Goal: Complete application form

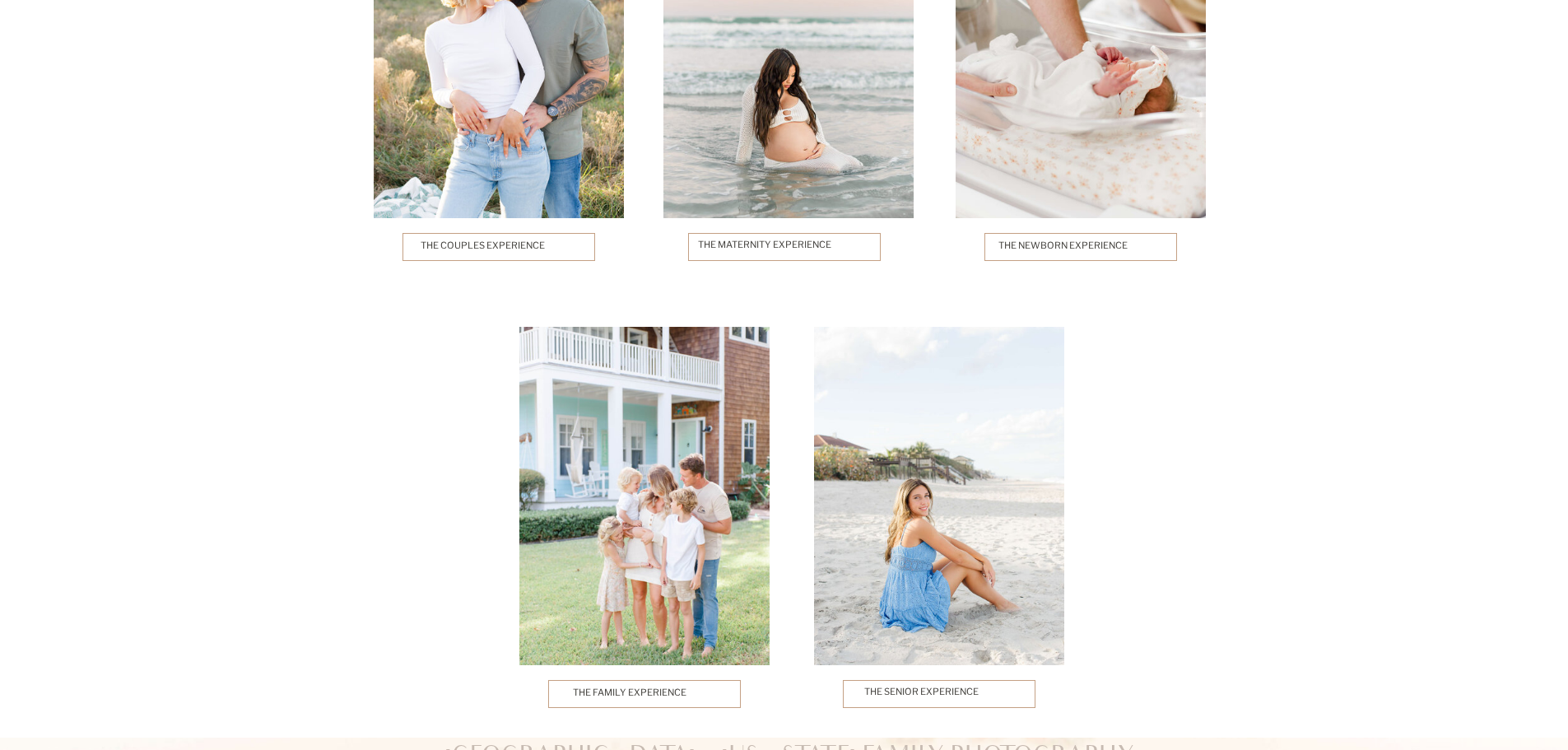
scroll to position [4033, 0]
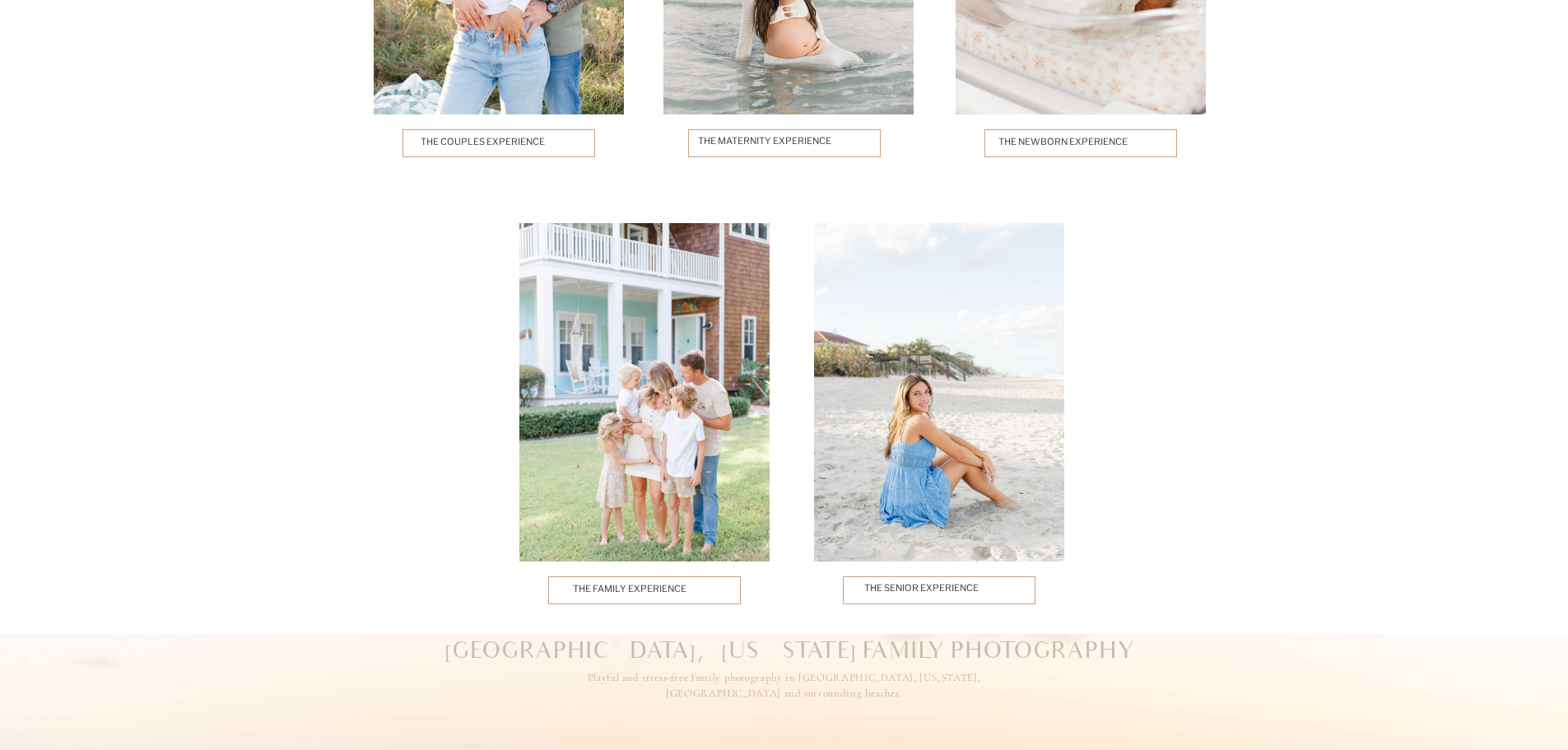
click at [585, 585] on p "The Family Experience" at bounding box center [644, 590] width 144 height 17
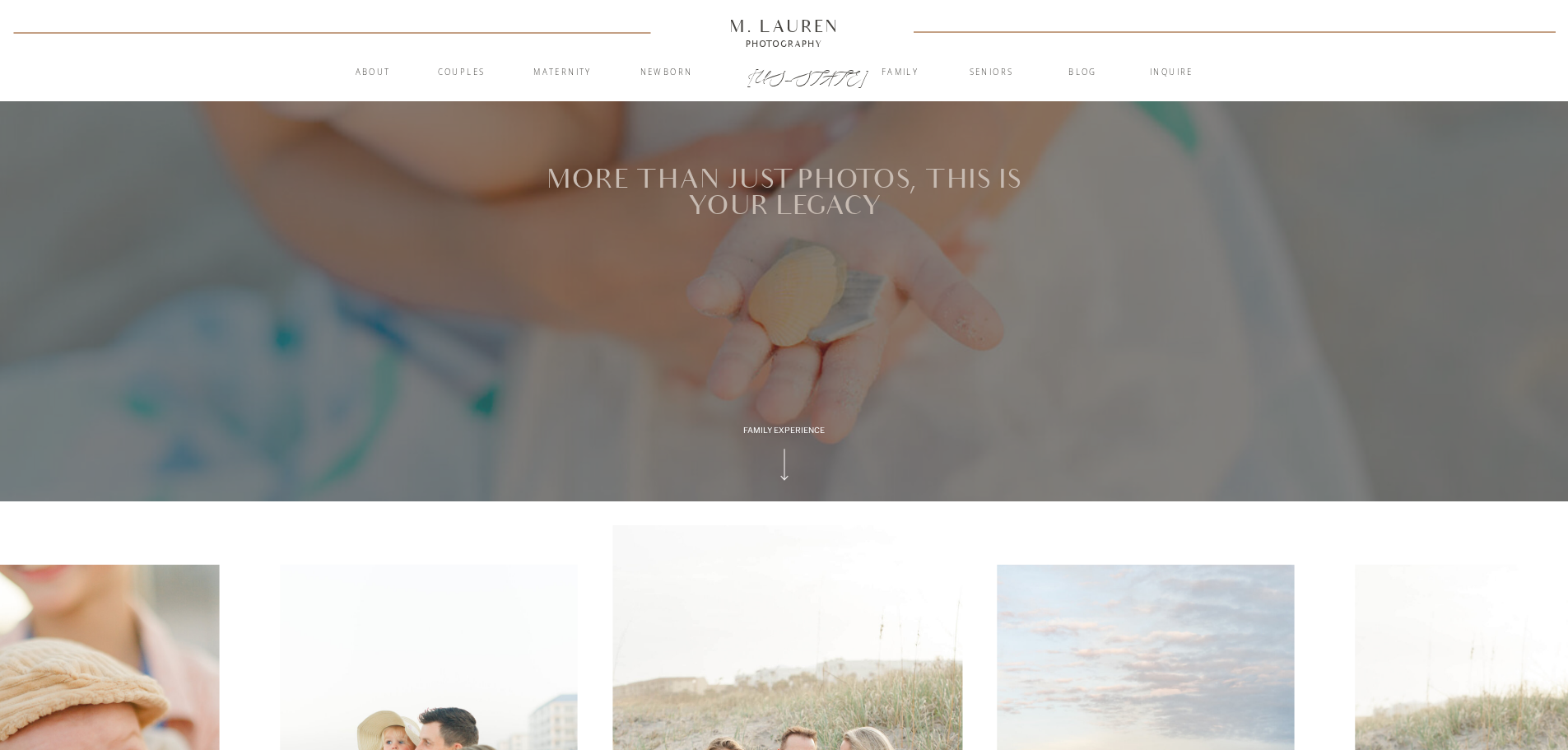
scroll to position [412, 0]
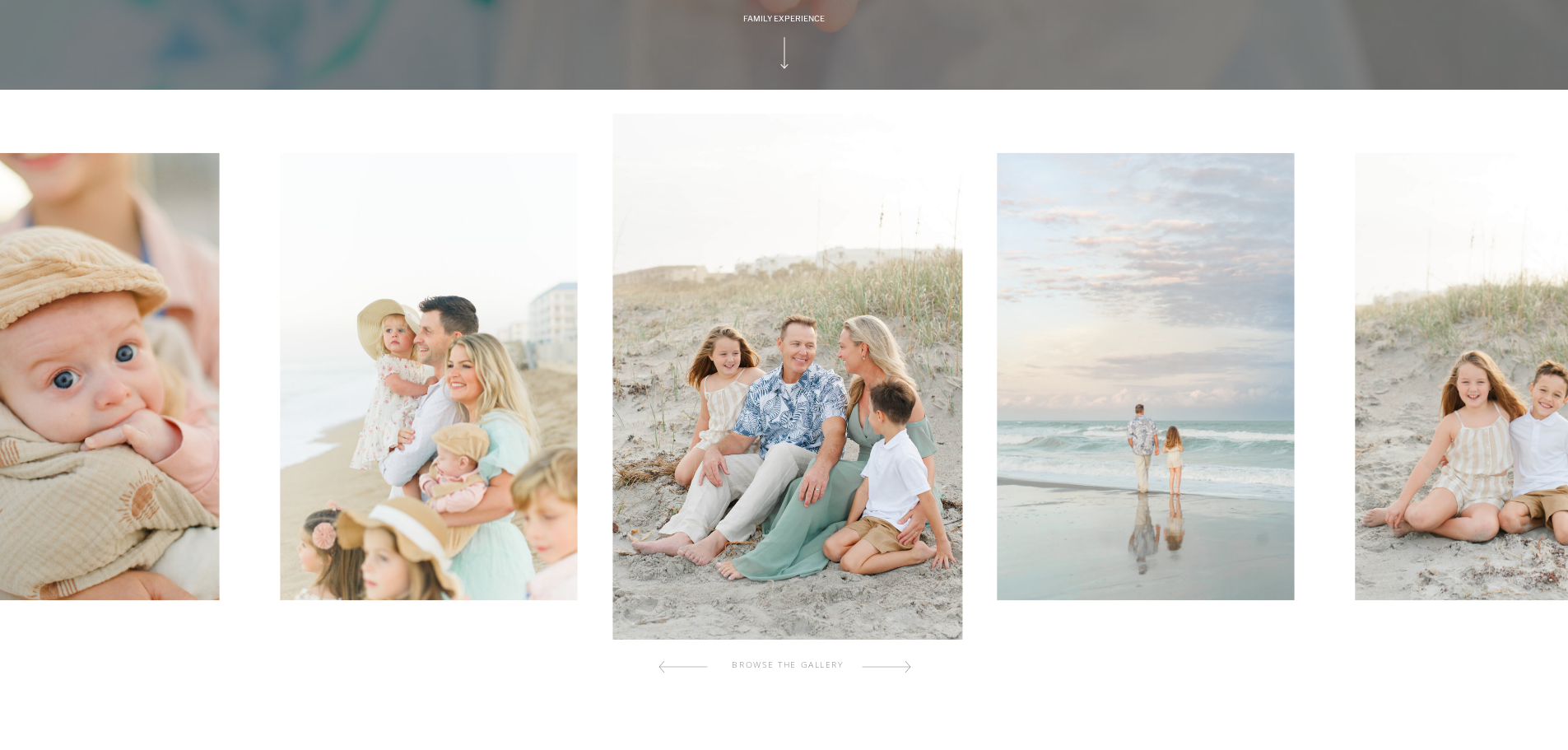
click at [752, 664] on div "browse the gallery" at bounding box center [788, 667] width 197 height 17
click at [900, 667] on div at bounding box center [885, 667] width 49 height 33
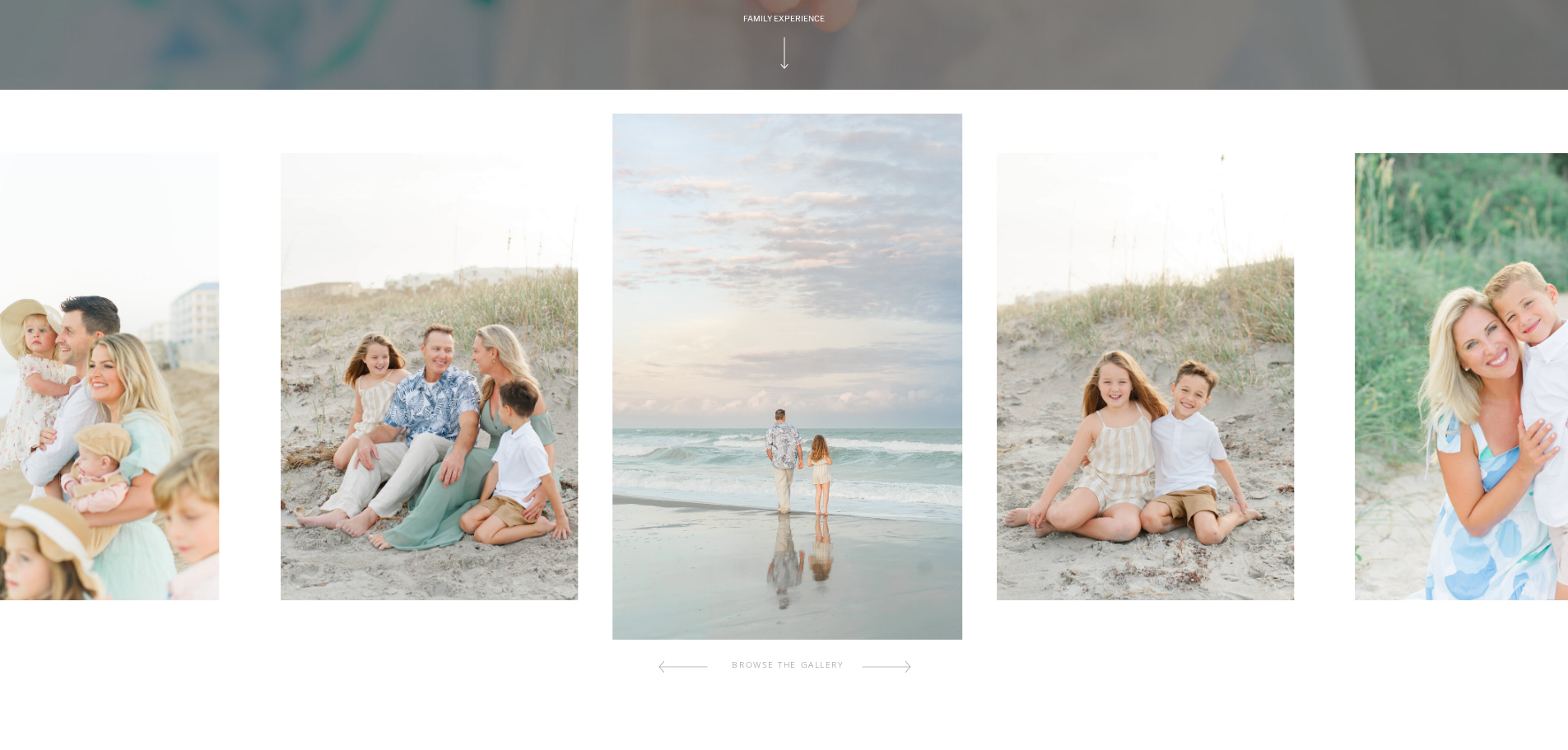
click at [900, 667] on div at bounding box center [885, 667] width 49 height 33
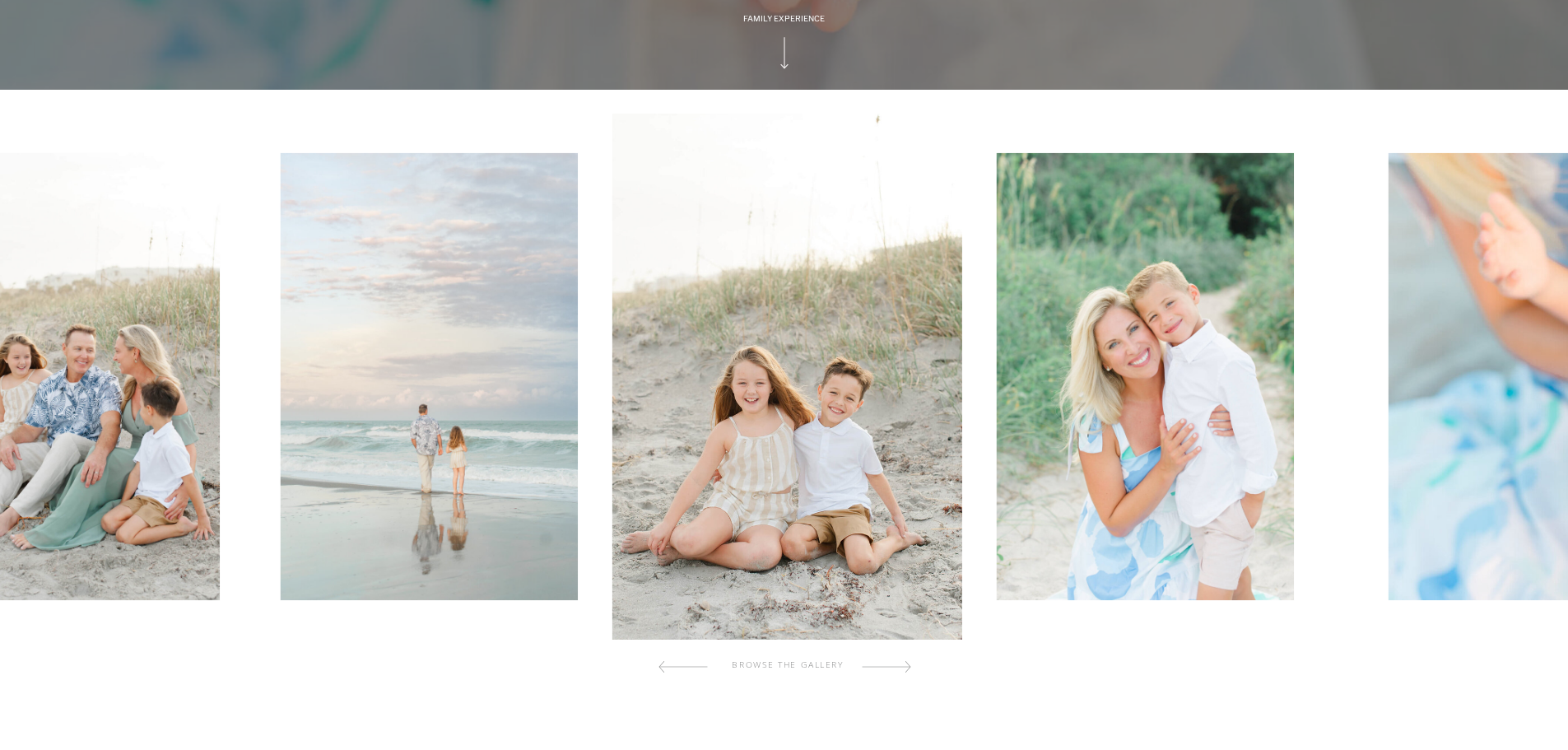
click at [900, 667] on div at bounding box center [885, 667] width 49 height 33
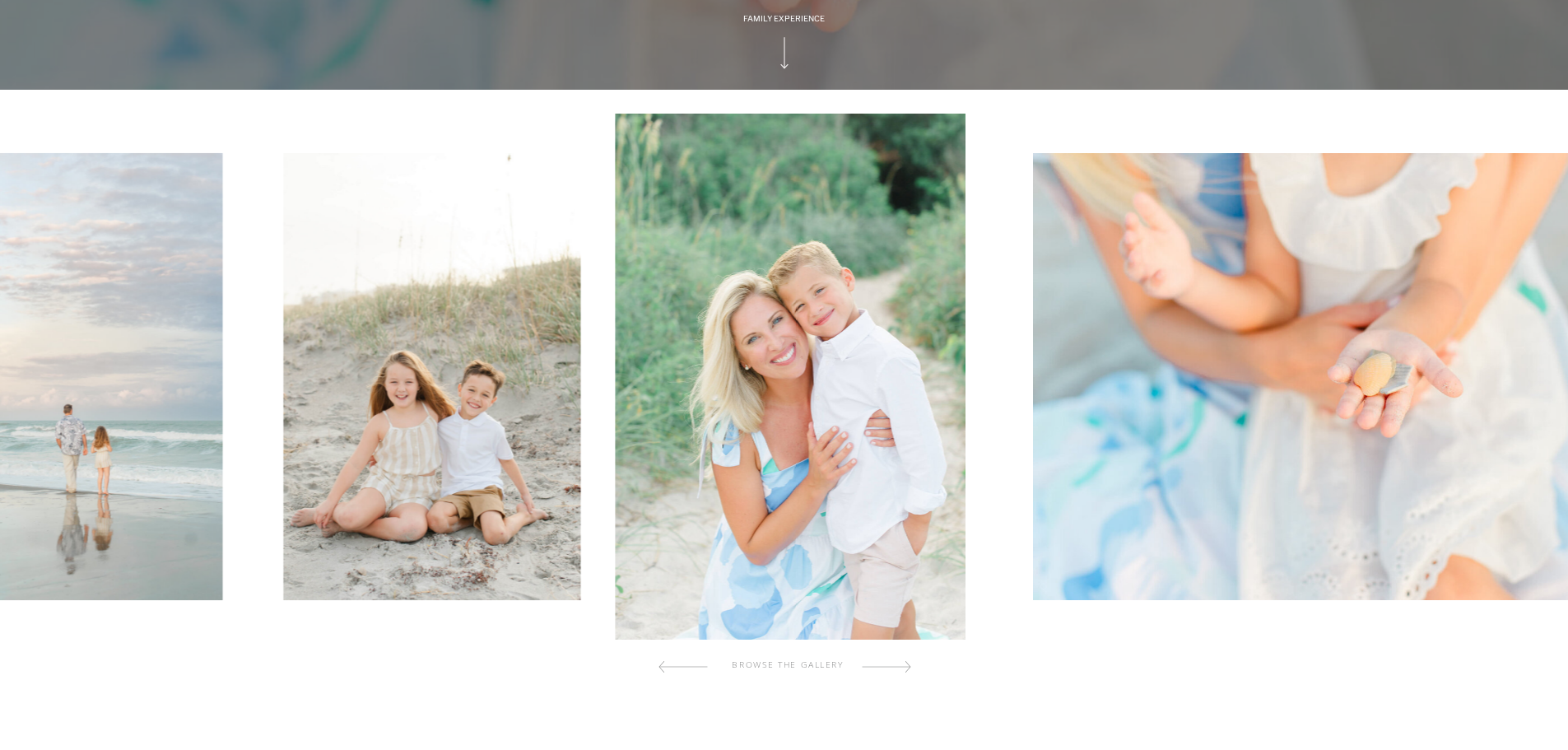
click at [900, 667] on div at bounding box center [885, 667] width 49 height 33
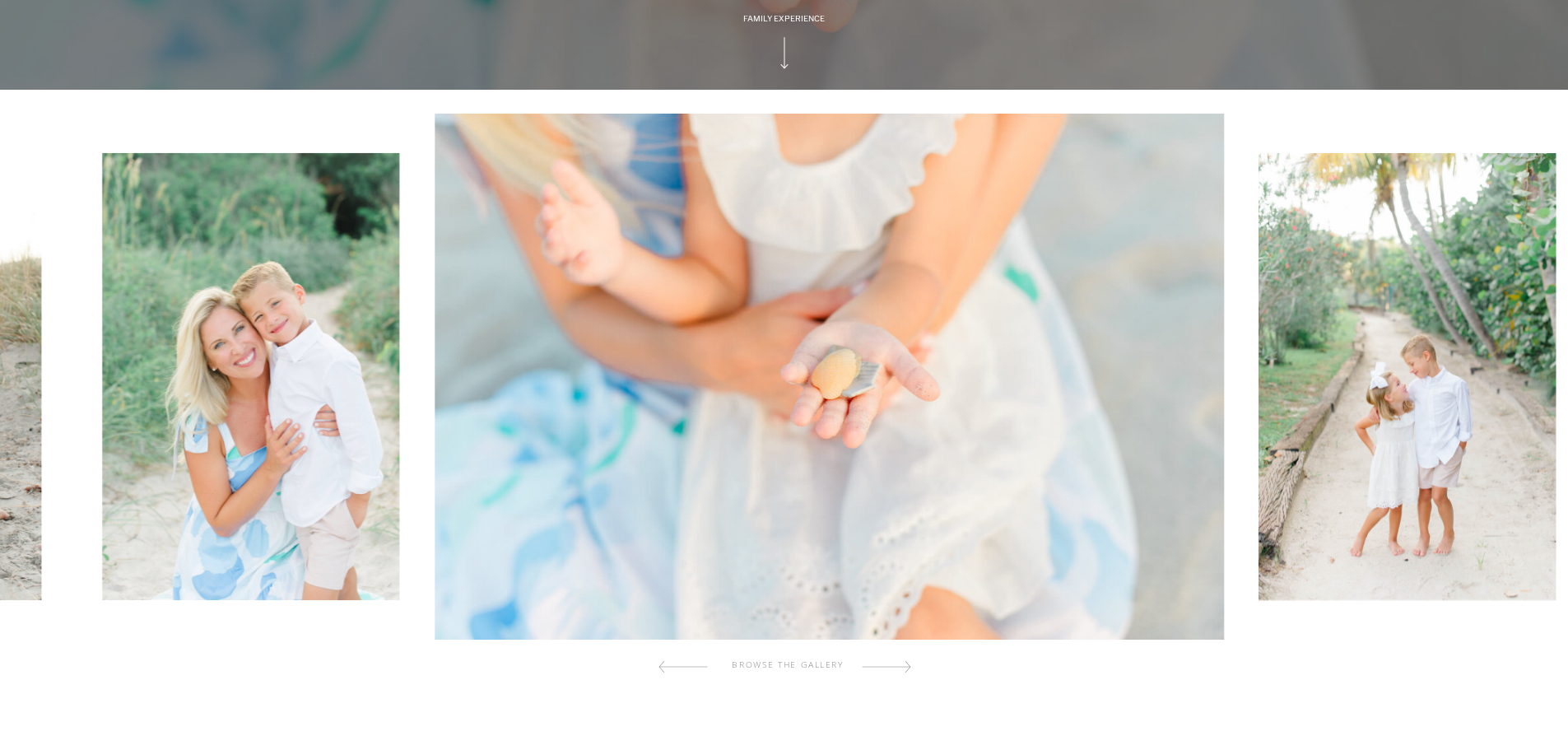
click at [900, 667] on div at bounding box center [885, 667] width 49 height 33
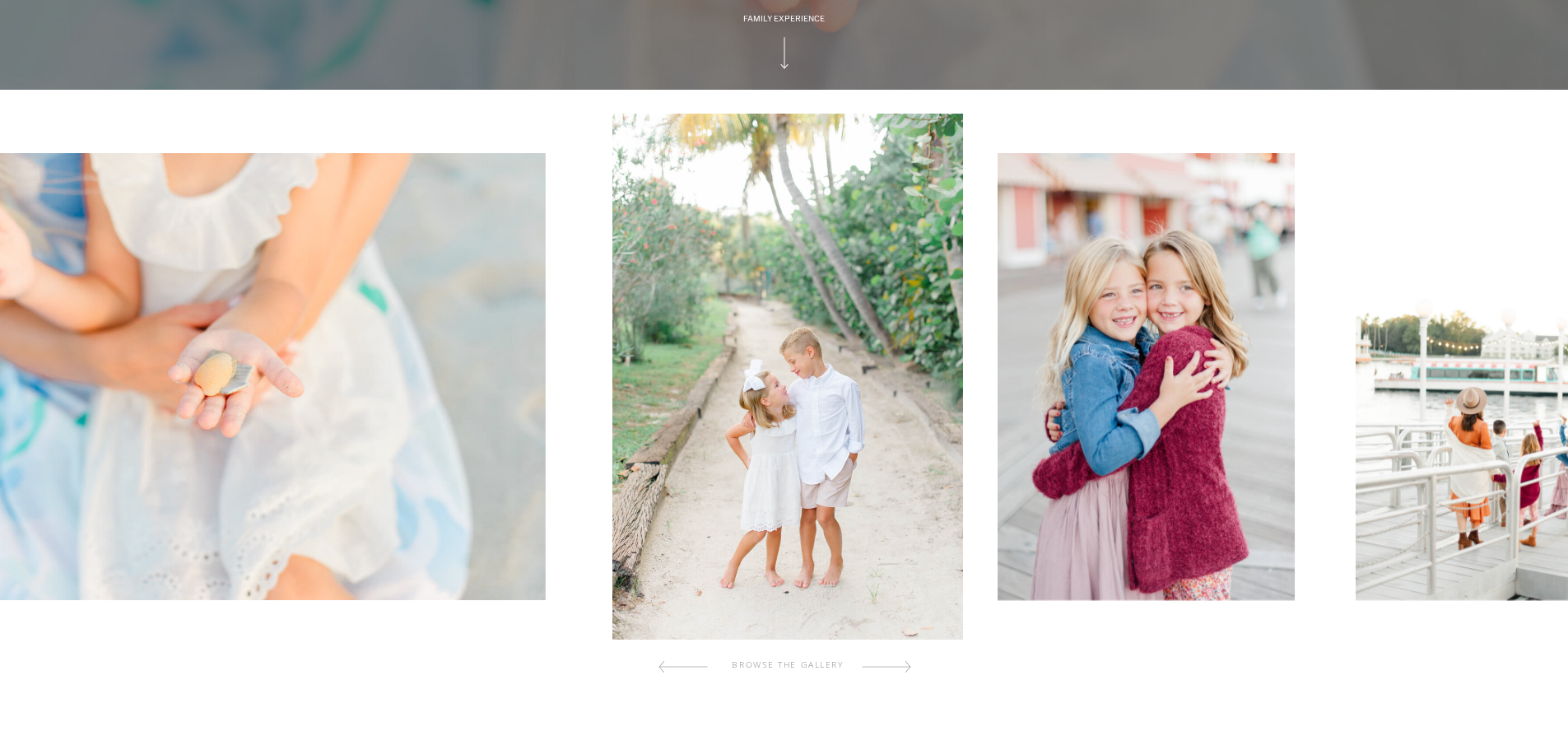
click at [900, 667] on div at bounding box center [885, 667] width 49 height 33
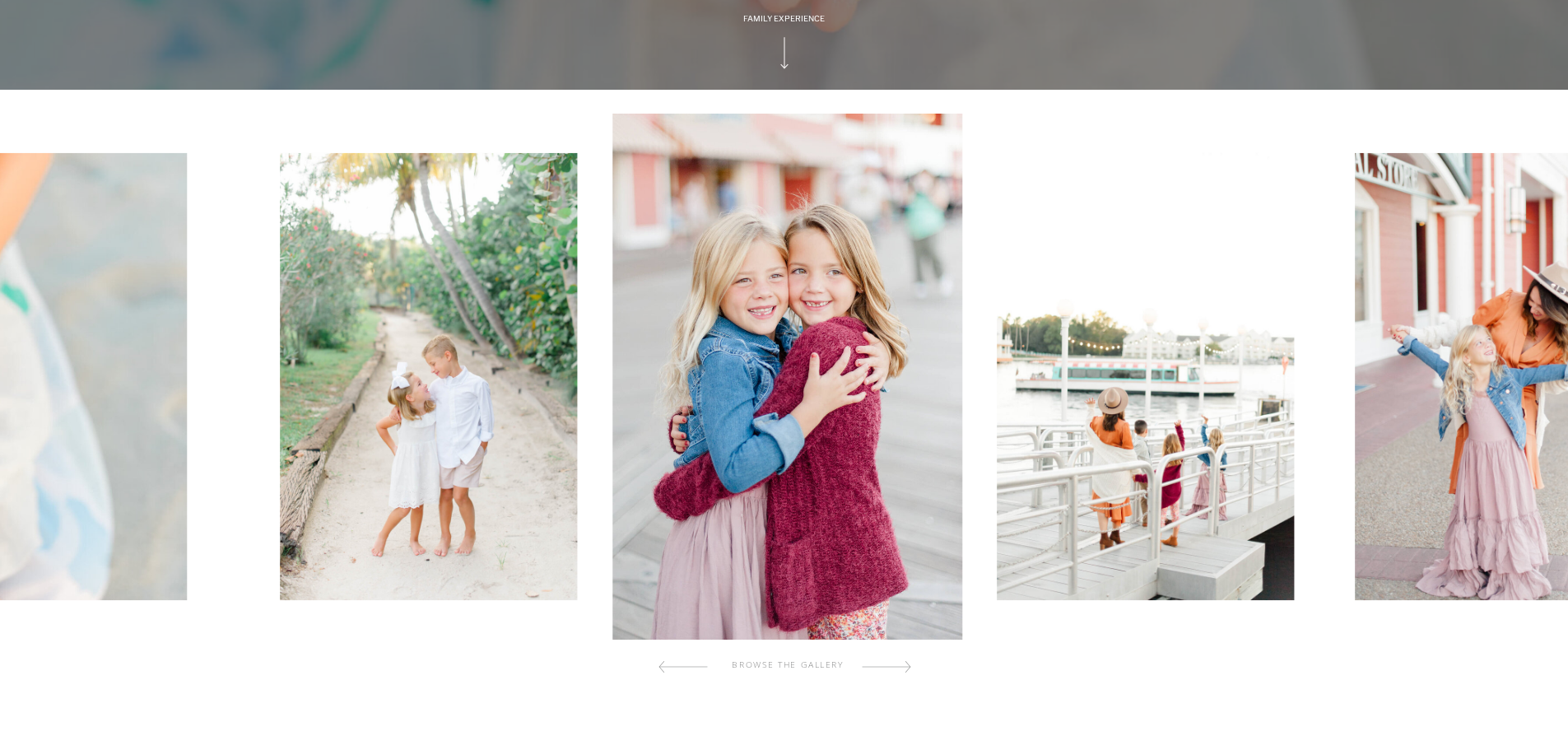
click at [900, 667] on div at bounding box center [885, 667] width 49 height 33
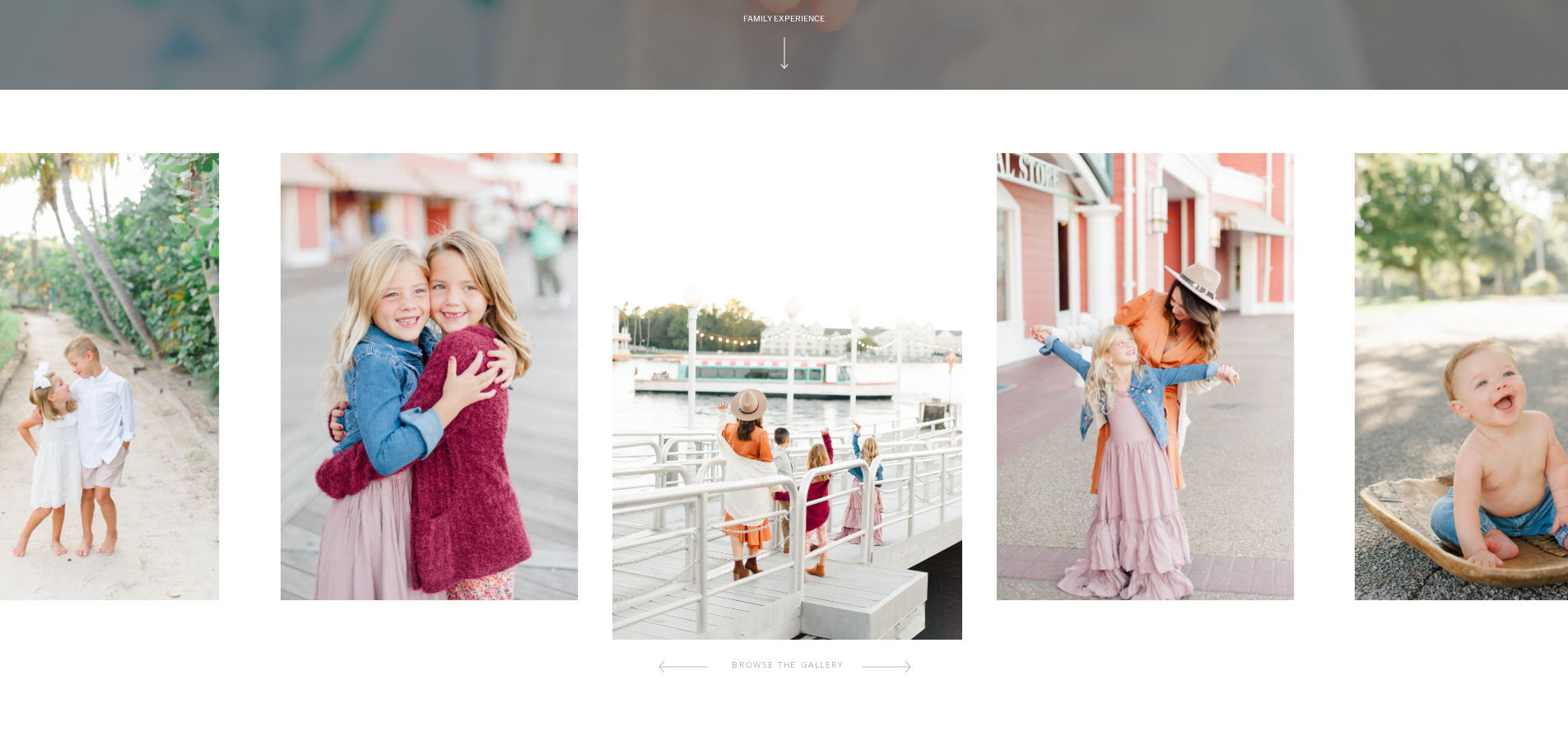
click at [900, 667] on div at bounding box center [885, 667] width 49 height 33
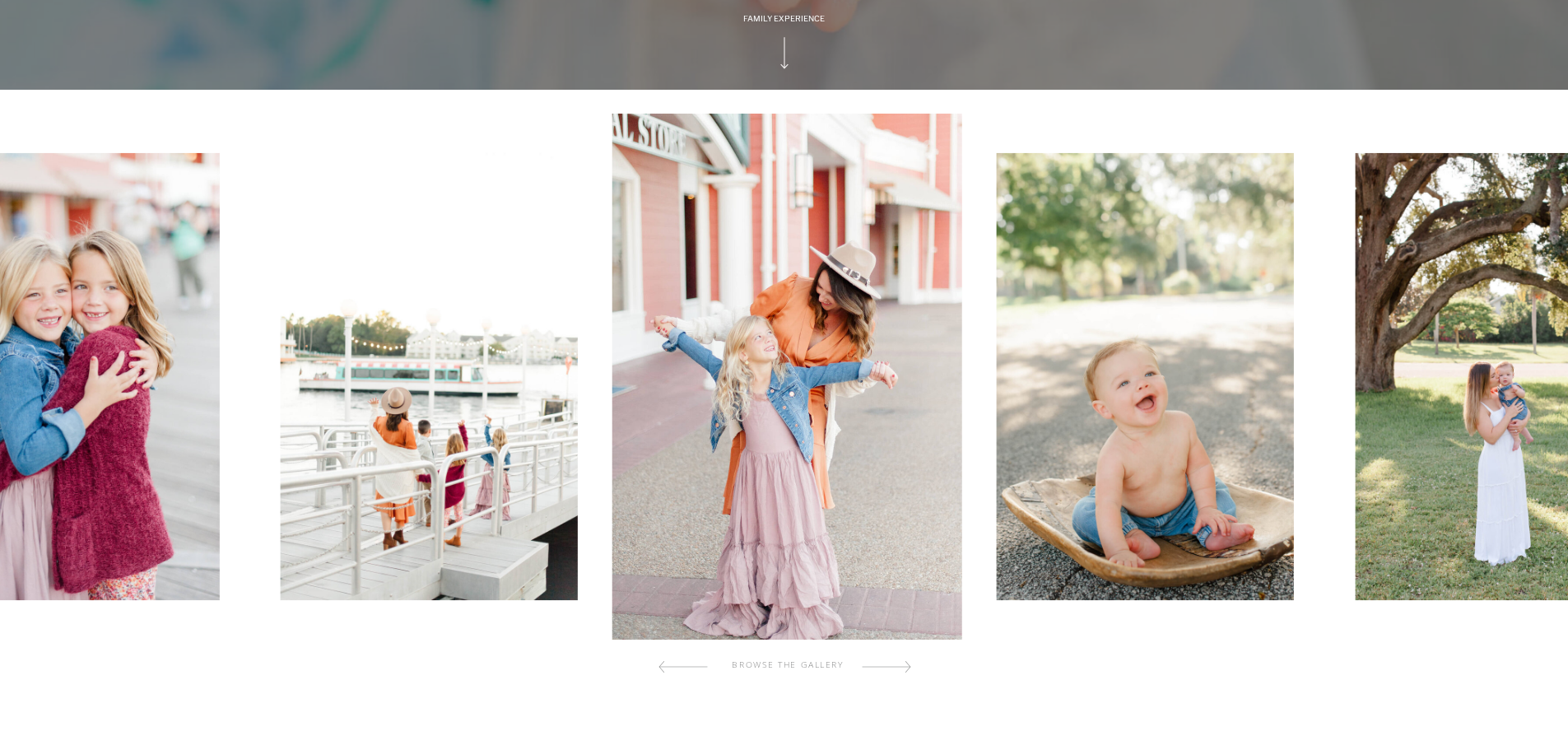
click at [900, 667] on div at bounding box center [885, 667] width 49 height 33
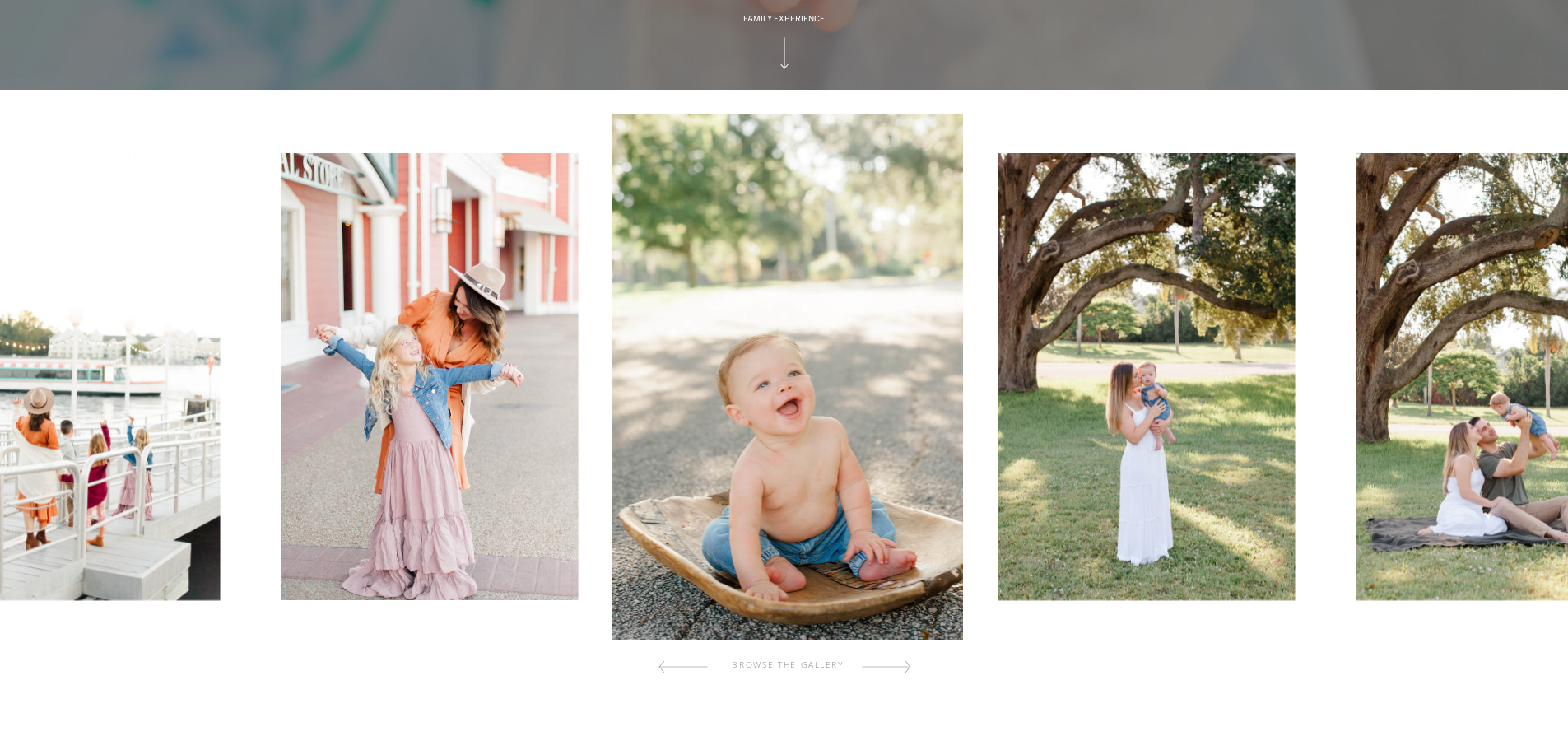
click at [900, 667] on div at bounding box center [885, 667] width 49 height 33
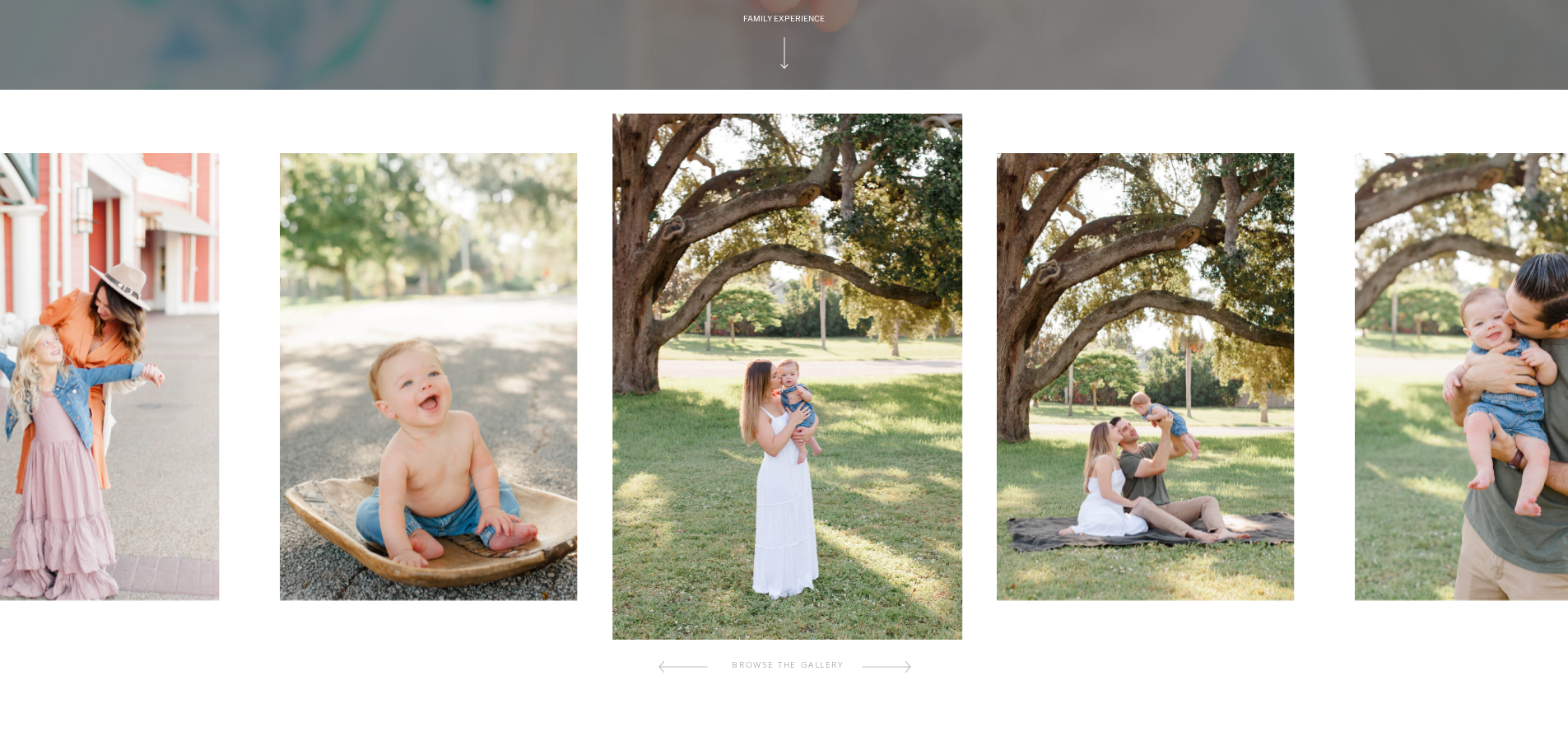
click at [900, 667] on div at bounding box center [885, 667] width 49 height 33
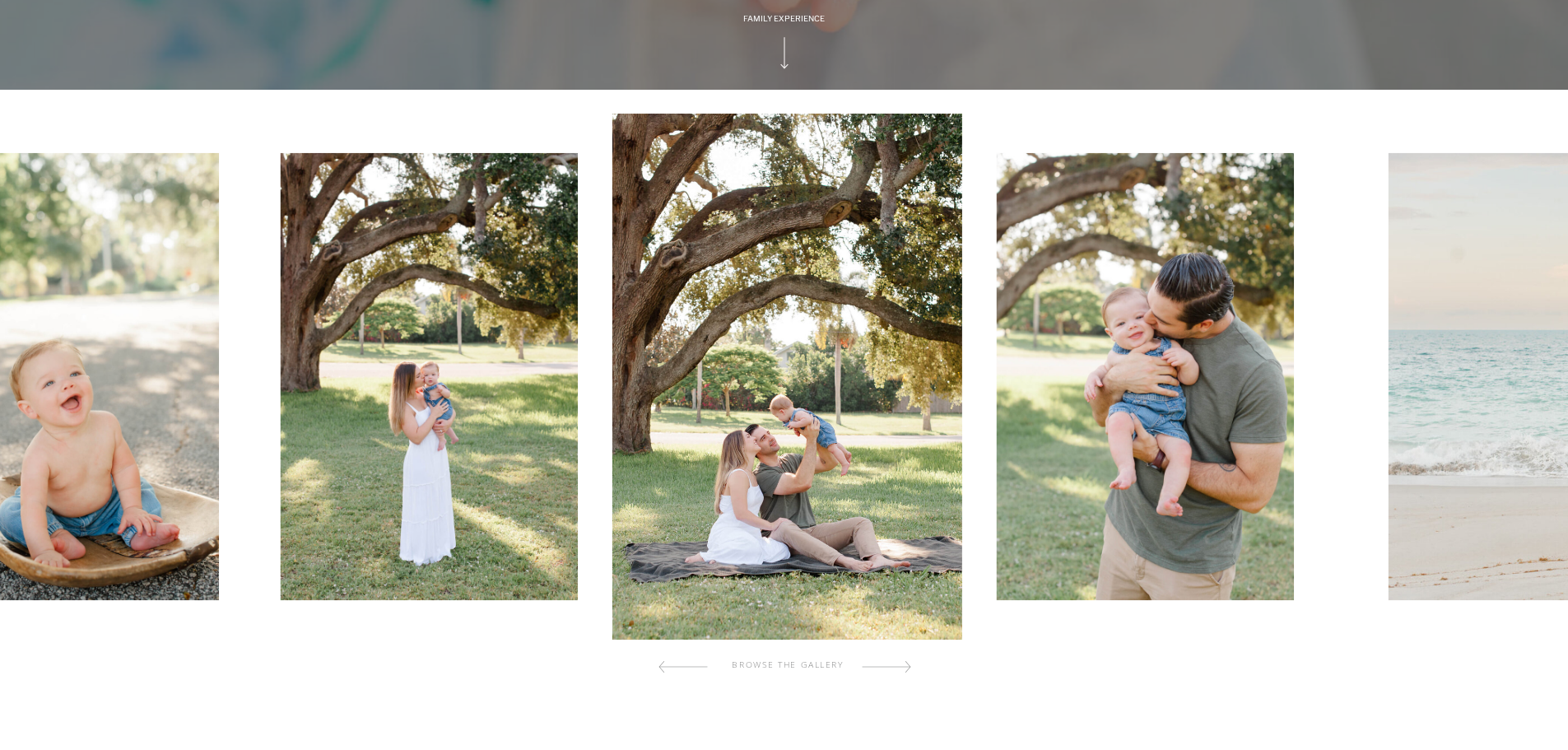
click at [900, 667] on div at bounding box center [885, 667] width 49 height 33
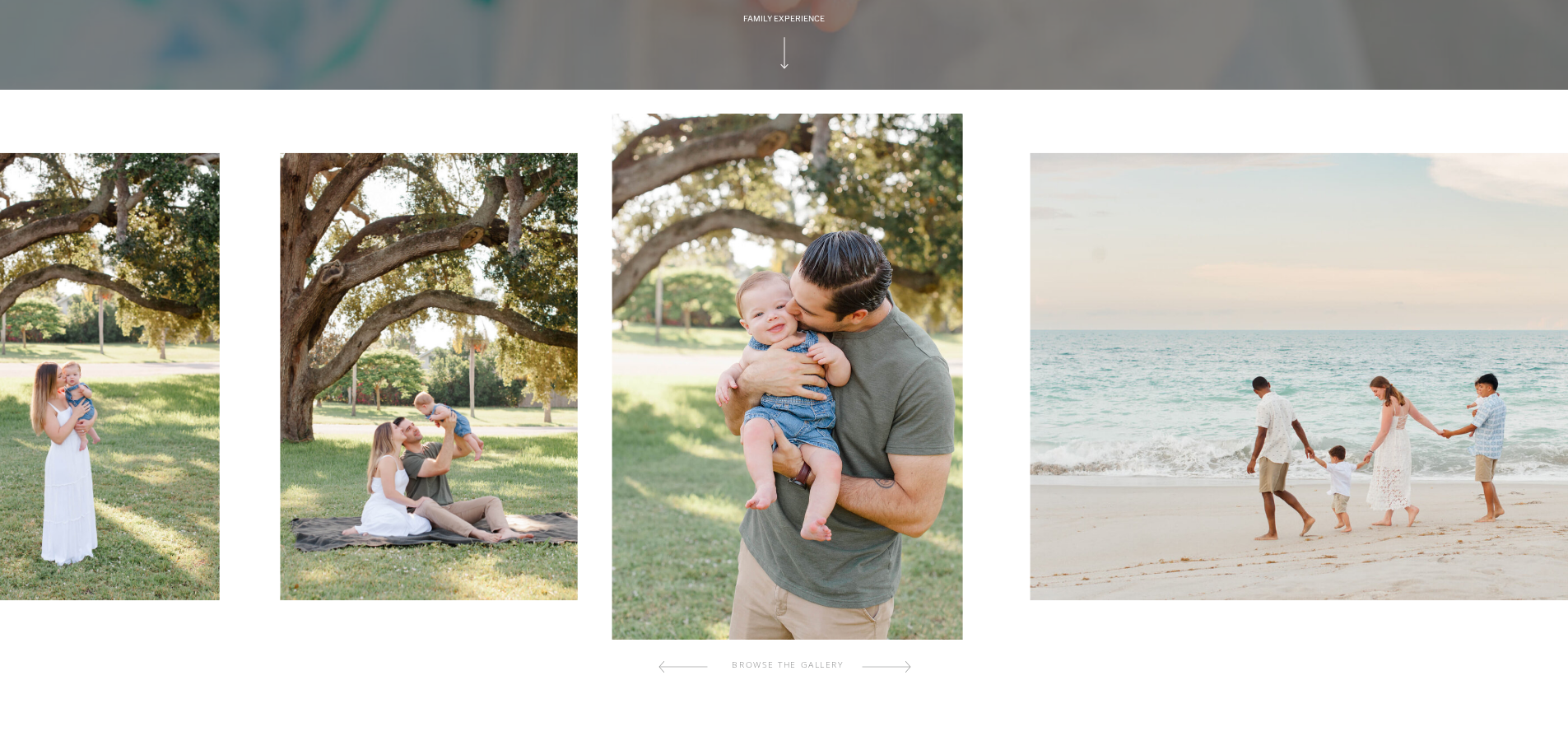
click at [900, 667] on div at bounding box center [885, 667] width 49 height 33
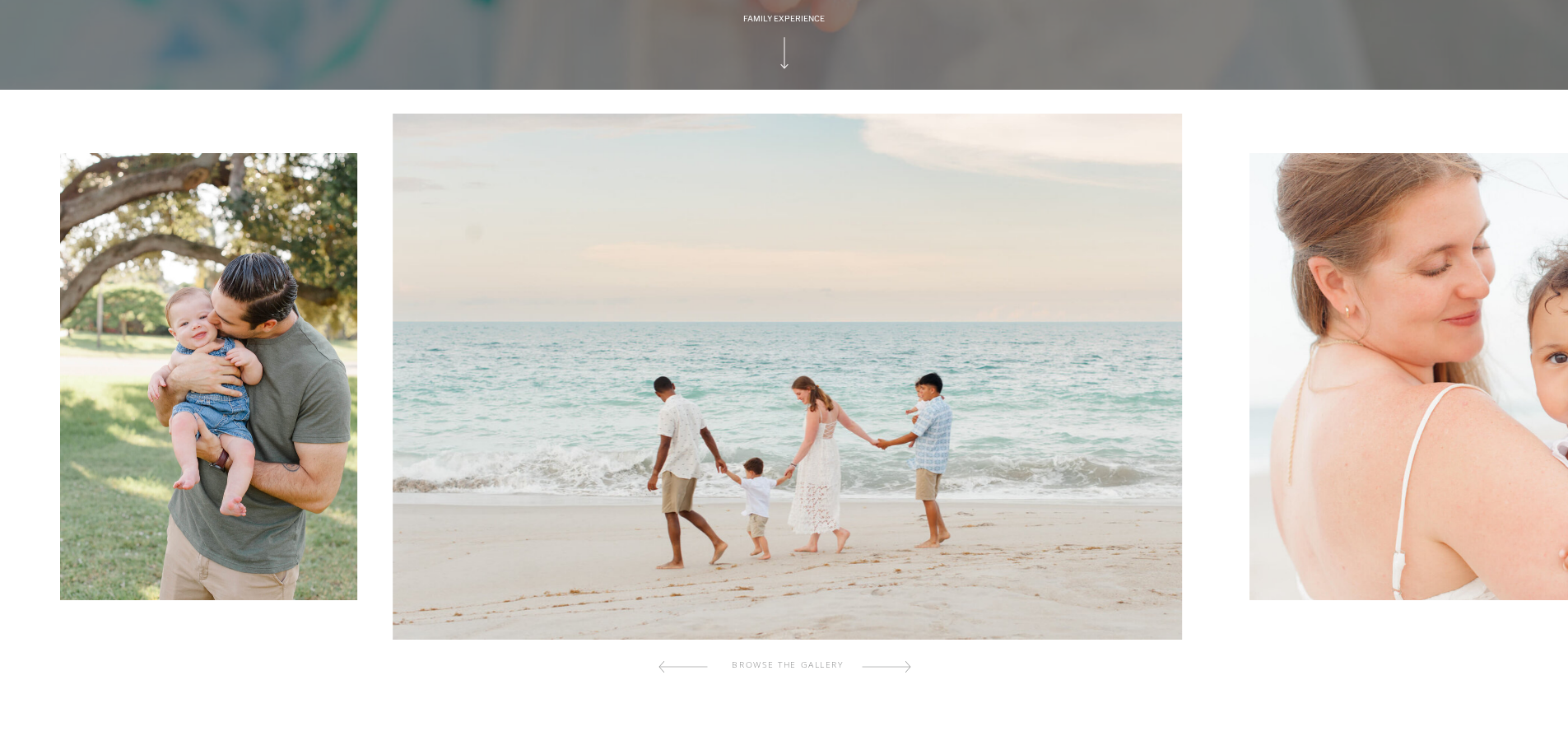
click at [900, 667] on div at bounding box center [885, 667] width 49 height 33
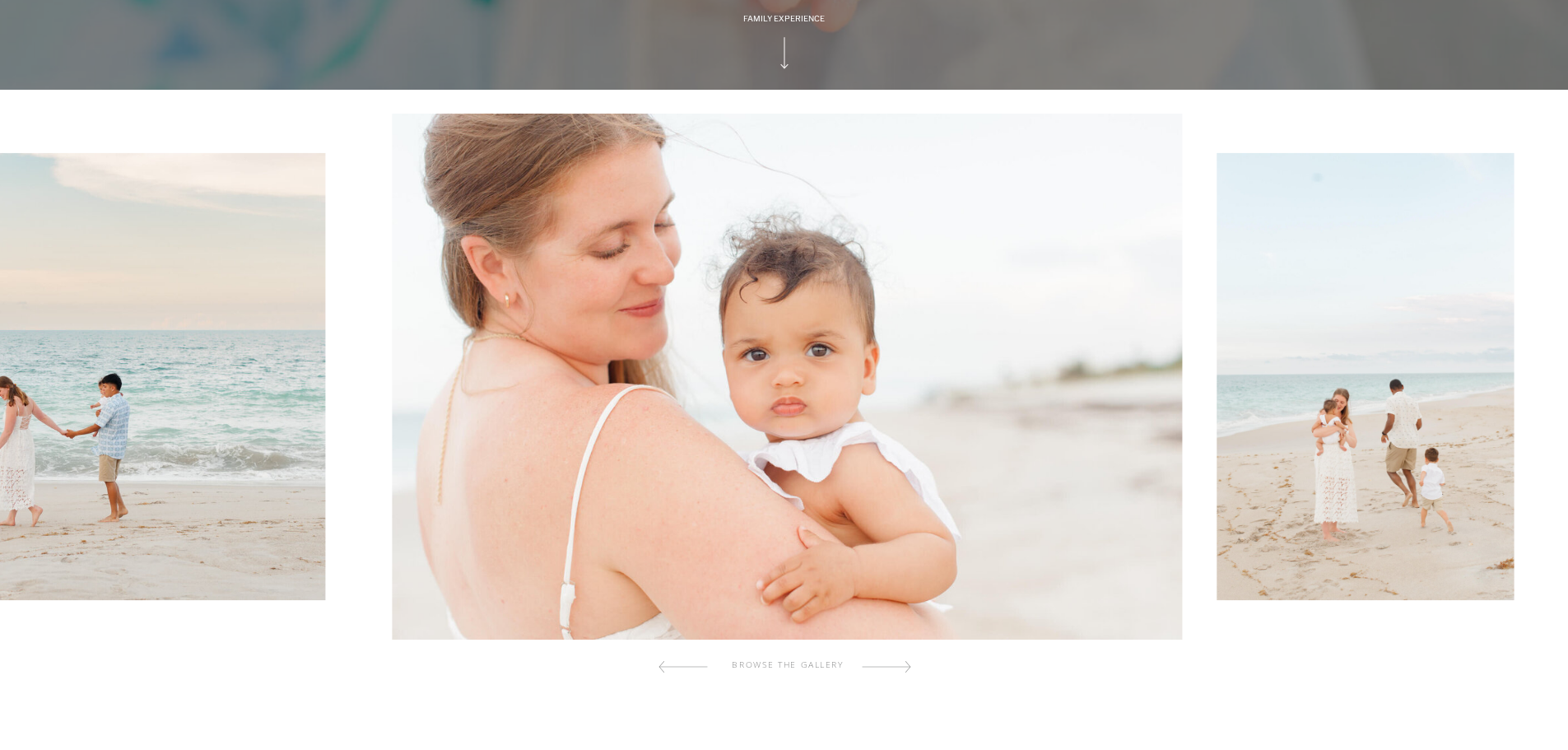
click at [900, 667] on div at bounding box center [885, 667] width 49 height 33
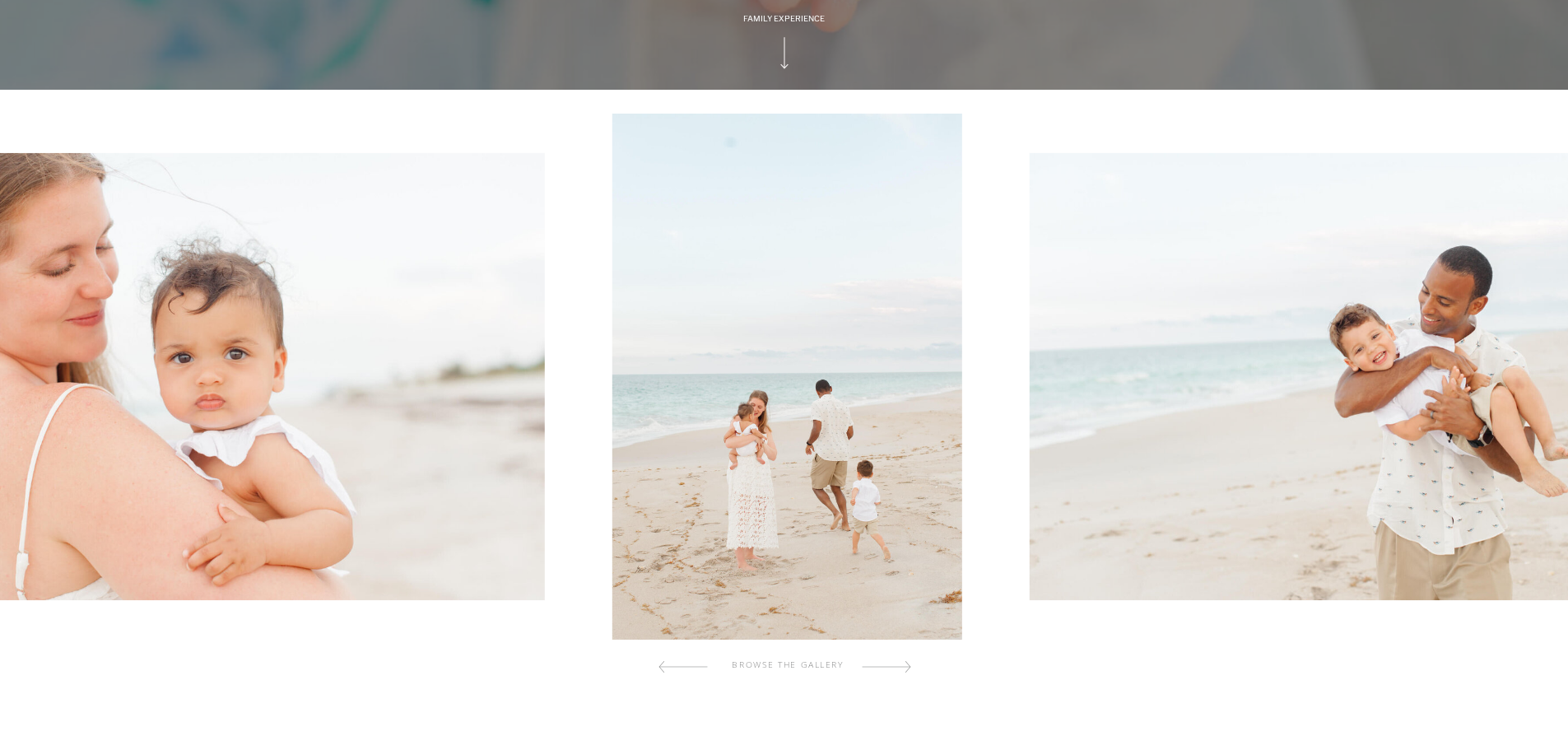
click at [900, 667] on div at bounding box center [885, 667] width 49 height 33
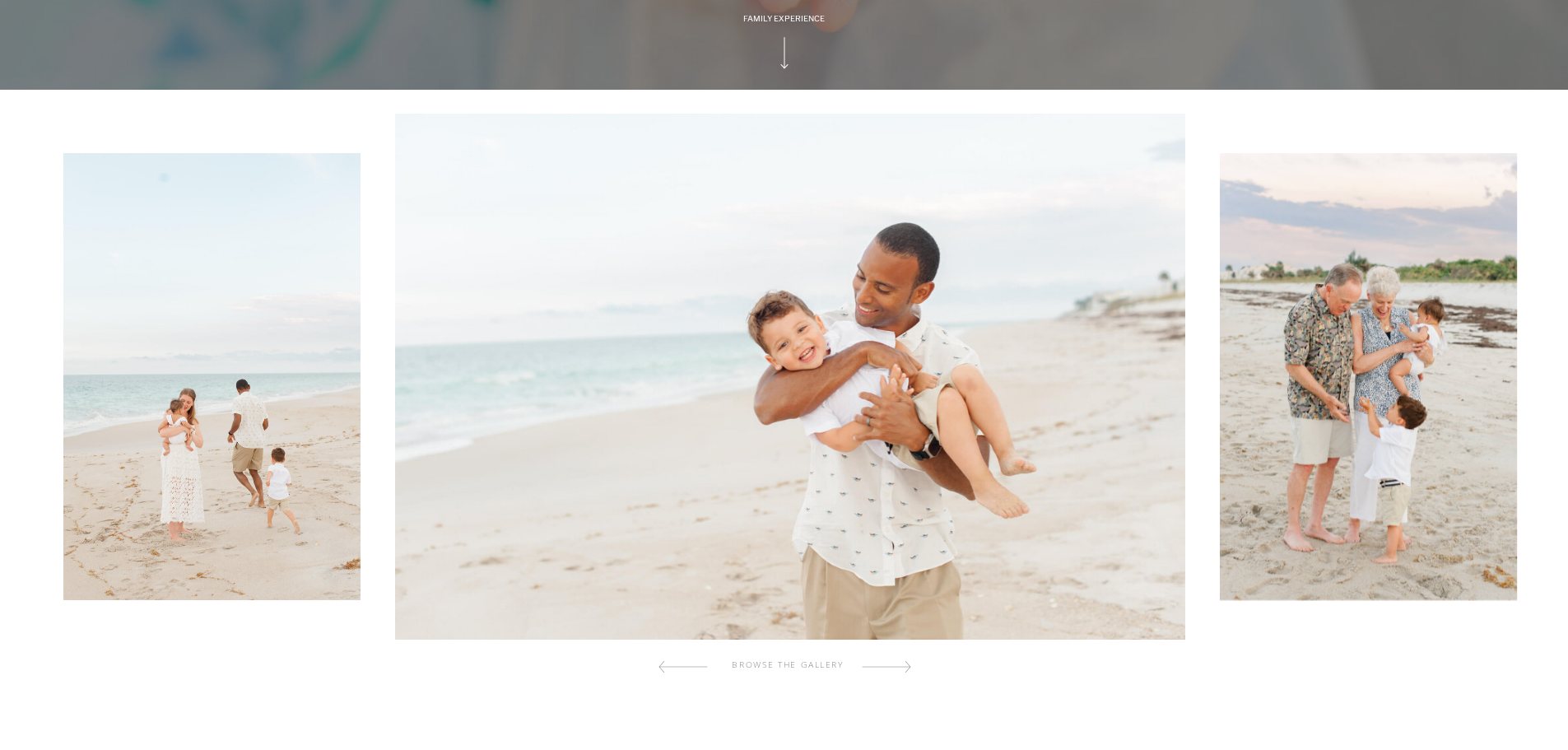
click at [900, 667] on div at bounding box center [885, 667] width 49 height 33
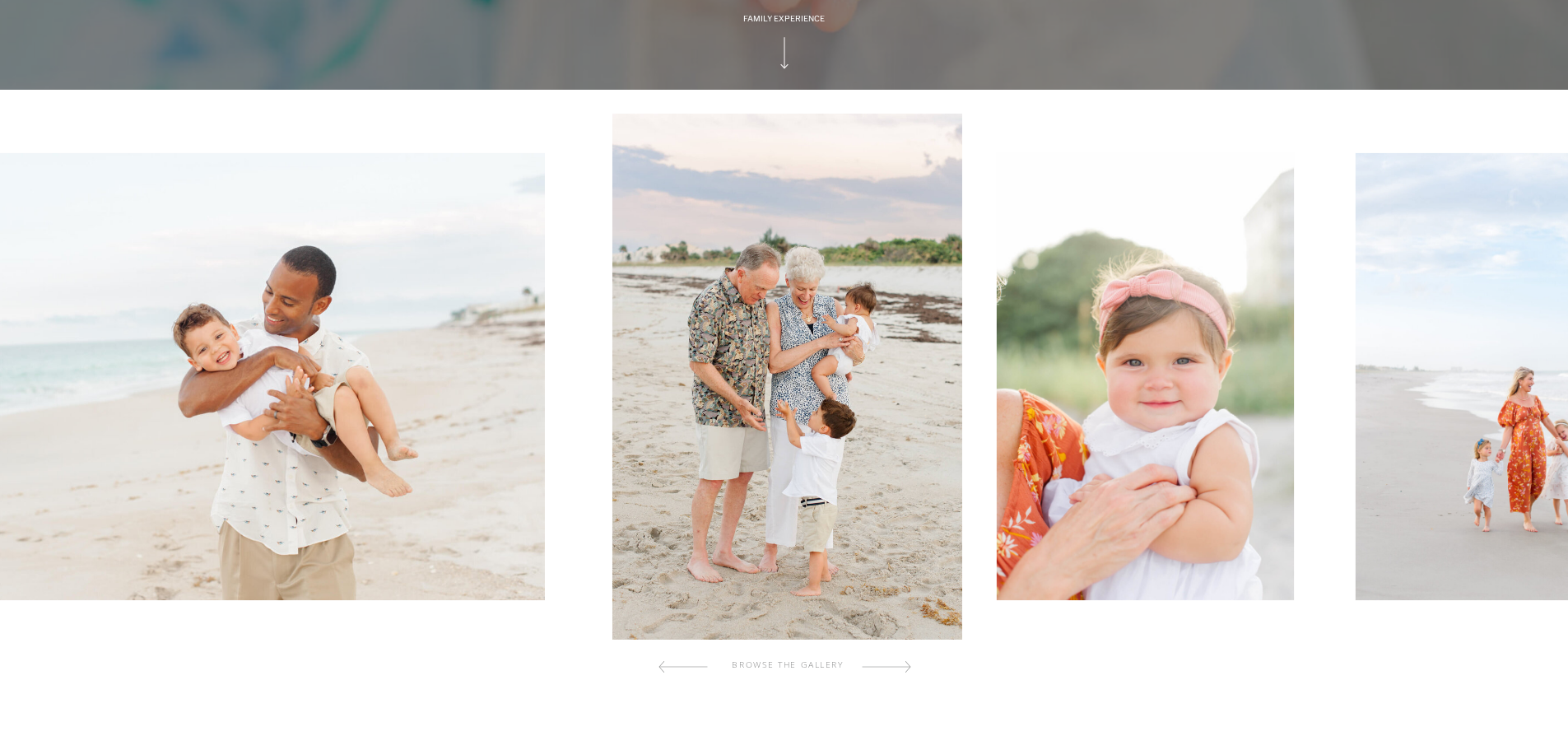
click at [900, 667] on div at bounding box center [885, 667] width 49 height 33
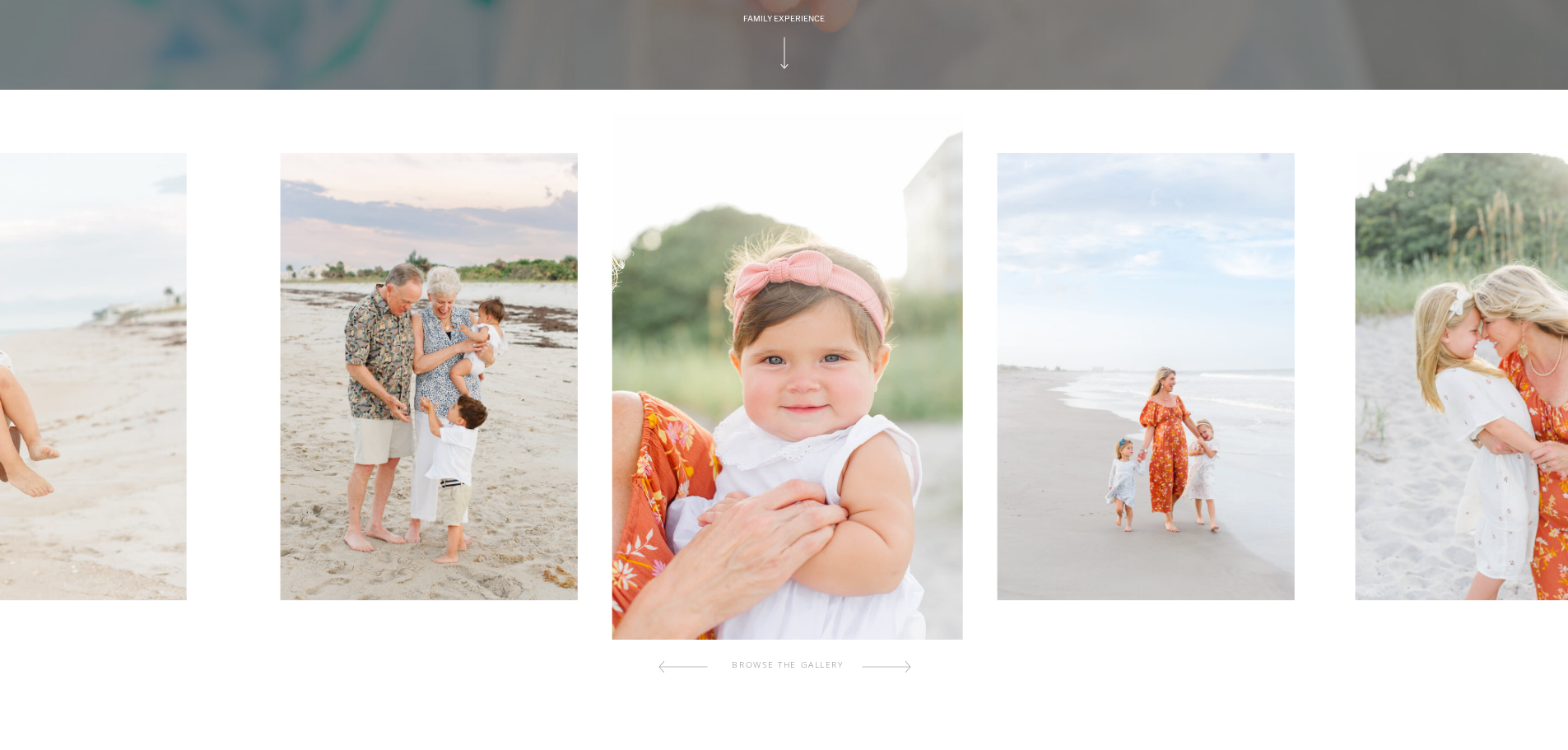
click at [900, 667] on div at bounding box center [885, 667] width 49 height 33
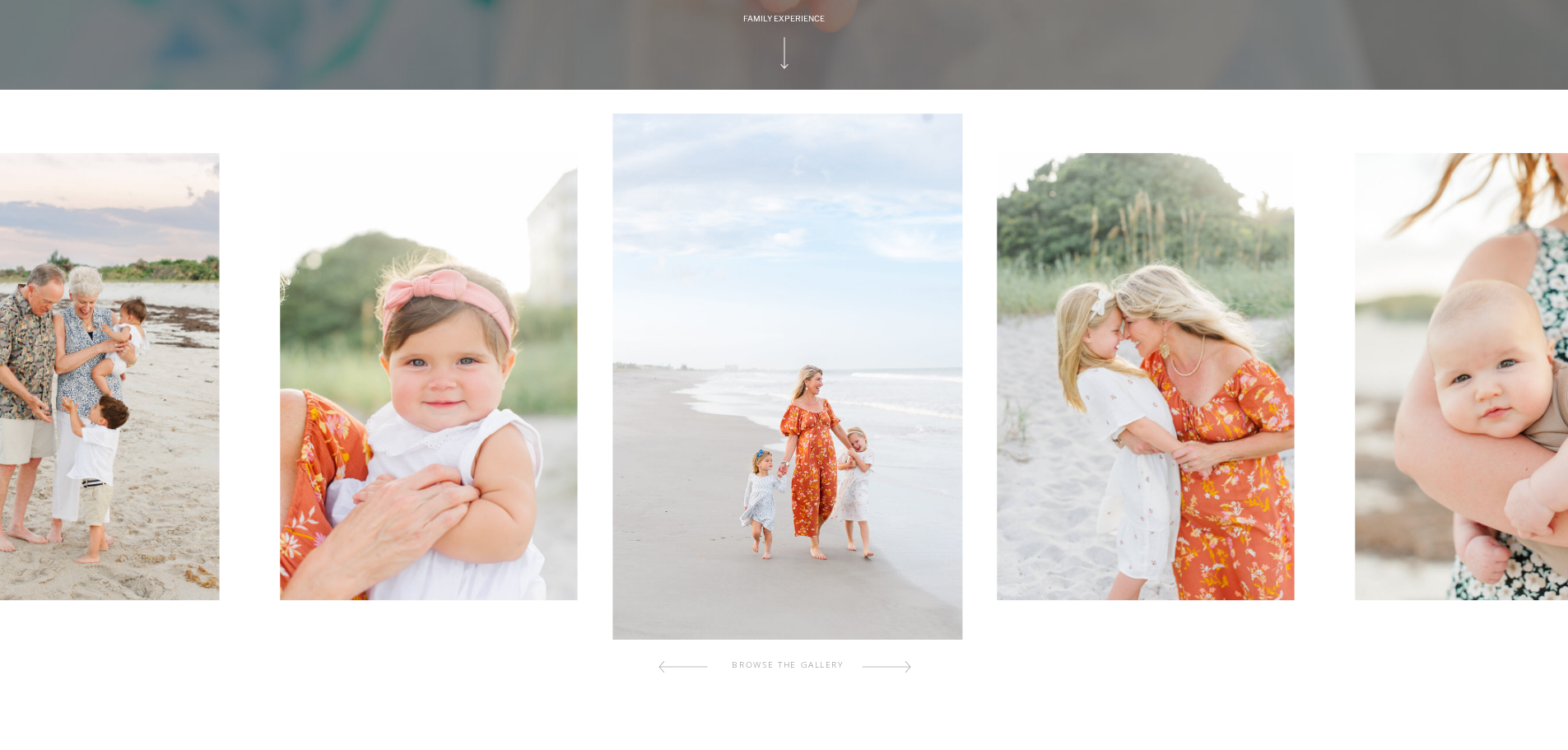
click at [900, 667] on div at bounding box center [885, 667] width 49 height 33
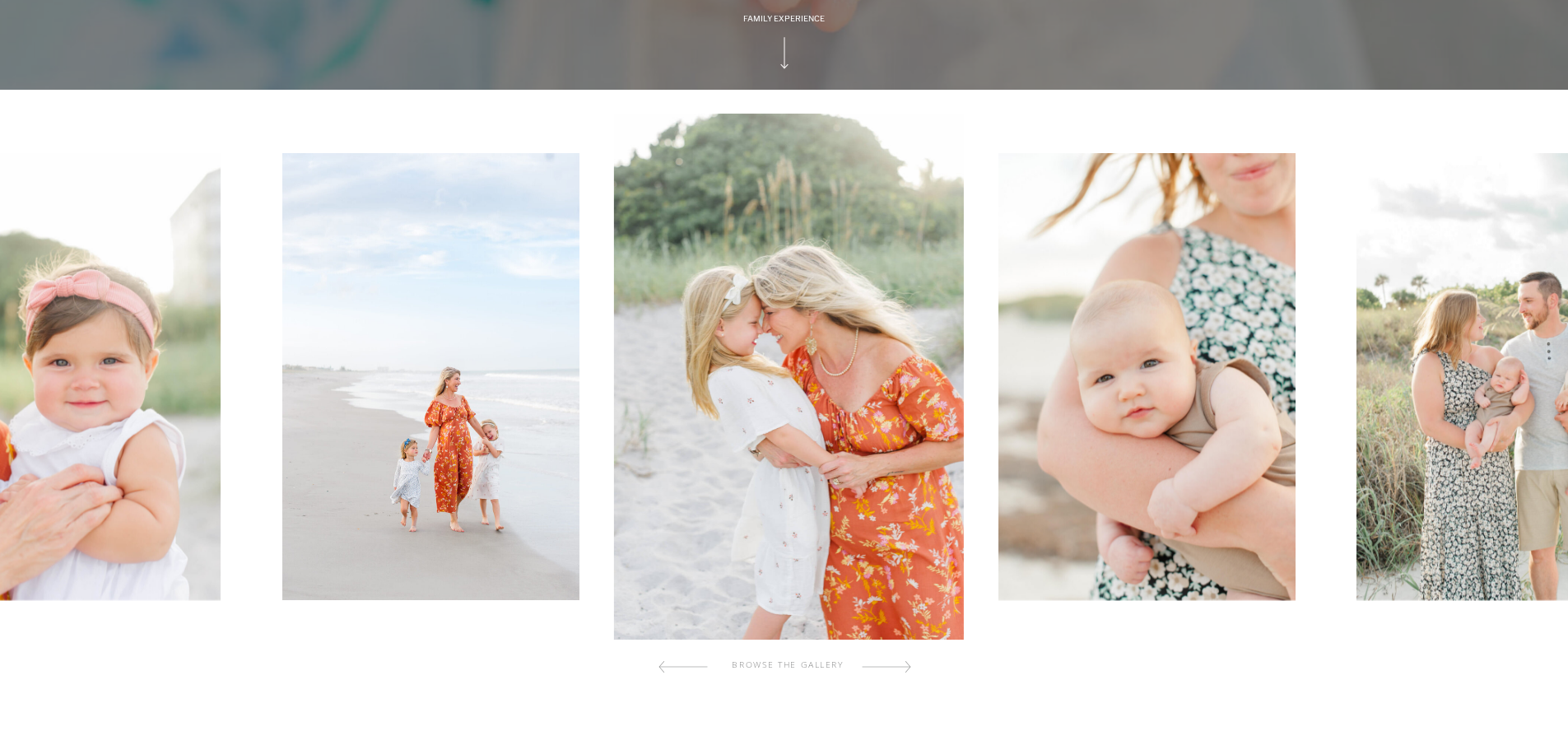
click at [900, 667] on div at bounding box center [885, 667] width 49 height 33
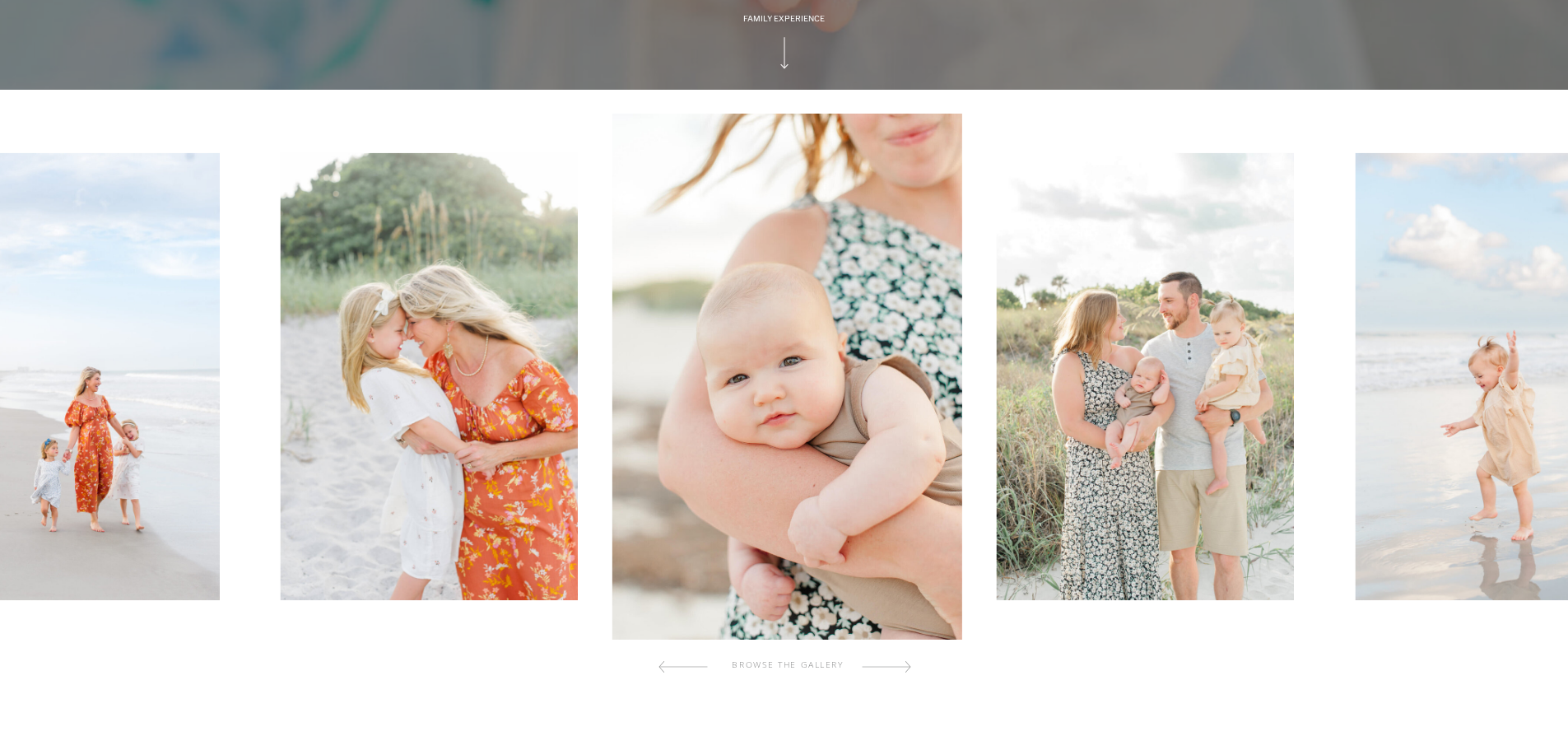
click at [900, 667] on div at bounding box center [885, 667] width 49 height 33
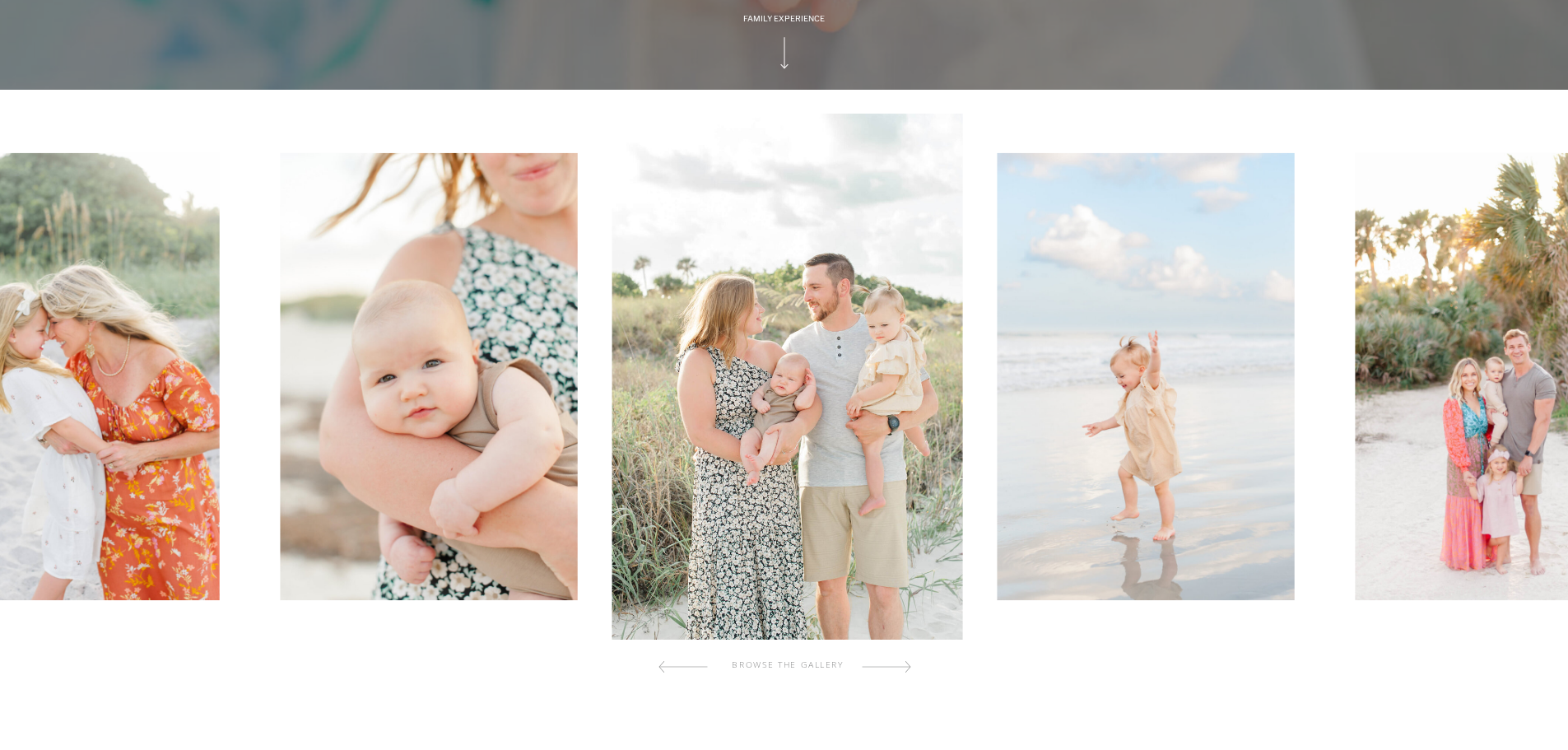
click at [900, 667] on div at bounding box center [885, 667] width 49 height 33
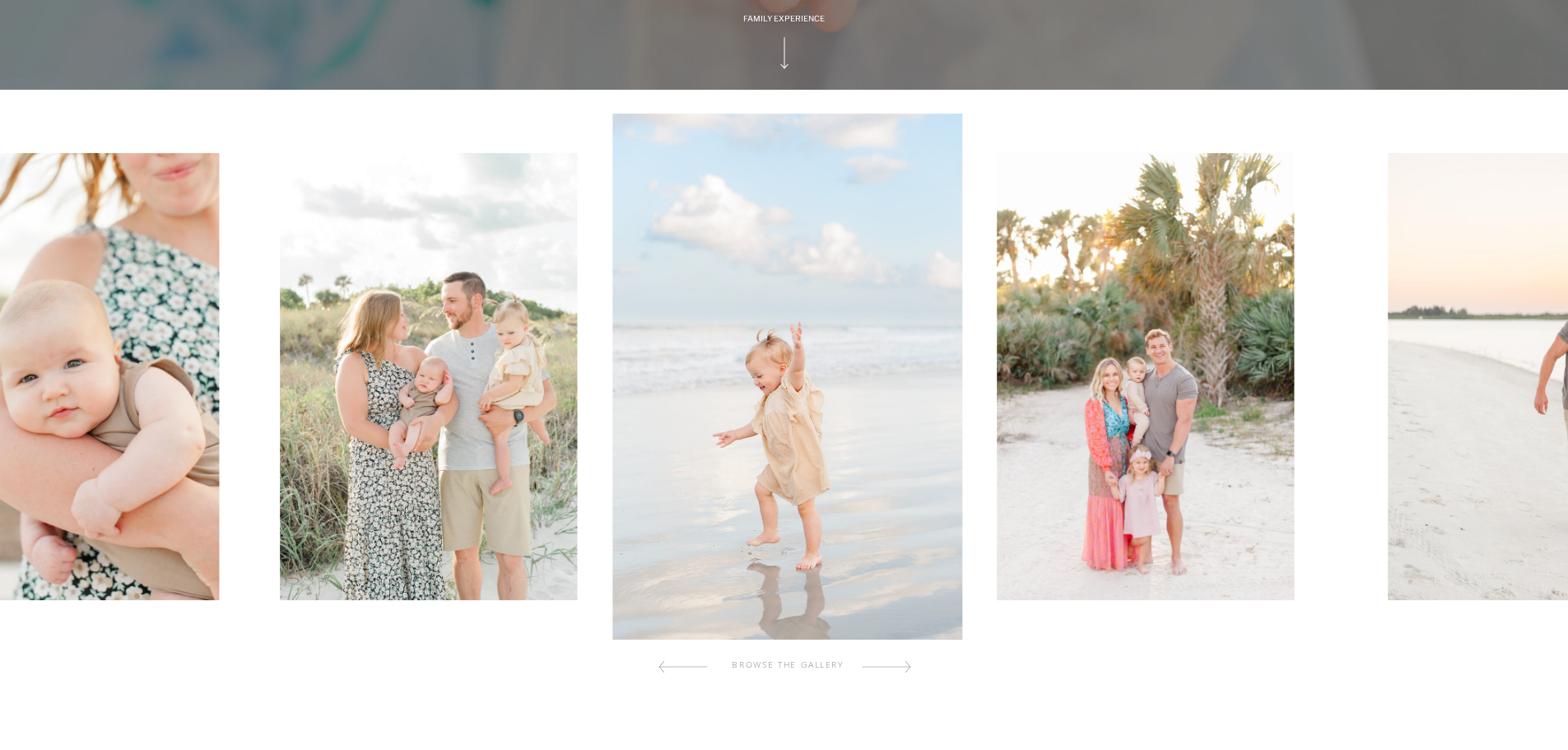
click at [900, 667] on div at bounding box center [885, 667] width 49 height 33
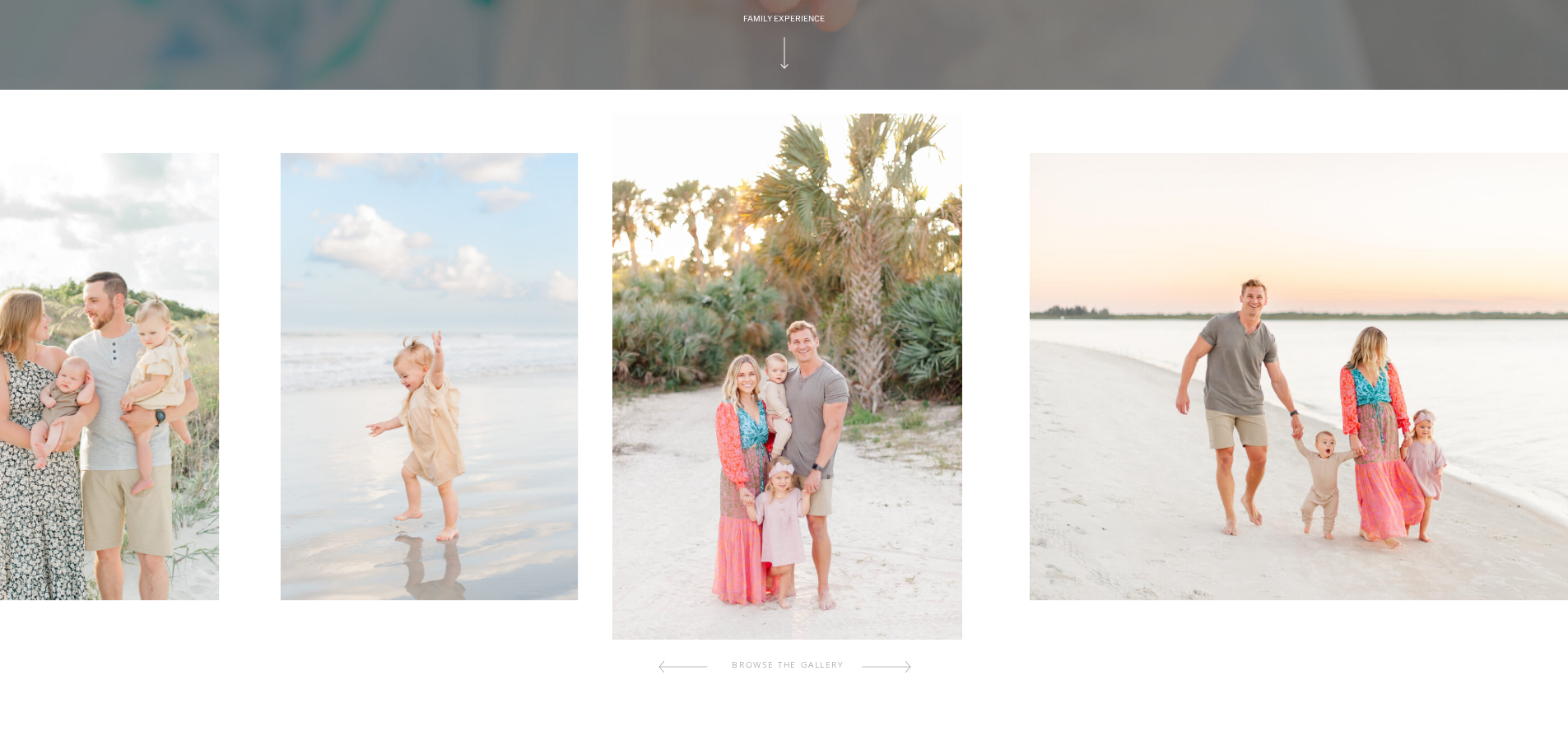
click at [900, 667] on div at bounding box center [885, 667] width 49 height 33
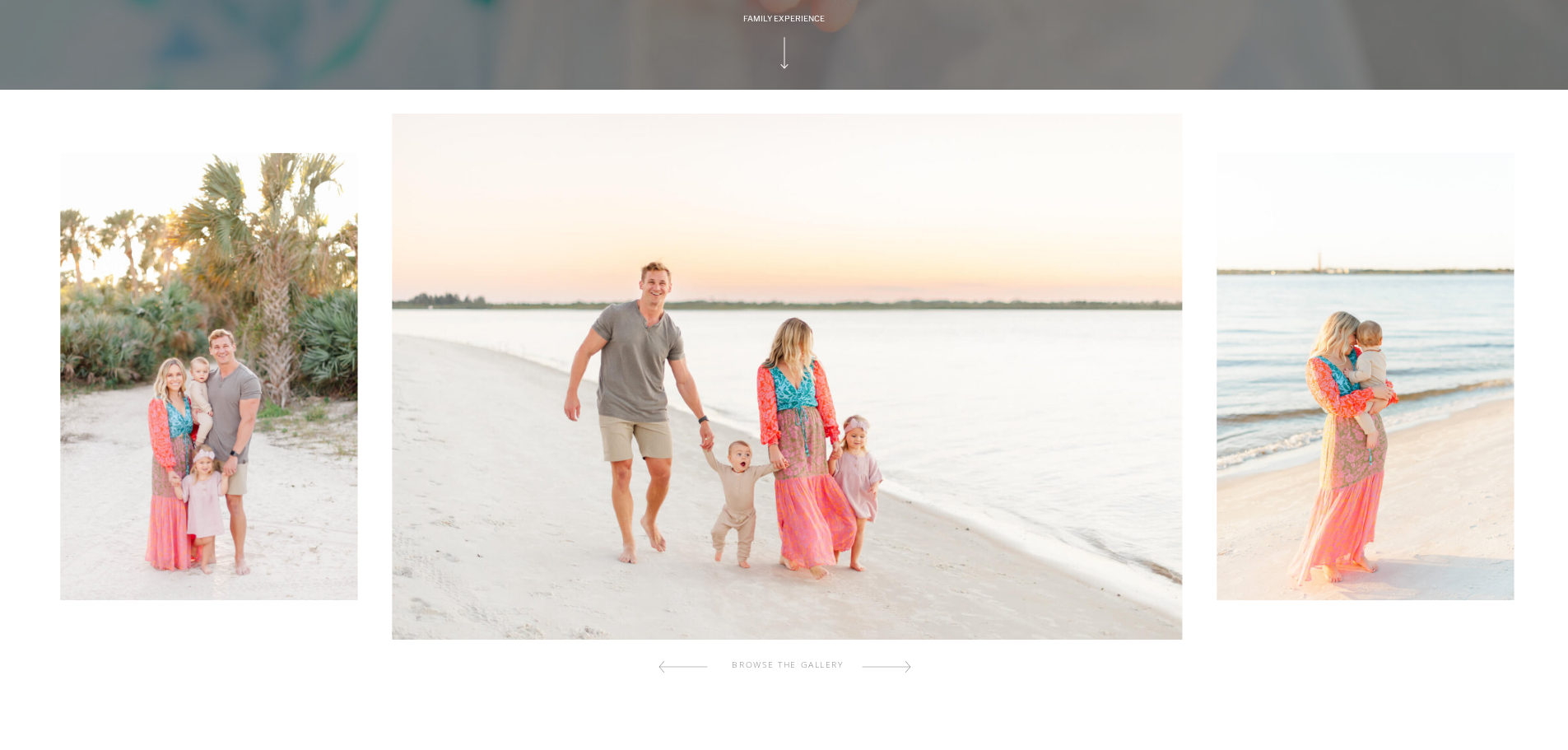
click at [900, 667] on div at bounding box center [885, 667] width 49 height 33
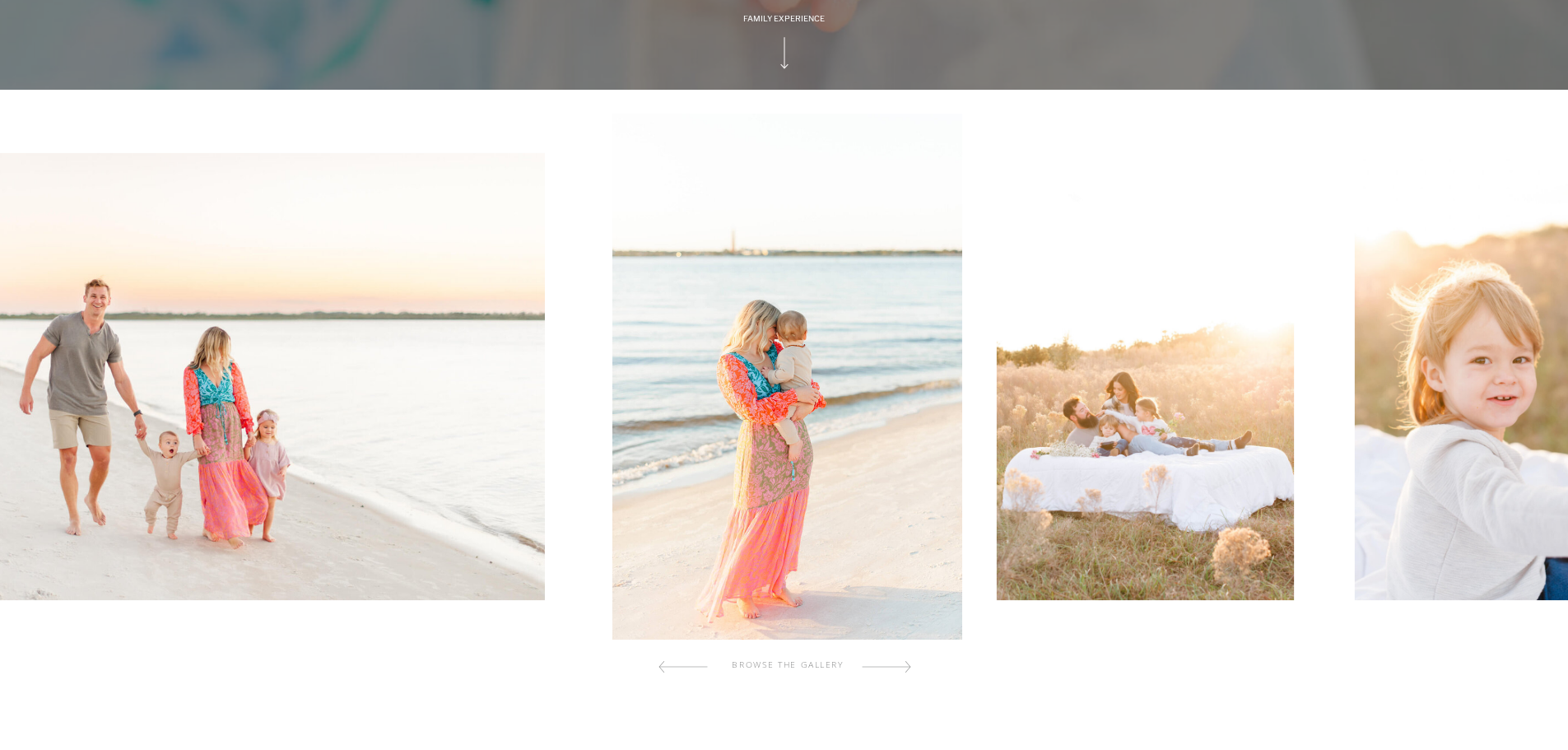
click at [900, 667] on div at bounding box center [885, 667] width 49 height 33
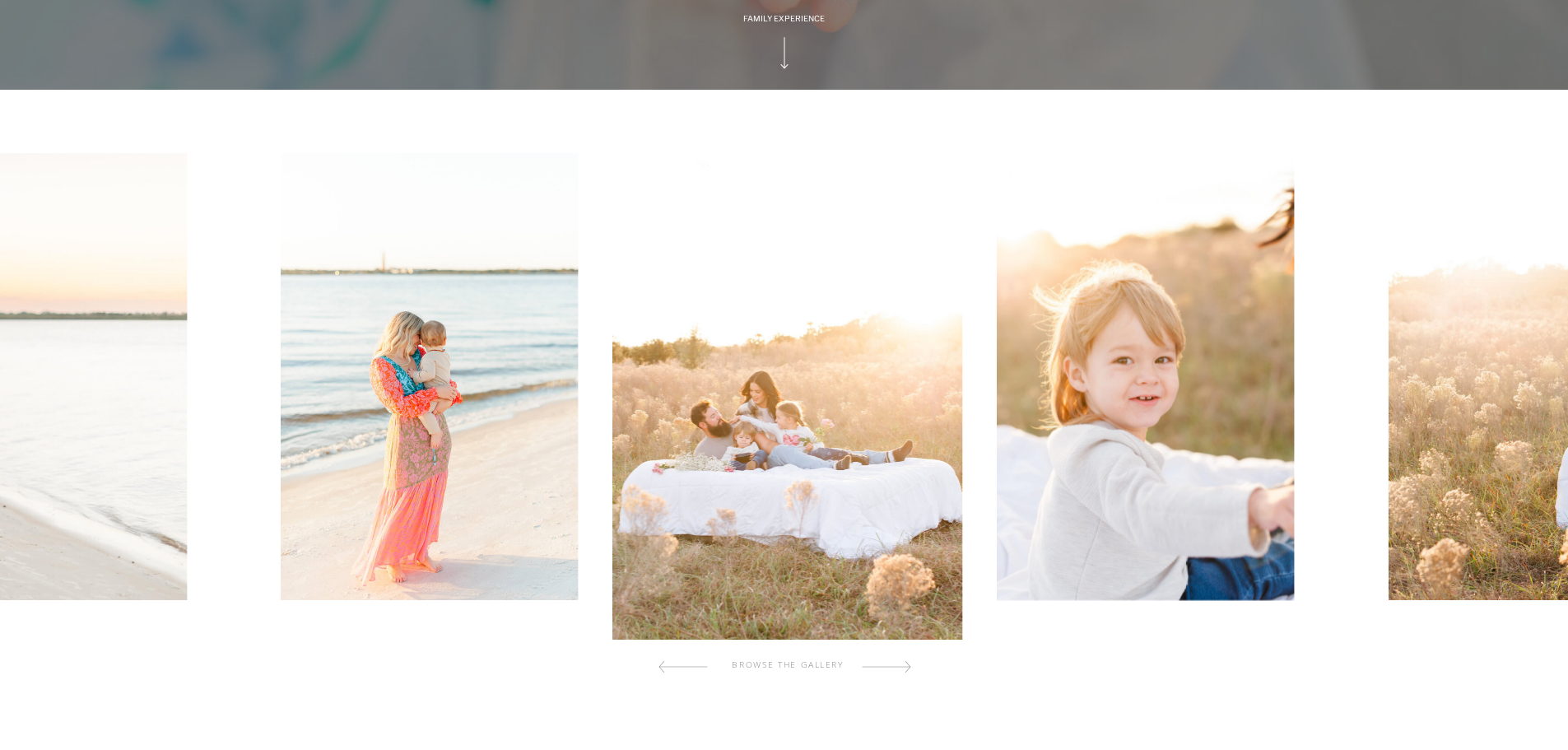
click at [900, 667] on div at bounding box center [885, 667] width 49 height 33
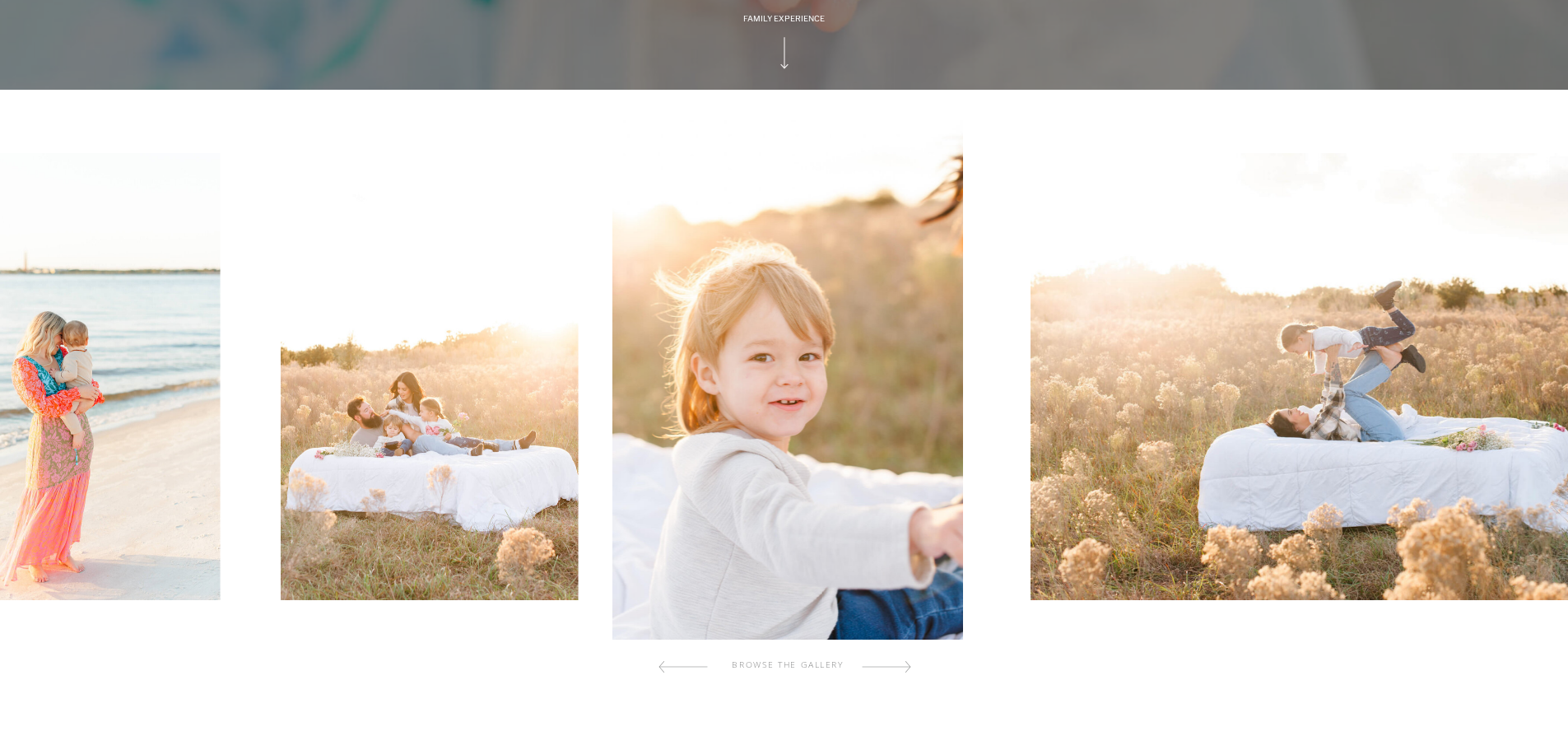
click at [900, 667] on div at bounding box center [885, 667] width 49 height 33
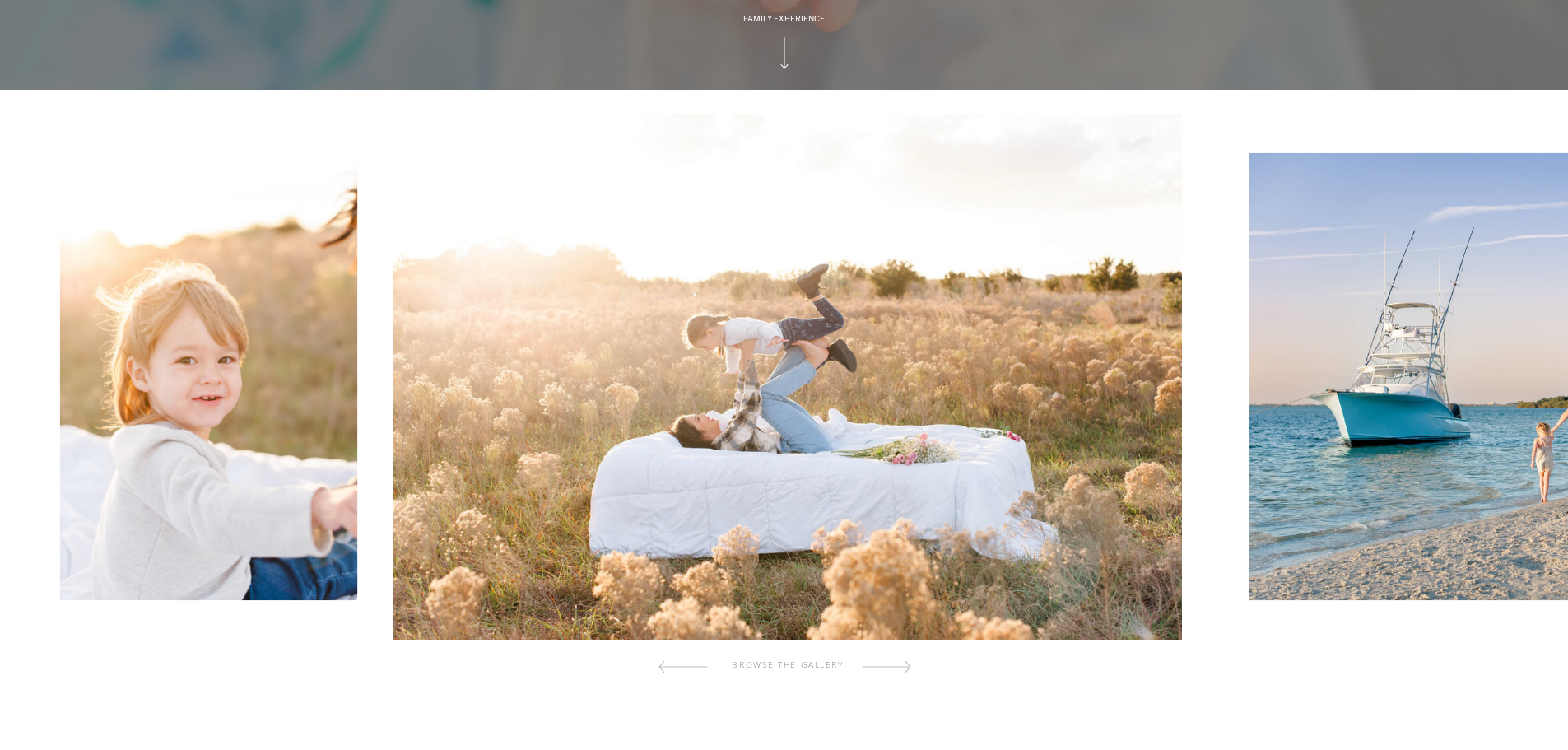
click at [900, 667] on div at bounding box center [885, 667] width 49 height 33
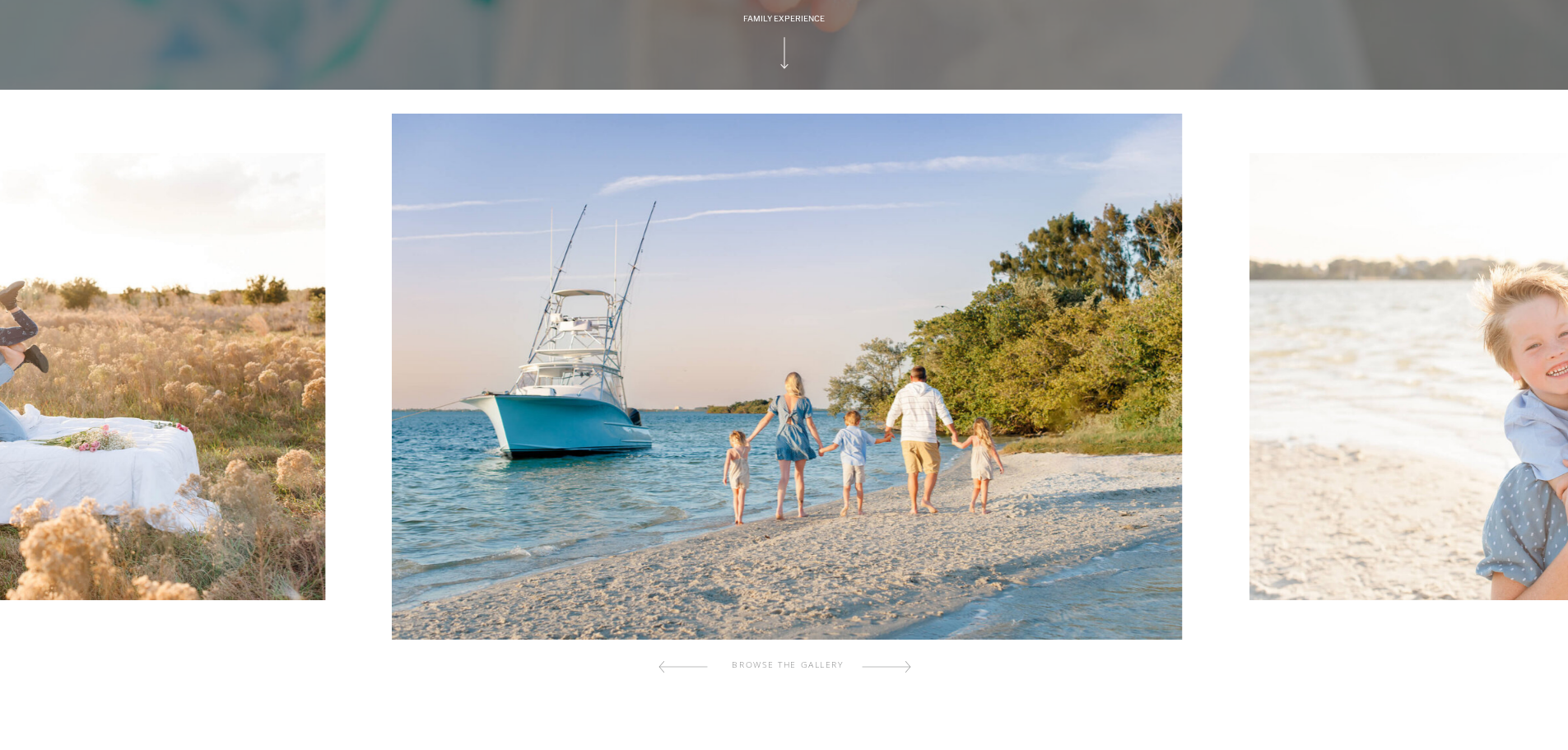
click at [900, 667] on div at bounding box center [885, 667] width 49 height 33
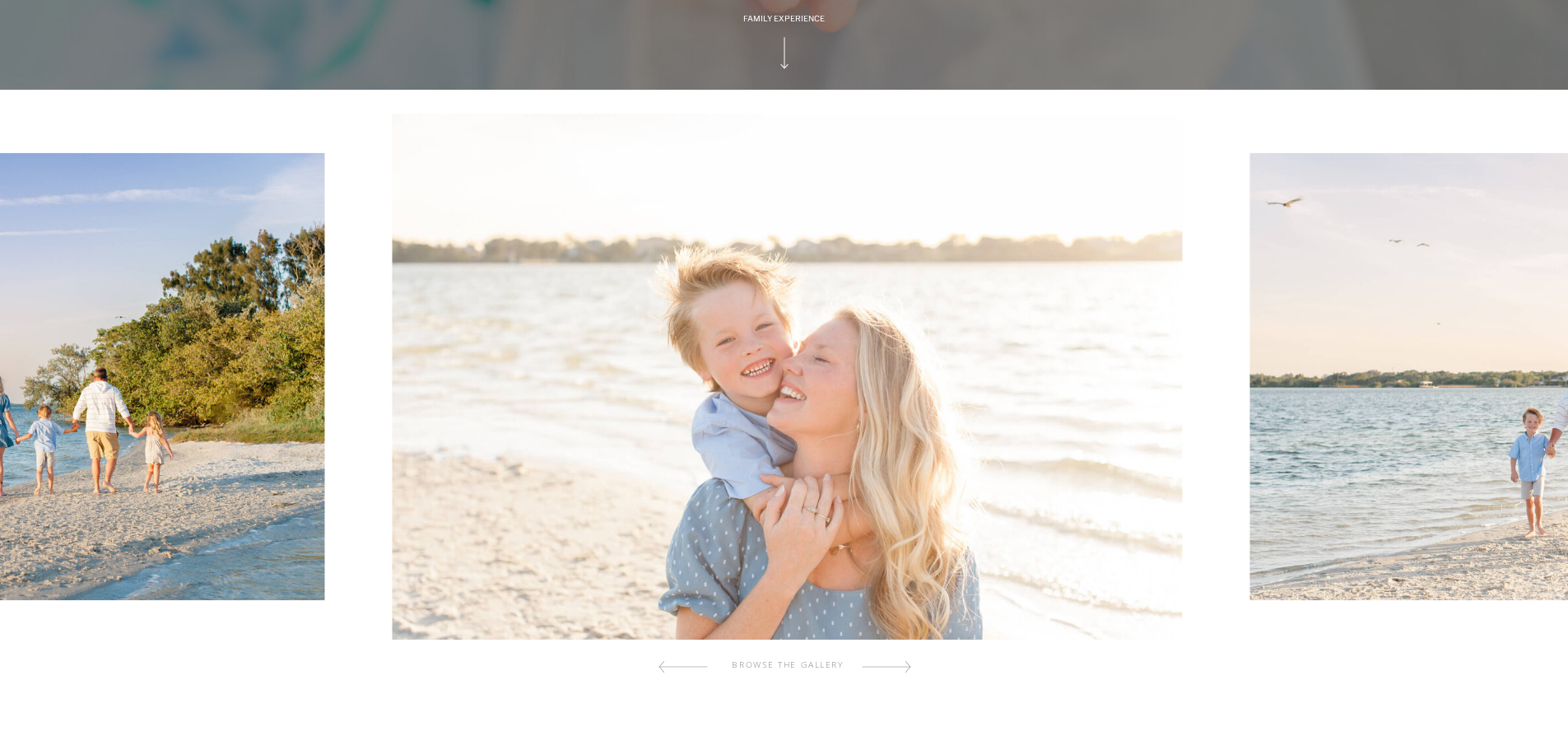
click at [900, 667] on div at bounding box center [885, 667] width 49 height 33
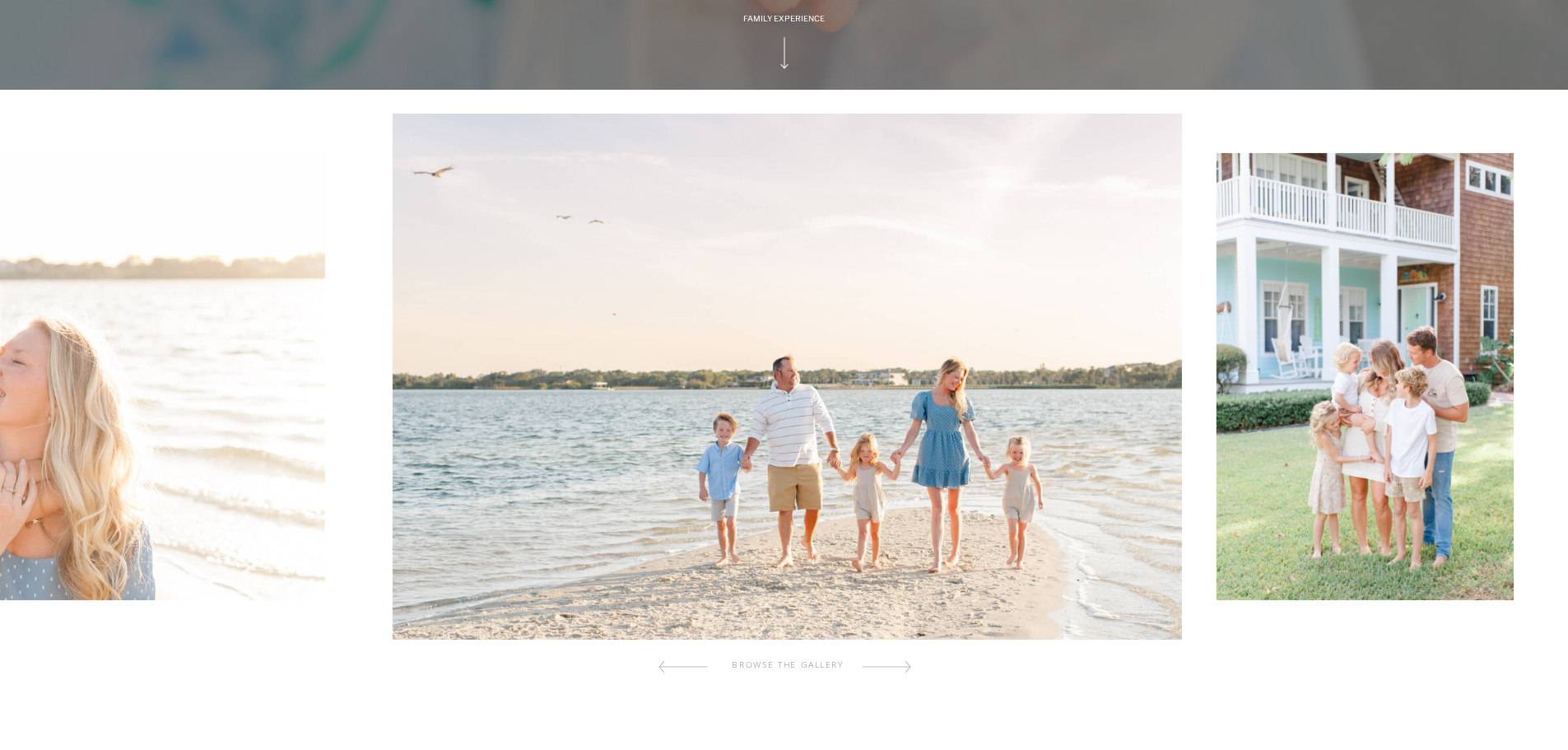
click at [900, 667] on div at bounding box center [885, 667] width 49 height 33
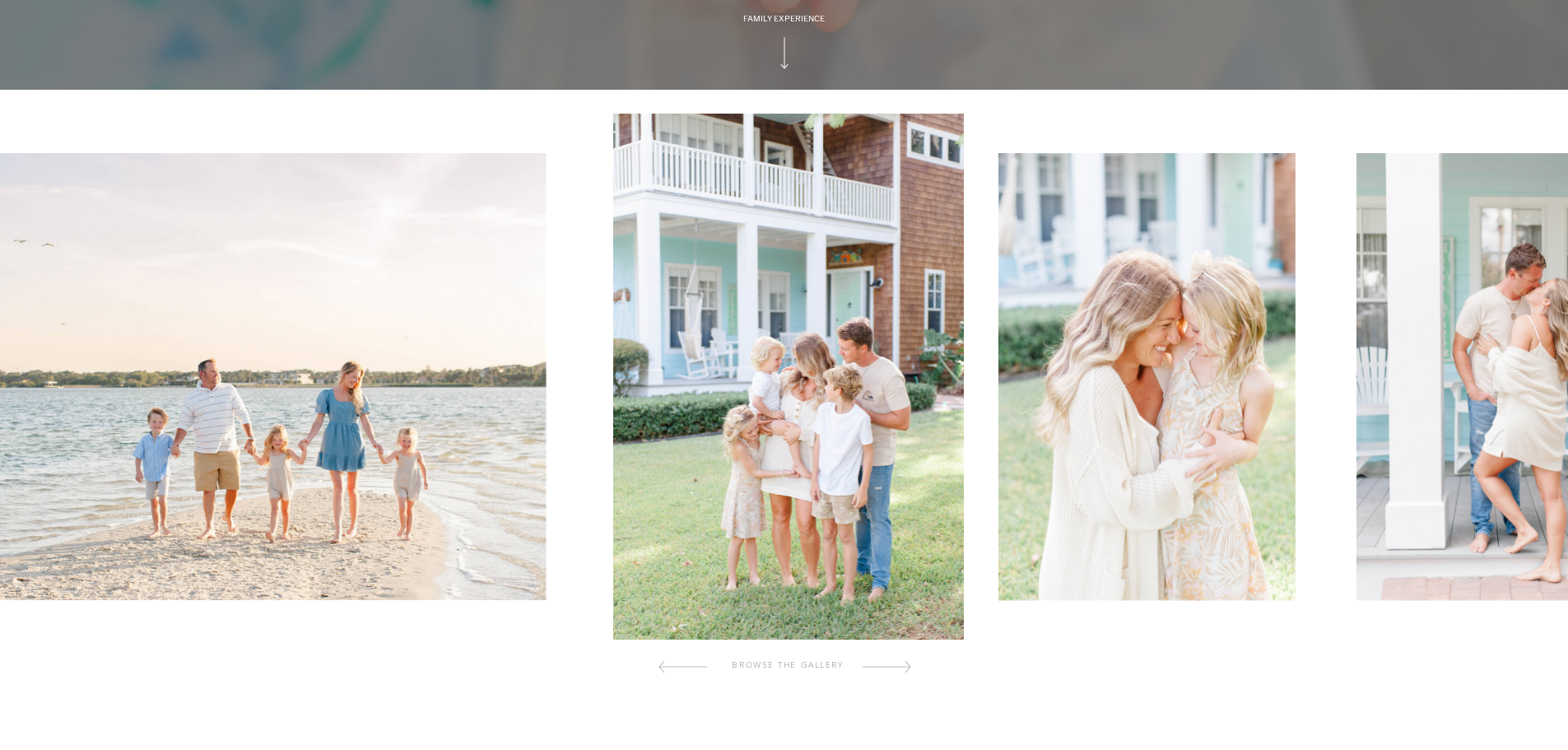
click at [900, 667] on div at bounding box center [885, 667] width 49 height 33
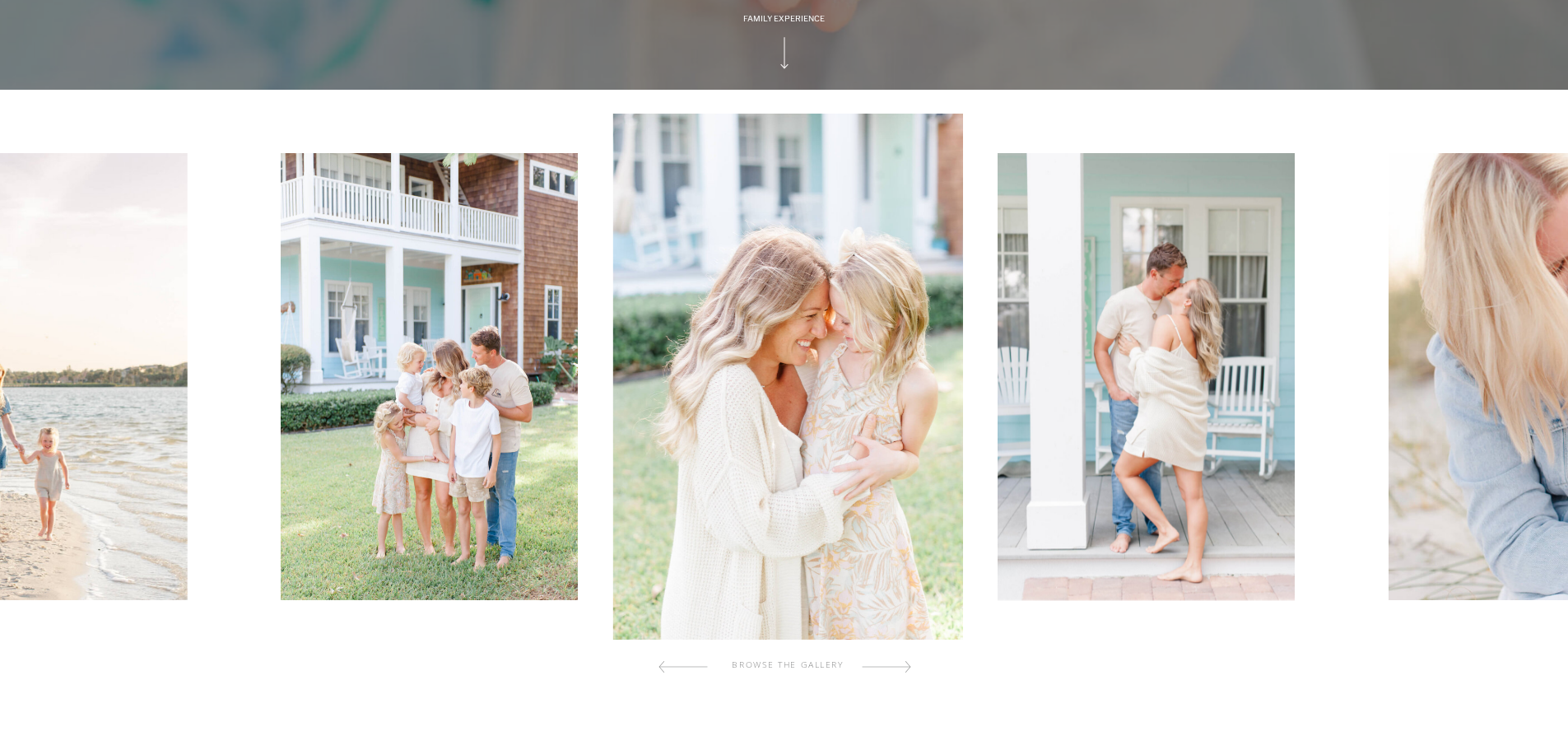
click at [900, 667] on div at bounding box center [885, 667] width 49 height 33
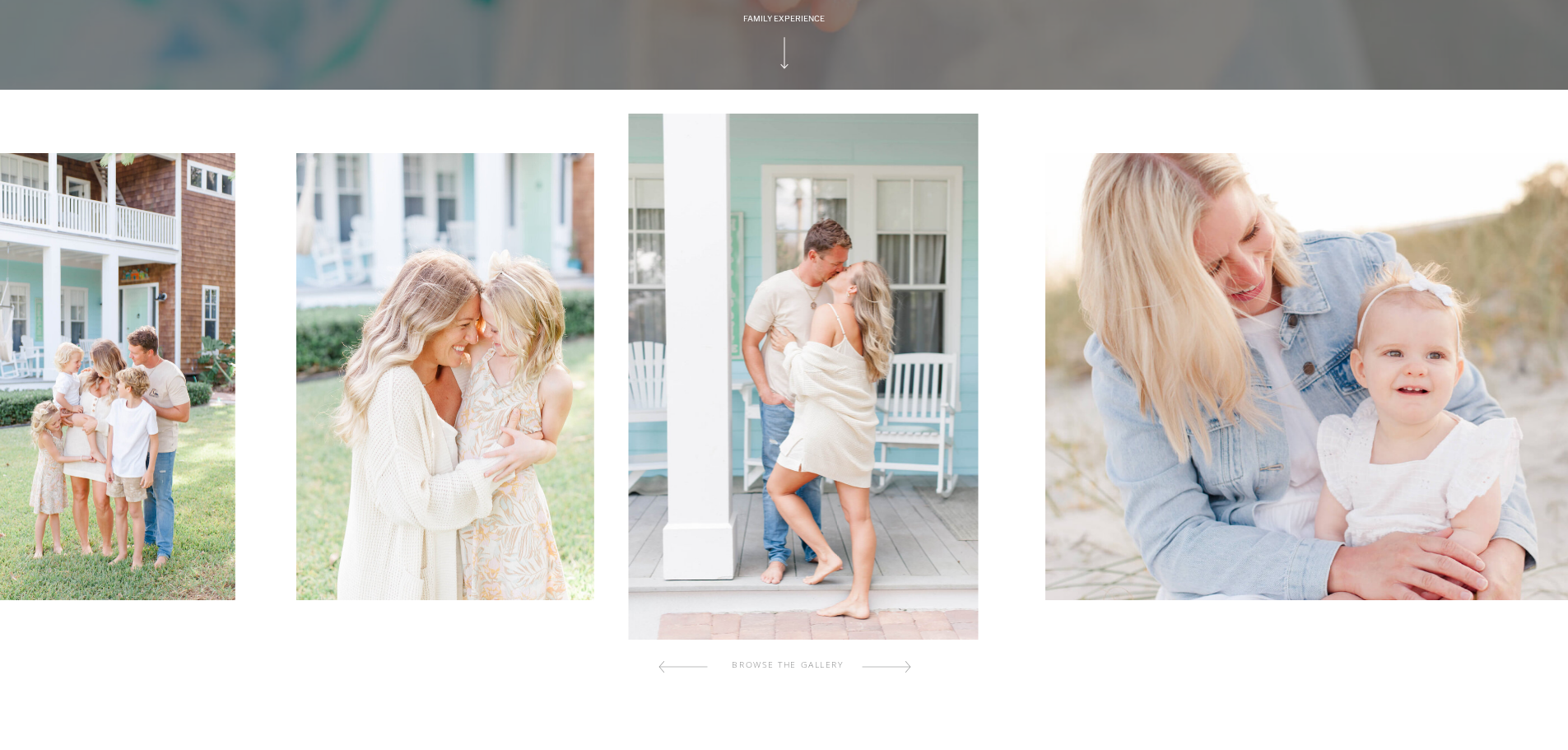
click at [900, 667] on div at bounding box center [885, 667] width 49 height 33
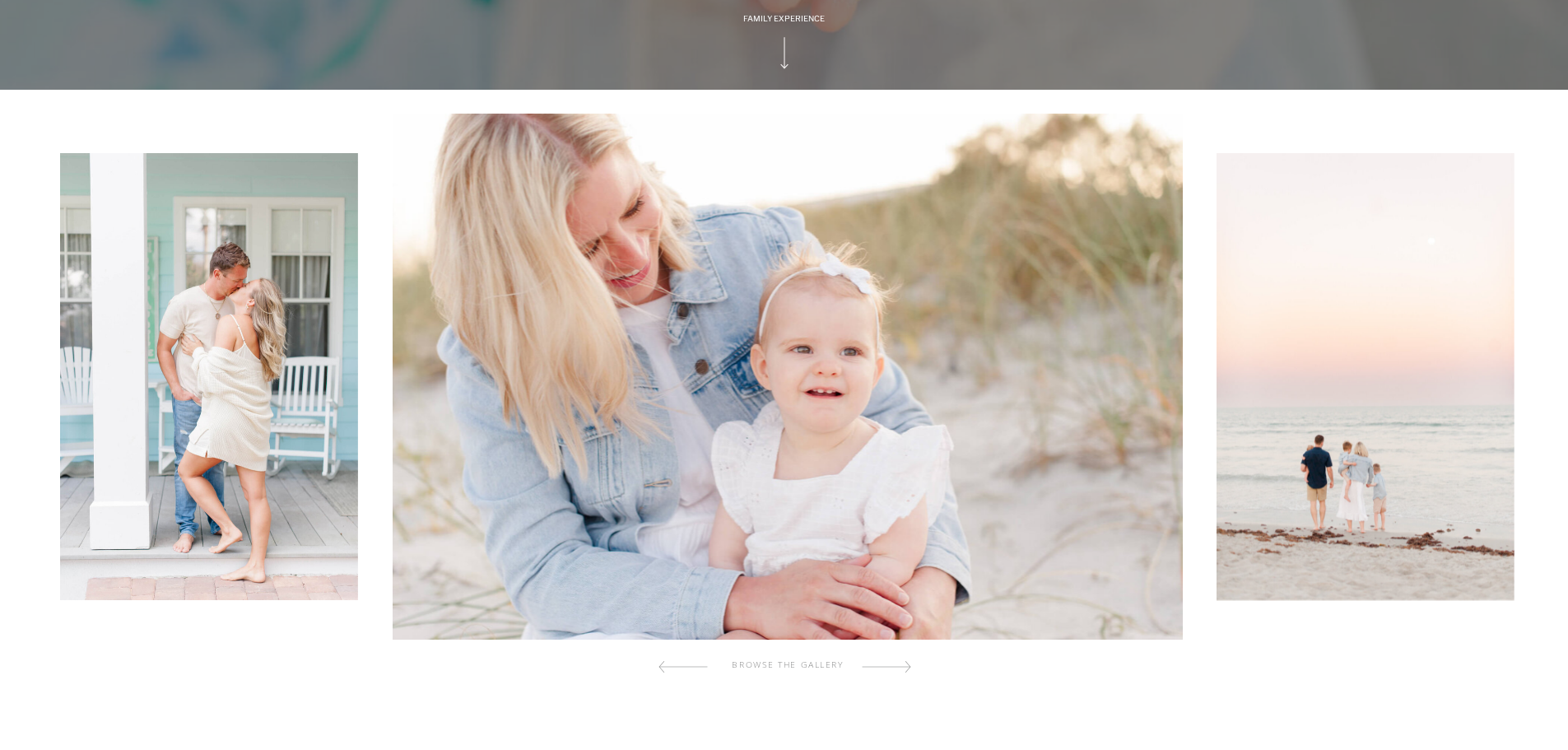
click at [900, 667] on div at bounding box center [885, 667] width 49 height 33
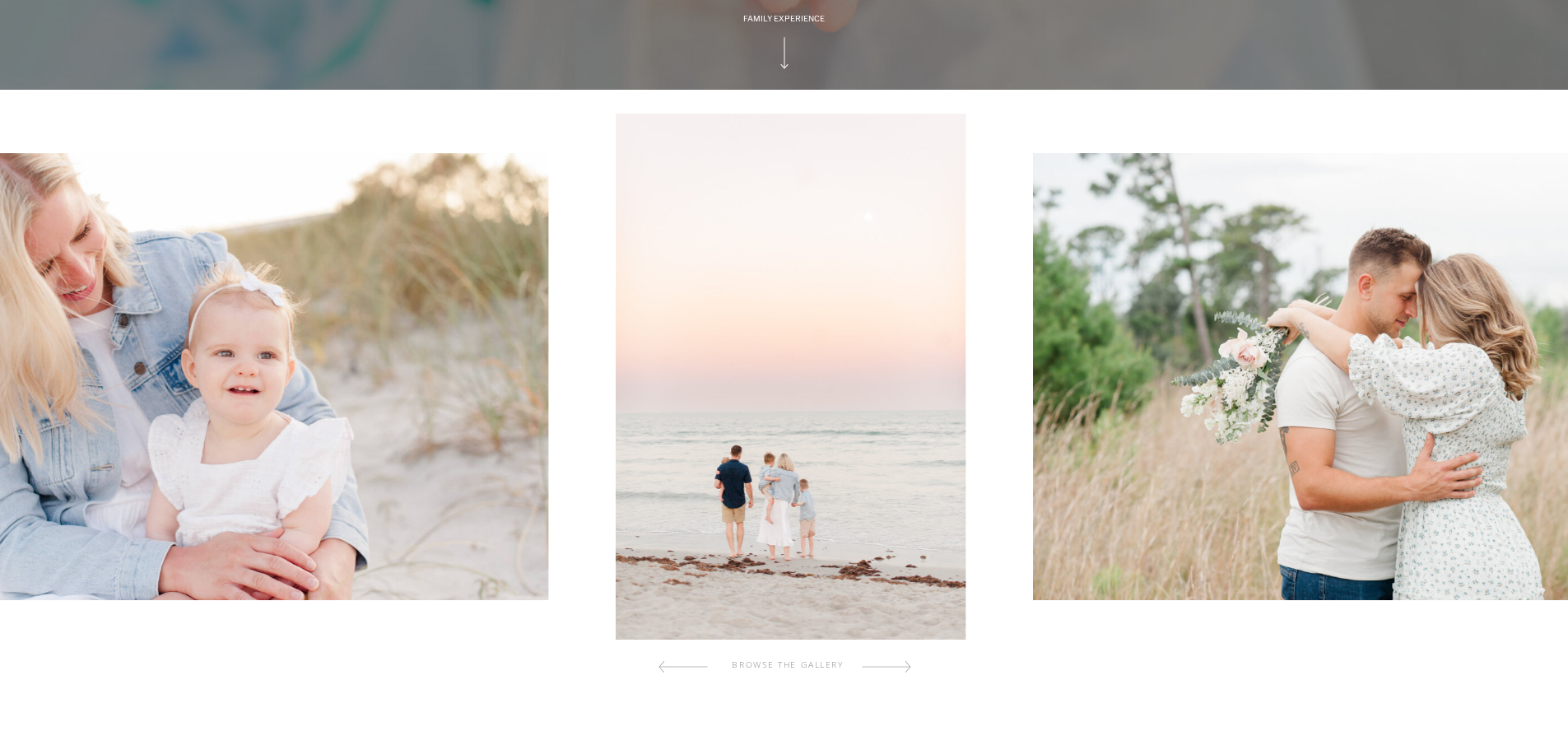
click at [900, 667] on div at bounding box center [885, 667] width 49 height 33
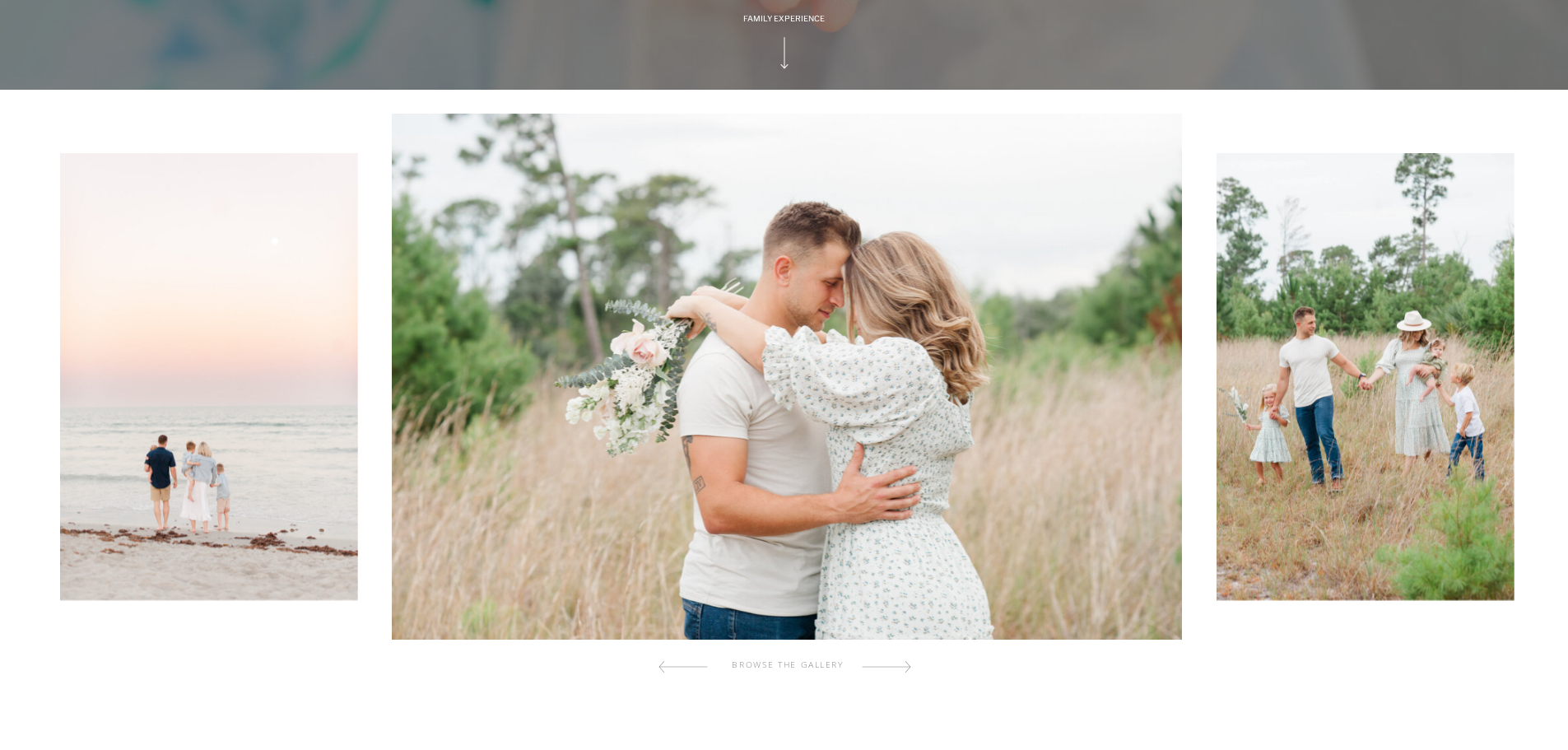
click at [900, 667] on div at bounding box center [885, 667] width 49 height 33
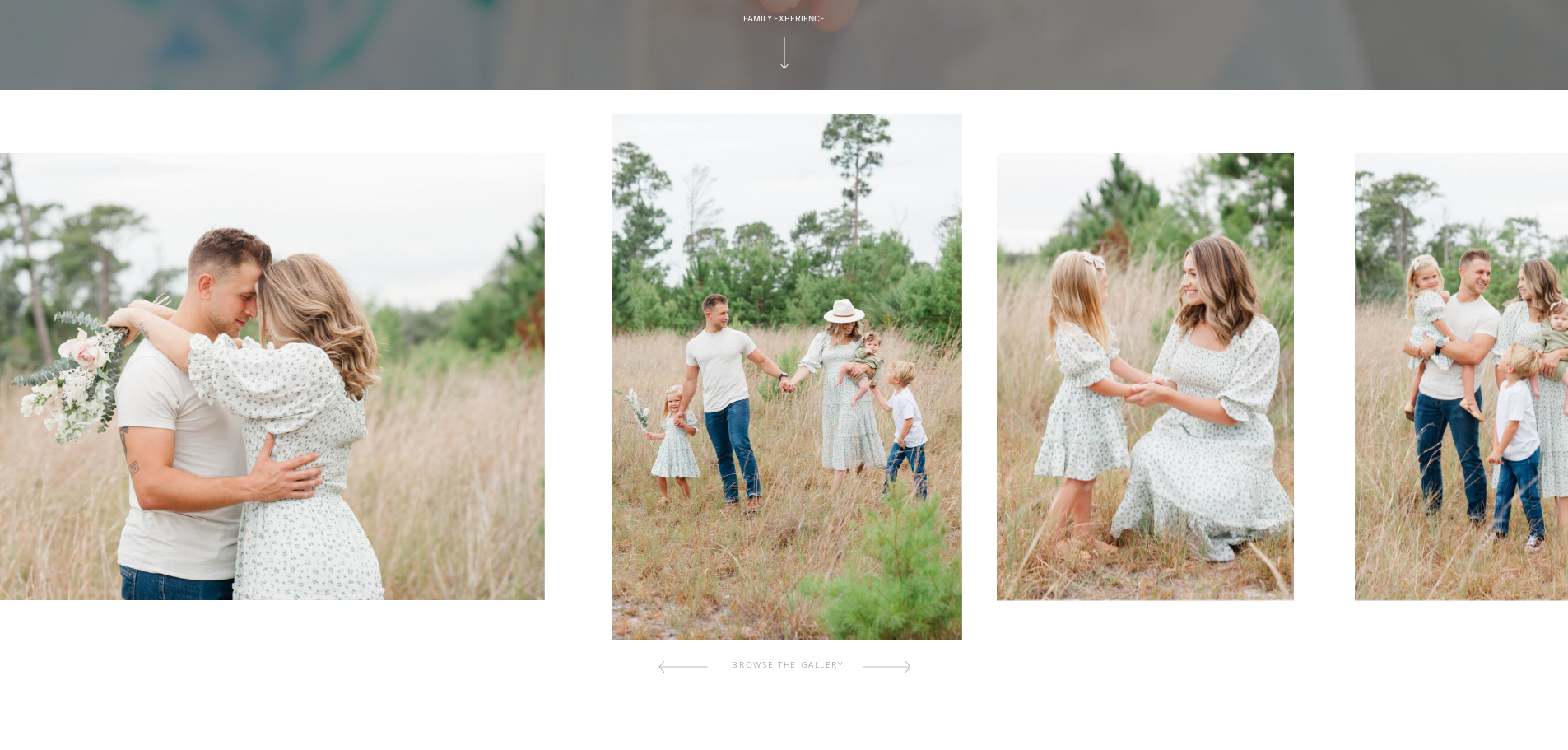
click at [900, 667] on div at bounding box center [885, 667] width 49 height 33
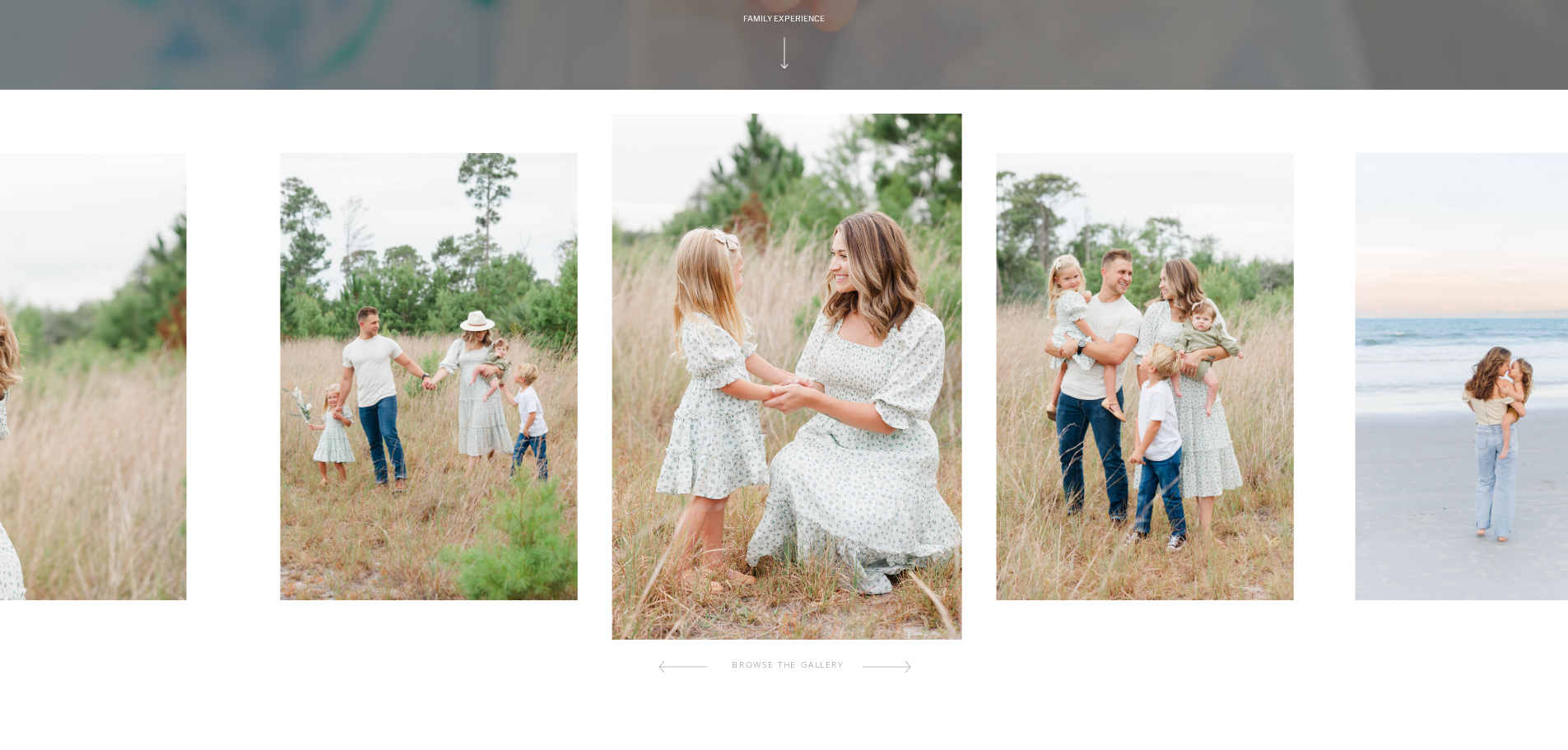
click at [900, 667] on div at bounding box center [885, 667] width 49 height 33
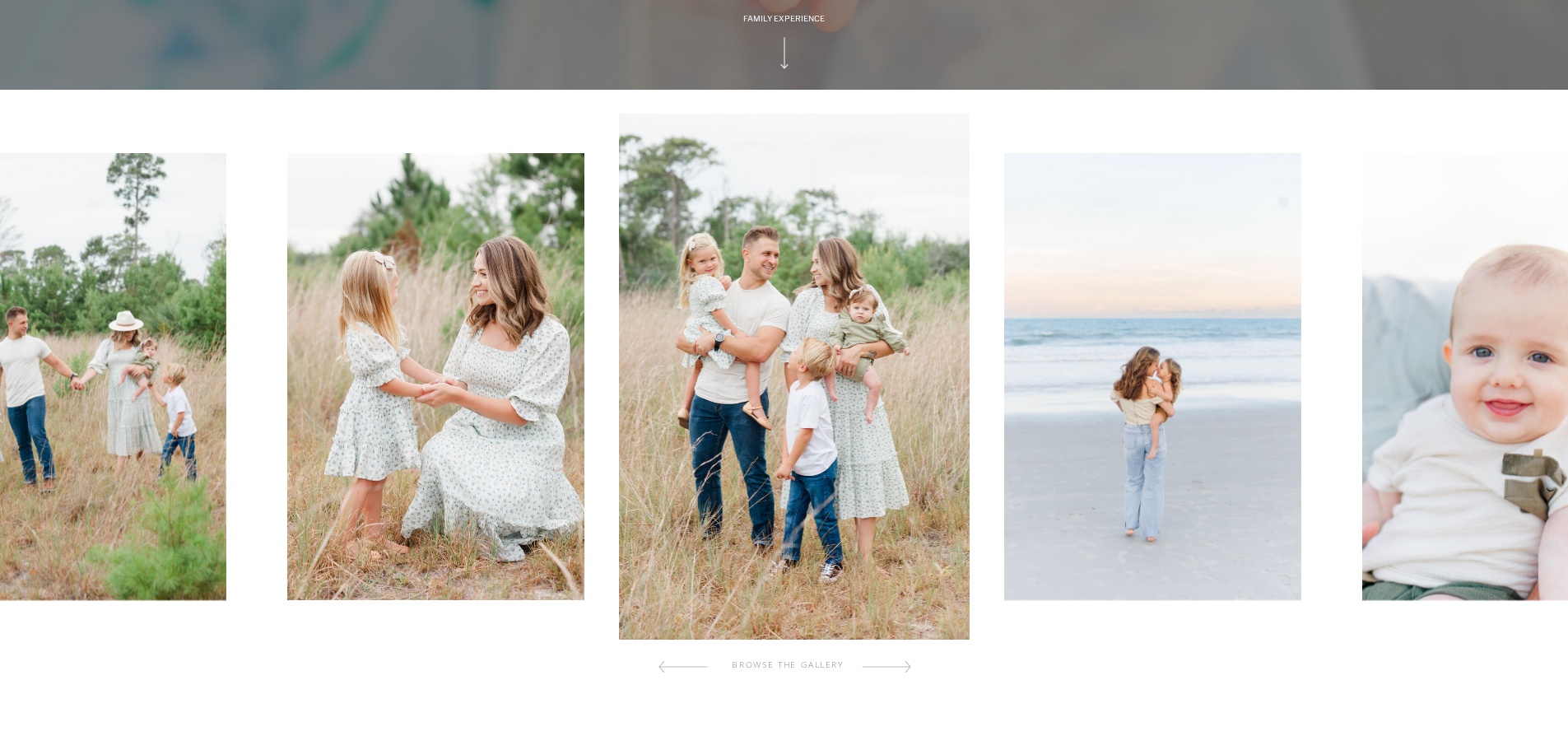
click at [900, 667] on div at bounding box center [885, 667] width 49 height 33
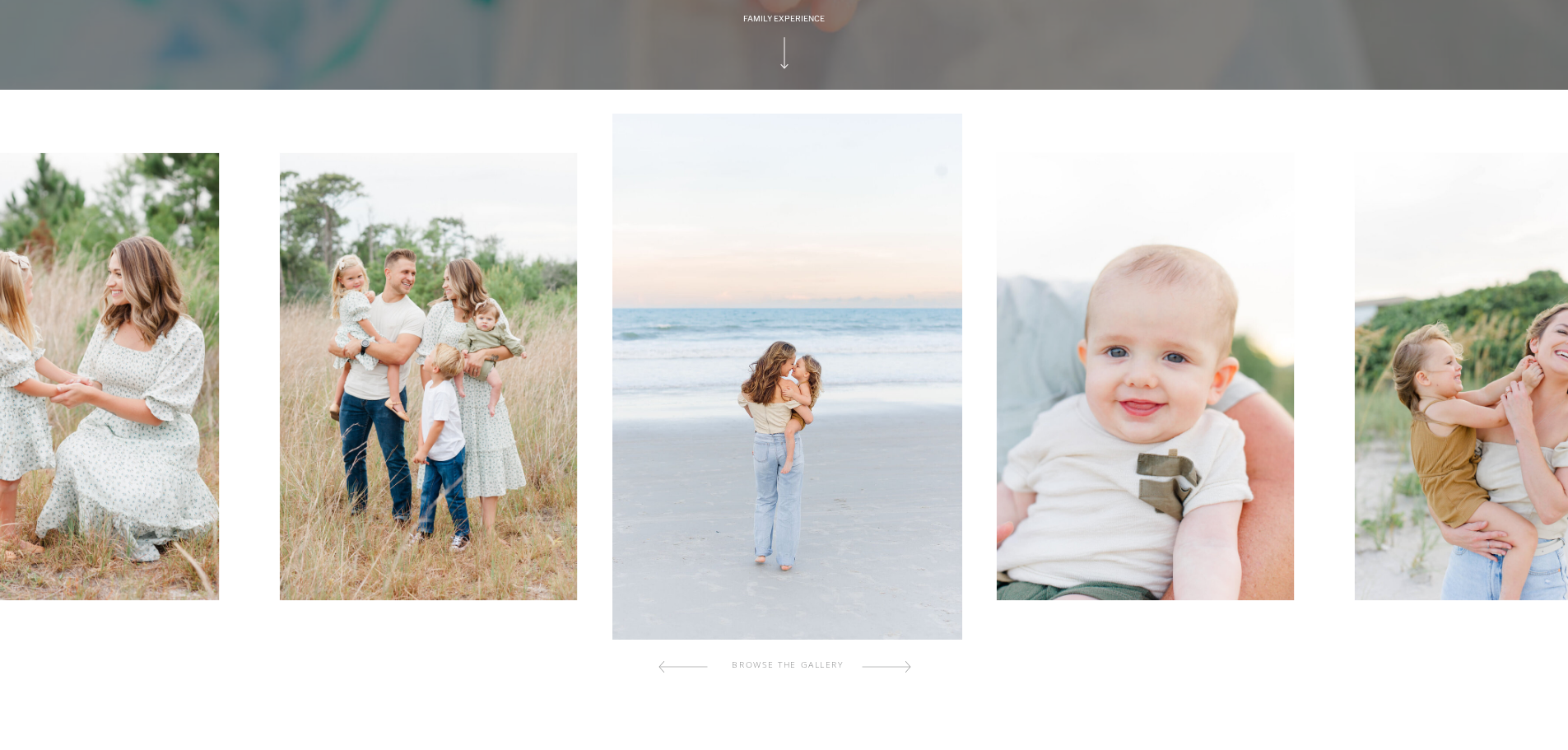
click at [900, 667] on div at bounding box center [885, 667] width 49 height 33
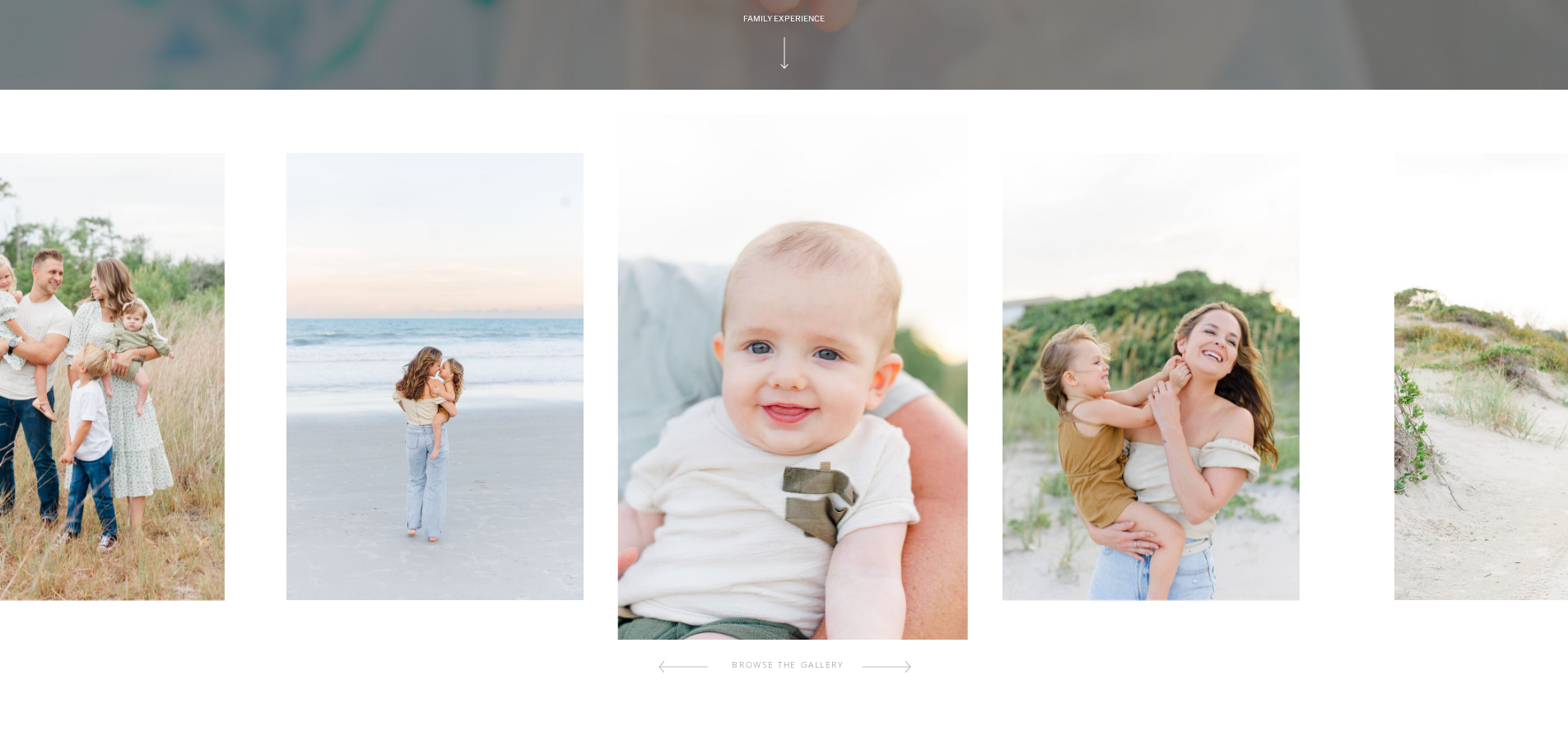
click at [900, 667] on div at bounding box center [885, 667] width 49 height 33
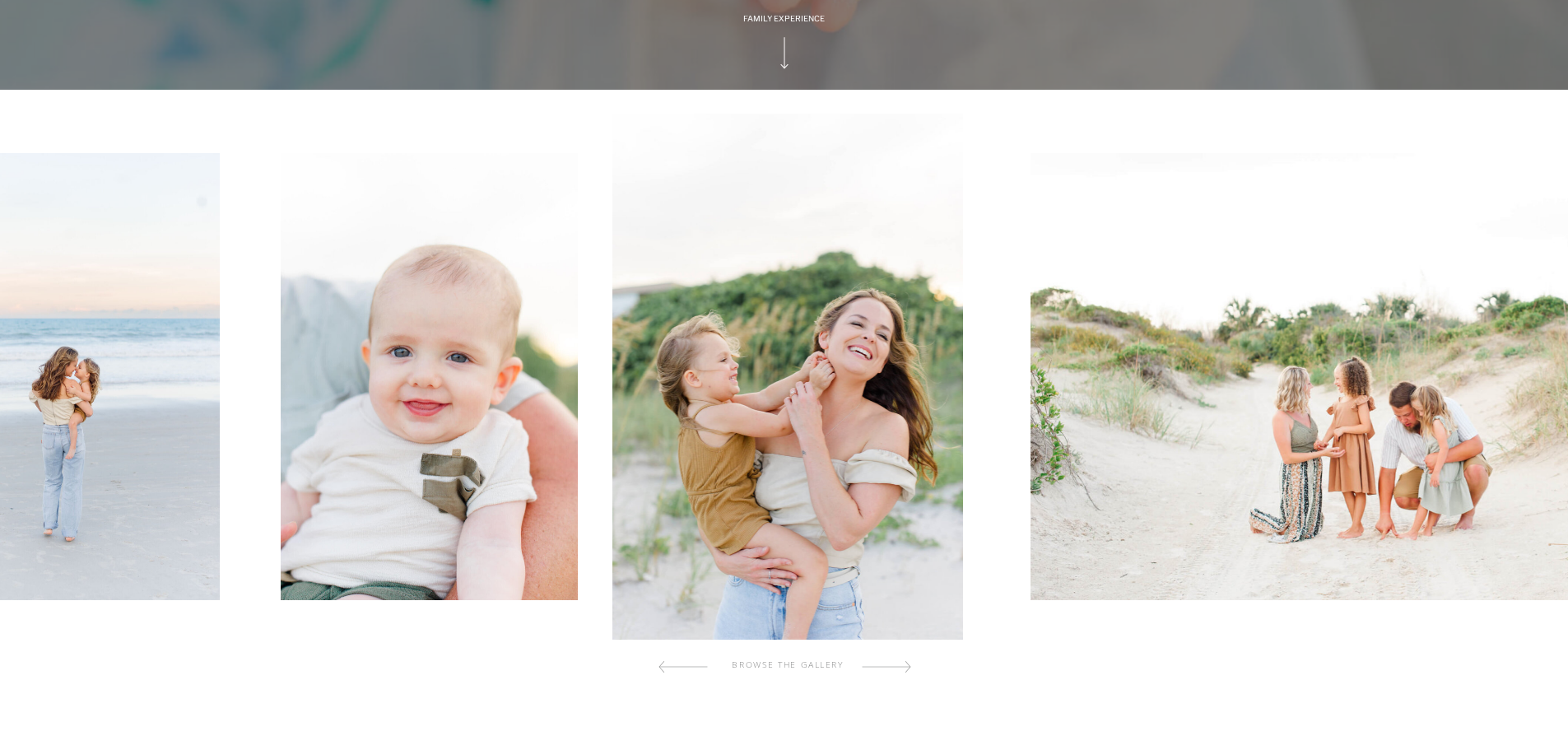
click at [900, 667] on div at bounding box center [885, 667] width 49 height 33
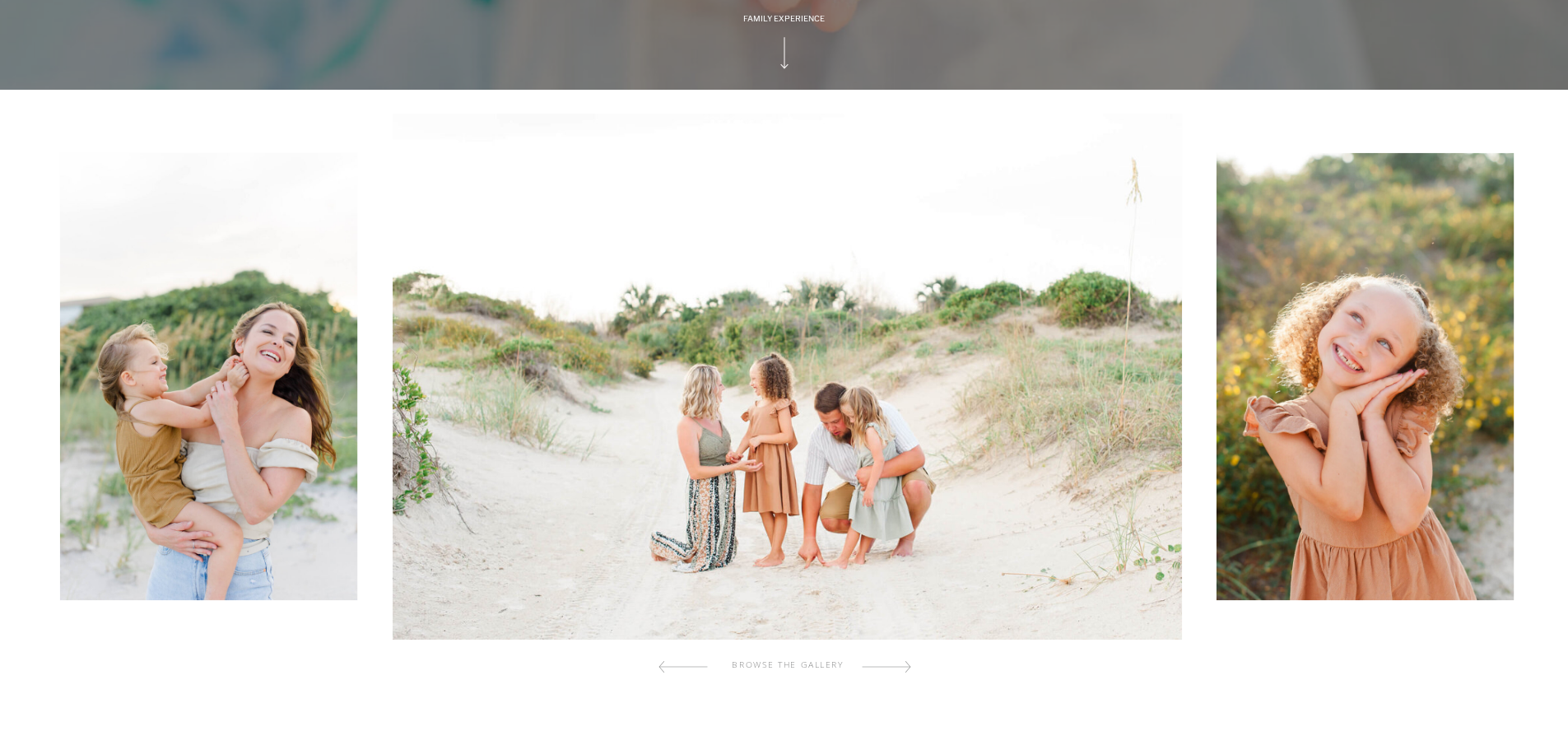
click at [900, 667] on div at bounding box center [885, 667] width 49 height 33
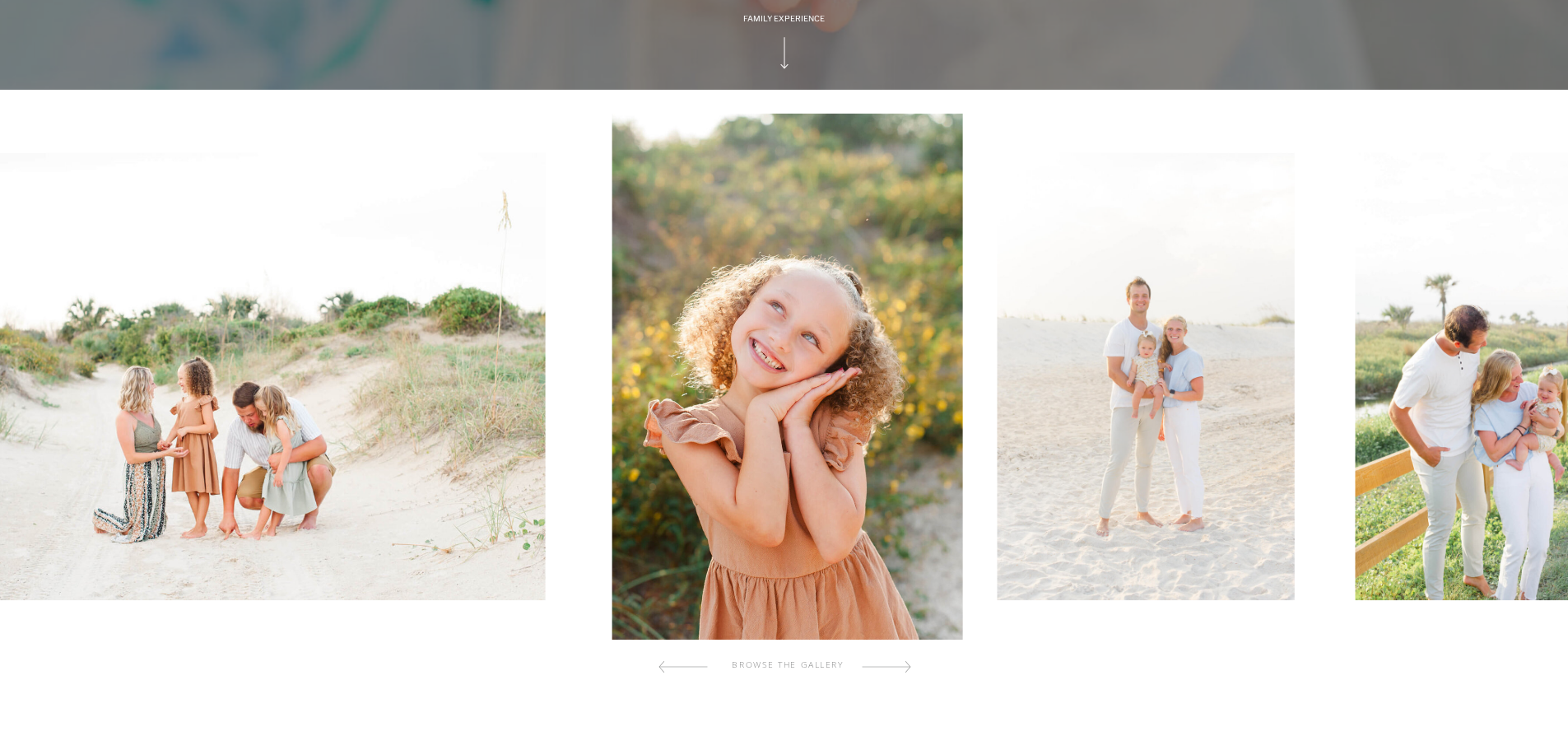
click at [900, 667] on div at bounding box center [885, 667] width 49 height 33
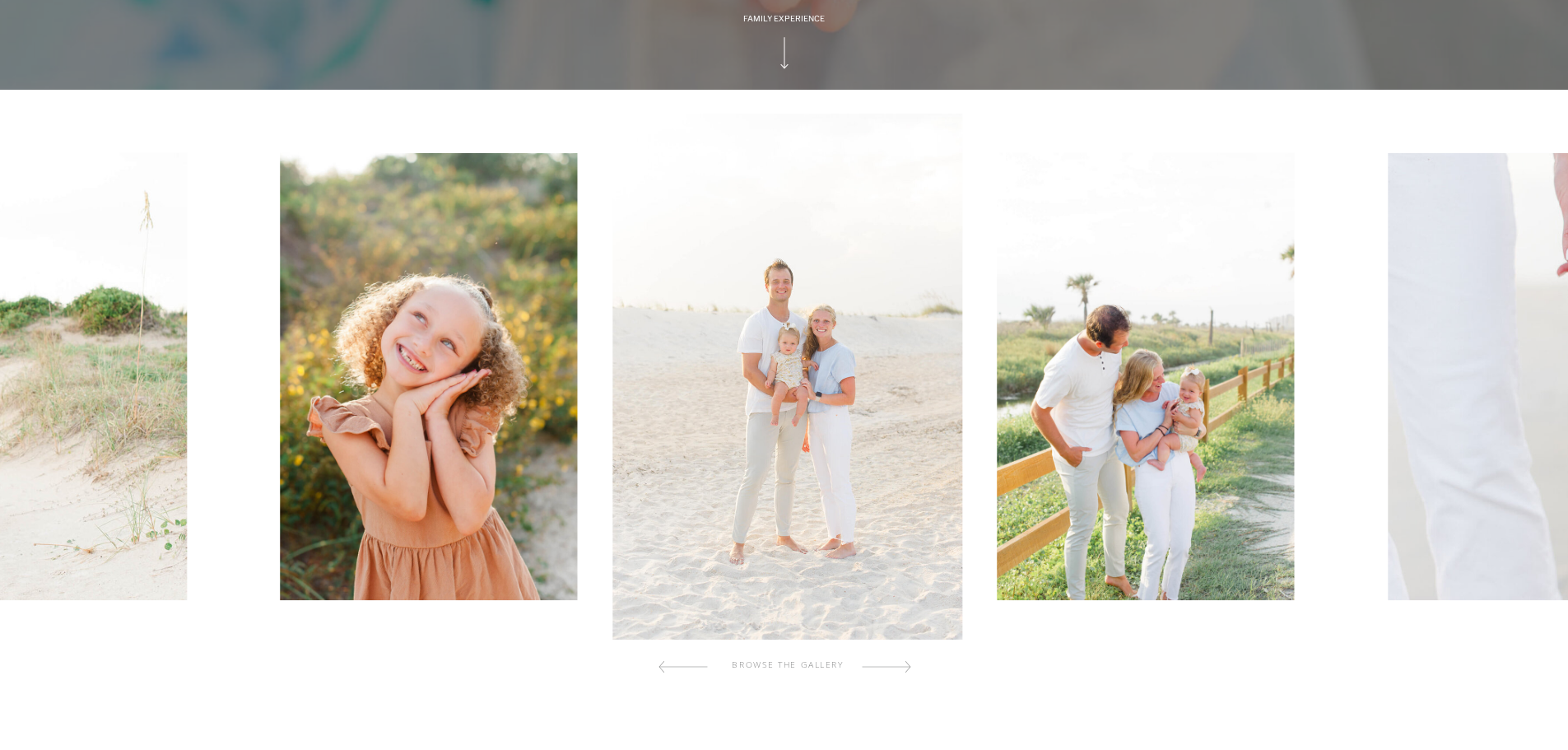
click at [900, 667] on div at bounding box center [885, 667] width 49 height 33
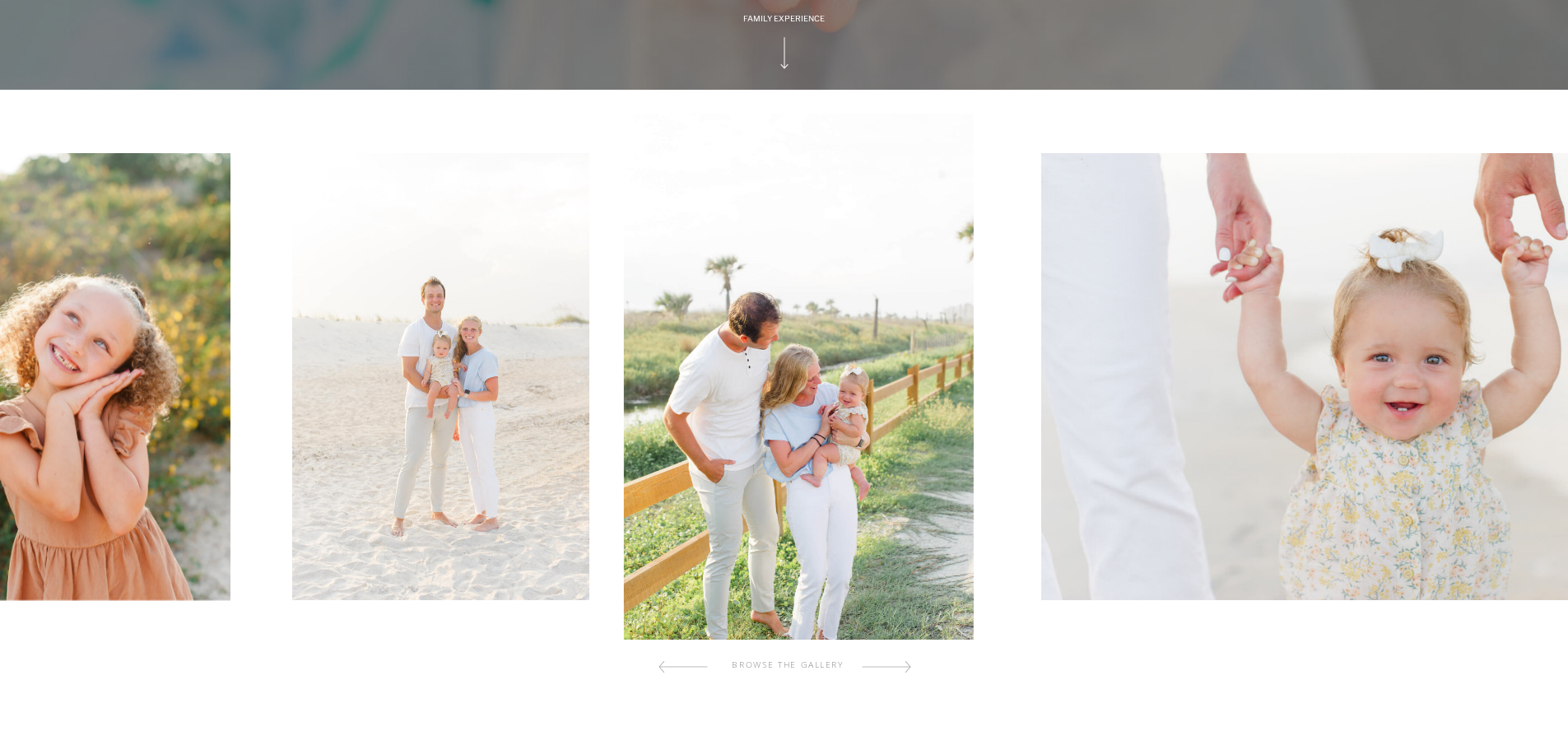
click at [900, 667] on div at bounding box center [885, 667] width 49 height 33
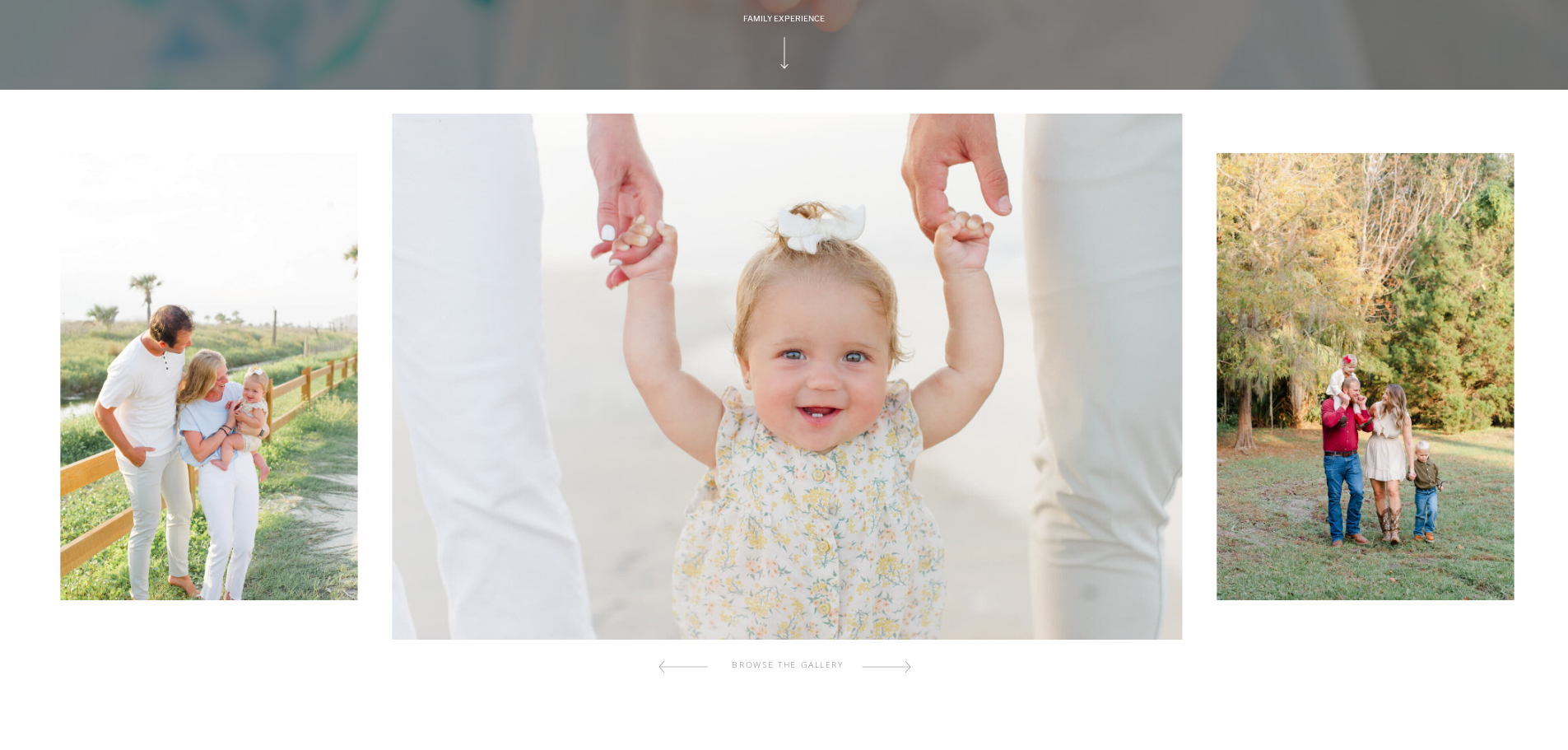
click at [900, 667] on div at bounding box center [885, 667] width 49 height 33
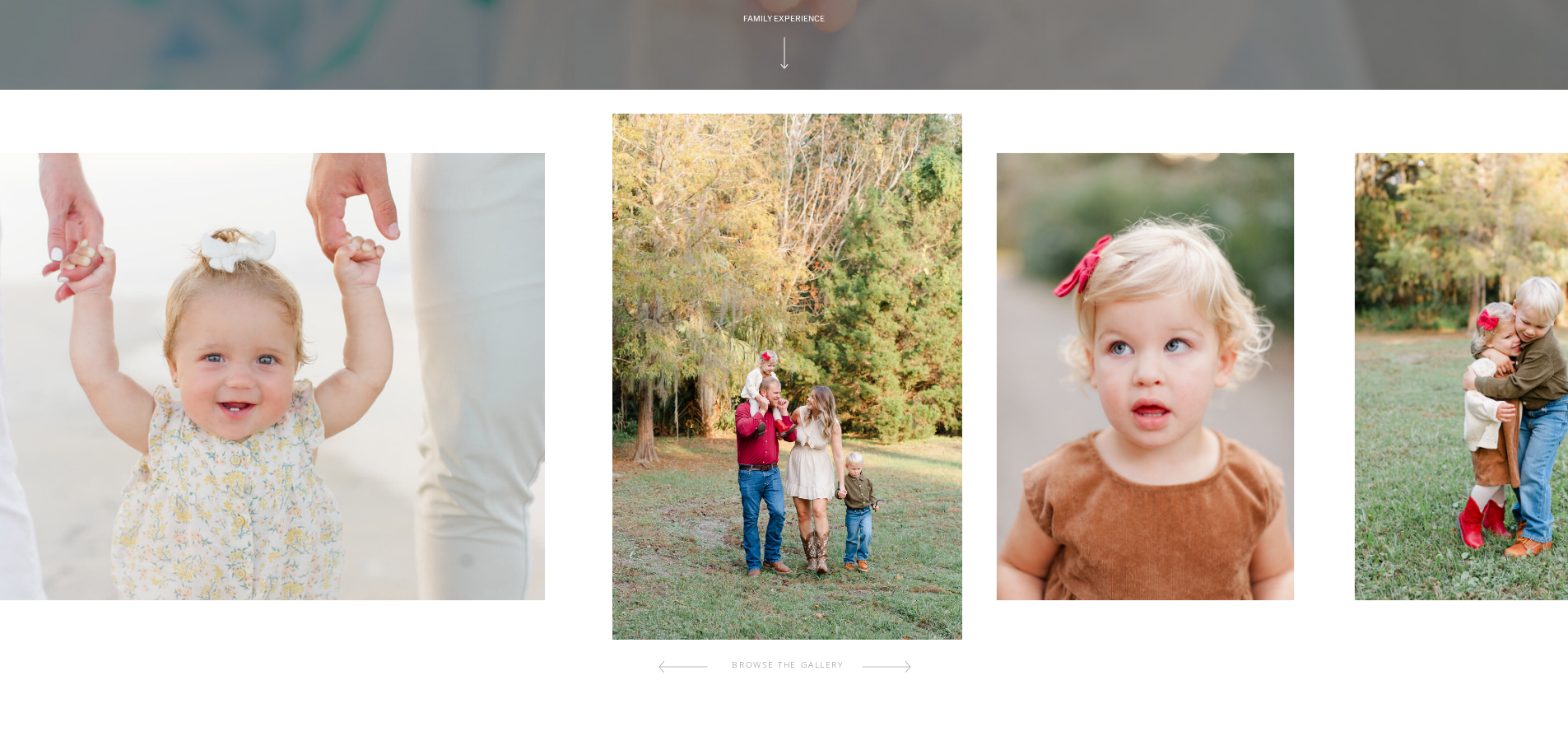
click at [900, 667] on div at bounding box center [885, 667] width 49 height 33
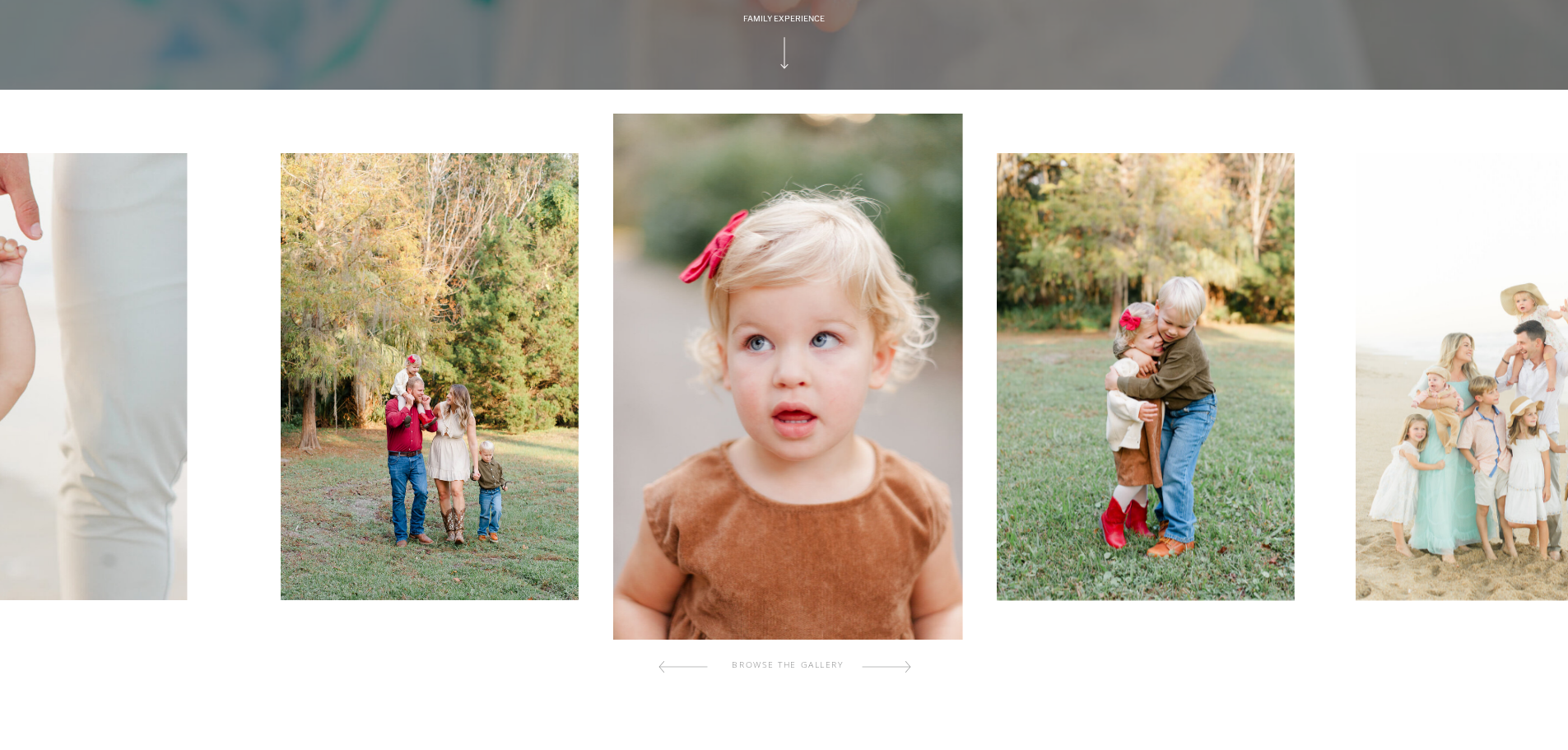
click at [900, 667] on div at bounding box center [885, 667] width 49 height 33
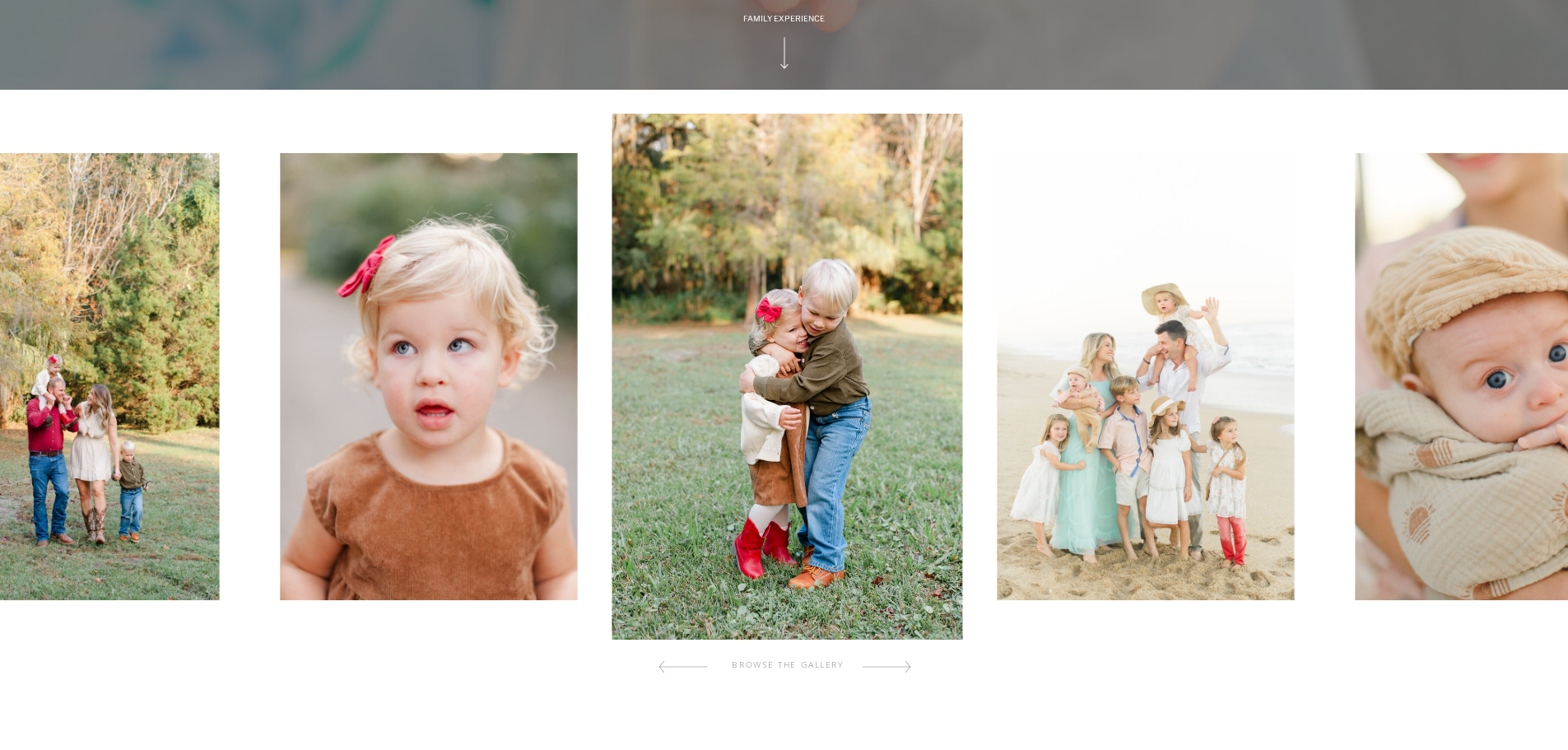
click at [900, 667] on div at bounding box center [885, 667] width 49 height 33
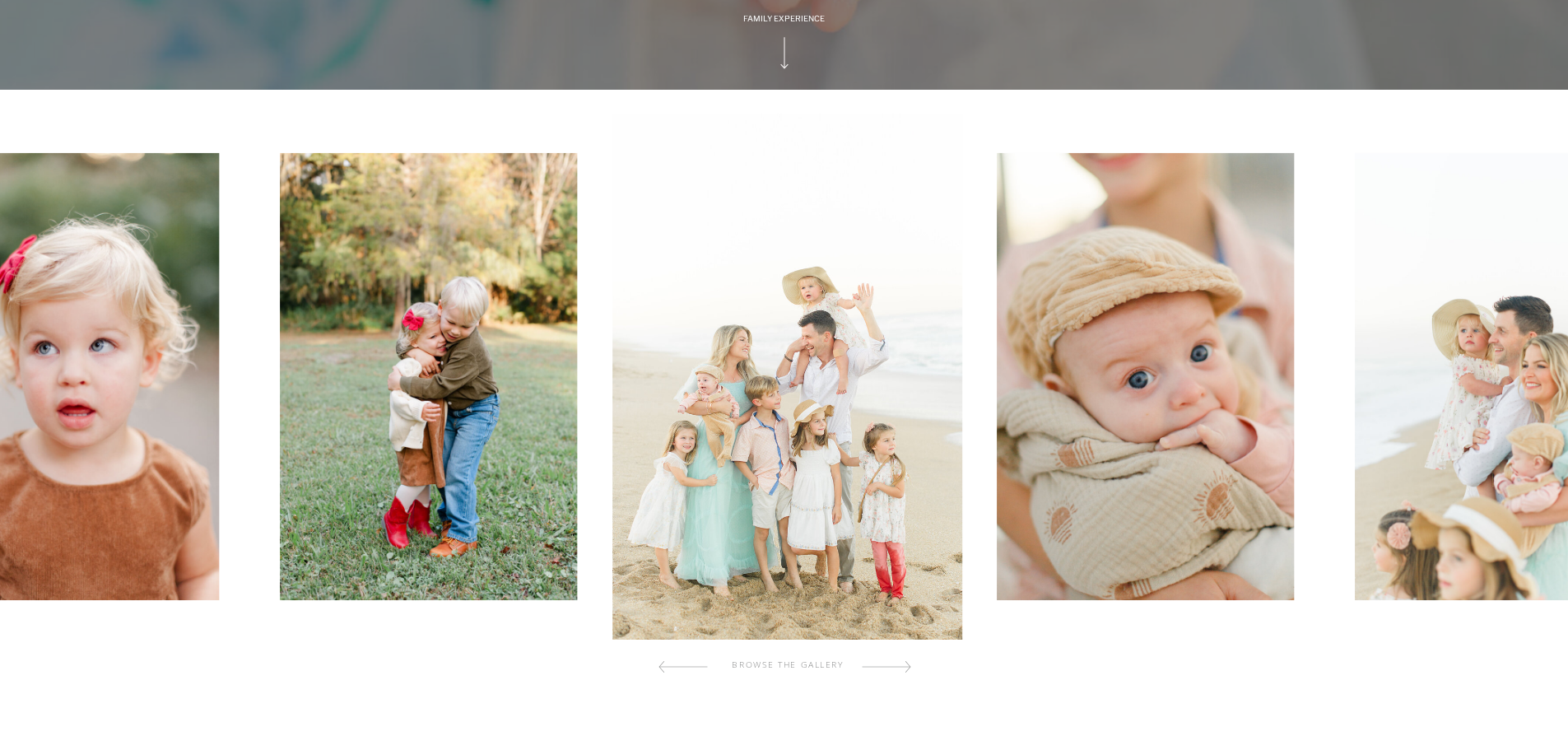
click at [900, 667] on div at bounding box center [885, 667] width 49 height 33
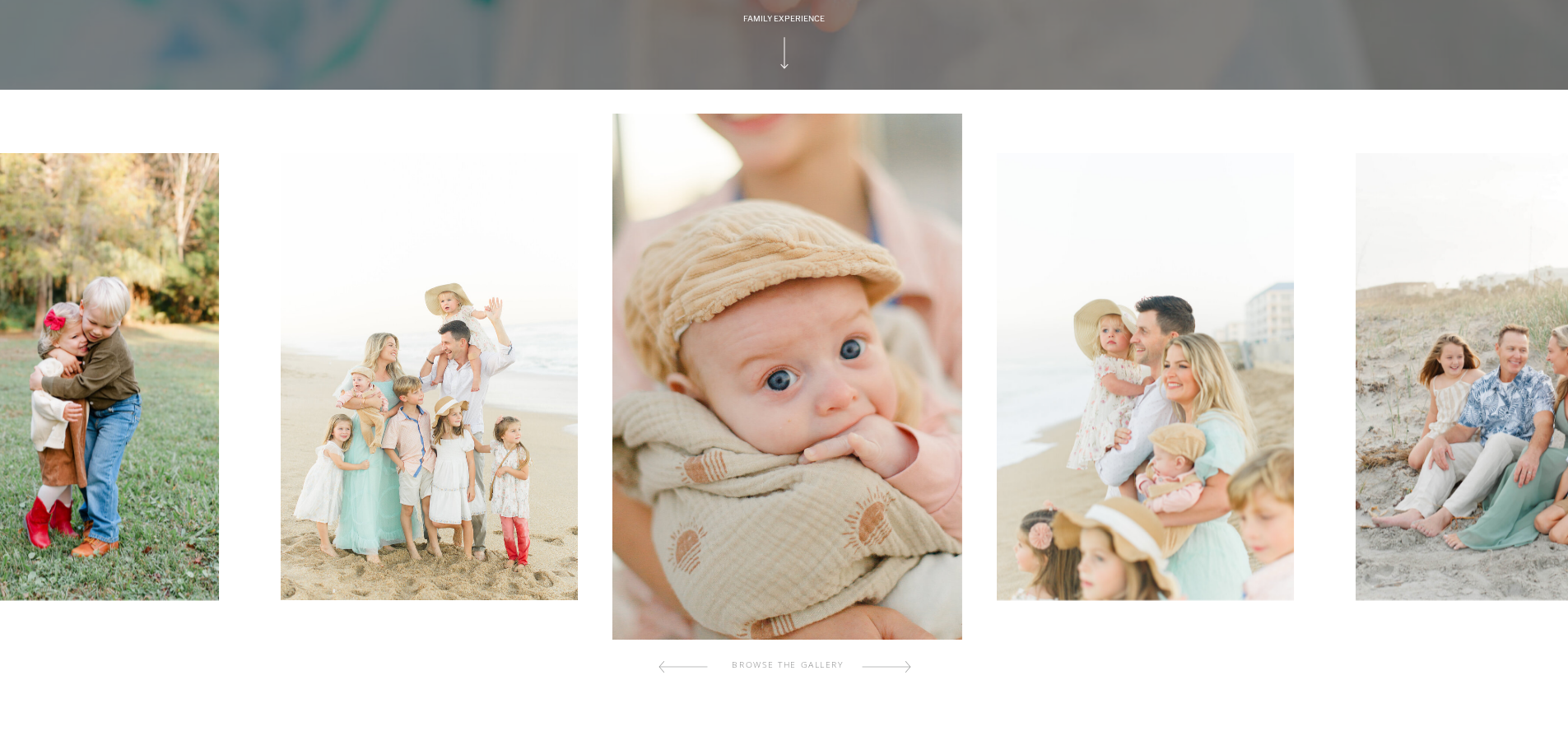
click at [900, 667] on div at bounding box center [885, 667] width 49 height 33
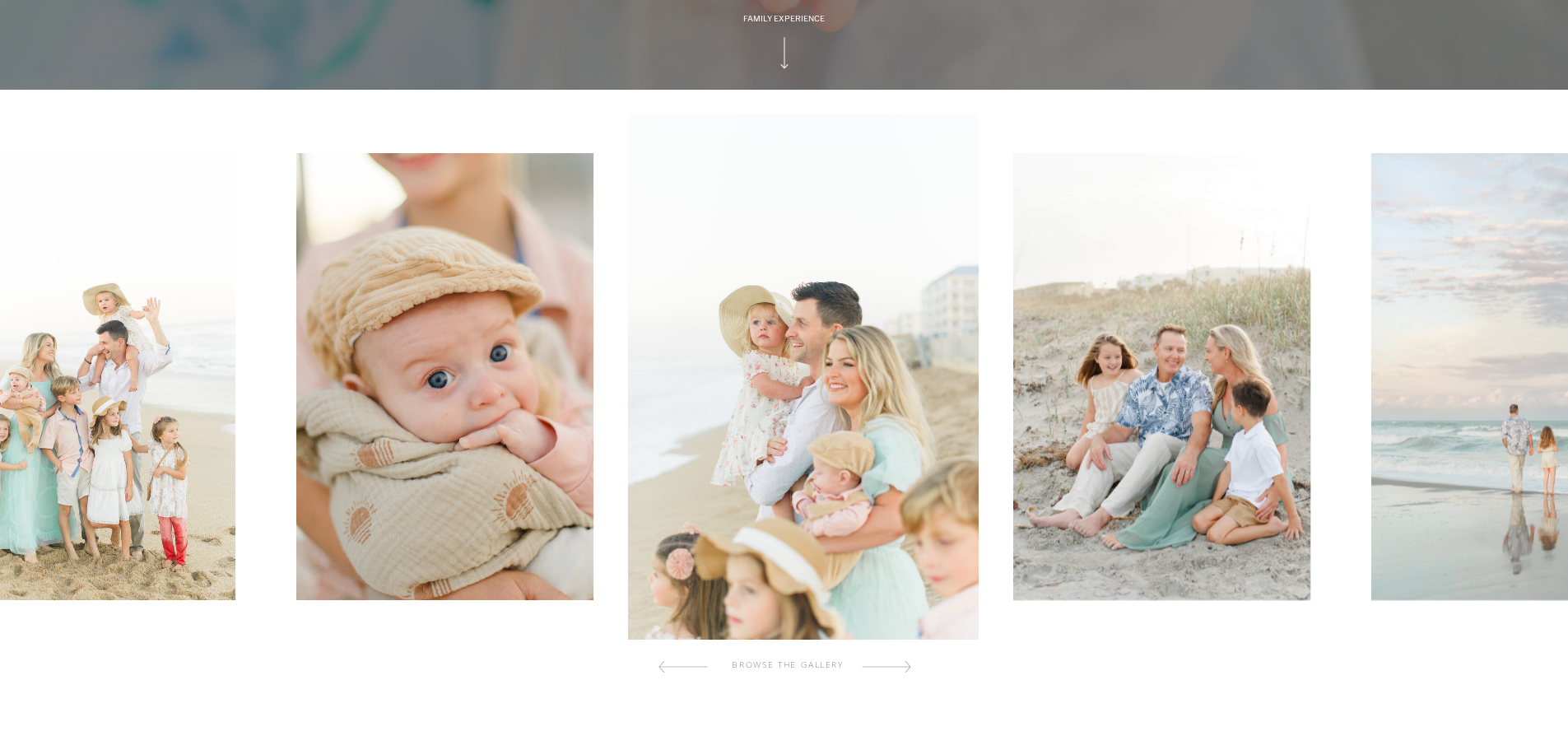
click at [900, 667] on div at bounding box center [885, 667] width 49 height 33
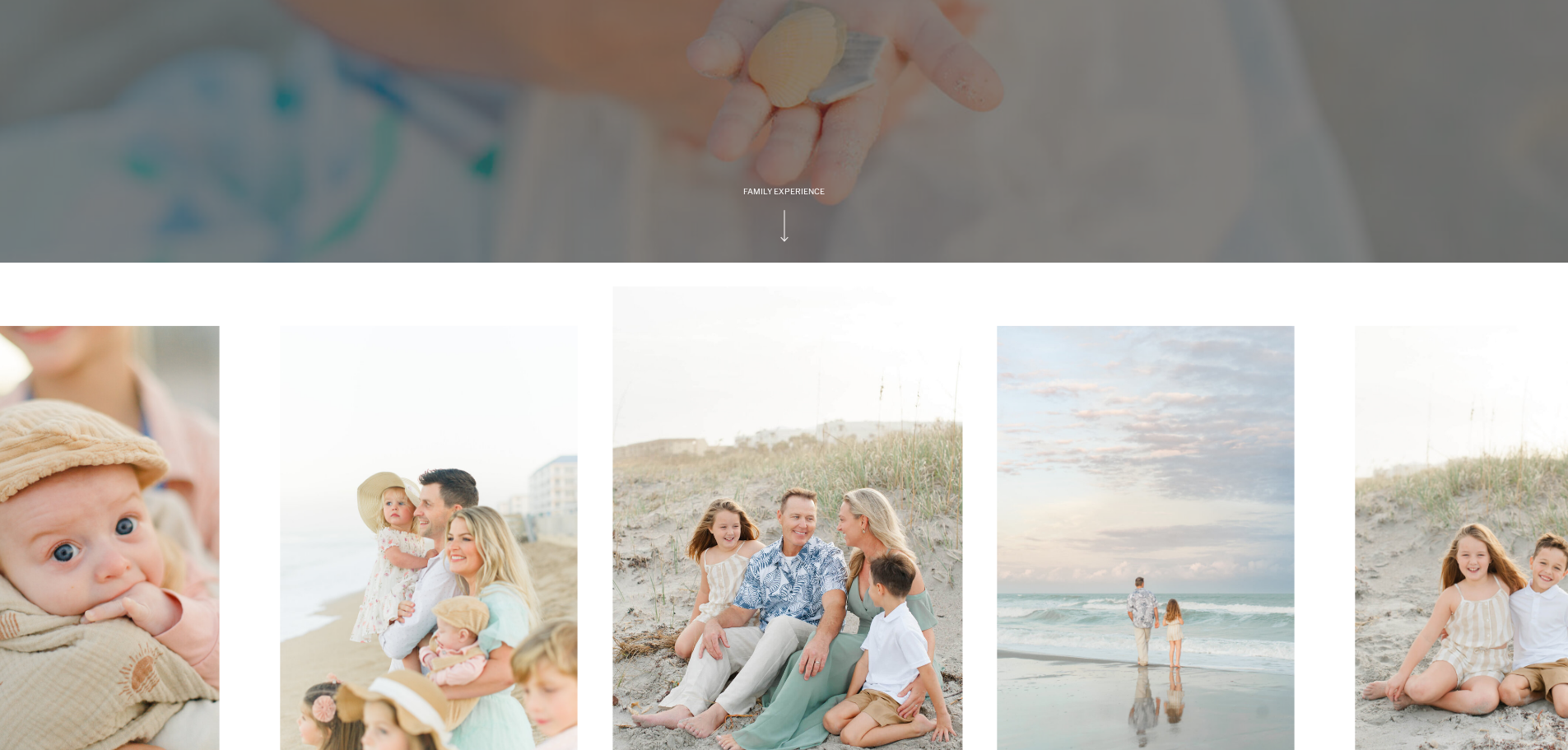
scroll to position [82, 0]
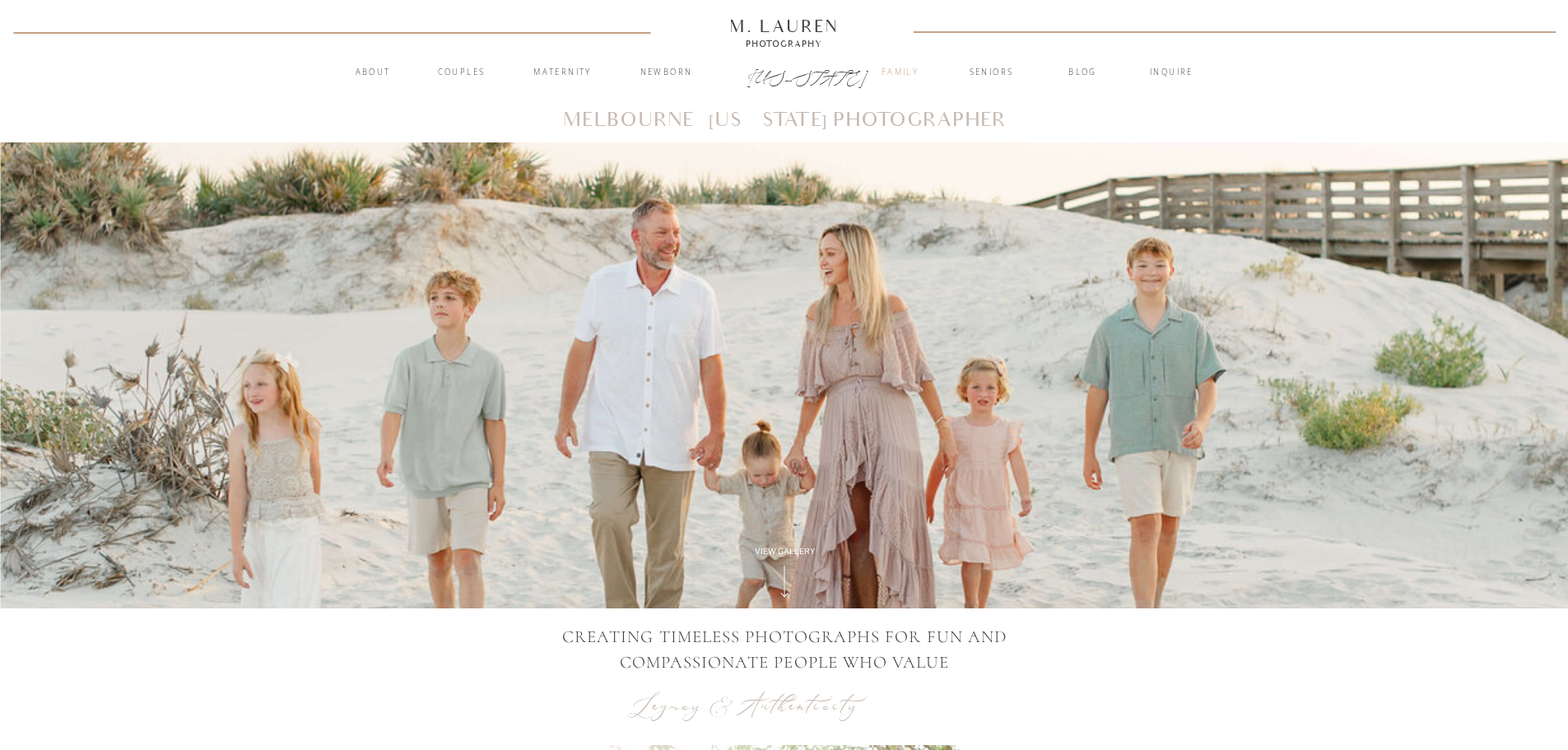
click at [887, 69] on nav "Family" at bounding box center [900, 75] width 89 height 17
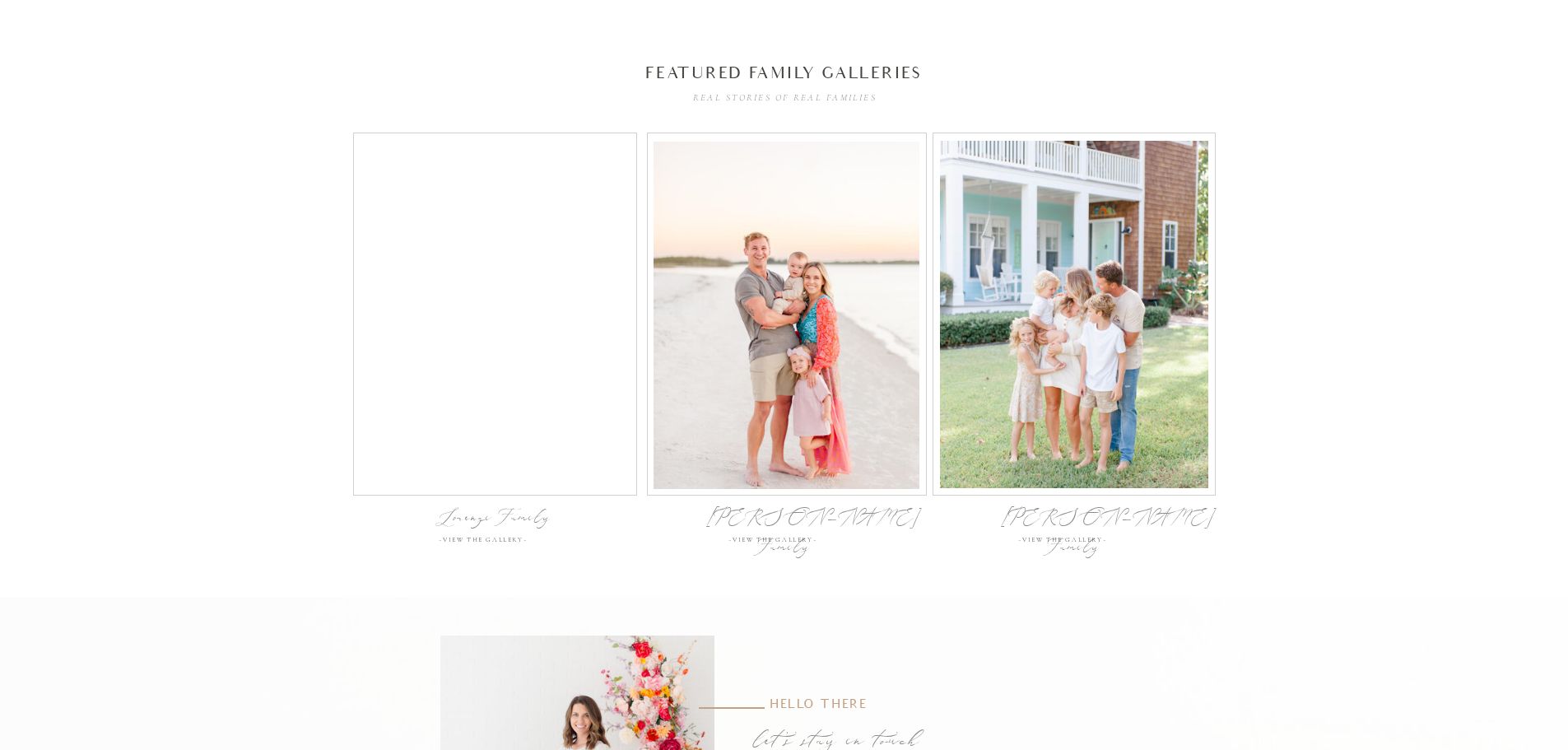
scroll to position [5350, 0]
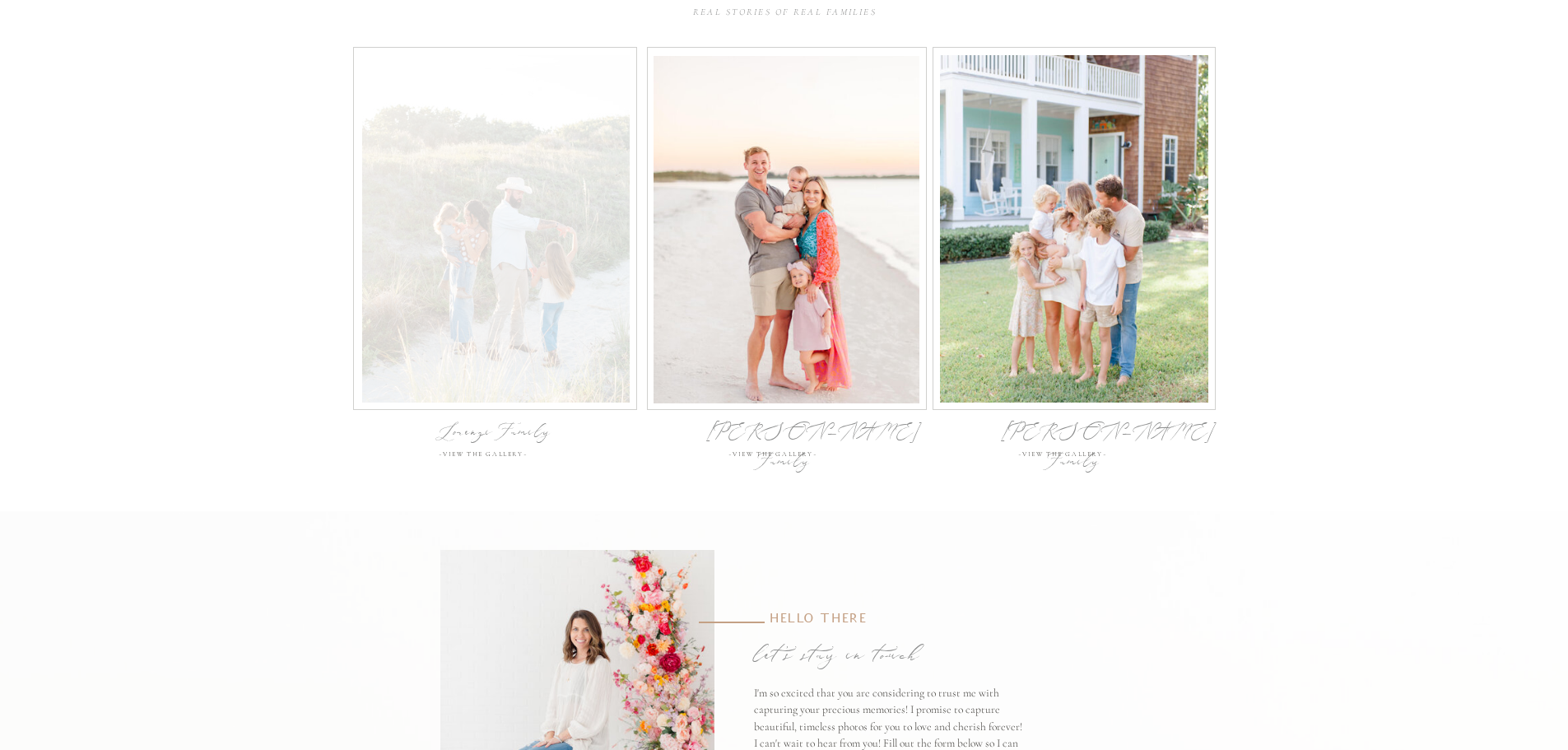
click at [535, 338] on div at bounding box center [496, 229] width 268 height 348
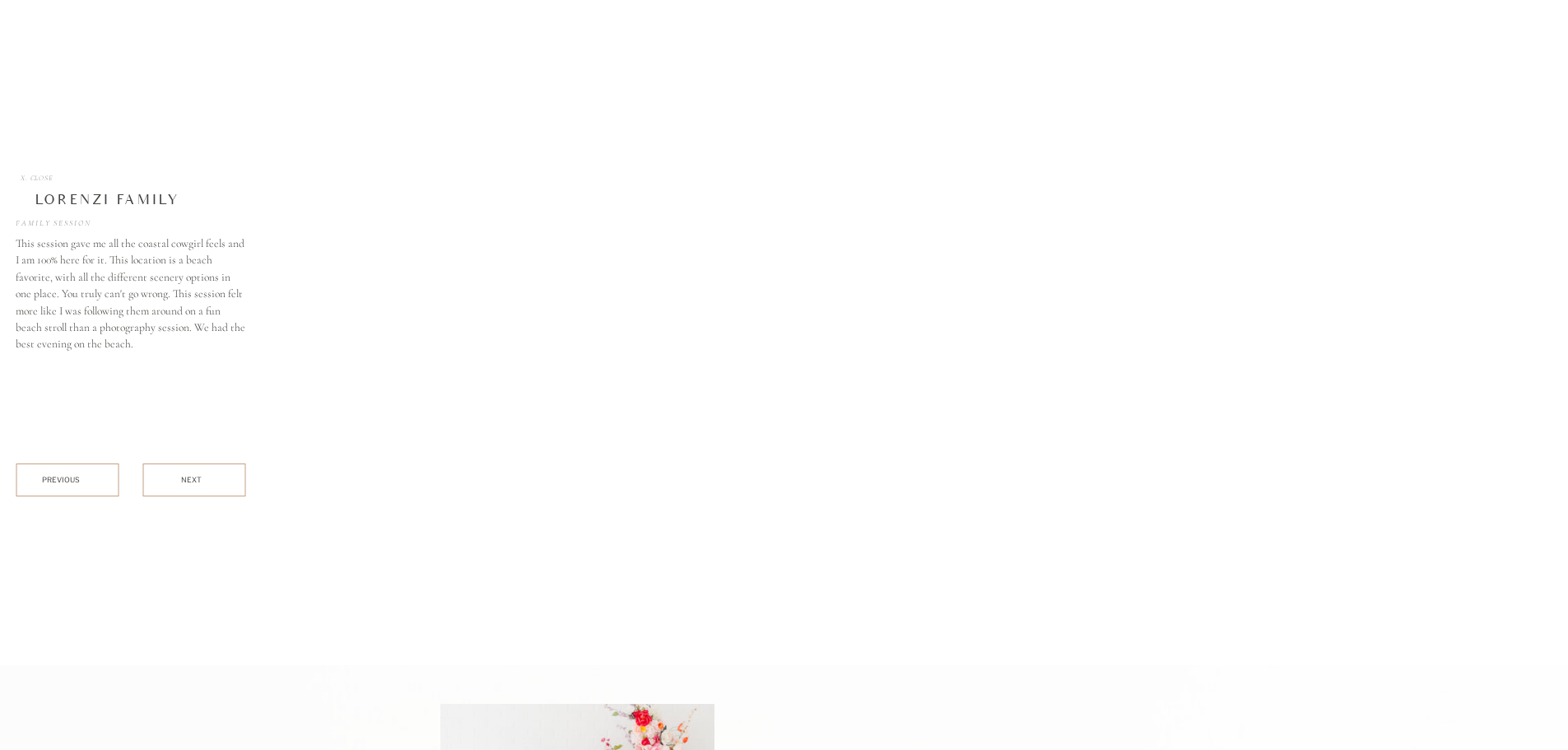
scroll to position [5861, 0]
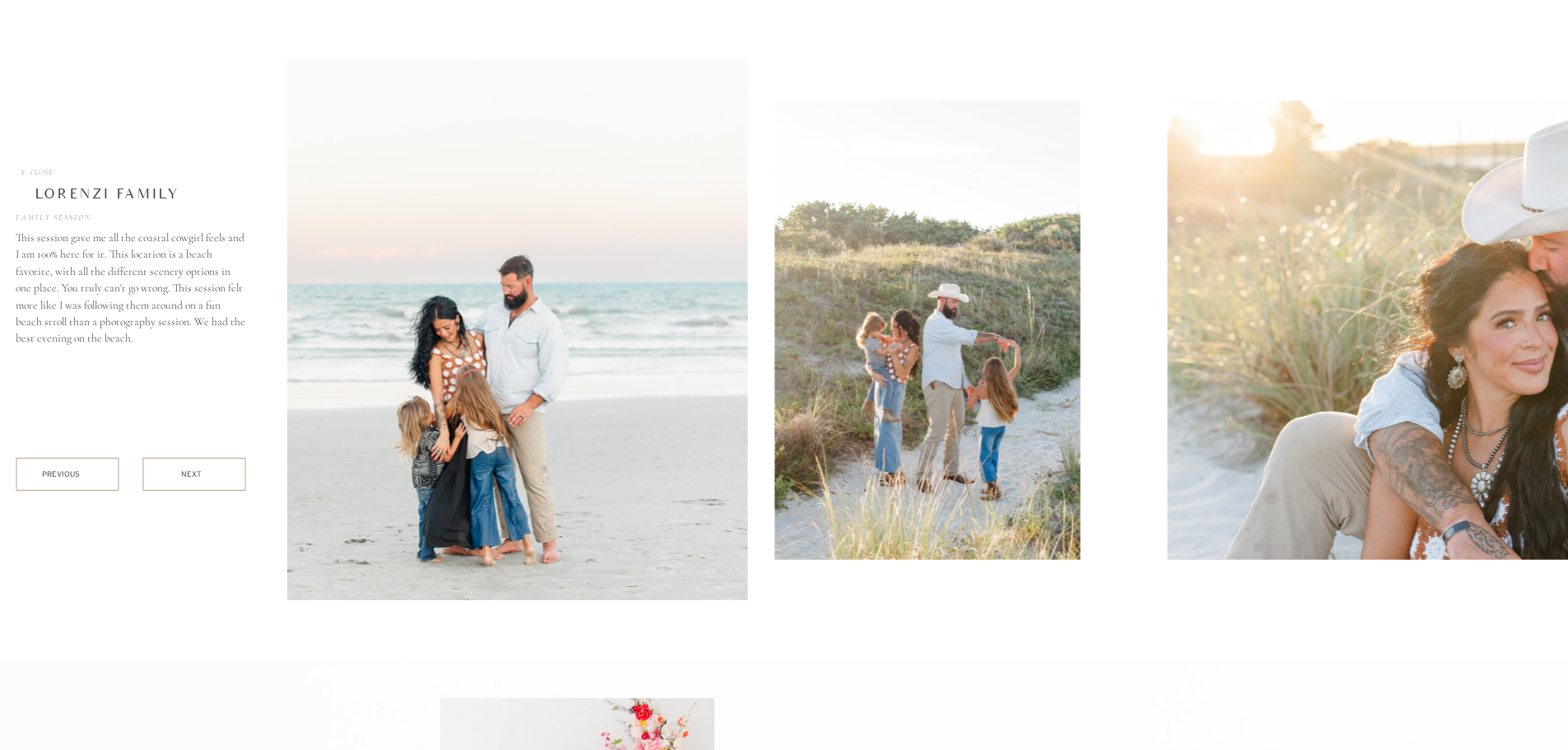
click at [328, 537] on img at bounding box center [342, 329] width 811 height 540
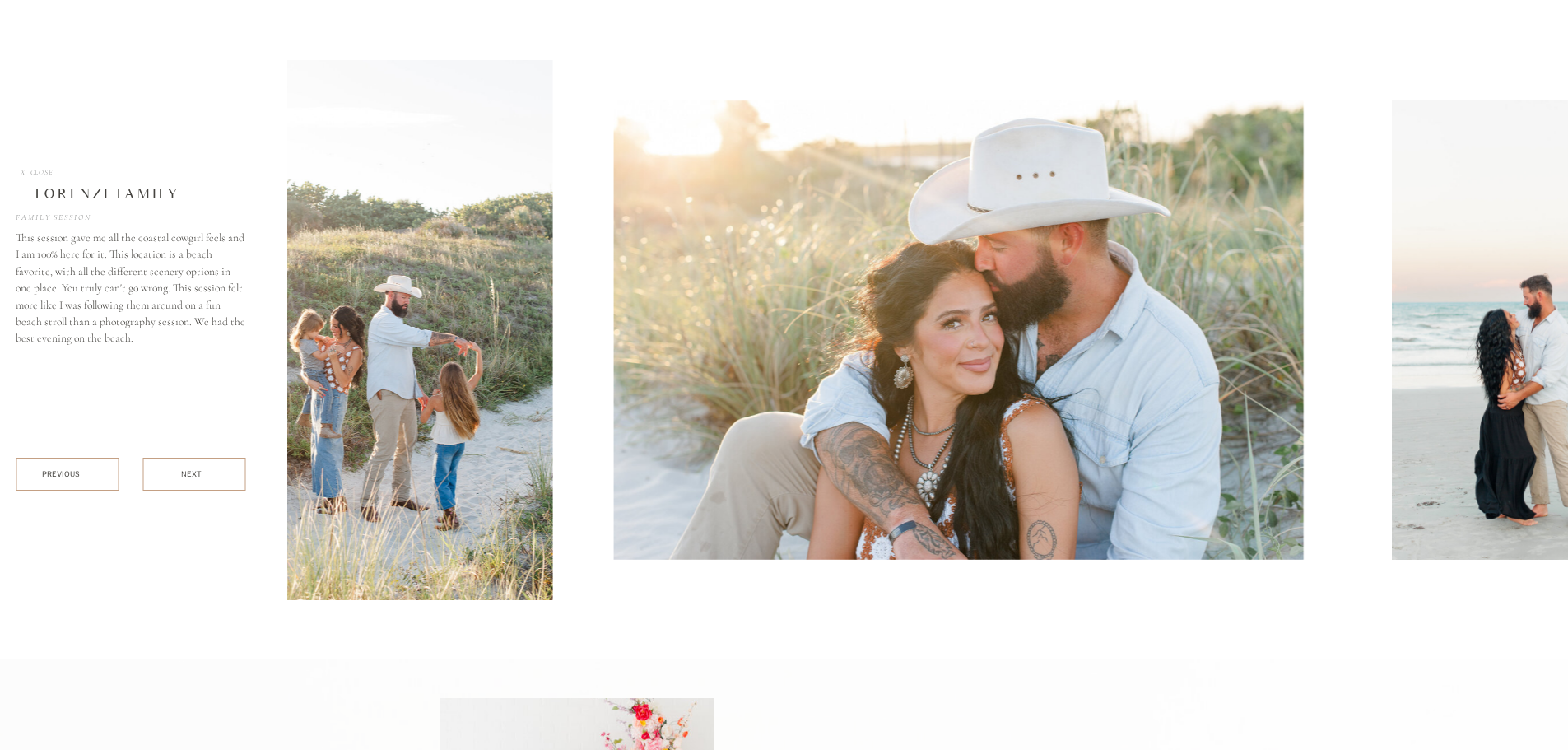
click at [478, 539] on img at bounding box center [373, 329] width 360 height 540
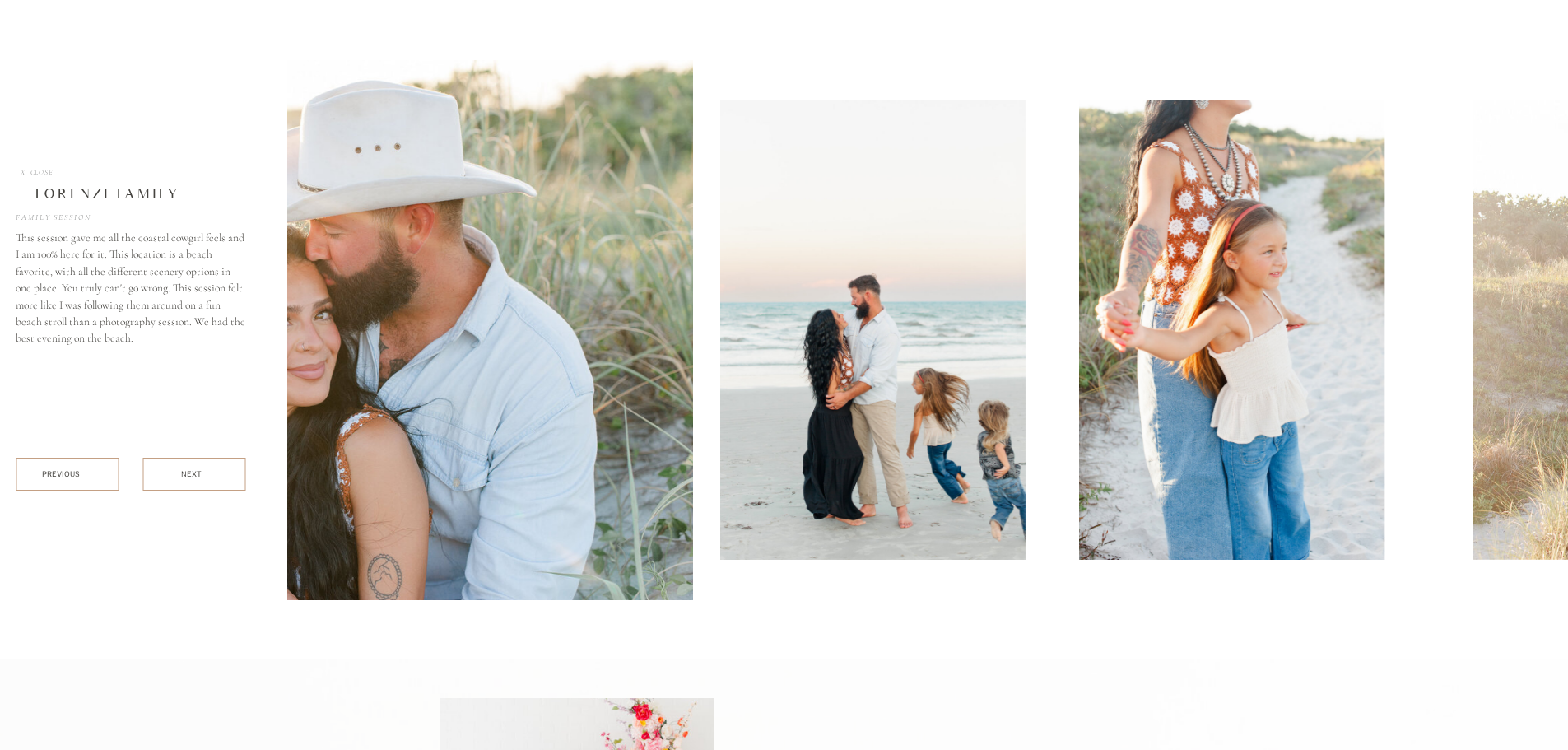
click at [572, 540] on img at bounding box center [286, 329] width 811 height 540
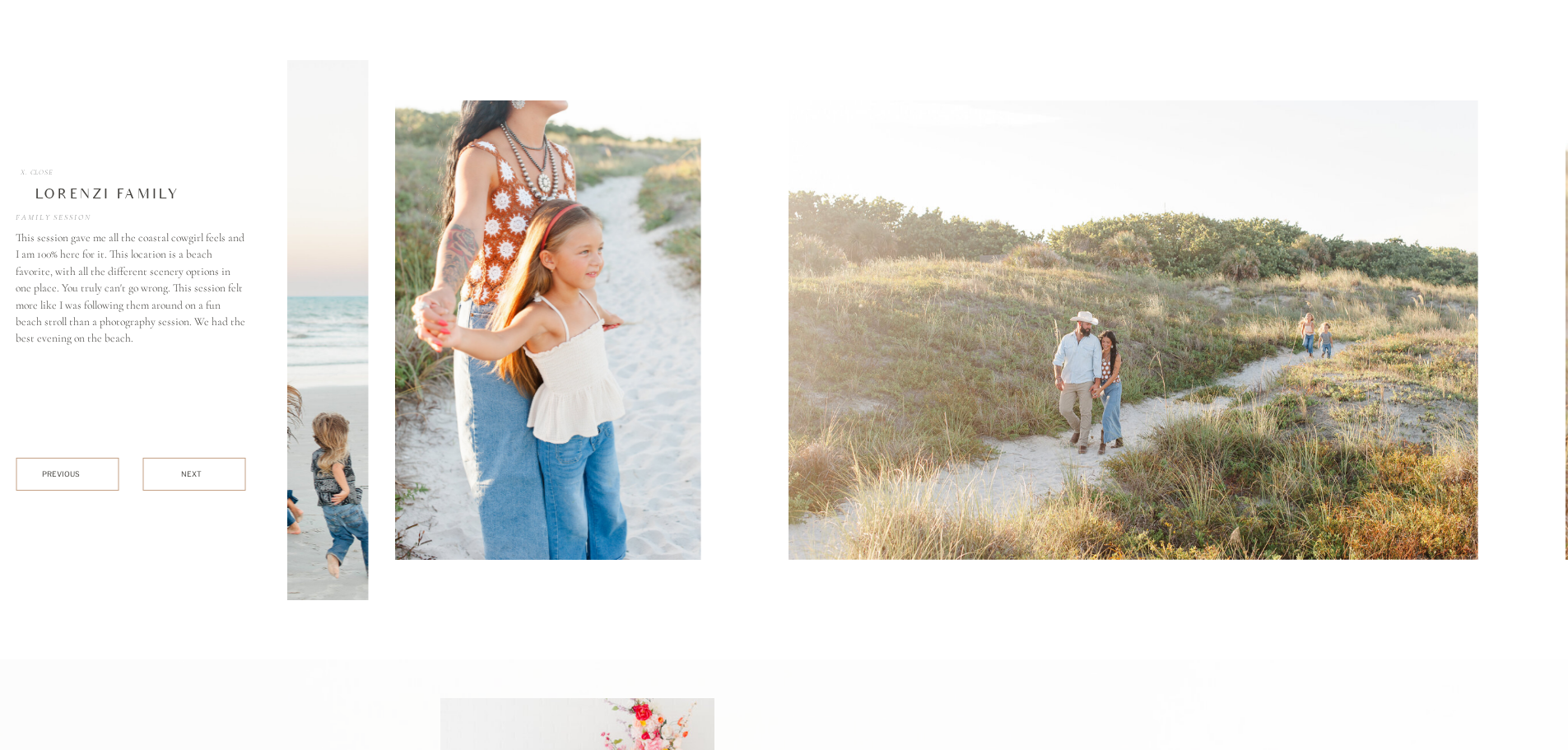
click at [558, 569] on div at bounding box center [993, 329] width 1412 height 540
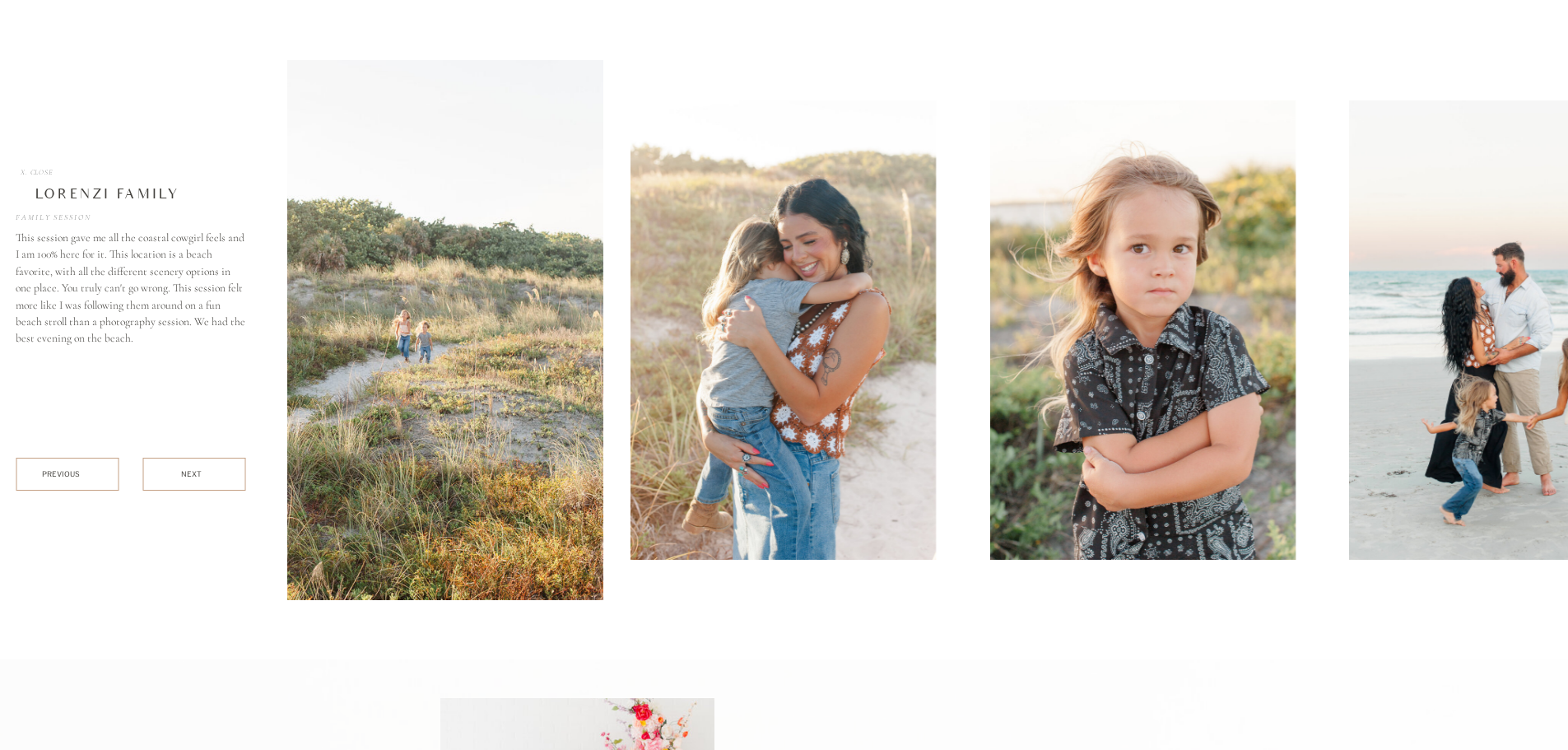
click at [485, 484] on img at bounding box center [198, 329] width 811 height 540
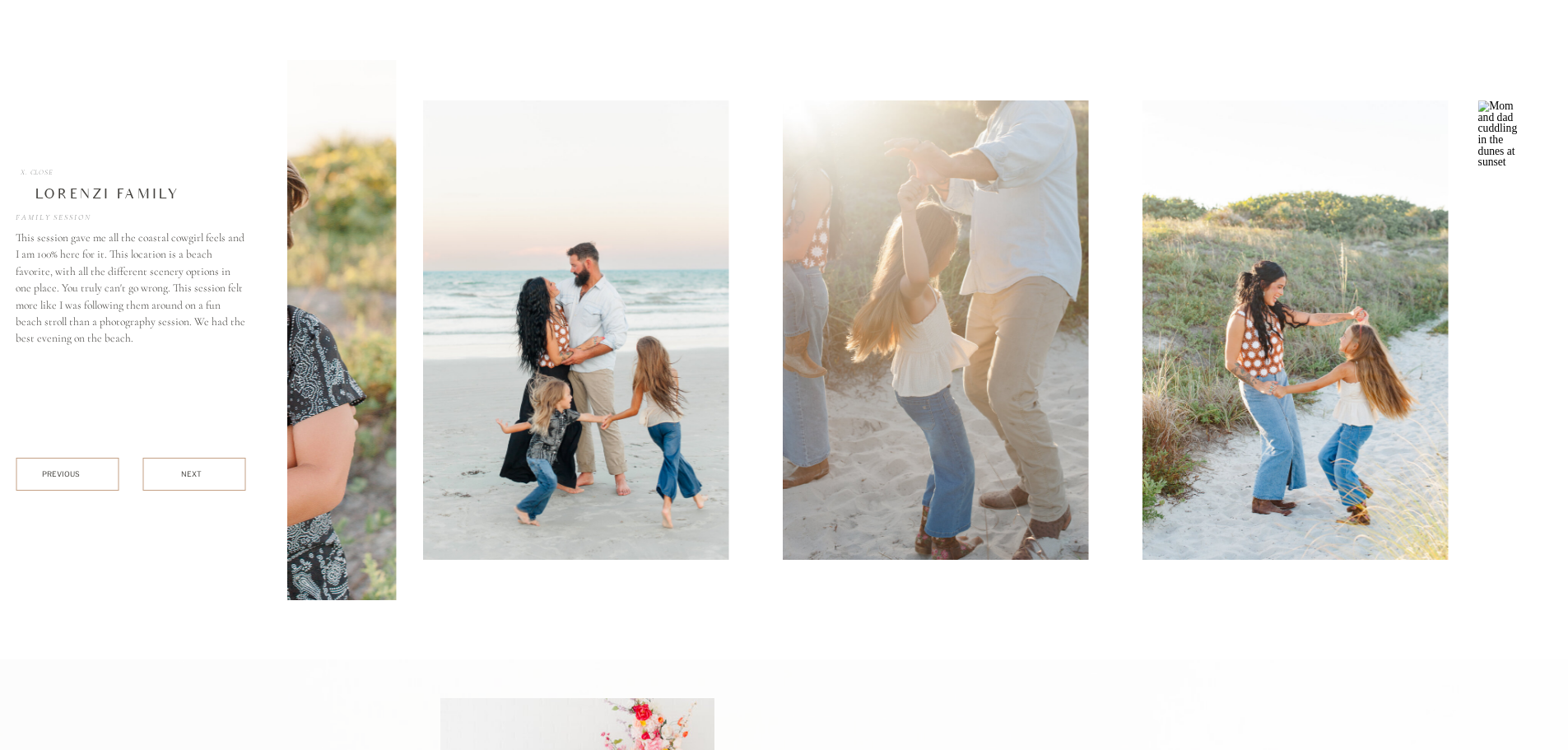
click at [525, 530] on img at bounding box center [575, 330] width 305 height 459
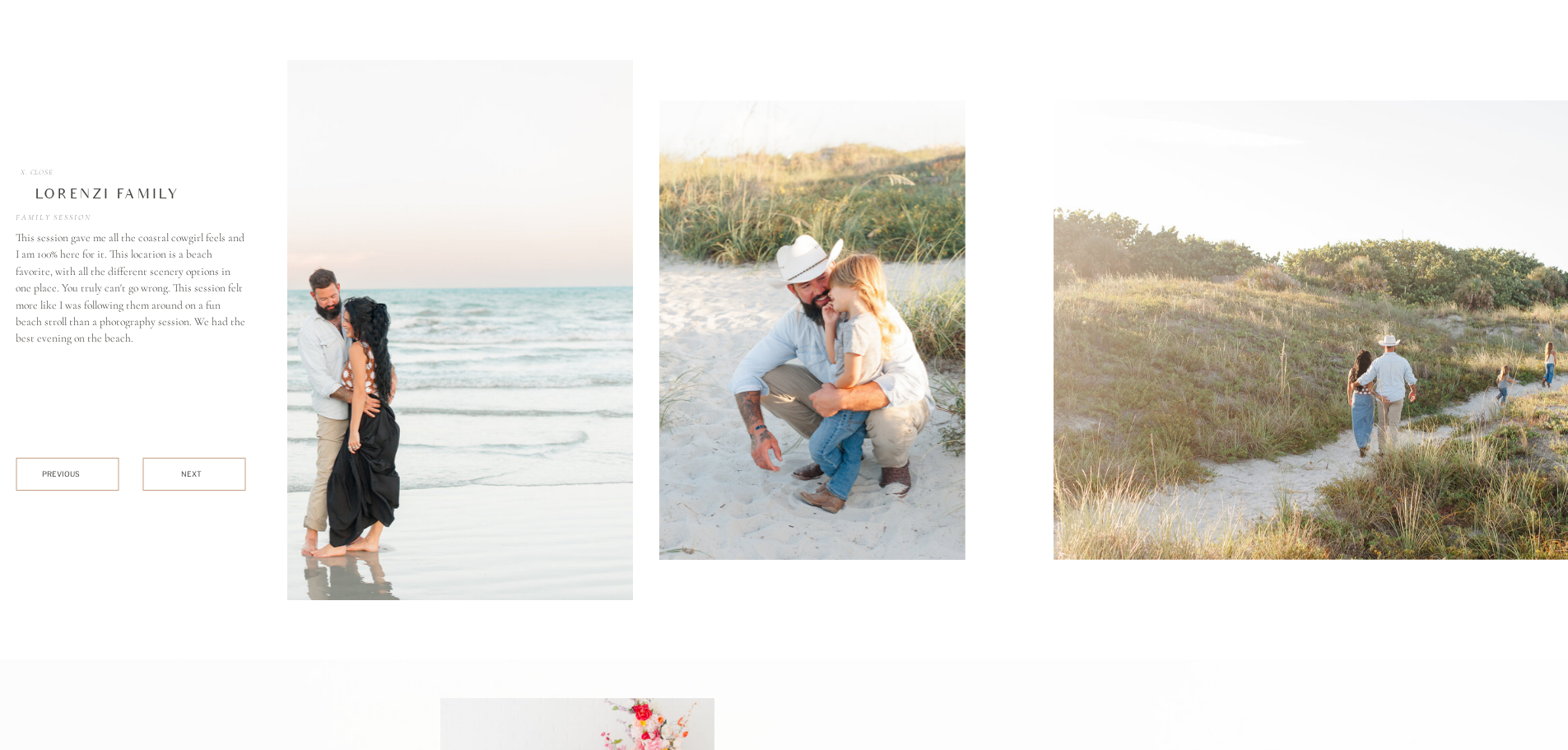
click at [510, 462] on img at bounding box center [226, 329] width 811 height 540
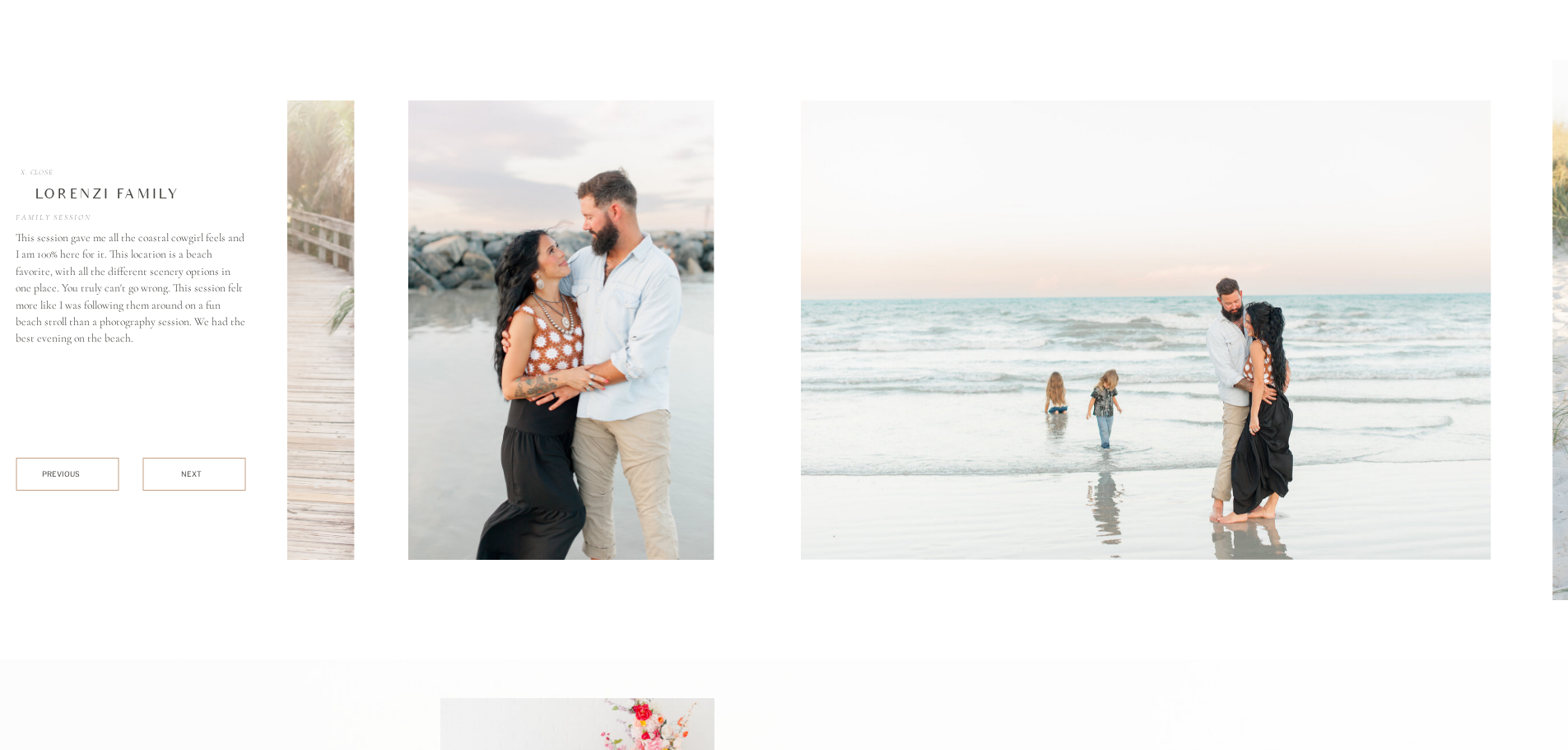
click at [1266, 412] on img at bounding box center [1146, 330] width 690 height 459
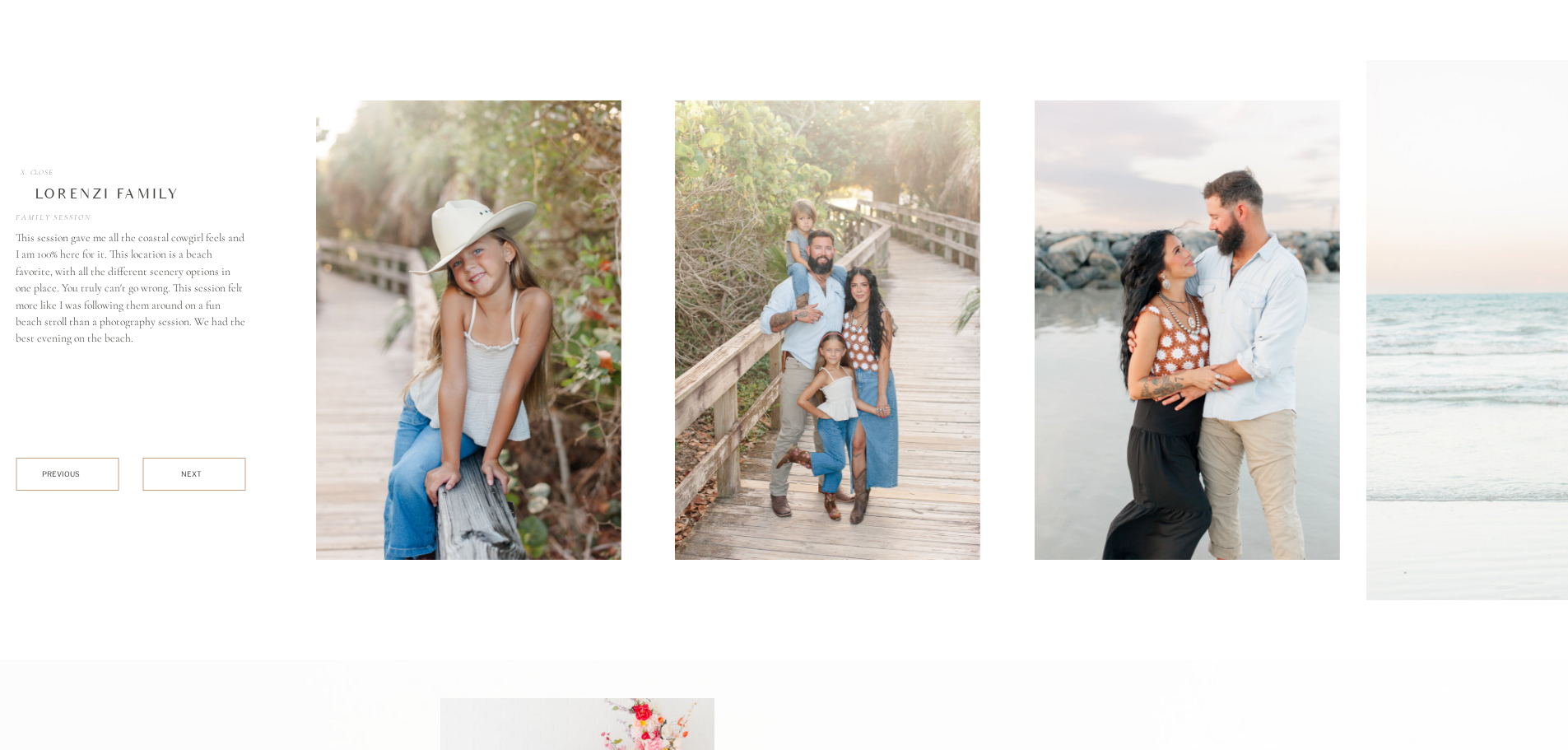
click at [1235, 412] on img at bounding box center [1186, 330] width 305 height 459
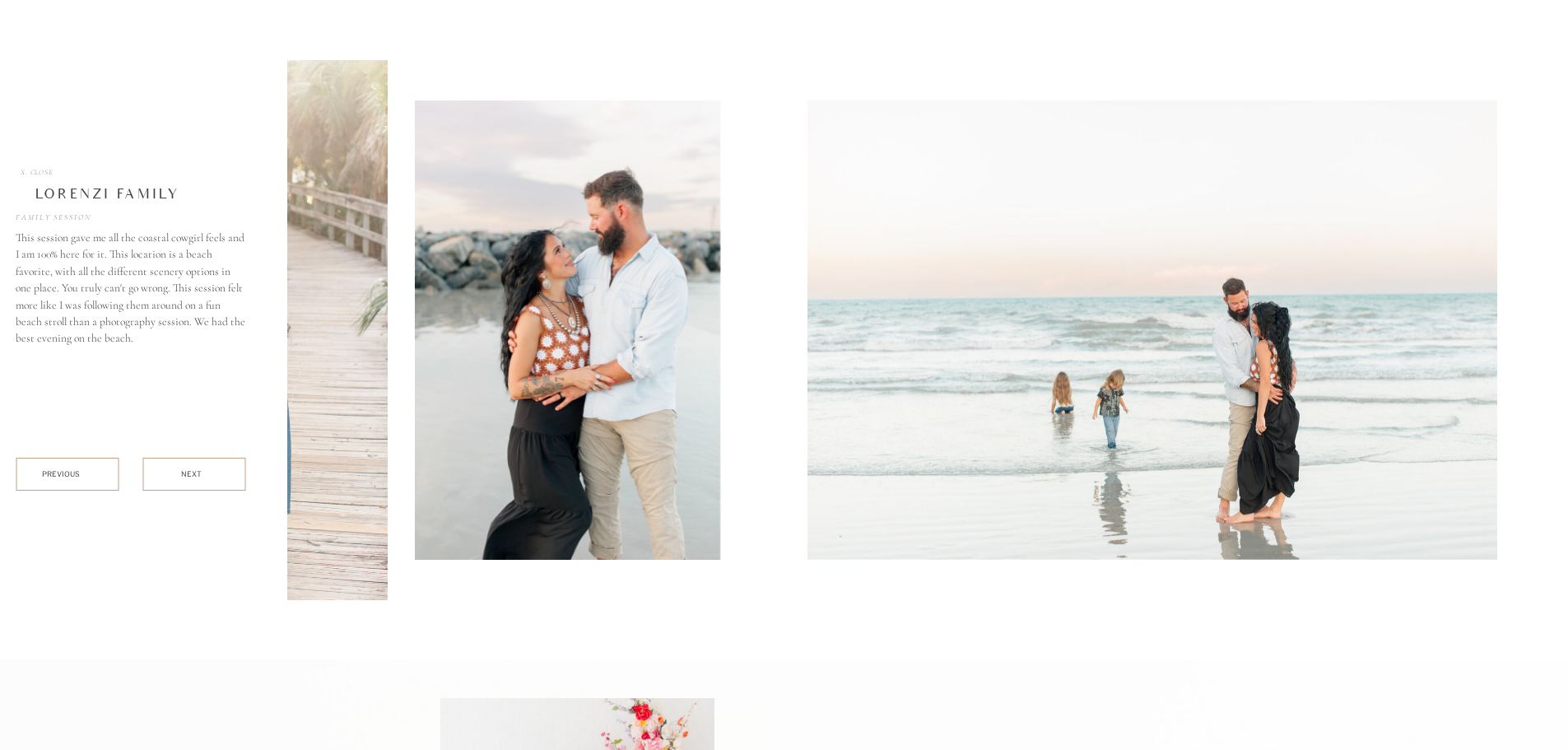
click at [450, 518] on img at bounding box center [567, 330] width 305 height 459
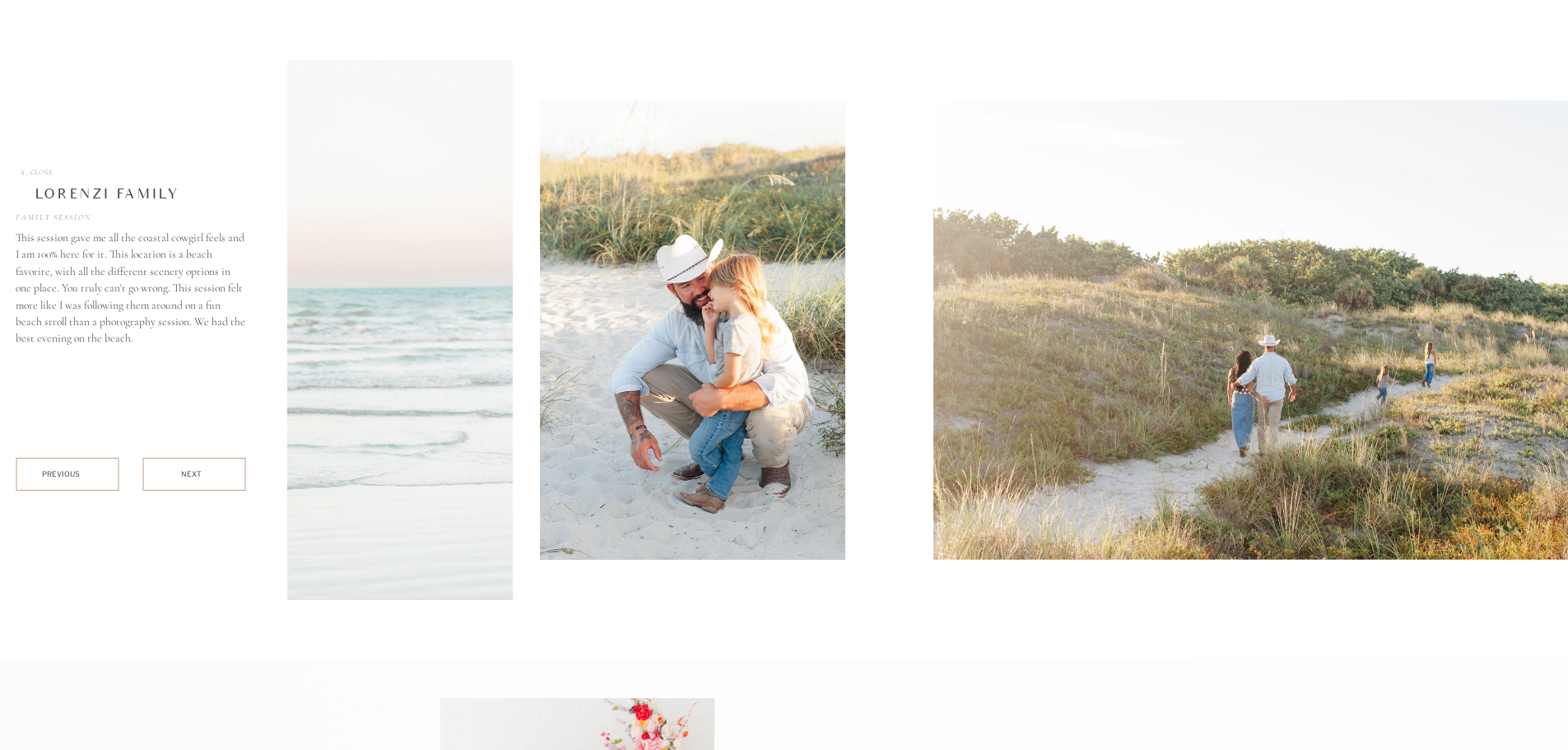
click at [378, 447] on img at bounding box center [106, 329] width 811 height 540
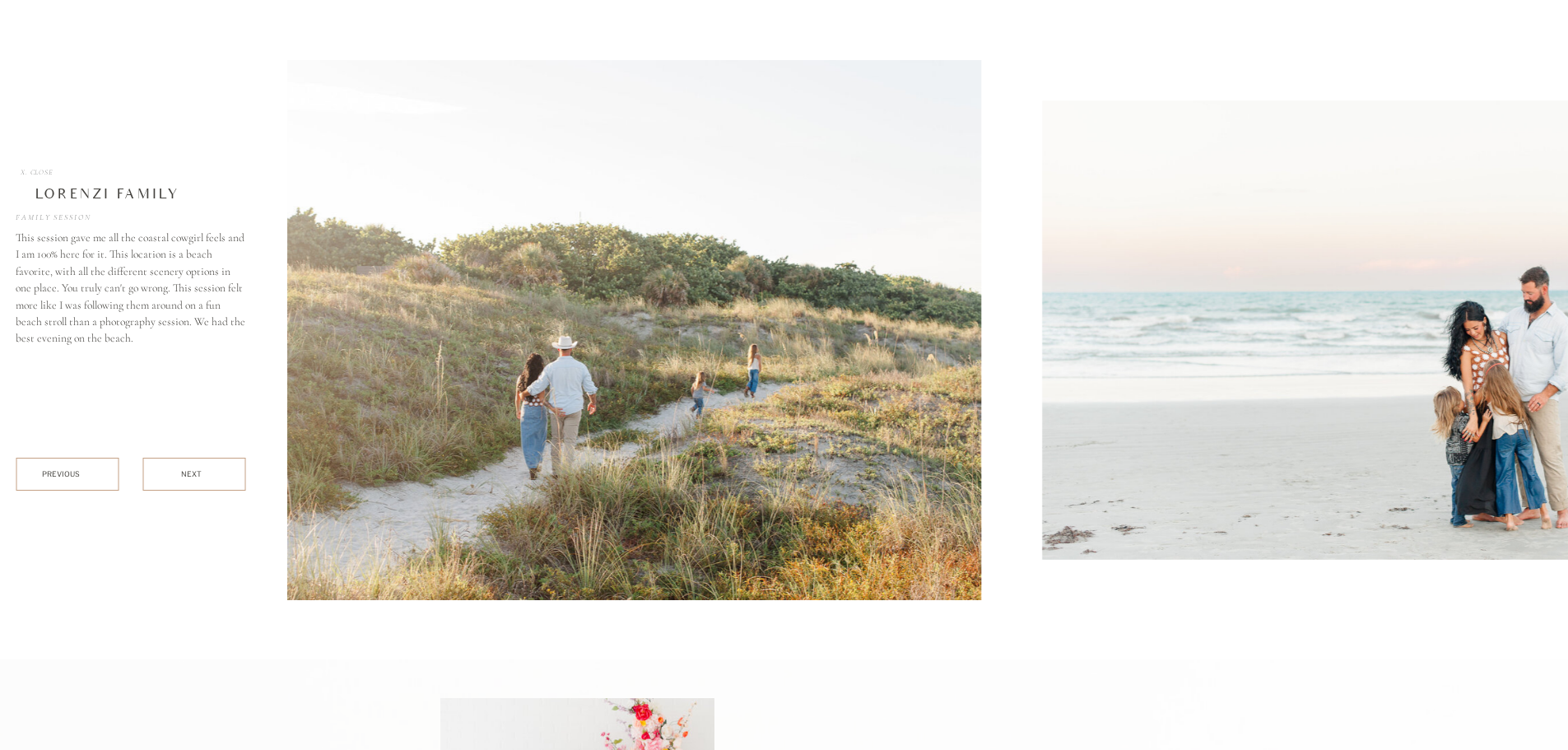
click at [795, 451] on img at bounding box center [574, 329] width 811 height 540
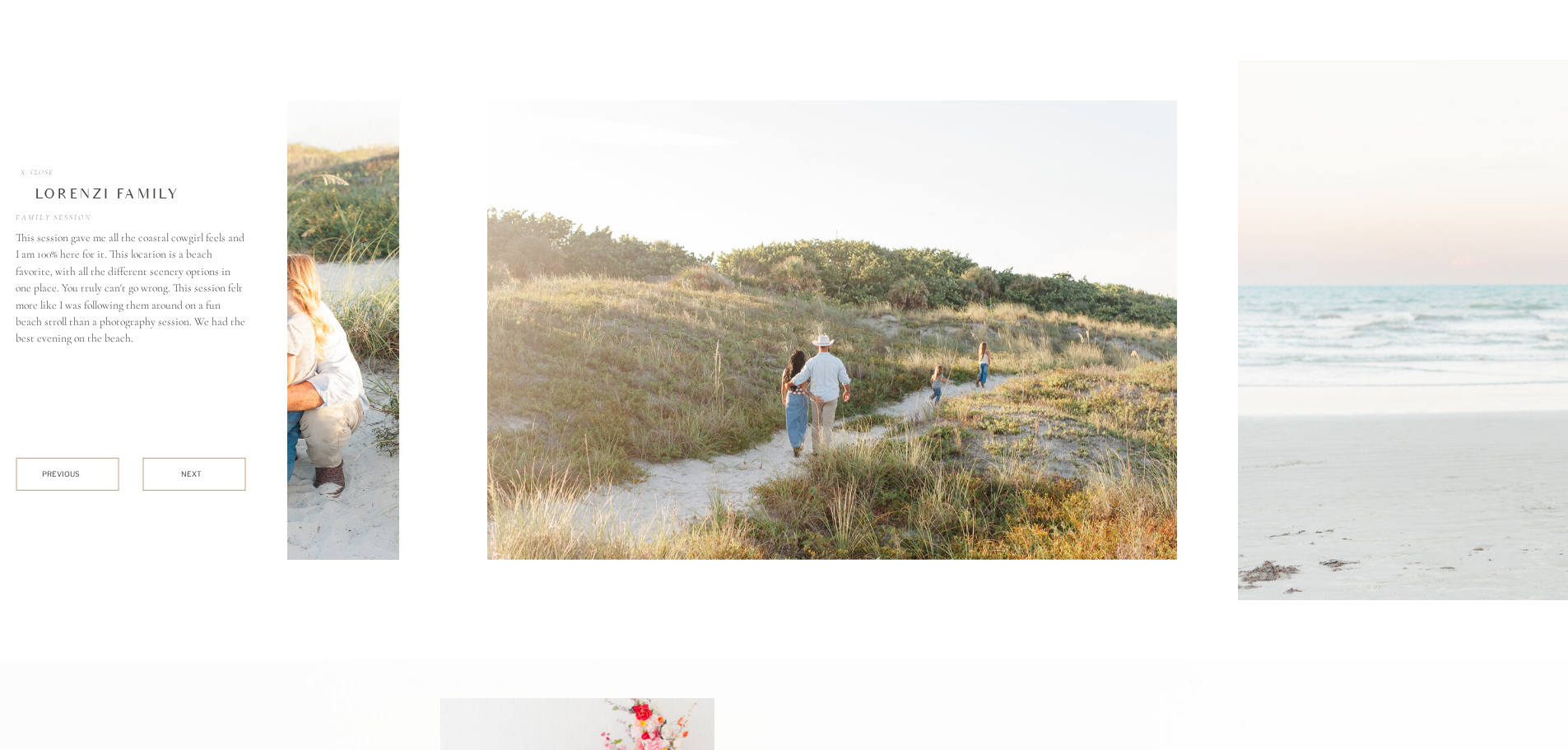
click at [1102, 415] on img at bounding box center [832, 330] width 690 height 459
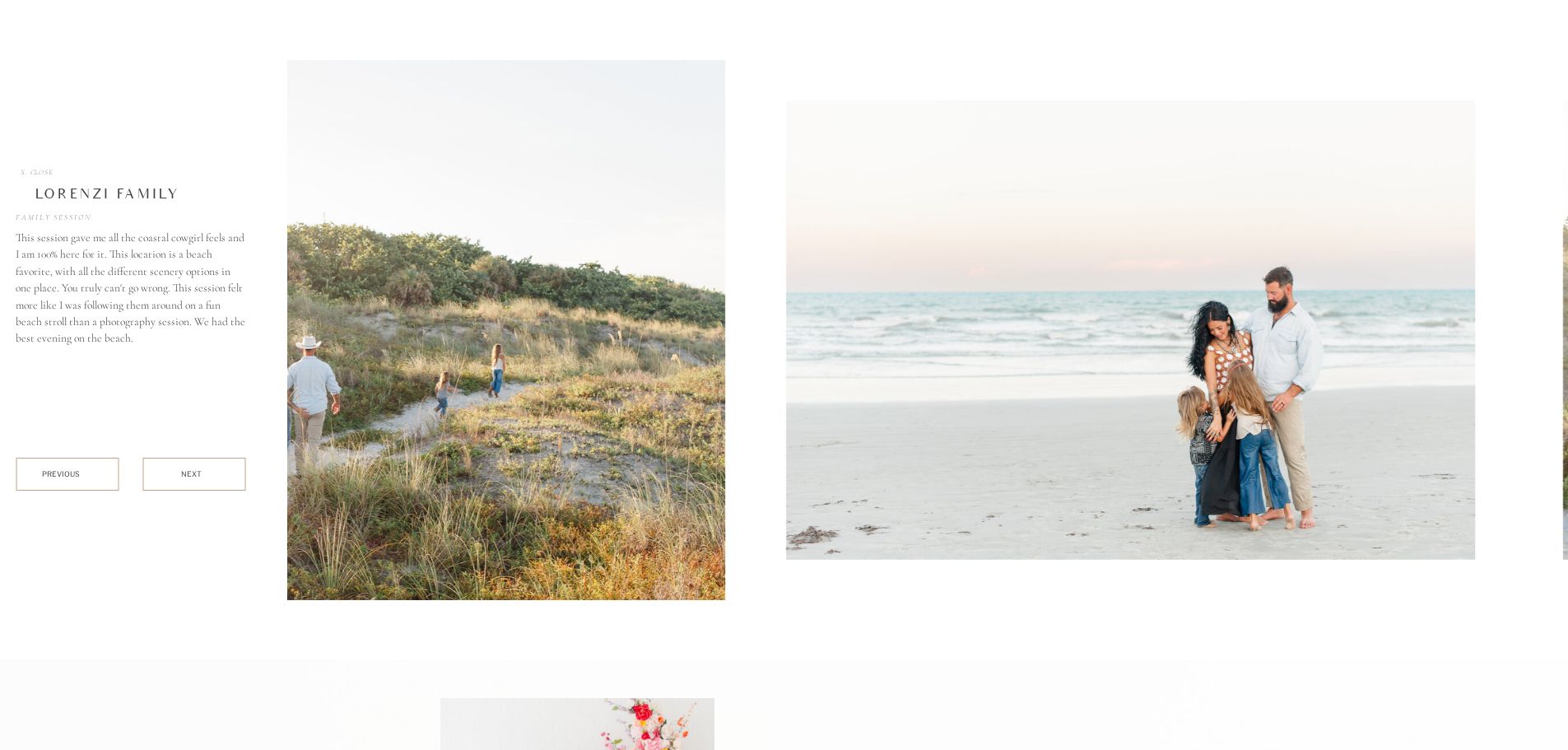
click at [589, 453] on img at bounding box center [318, 329] width 811 height 540
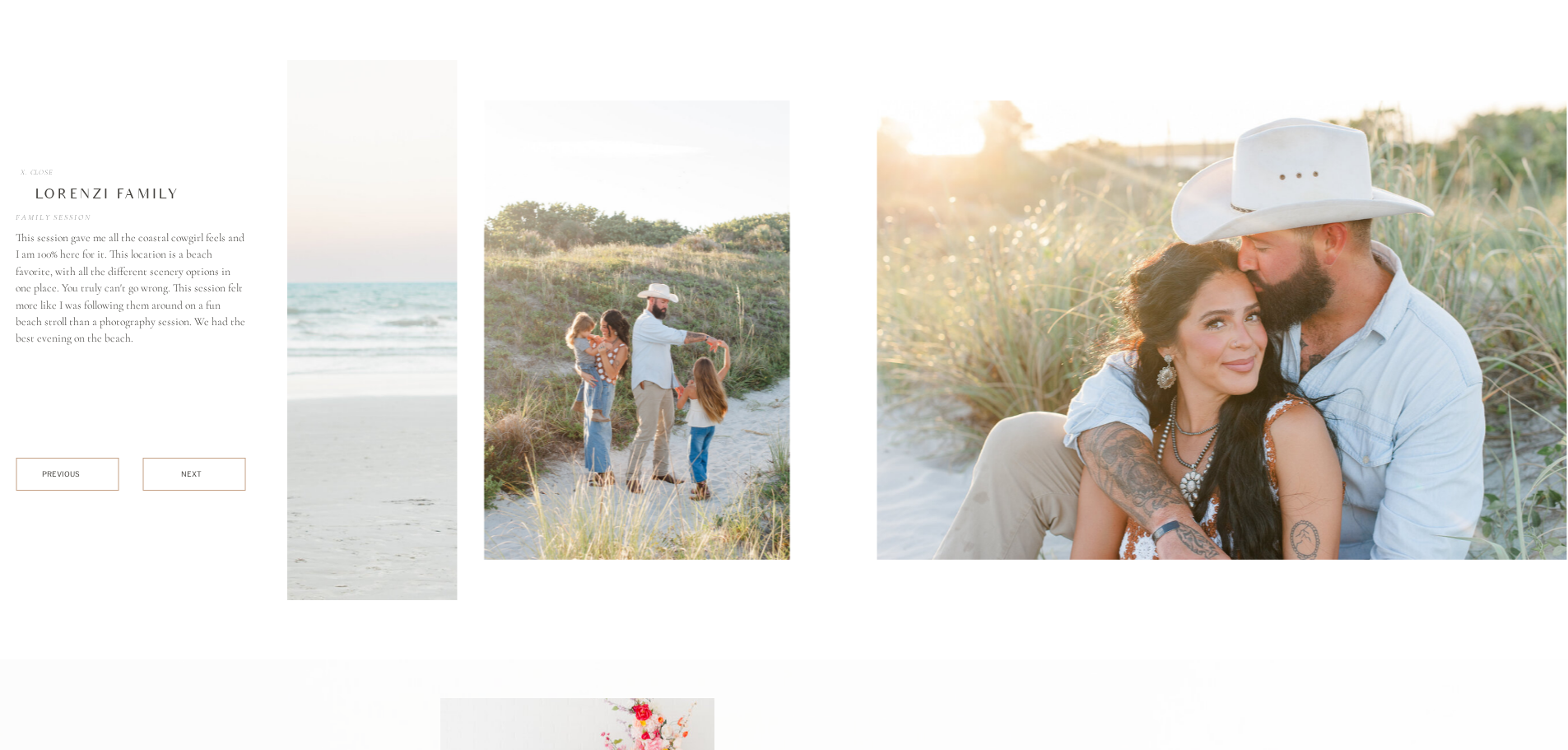
click at [410, 490] on img at bounding box center [51, 329] width 811 height 540
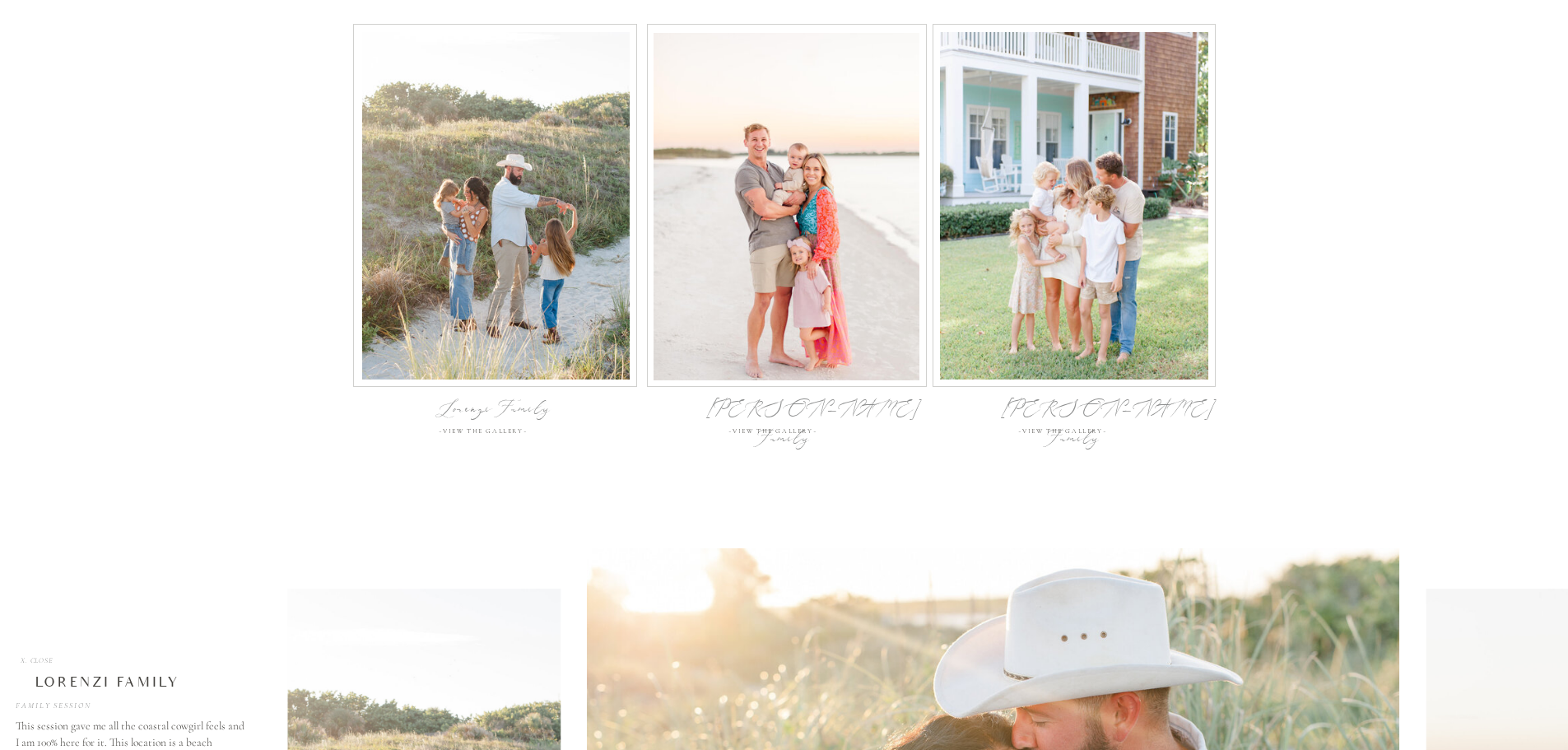
scroll to position [5227, 0]
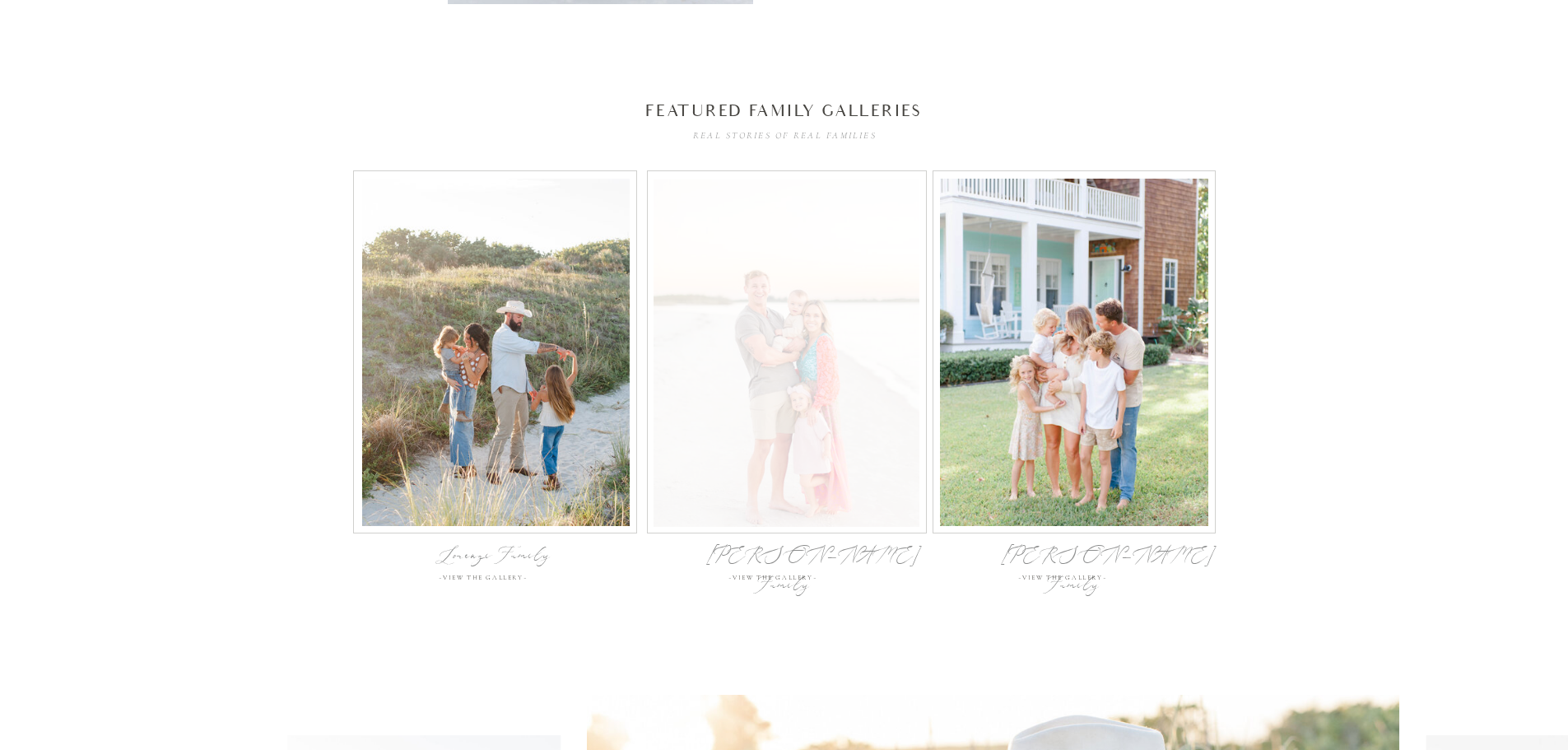
click at [801, 468] on div at bounding box center [786, 353] width 266 height 348
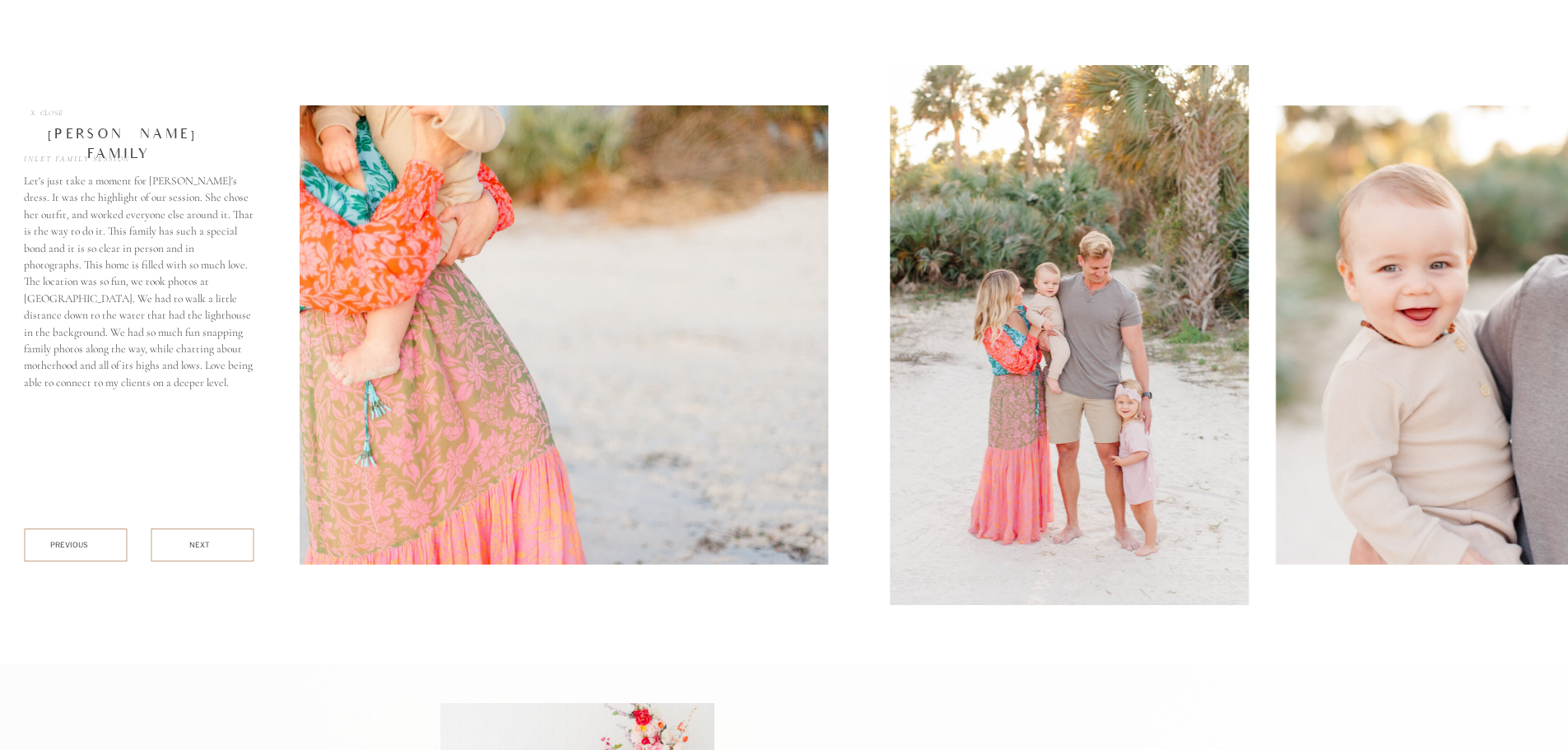
scroll to position [6521, 0]
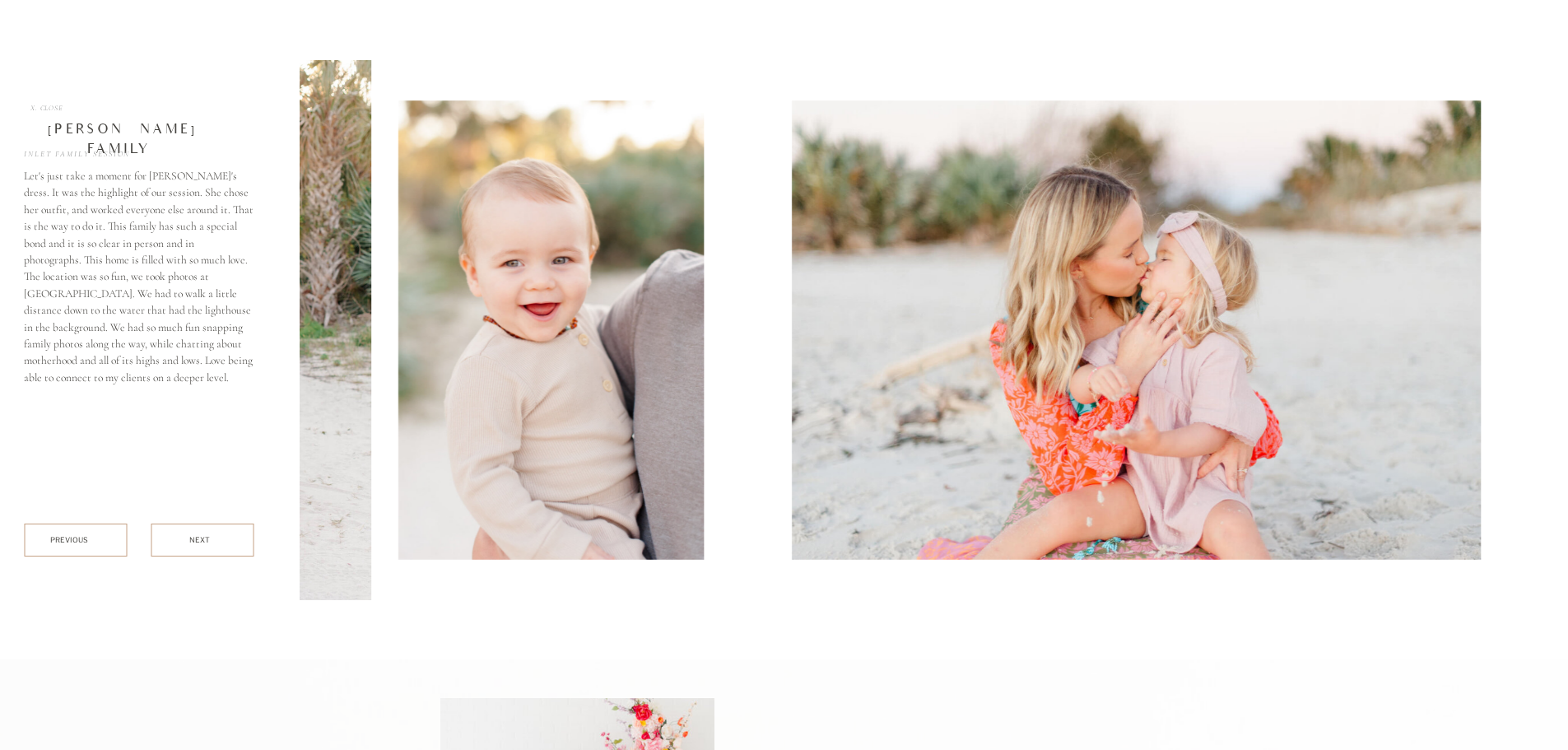
click at [459, 461] on img at bounding box center [550, 330] width 305 height 459
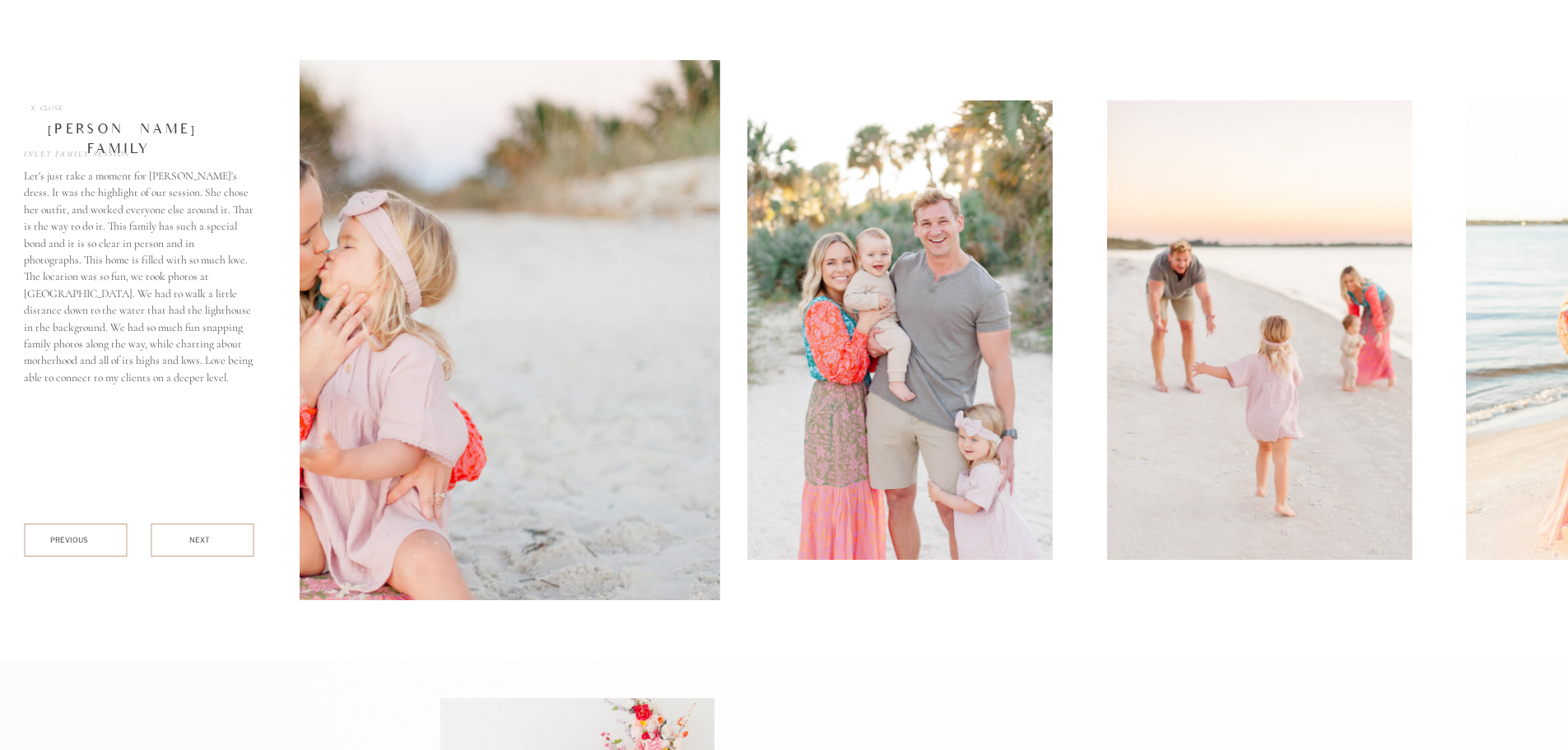
click at [595, 510] on img at bounding box center [313, 329] width 811 height 540
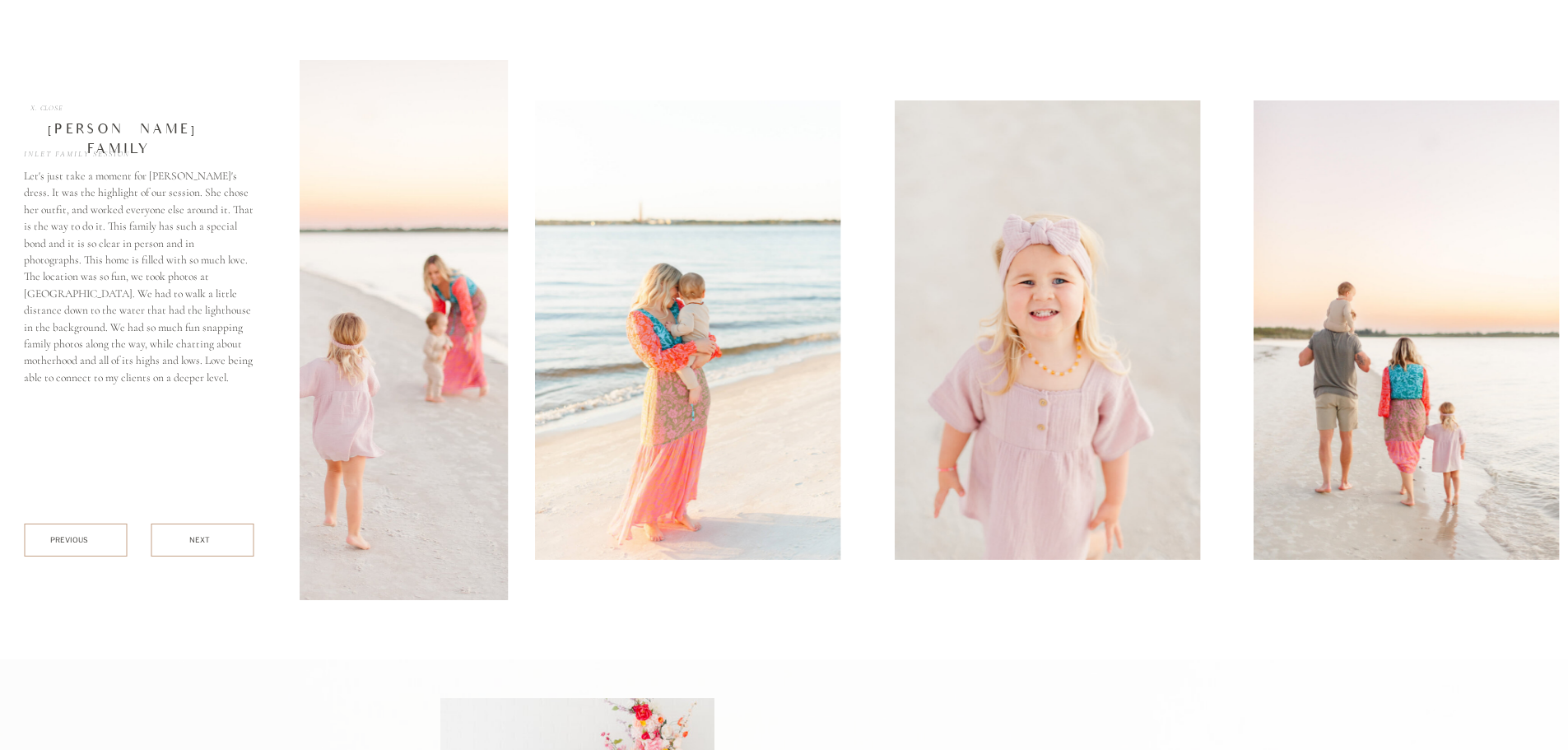
click at [457, 395] on img at bounding box center [328, 329] width 360 height 540
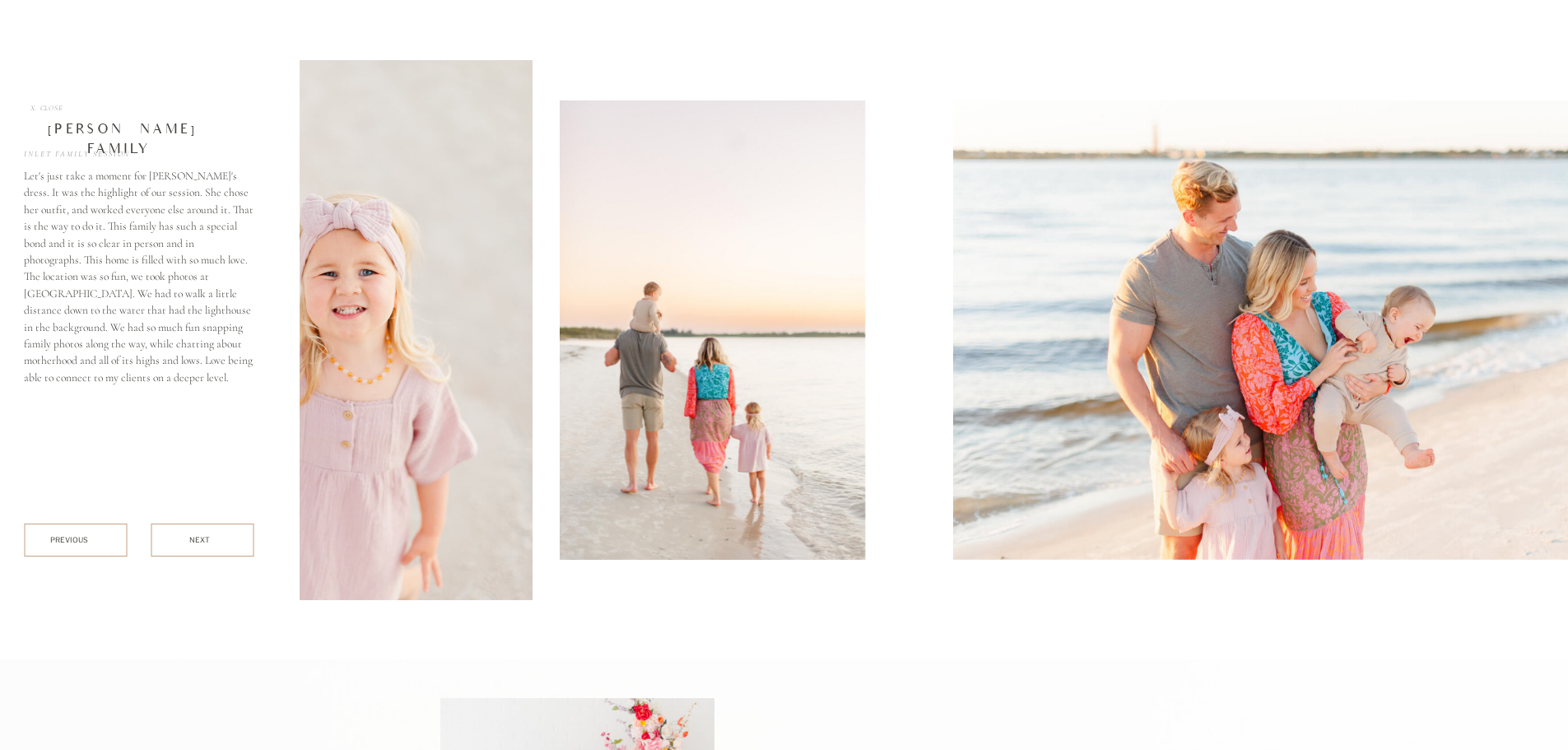
click at [560, 485] on img at bounding box center [712, 330] width 305 height 459
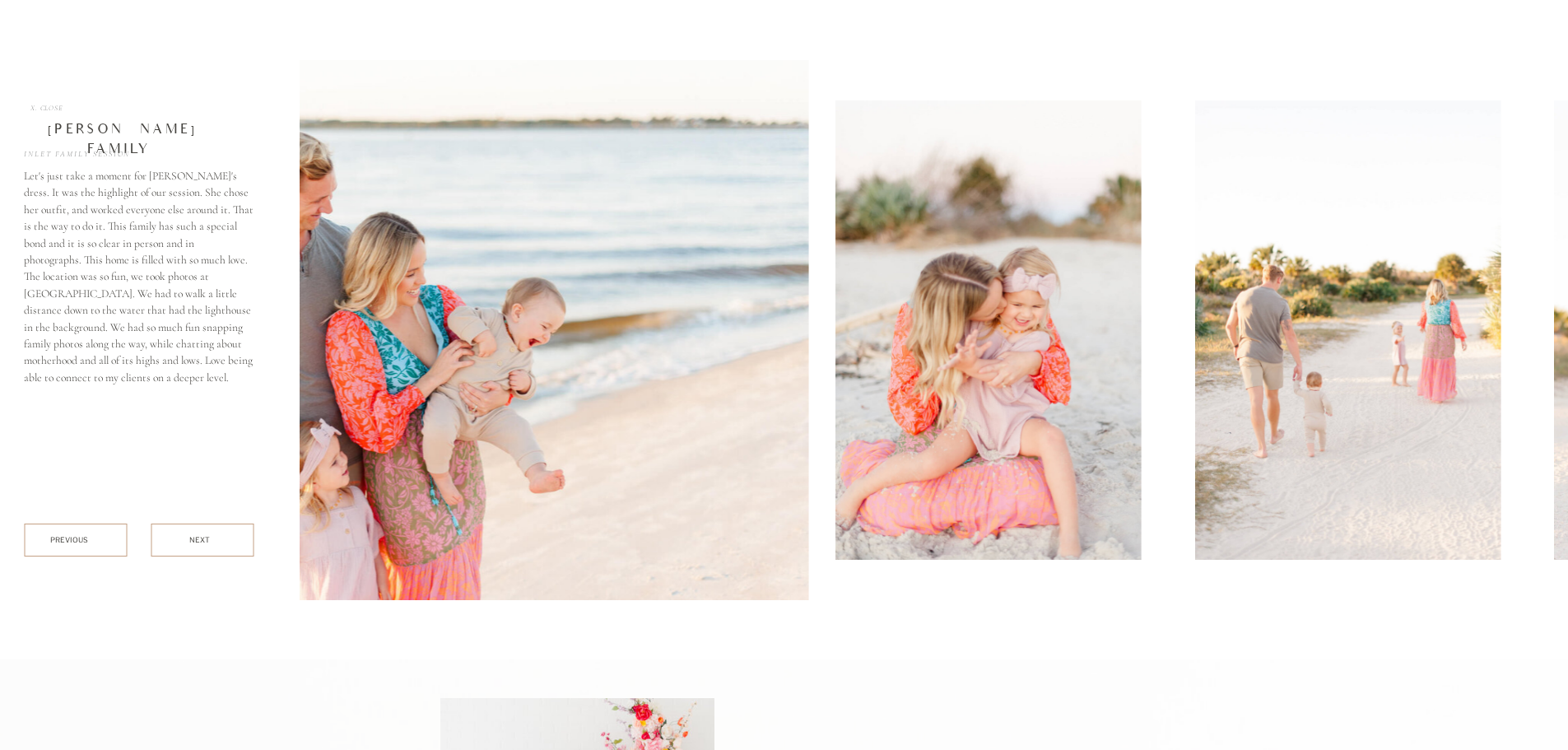
click at [704, 518] on img at bounding box center [402, 329] width 811 height 540
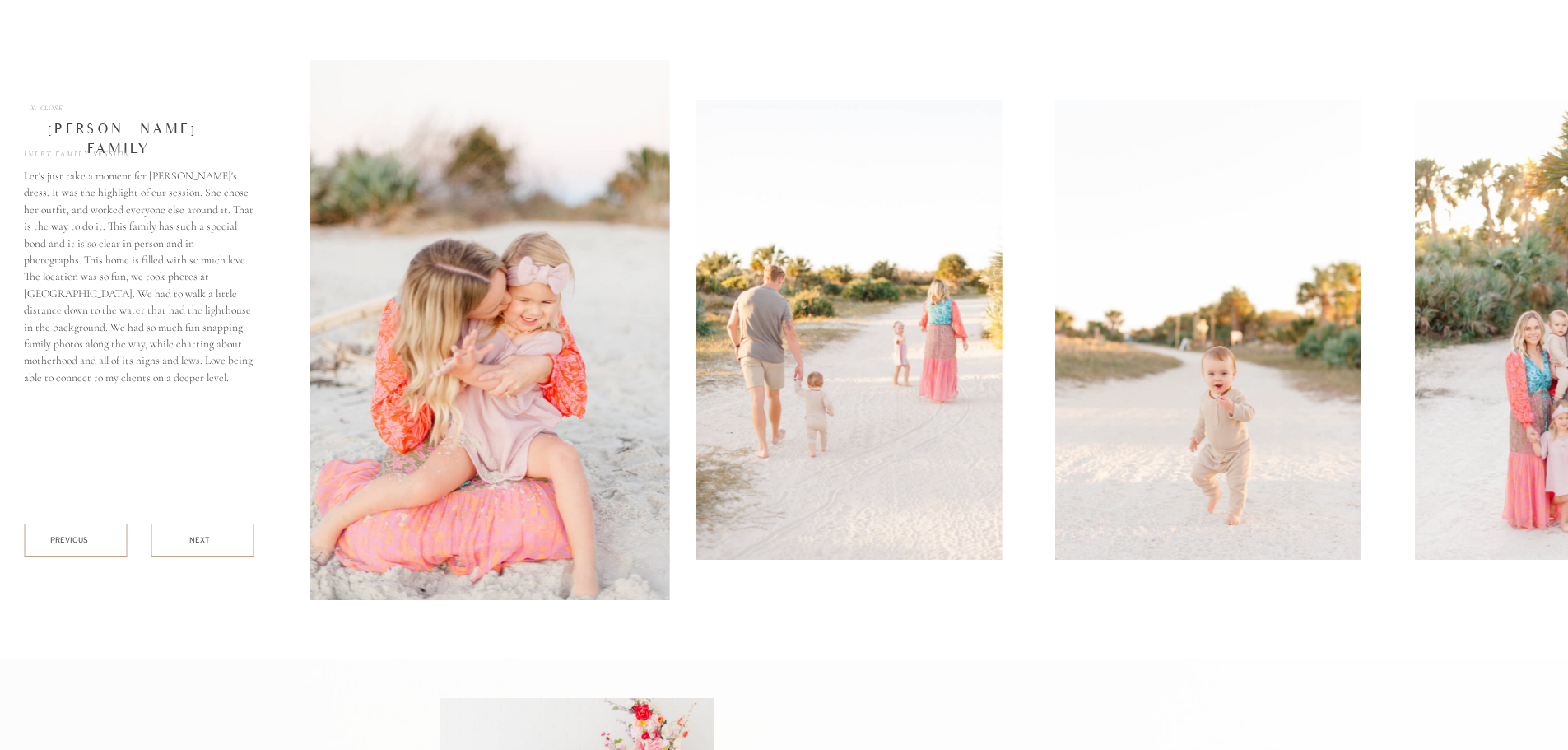
click at [675, 598] on div at bounding box center [1068, 329] width 1539 height 540
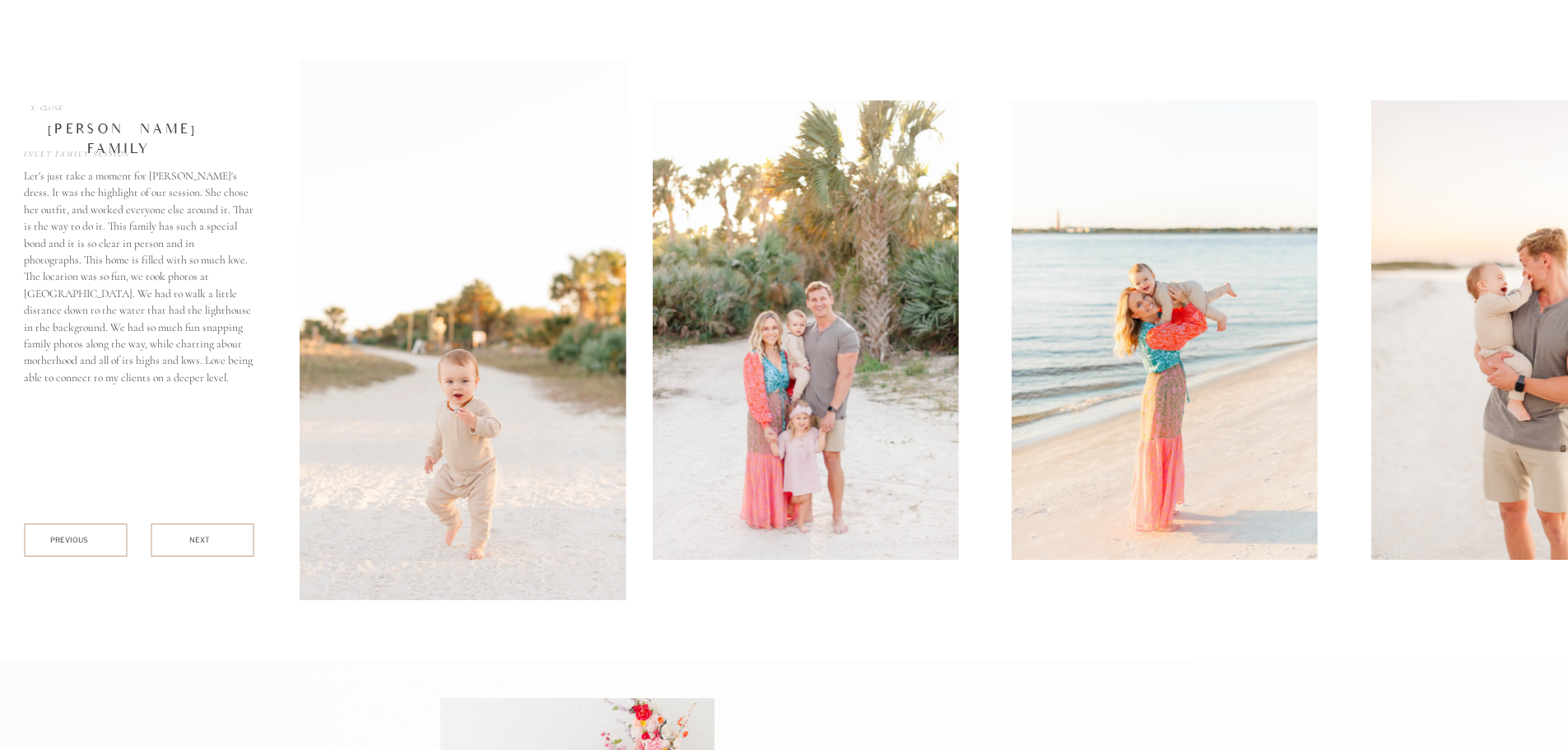
click at [649, 562] on div at bounding box center [1068, 329] width 1539 height 540
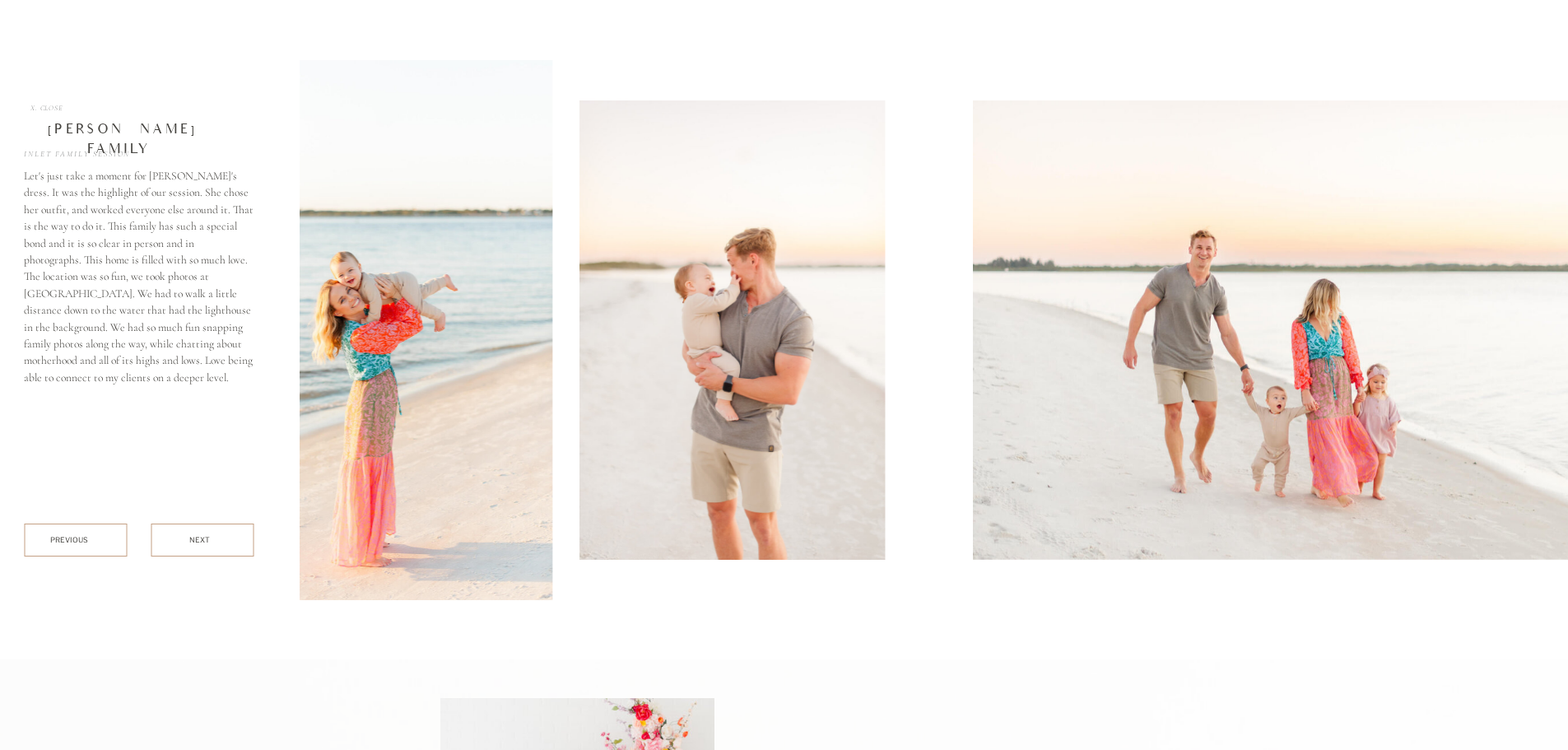
click at [461, 501] on img at bounding box center [373, 329] width 360 height 540
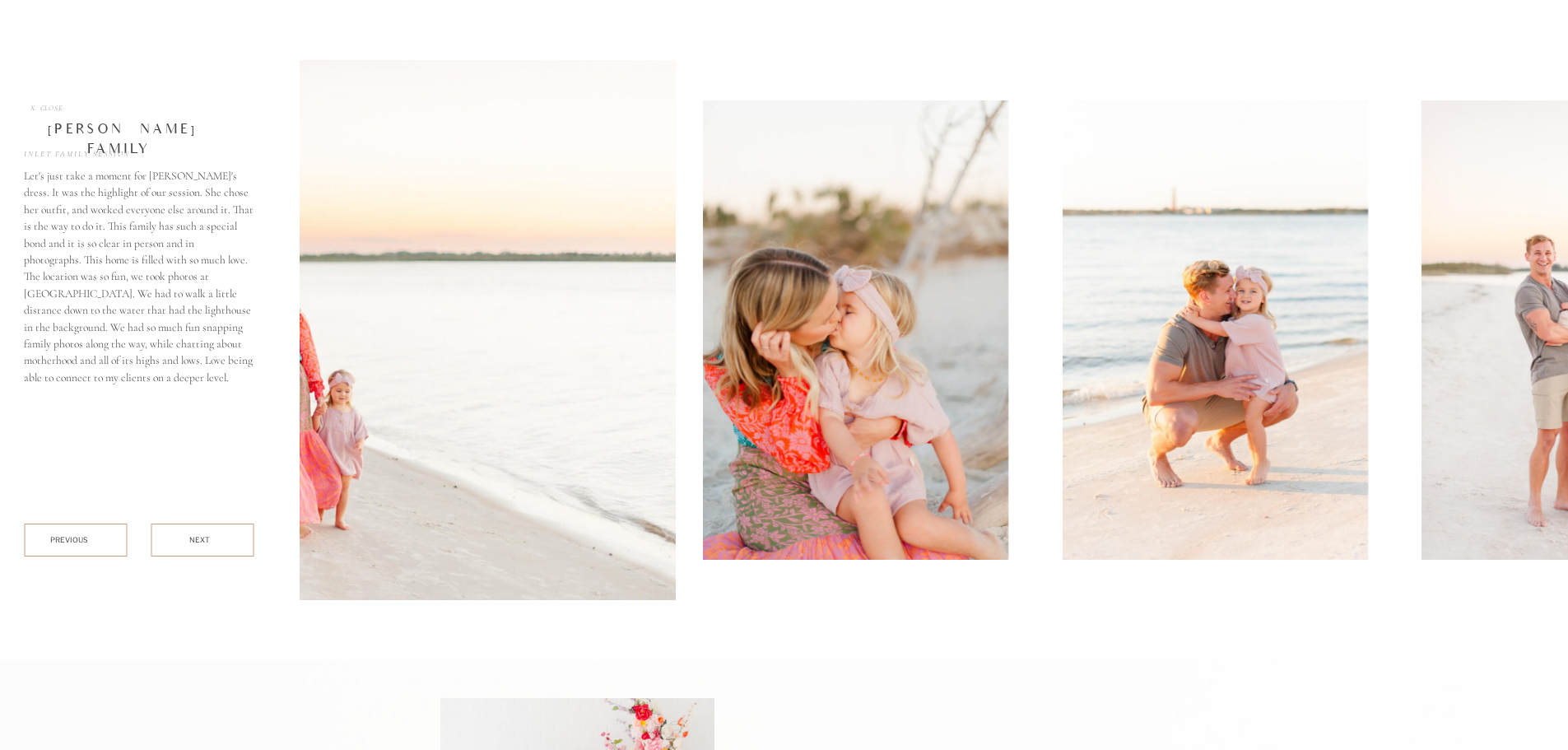
click at [409, 471] on img at bounding box center [270, 329] width 811 height 540
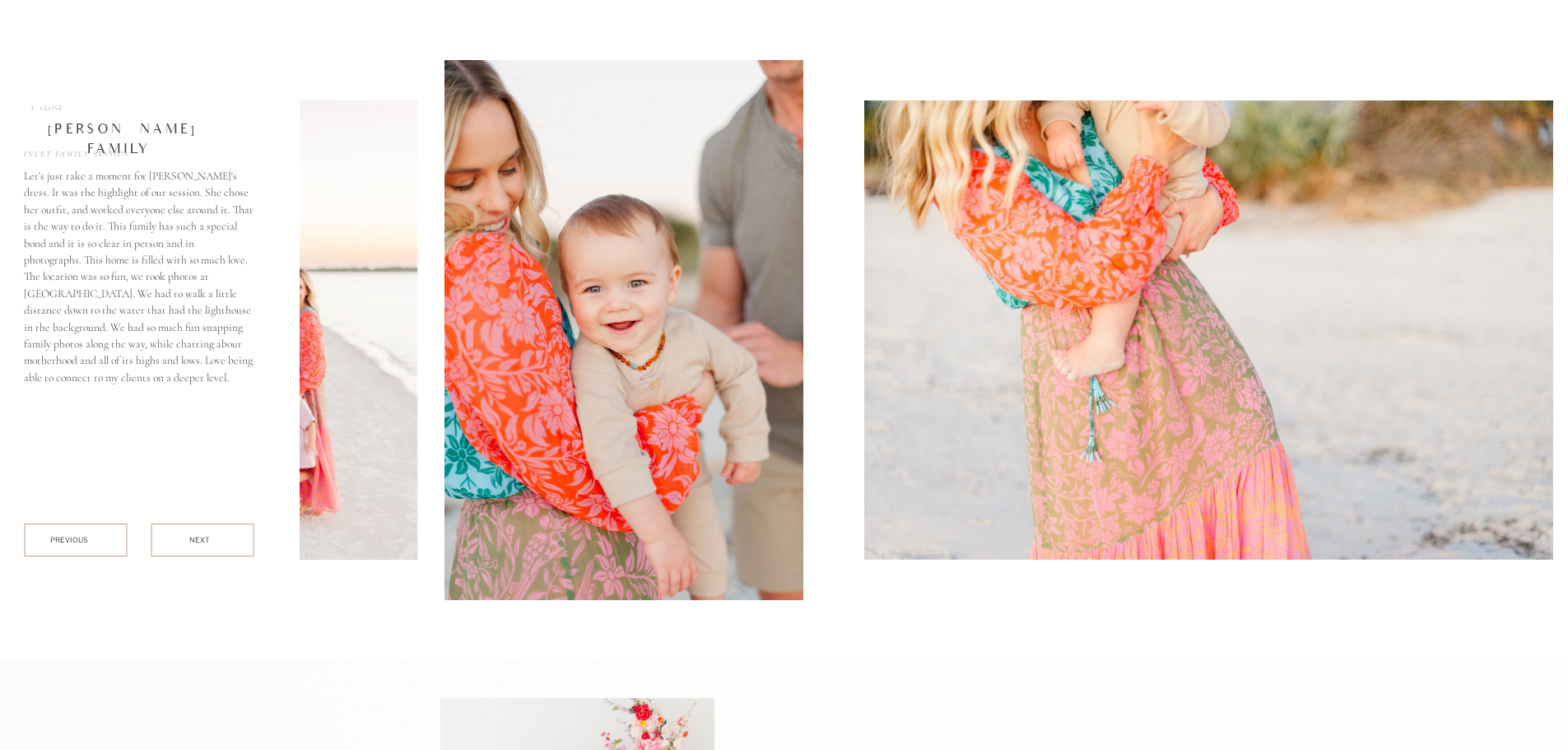
click at [534, 432] on img at bounding box center [624, 329] width 360 height 540
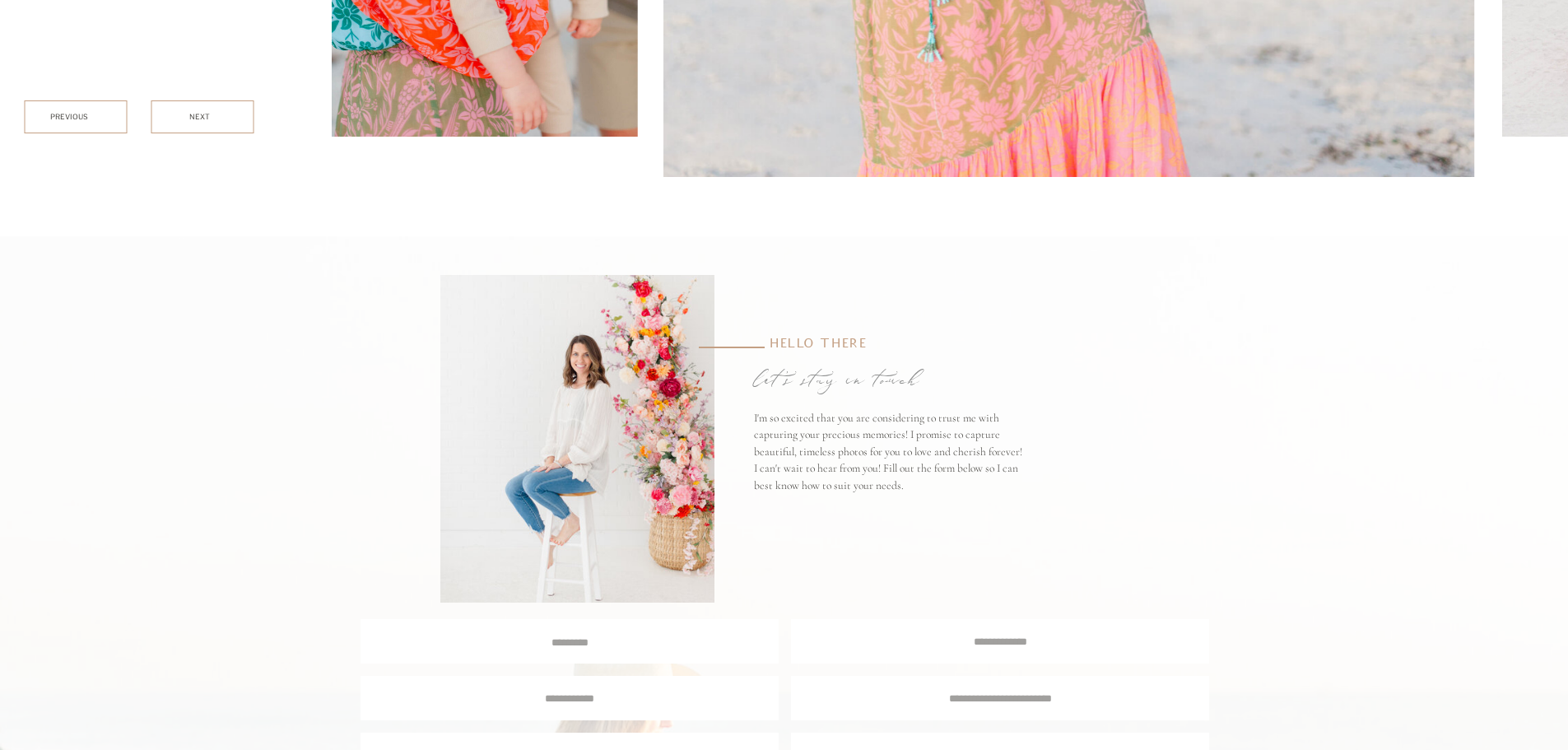
scroll to position [7014, 0]
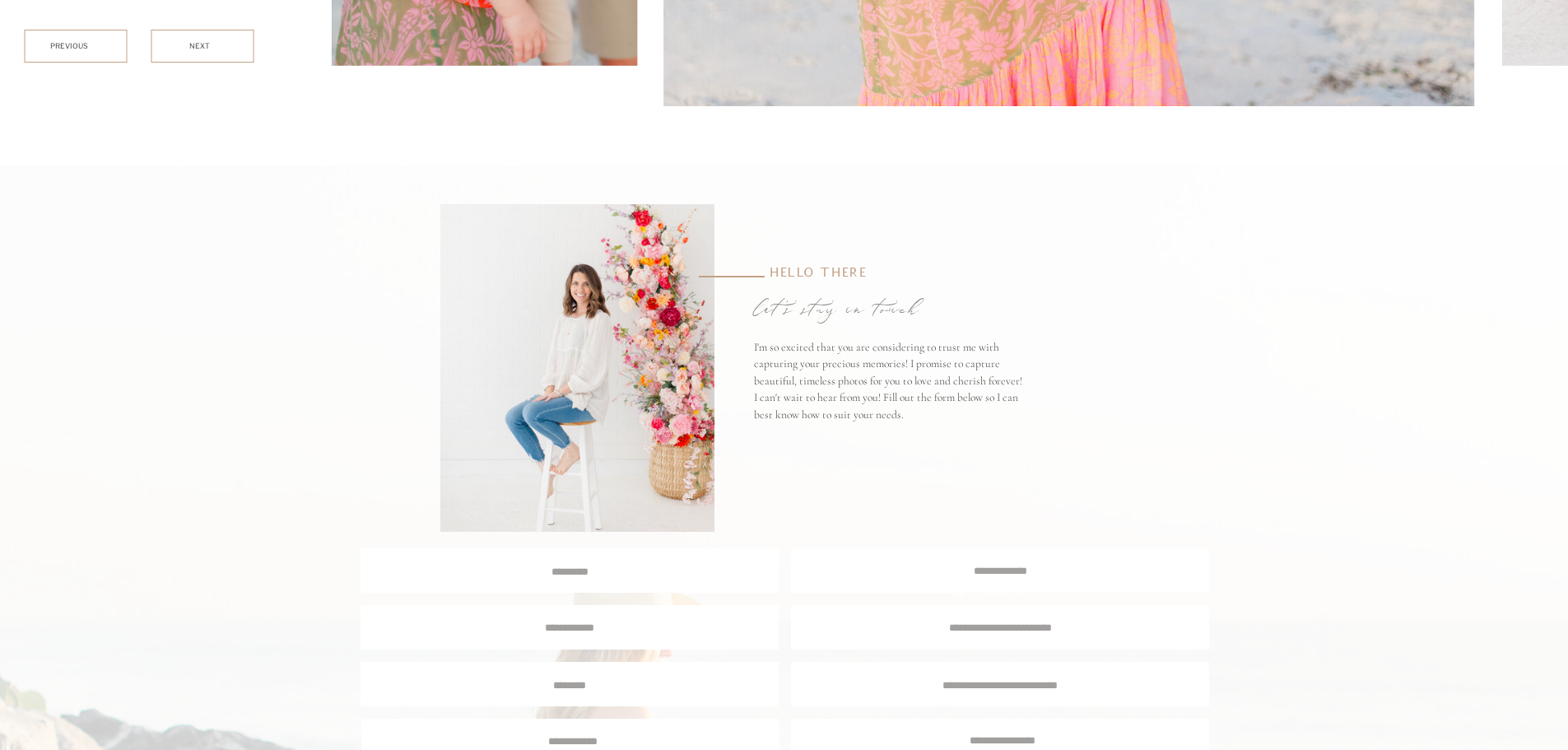
scroll to position [5350, 0]
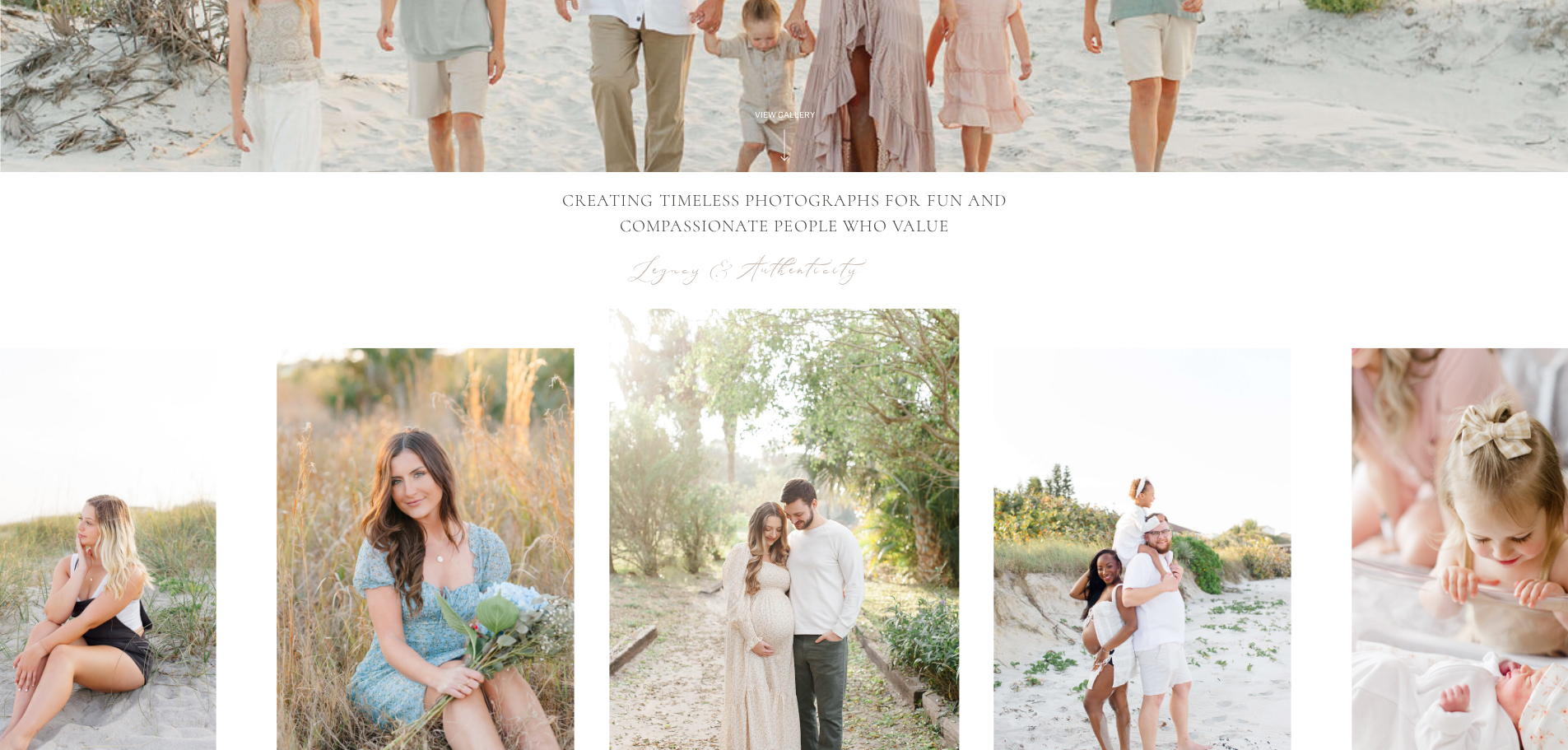
scroll to position [659, 0]
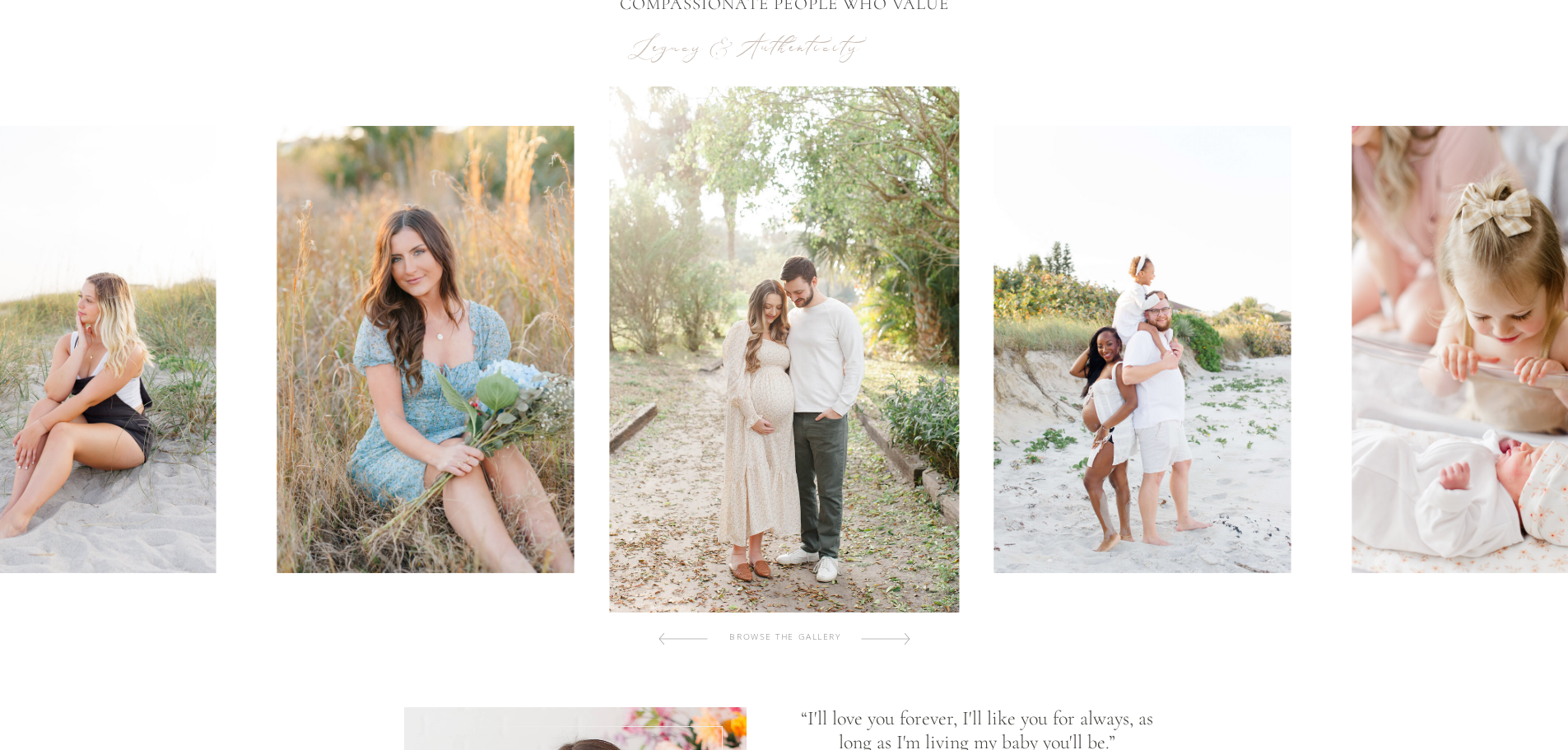
click at [1093, 385] on img at bounding box center [1141, 349] width 297 height 447
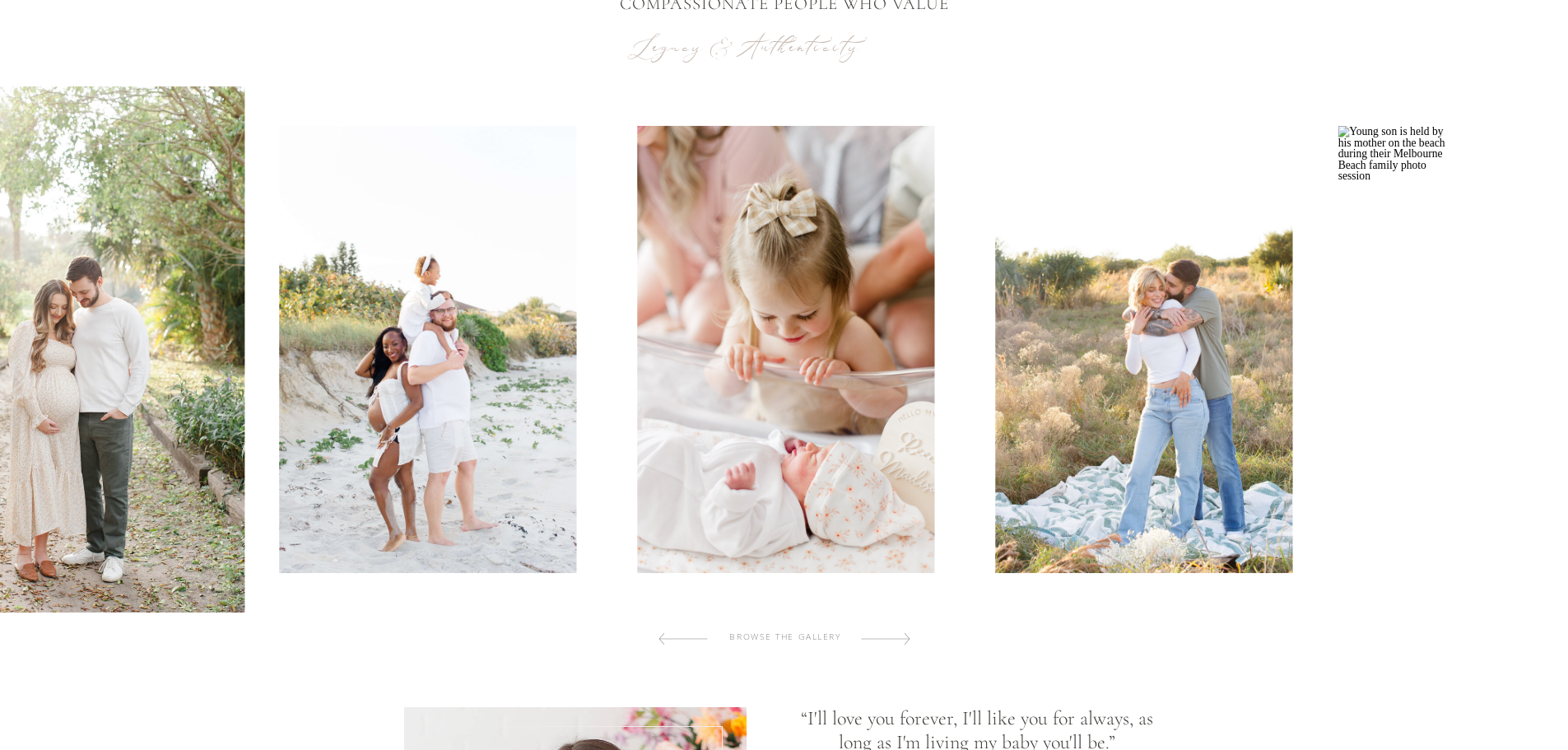
click at [350, 441] on img at bounding box center [427, 349] width 297 height 447
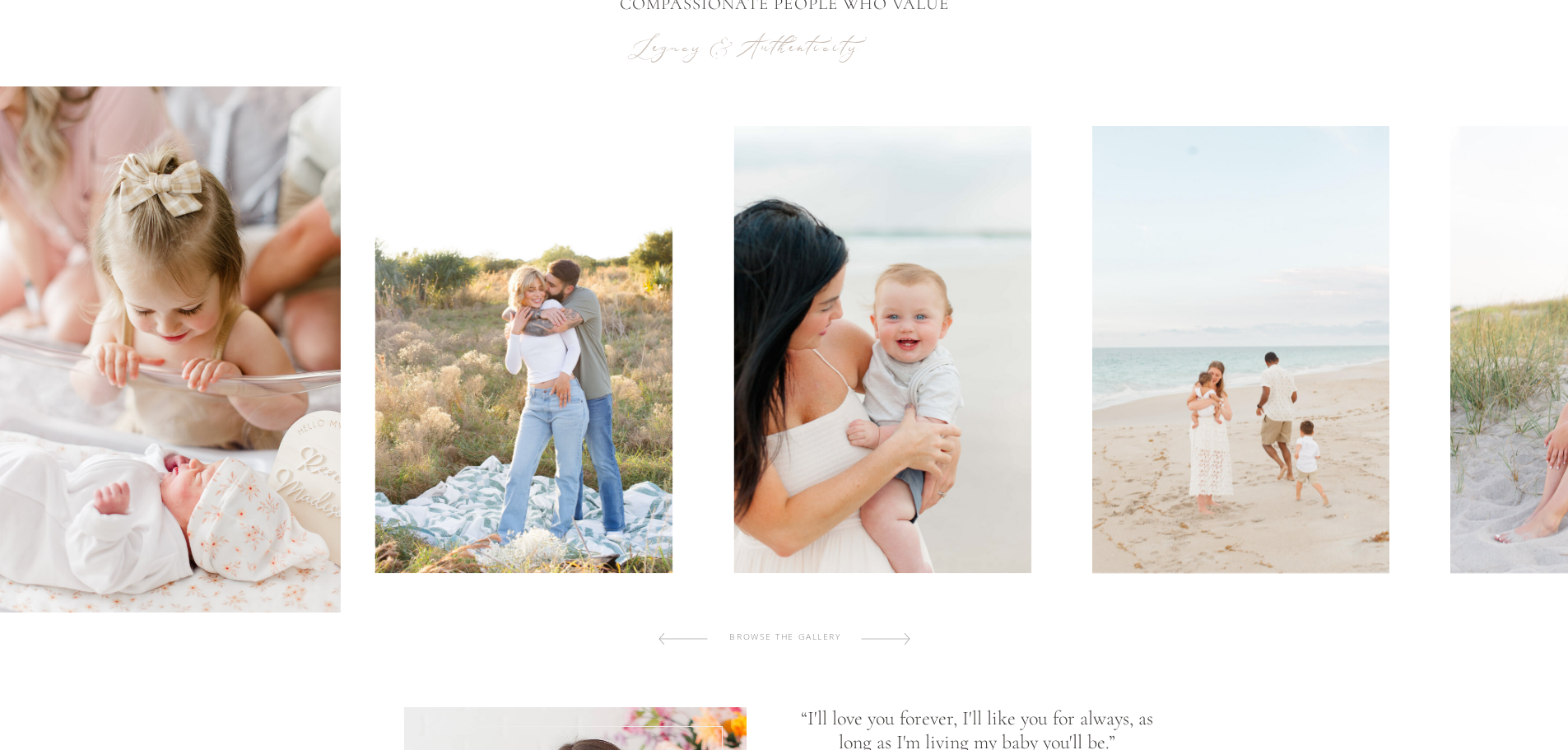
click at [484, 558] on img at bounding box center [523, 349] width 297 height 447
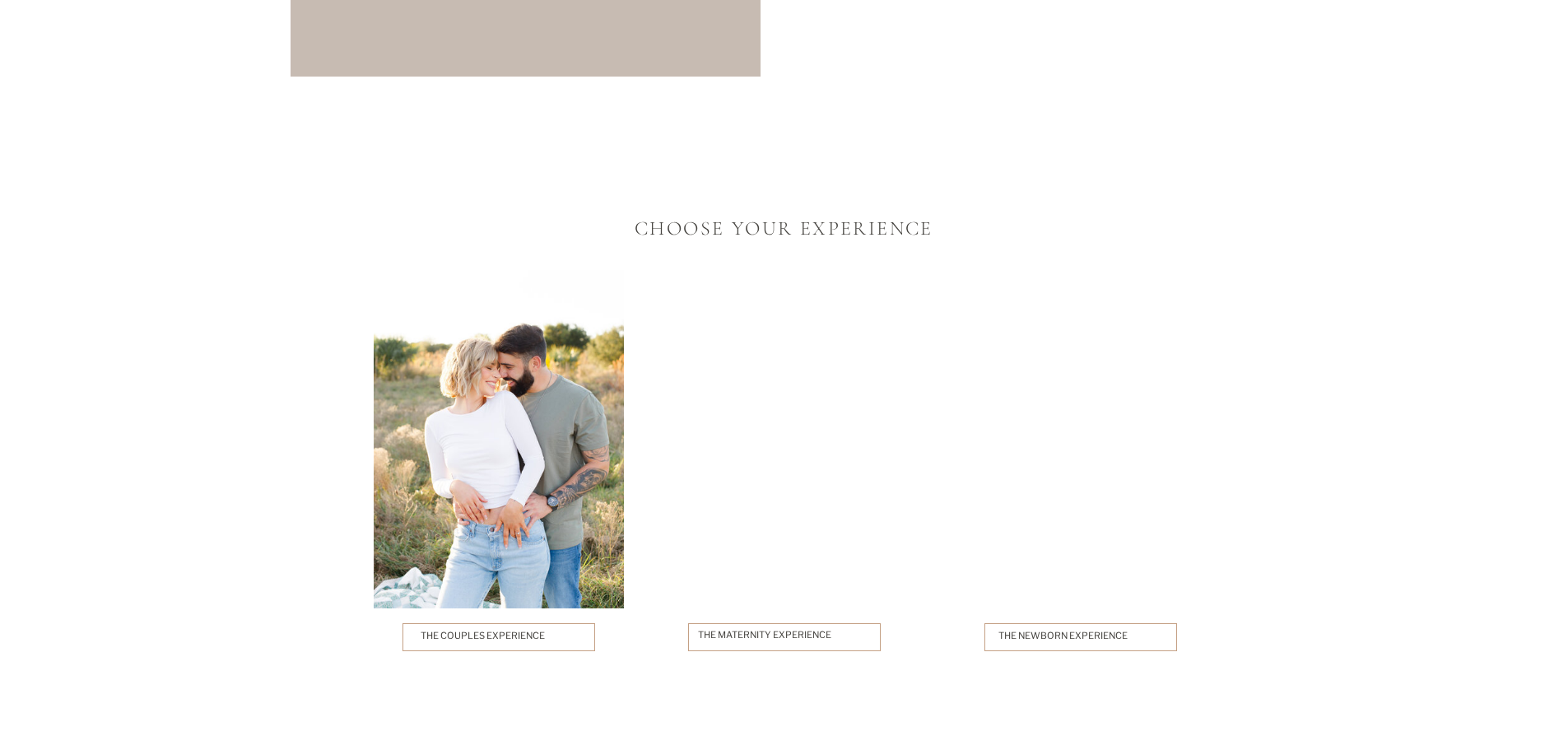
scroll to position [2963, 0]
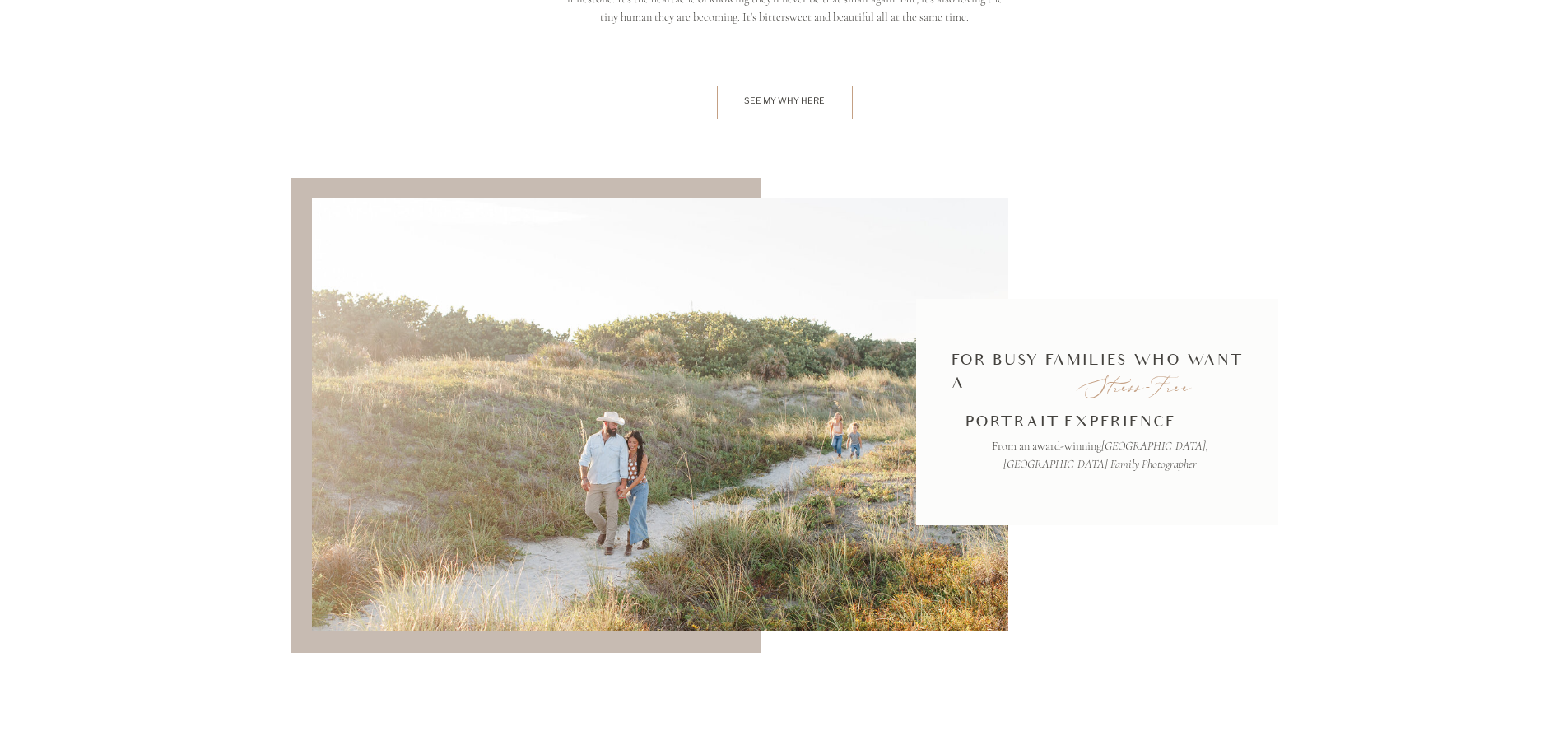
click at [763, 102] on div "See my why here" at bounding box center [785, 102] width 101 height 16
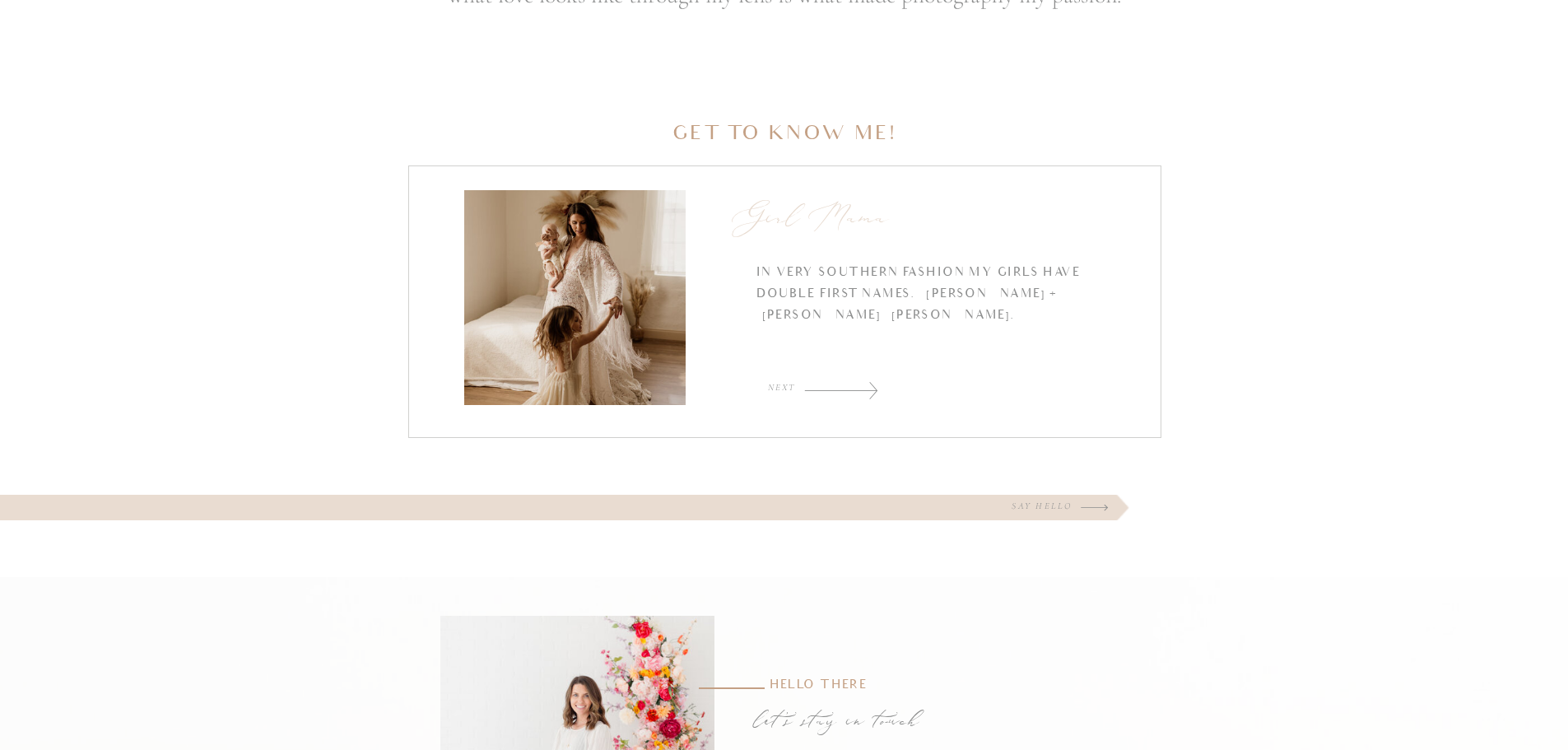
scroll to position [2387, 0]
click at [817, 388] on div at bounding box center [841, 388] width 74 height 18
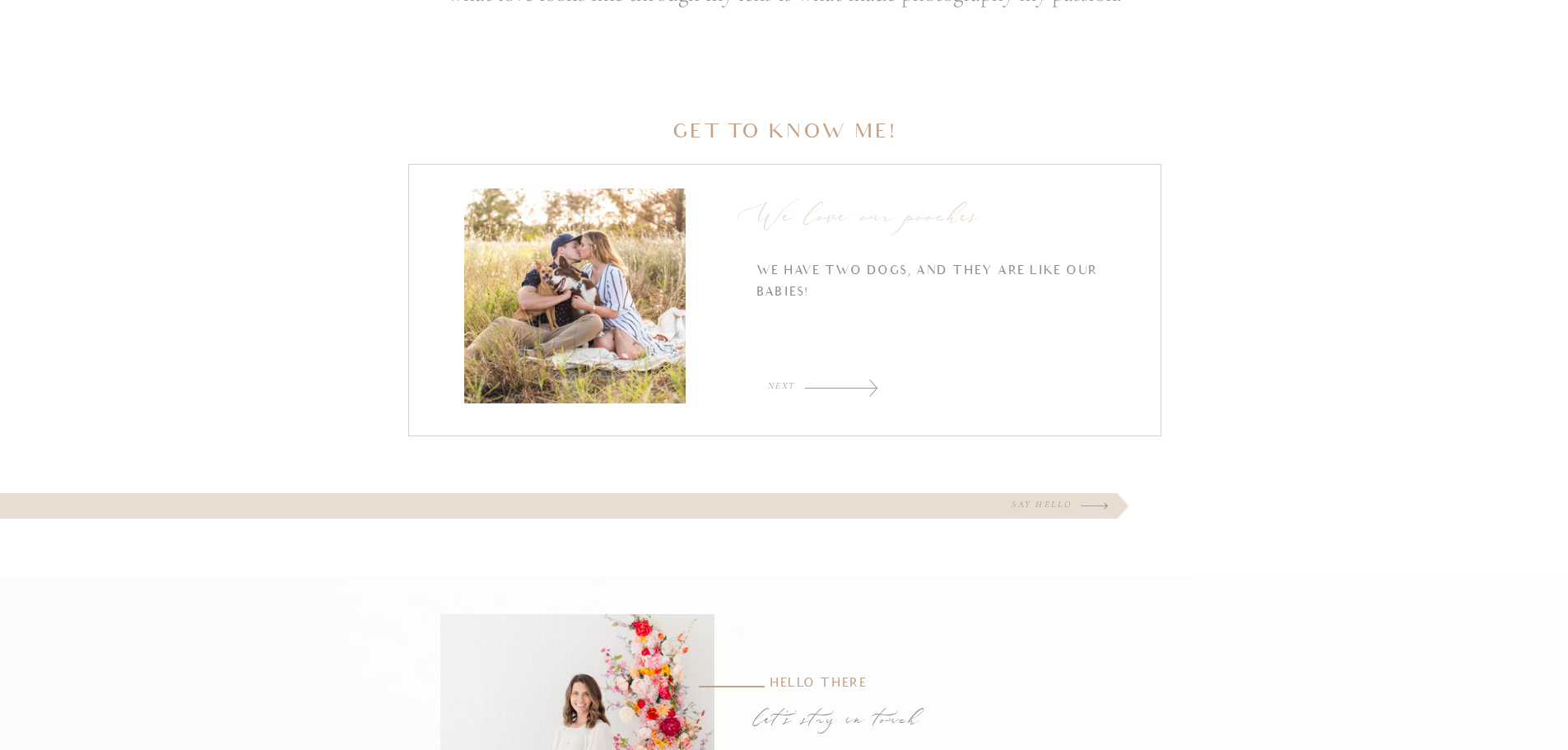
click at [836, 381] on div at bounding box center [841, 387] width 74 height 18
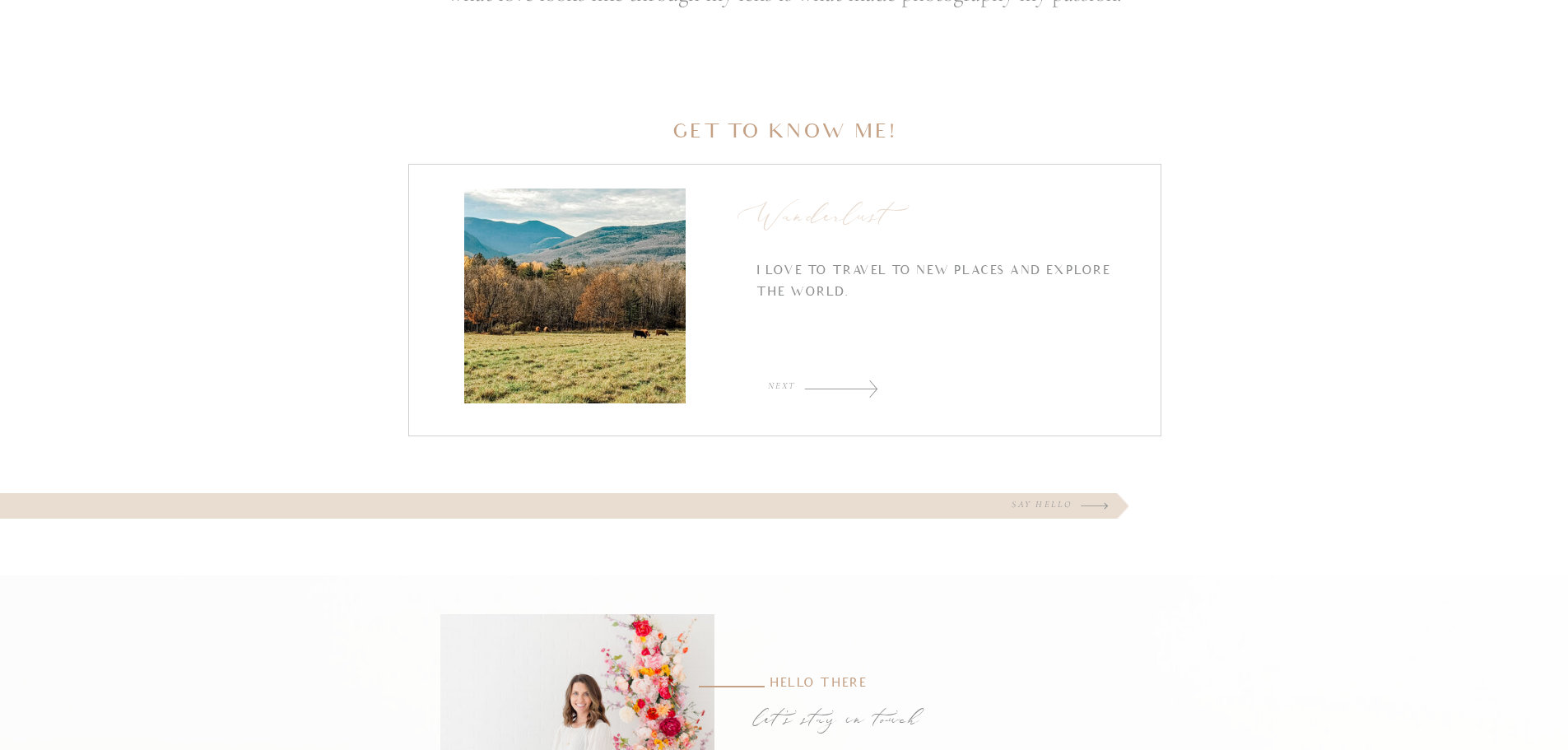
click at [836, 381] on div at bounding box center [841, 388] width 74 height 18
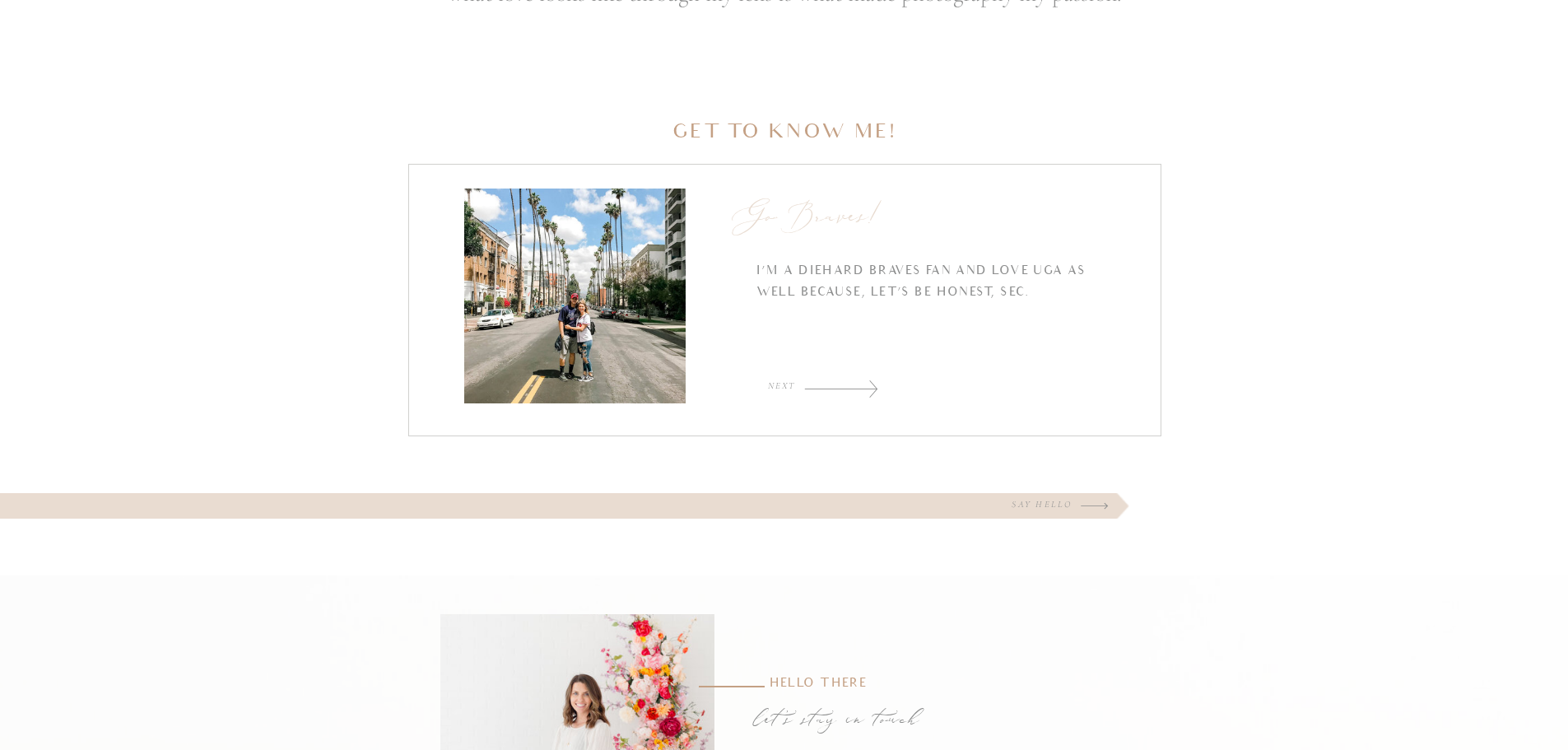
click at [836, 381] on div at bounding box center [841, 388] width 74 height 18
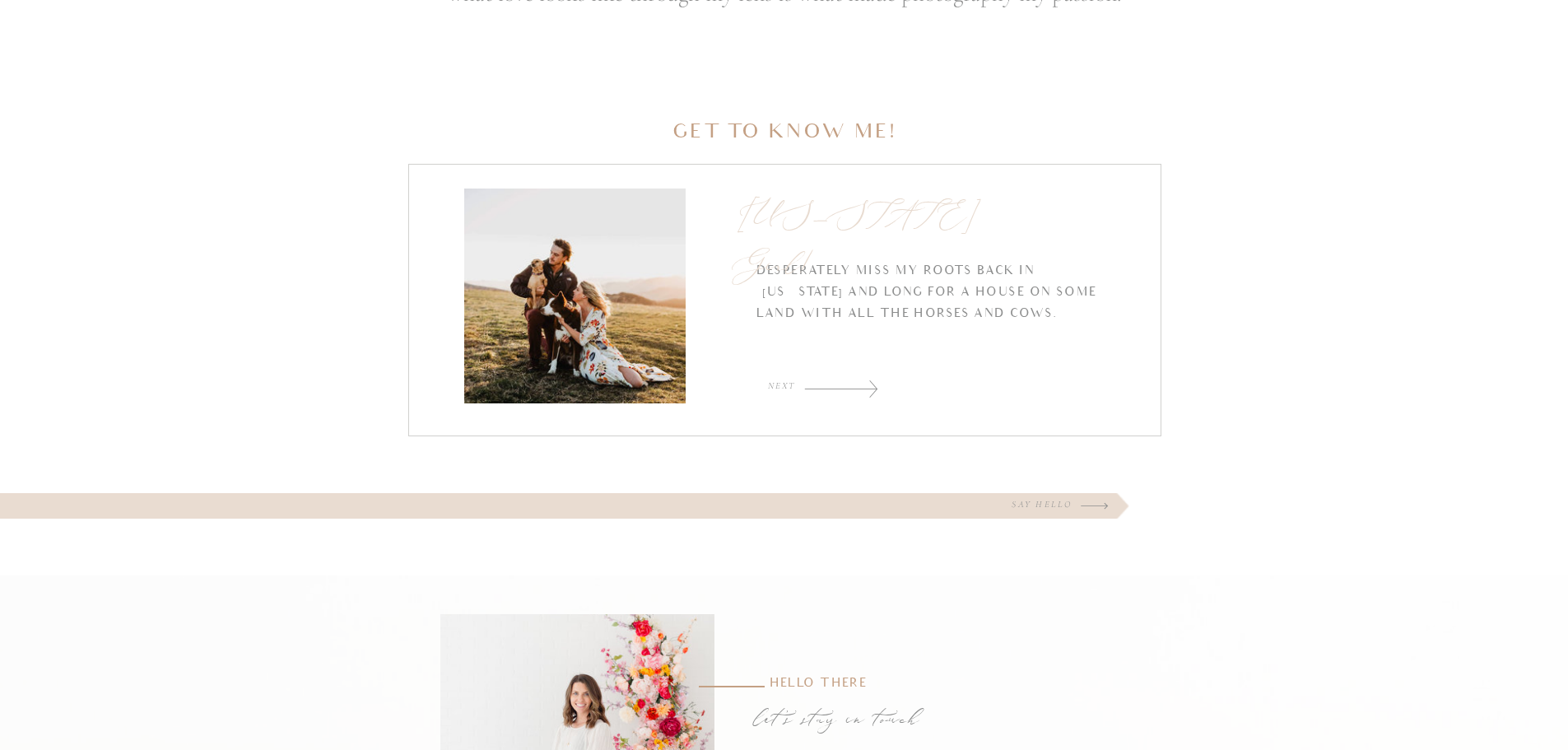
click at [836, 381] on div at bounding box center [841, 388] width 74 height 18
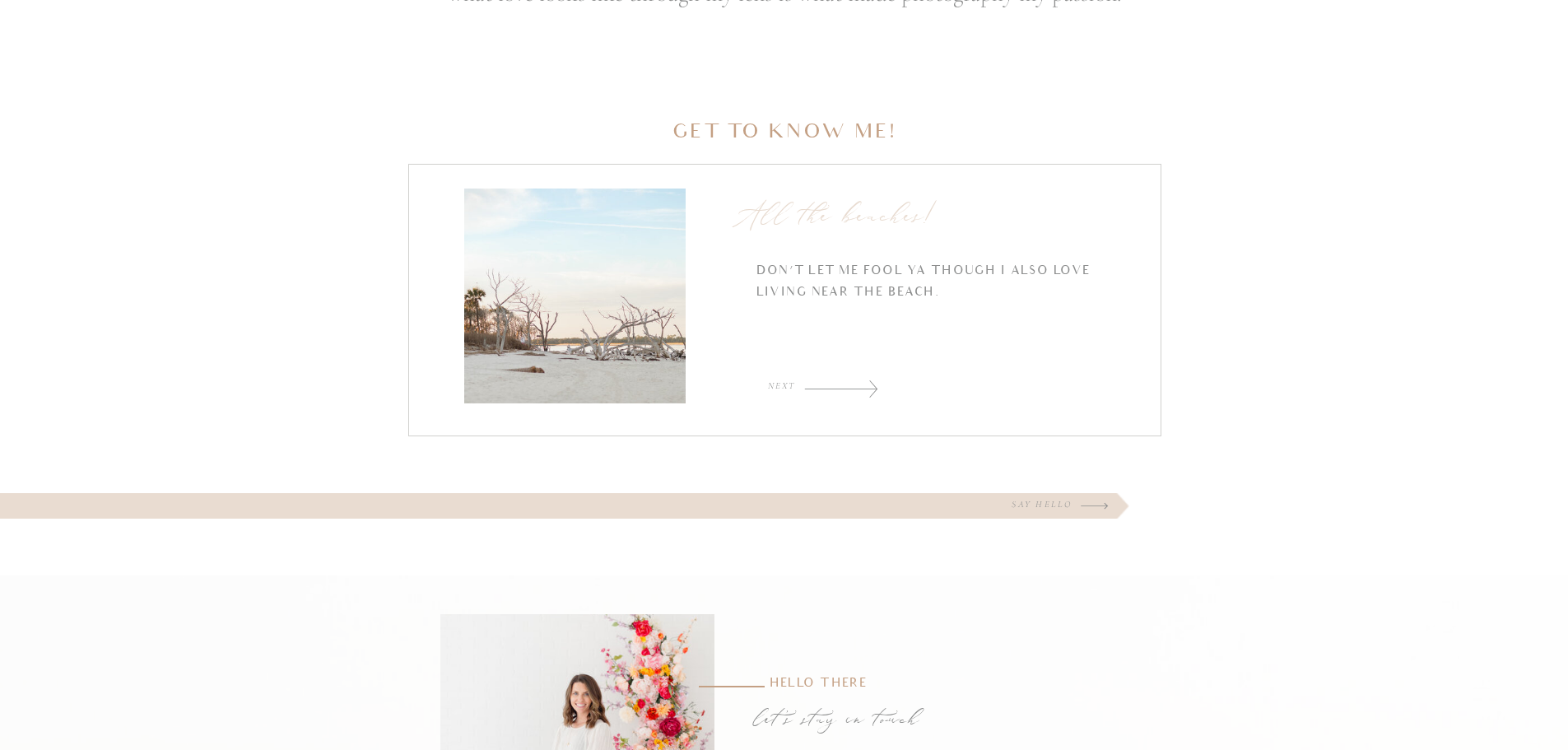
click at [836, 381] on div at bounding box center [841, 388] width 74 height 18
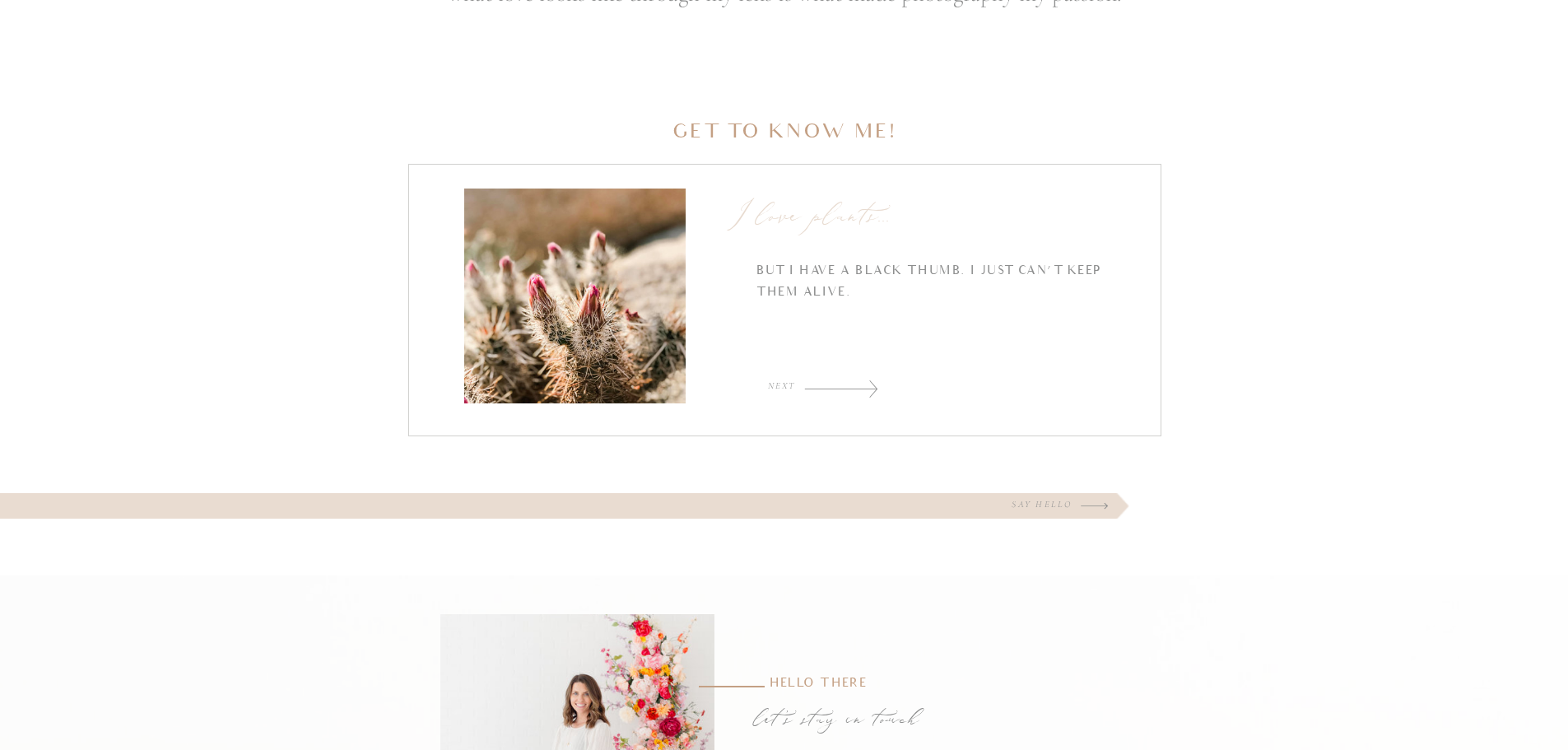
click at [836, 381] on div at bounding box center [841, 388] width 74 height 18
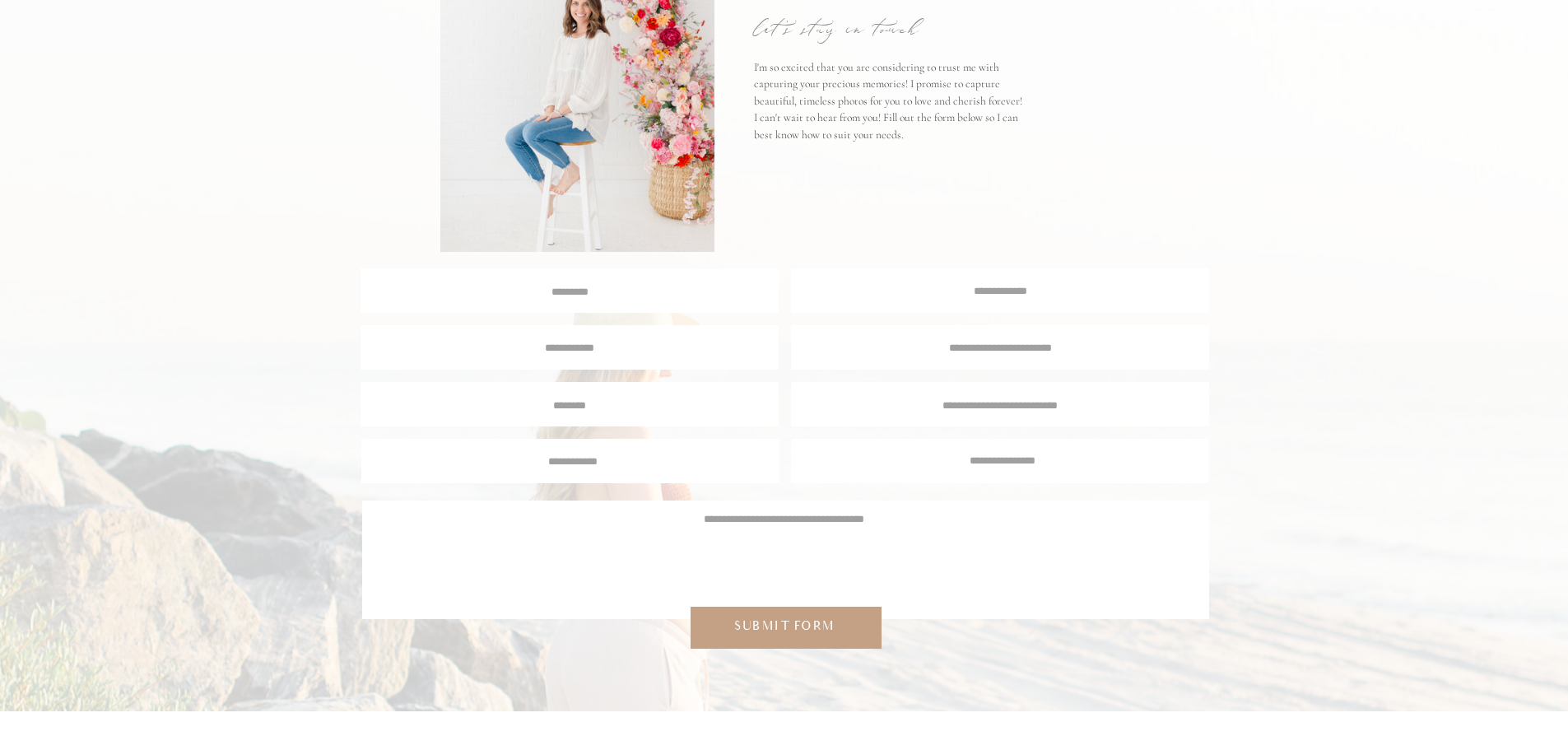
scroll to position [3128, 0]
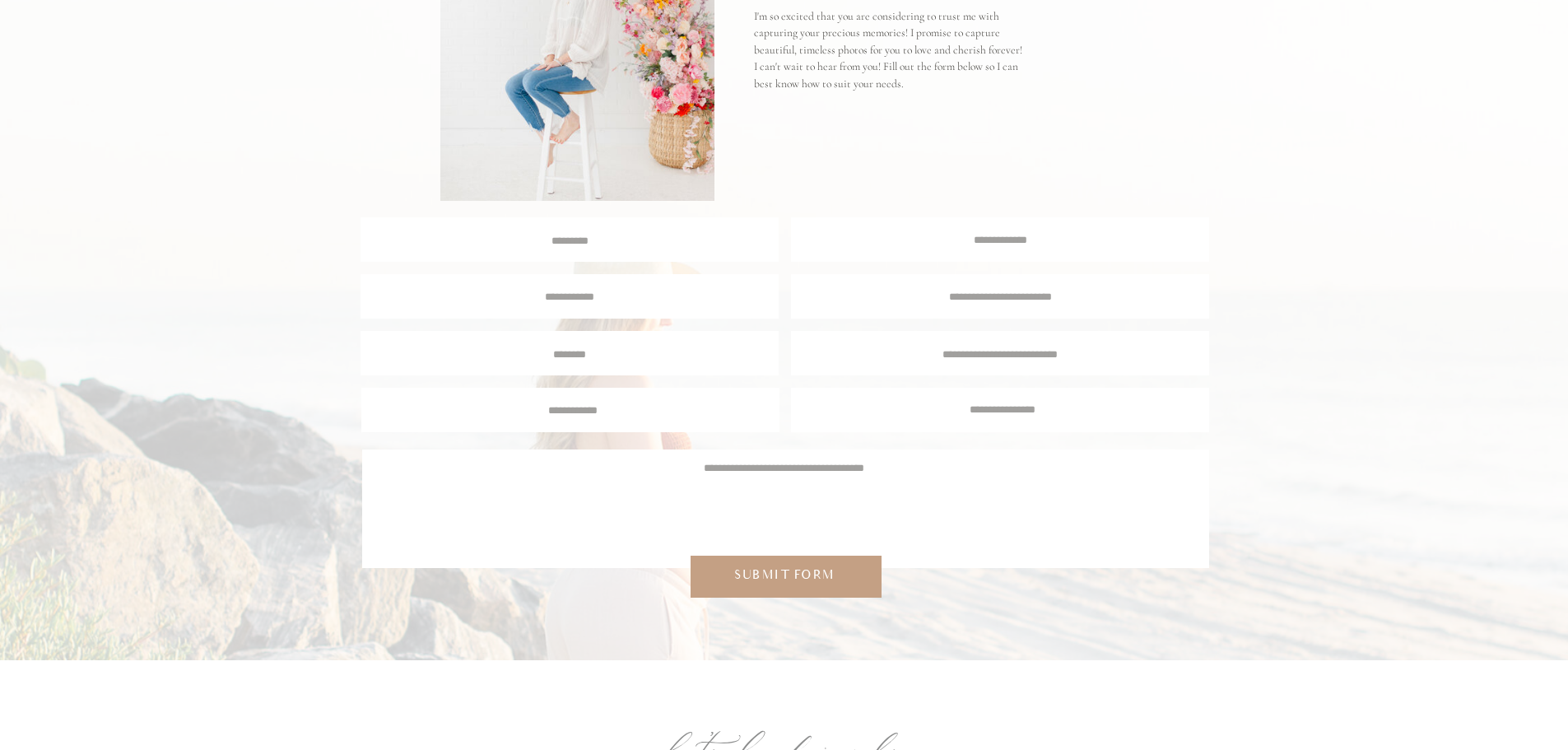
click at [587, 252] on div at bounding box center [570, 239] width 418 height 44
click at [588, 246] on textarea at bounding box center [570, 240] width 416 height 16
type textarea "****"
type textarea "*"
click at [609, 239] on textarea "****" at bounding box center [570, 240] width 416 height 16
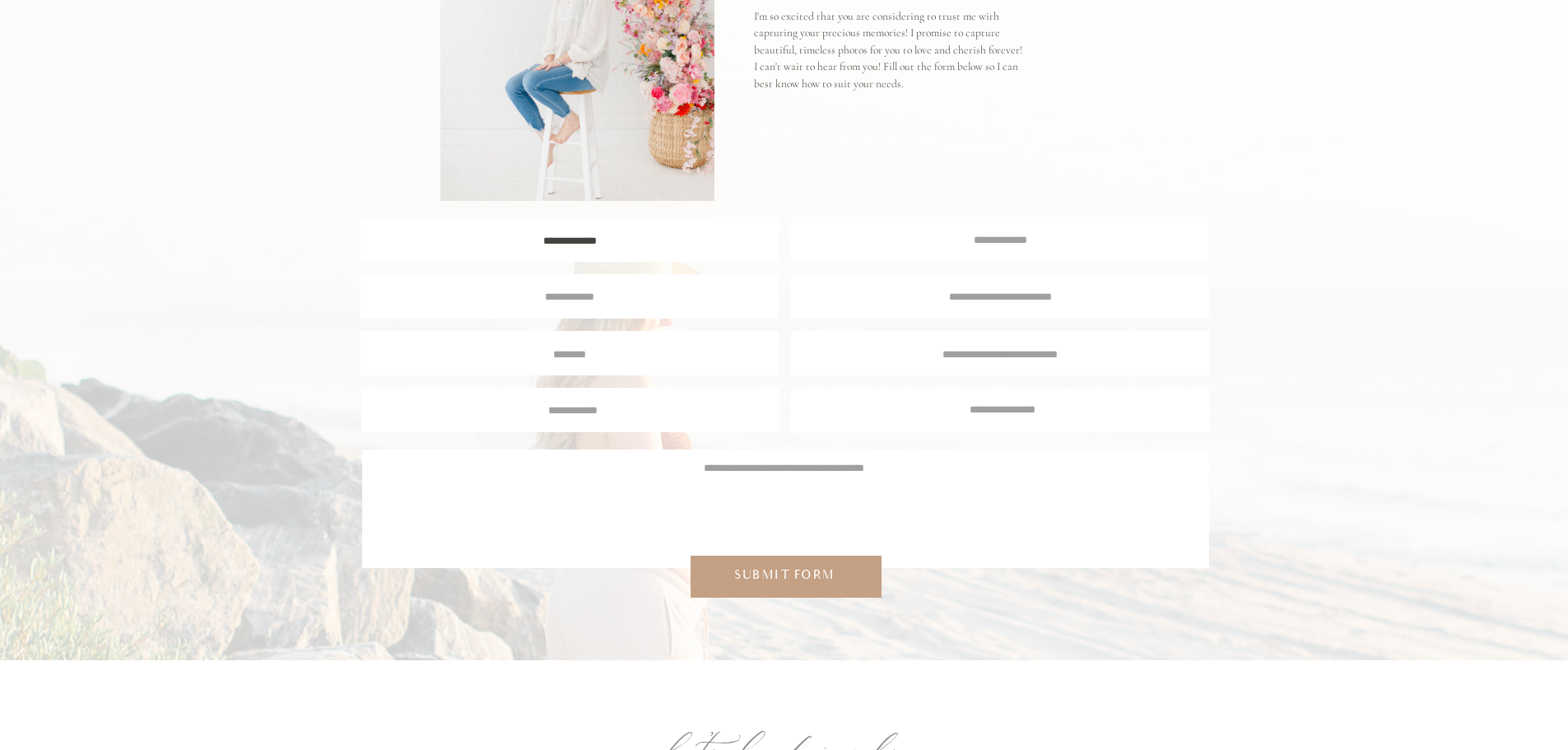
type textarea "**********"
click at [570, 287] on div at bounding box center [570, 296] width 418 height 44
click at [556, 294] on textarea at bounding box center [569, 296] width 390 height 15
type textarea "**********"
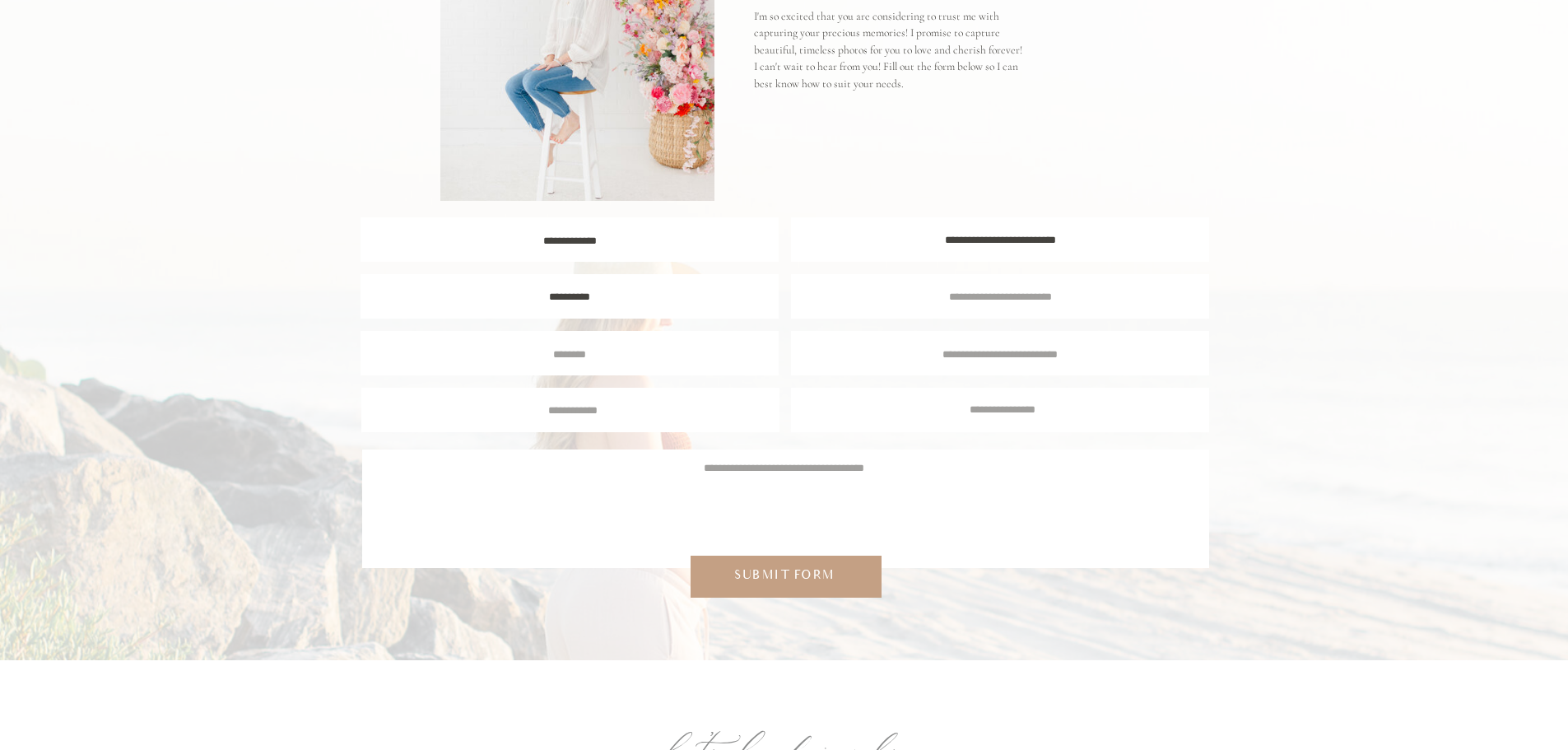
click at [882, 294] on textarea at bounding box center [1000, 296] width 387 height 15
click at [1018, 296] on textarea "**********" at bounding box center [1000, 296] width 387 height 15
type textarea "**********"
click at [698, 341] on div at bounding box center [570, 353] width 418 height 44
click at [673, 363] on div at bounding box center [570, 353] width 418 height 44
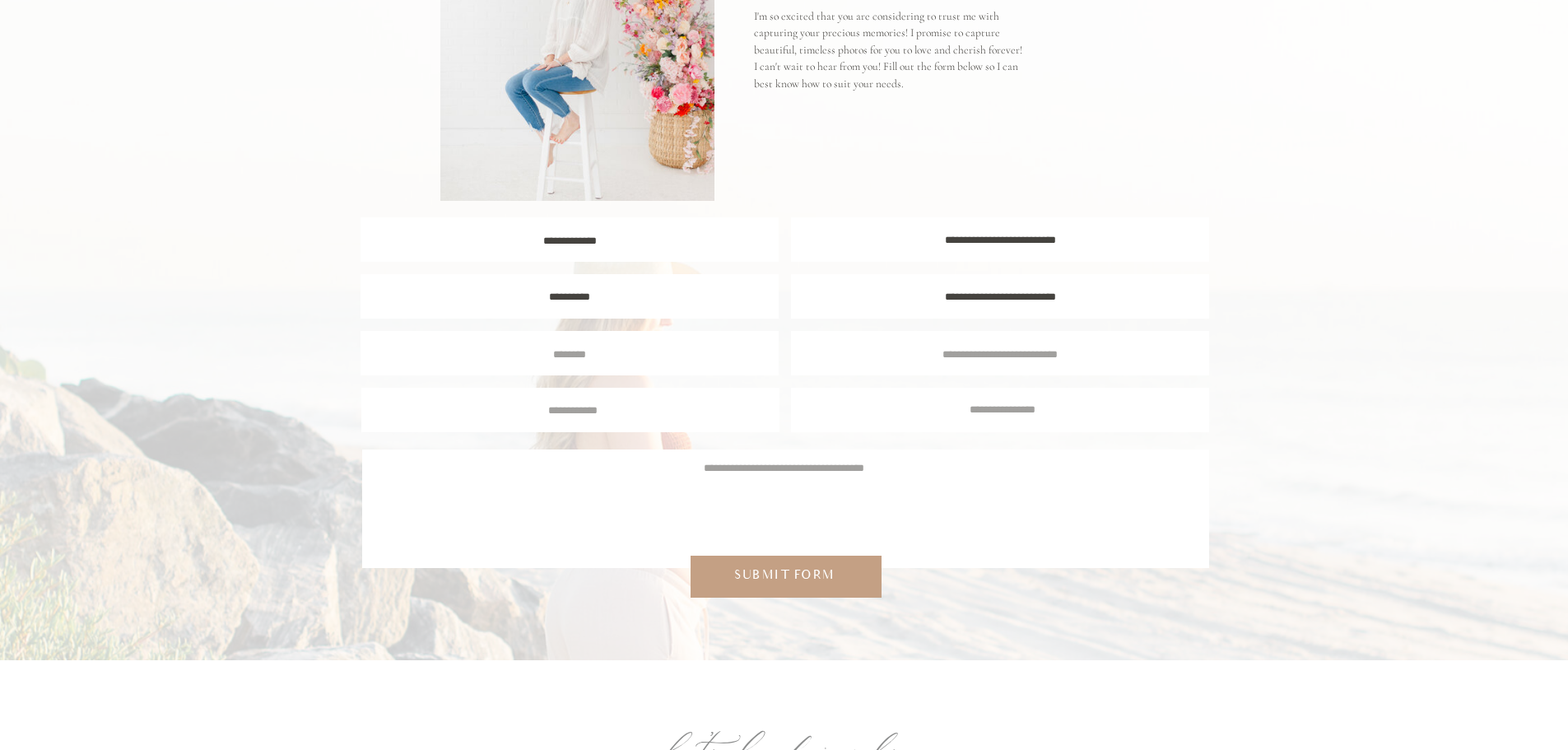
click at [598, 360] on textarea at bounding box center [570, 354] width 392 height 15
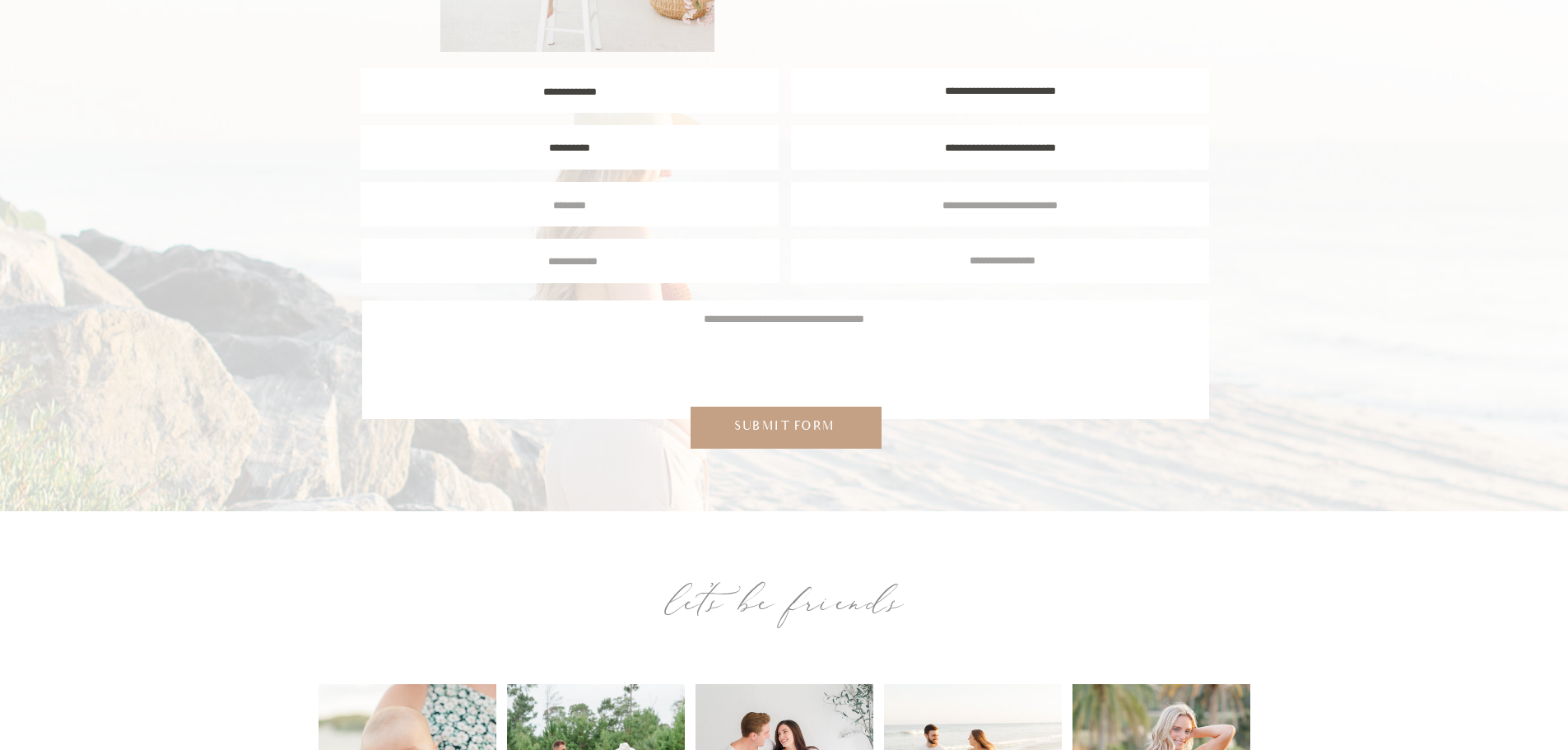
scroll to position [3210, 0]
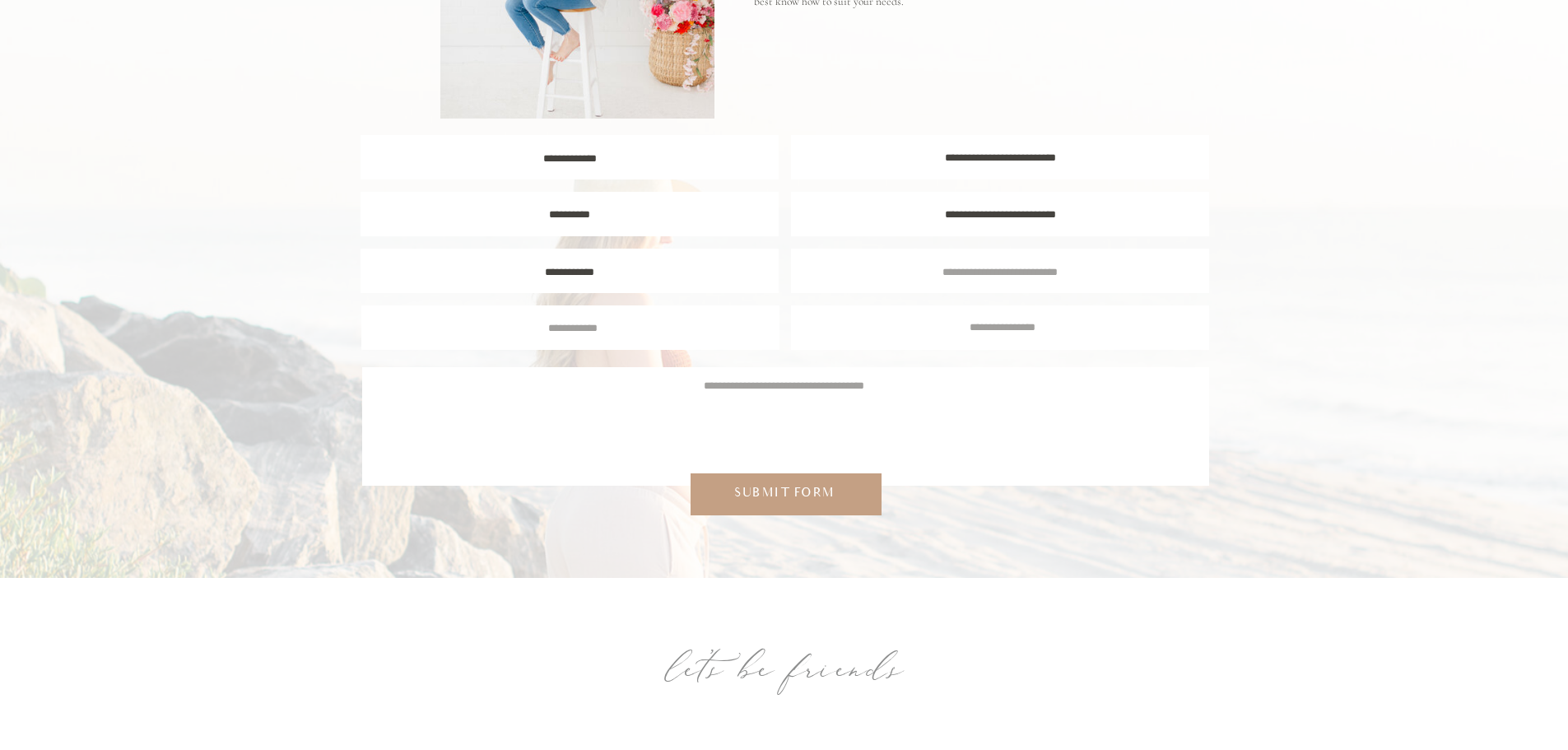
type textarea "**********"
click at [886, 279] on textarea at bounding box center [1000, 272] width 392 height 15
type textarea "******"
click at [643, 338] on div at bounding box center [570, 327] width 418 height 44
click at [619, 333] on textarea at bounding box center [573, 328] width 392 height 15
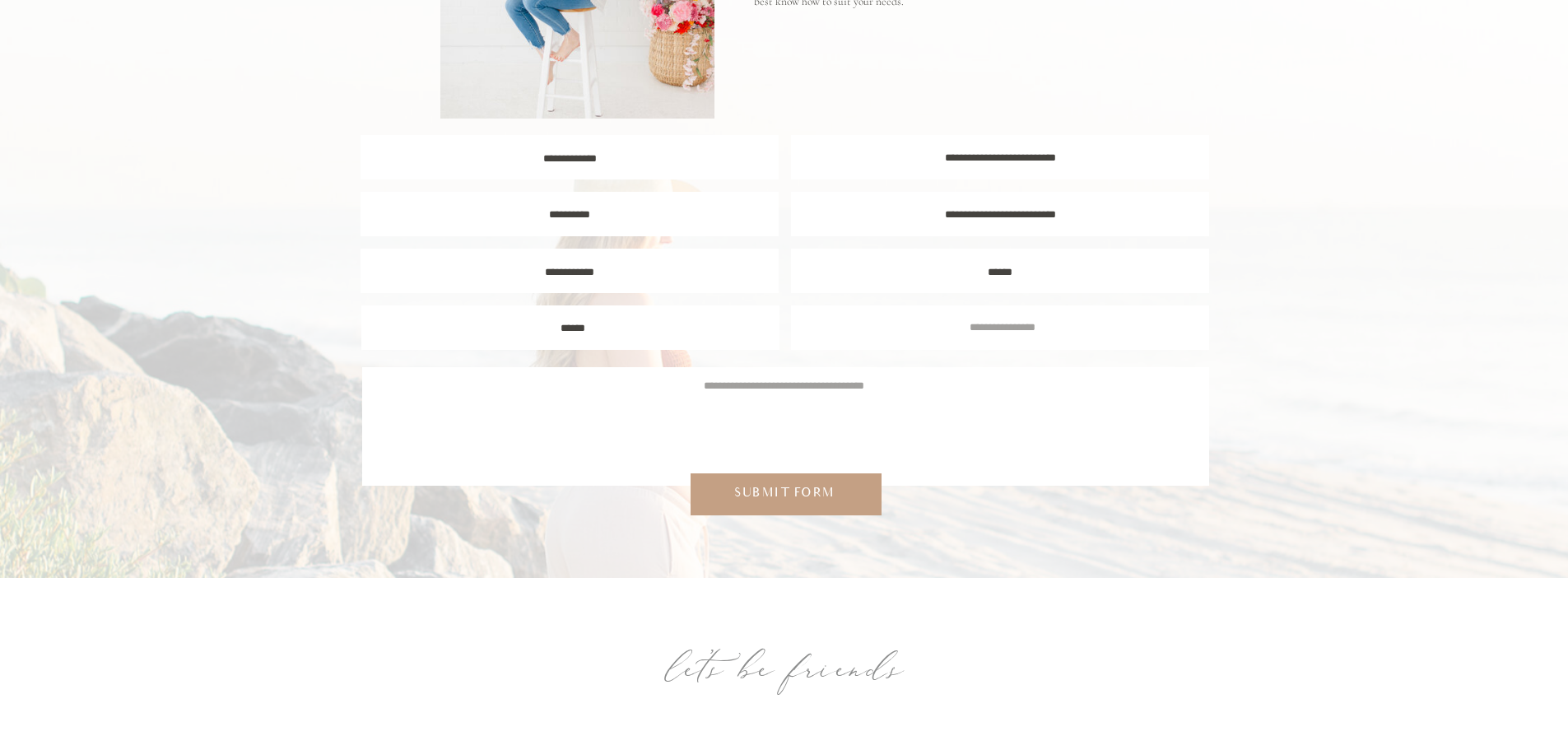
type textarea "******"
click at [940, 329] on textarea at bounding box center [1003, 327] width 392 height 15
click at [870, 391] on textarea at bounding box center [784, 417] width 798 height 79
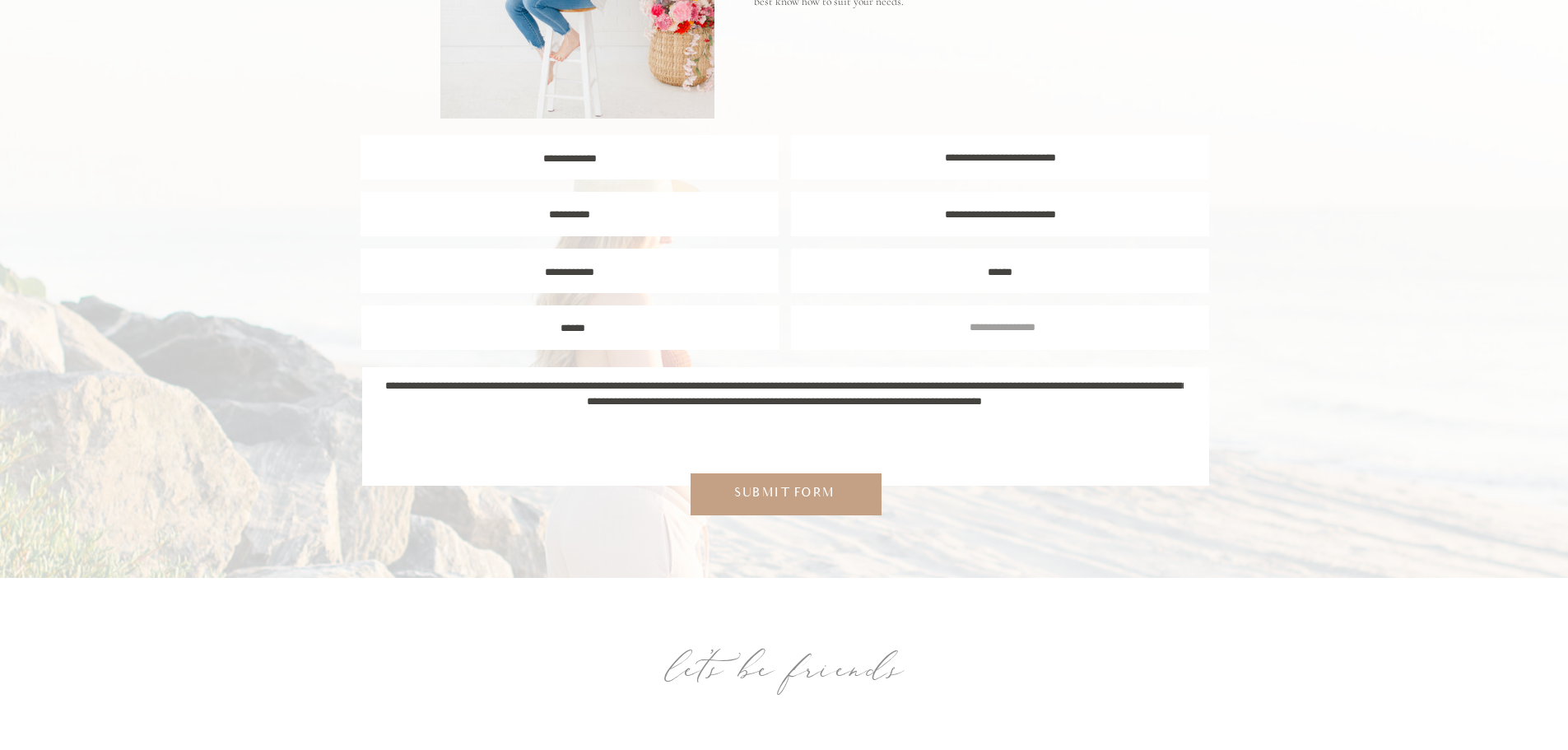
click at [685, 420] on textarea "**********" at bounding box center [784, 417] width 798 height 79
click at [579, 418] on textarea "**********" at bounding box center [784, 417] width 798 height 79
click at [1136, 417] on textarea "**********" at bounding box center [784, 417] width 798 height 79
click at [636, 400] on textarea "**********" at bounding box center [784, 417] width 798 height 79
click at [909, 437] on textarea "**********" at bounding box center [784, 417] width 798 height 79
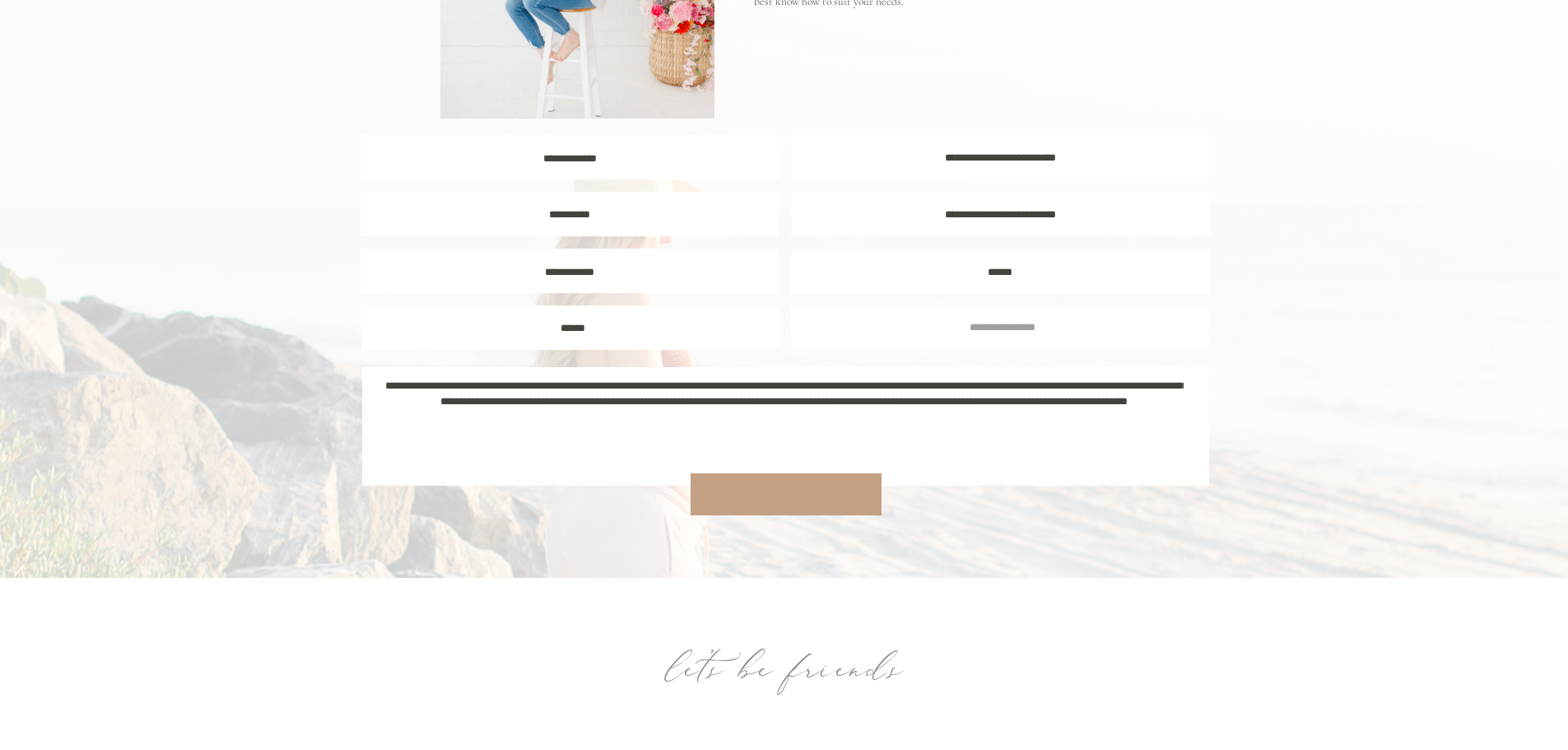
type textarea "**********"
click at [826, 484] on div "Submit form" at bounding box center [784, 495] width 141 height 22
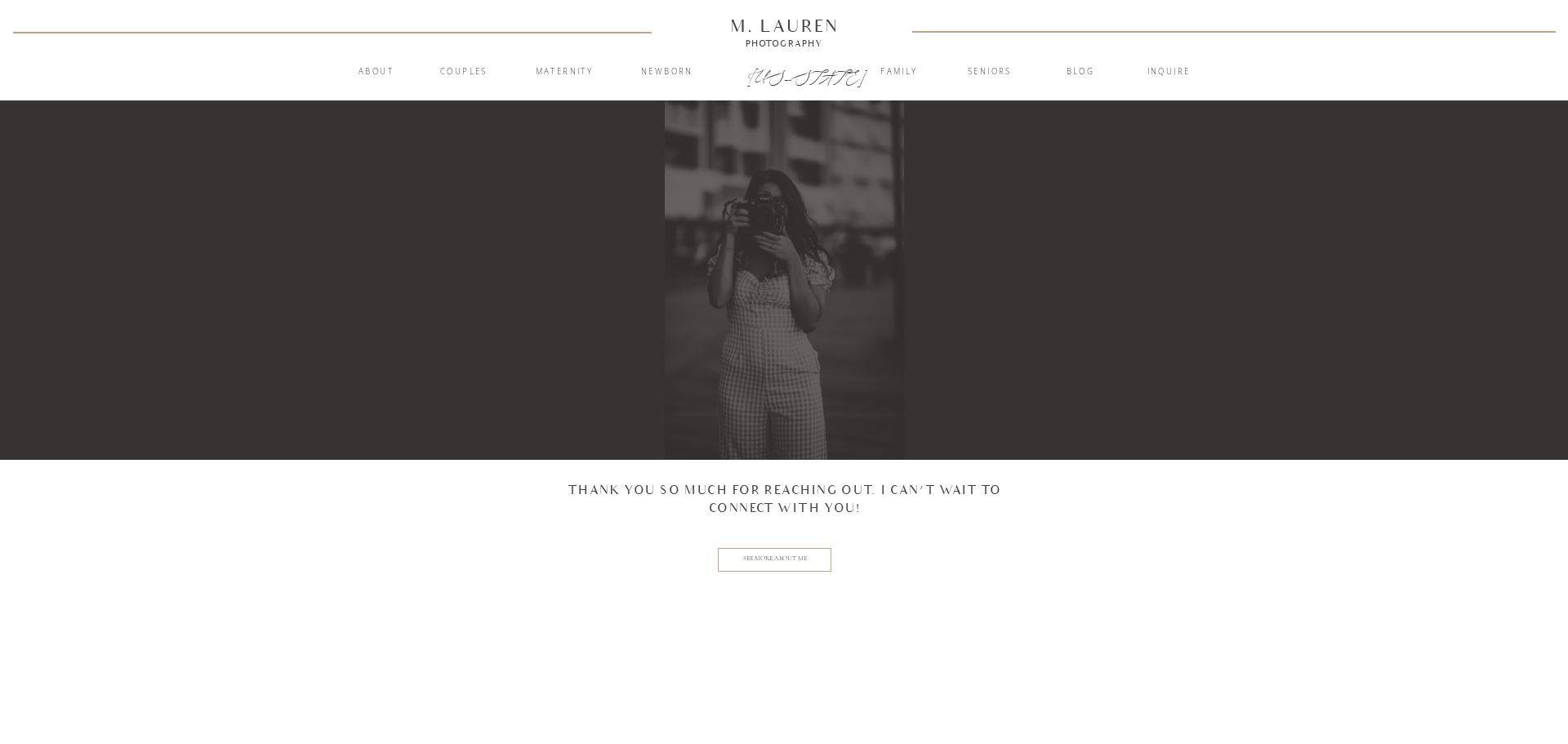
click at [781, 557] on h2 "See more about me" at bounding box center [775, 559] width 81 height 12
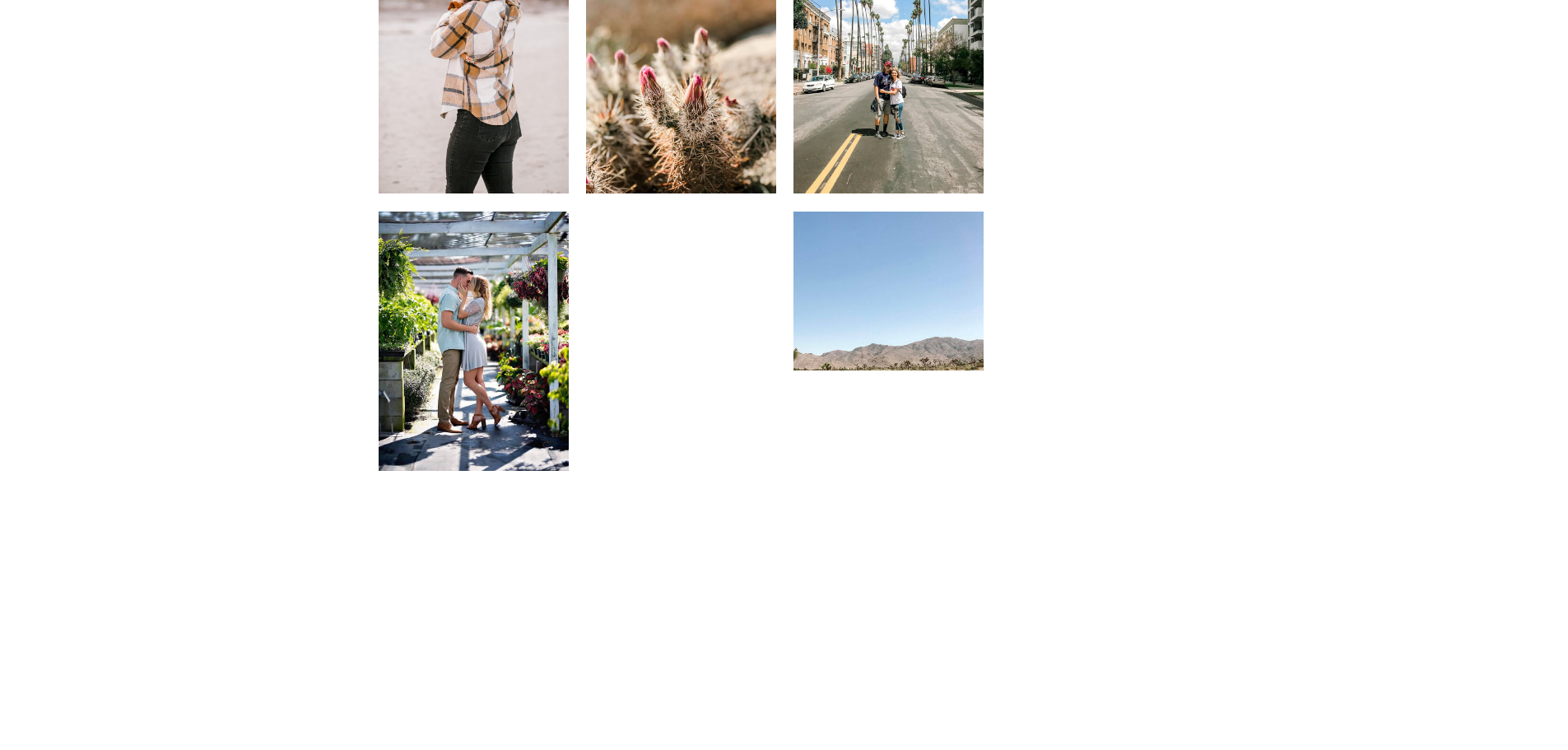
scroll to position [1399, 0]
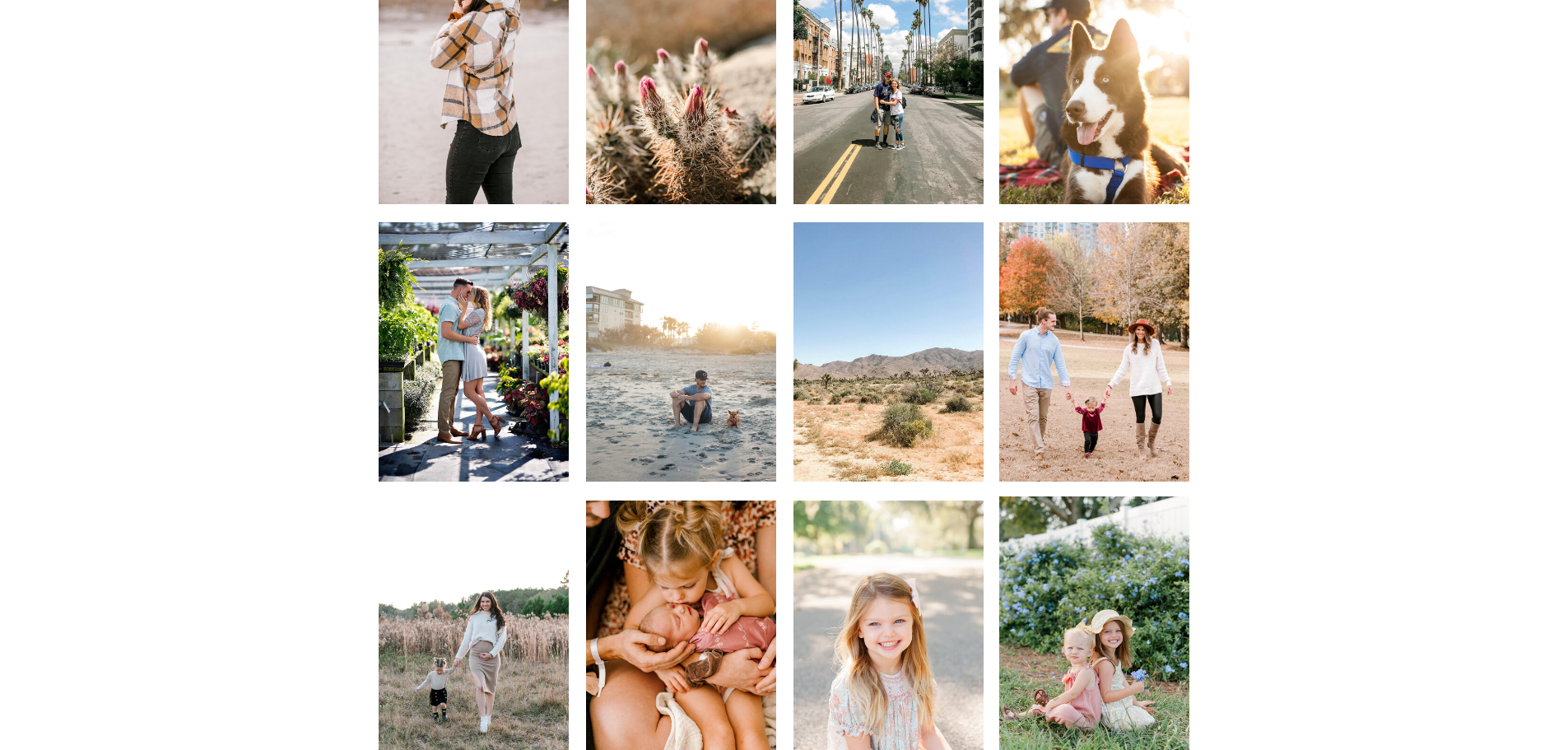
click at [526, 367] on div at bounding box center [473, 352] width 190 height 259
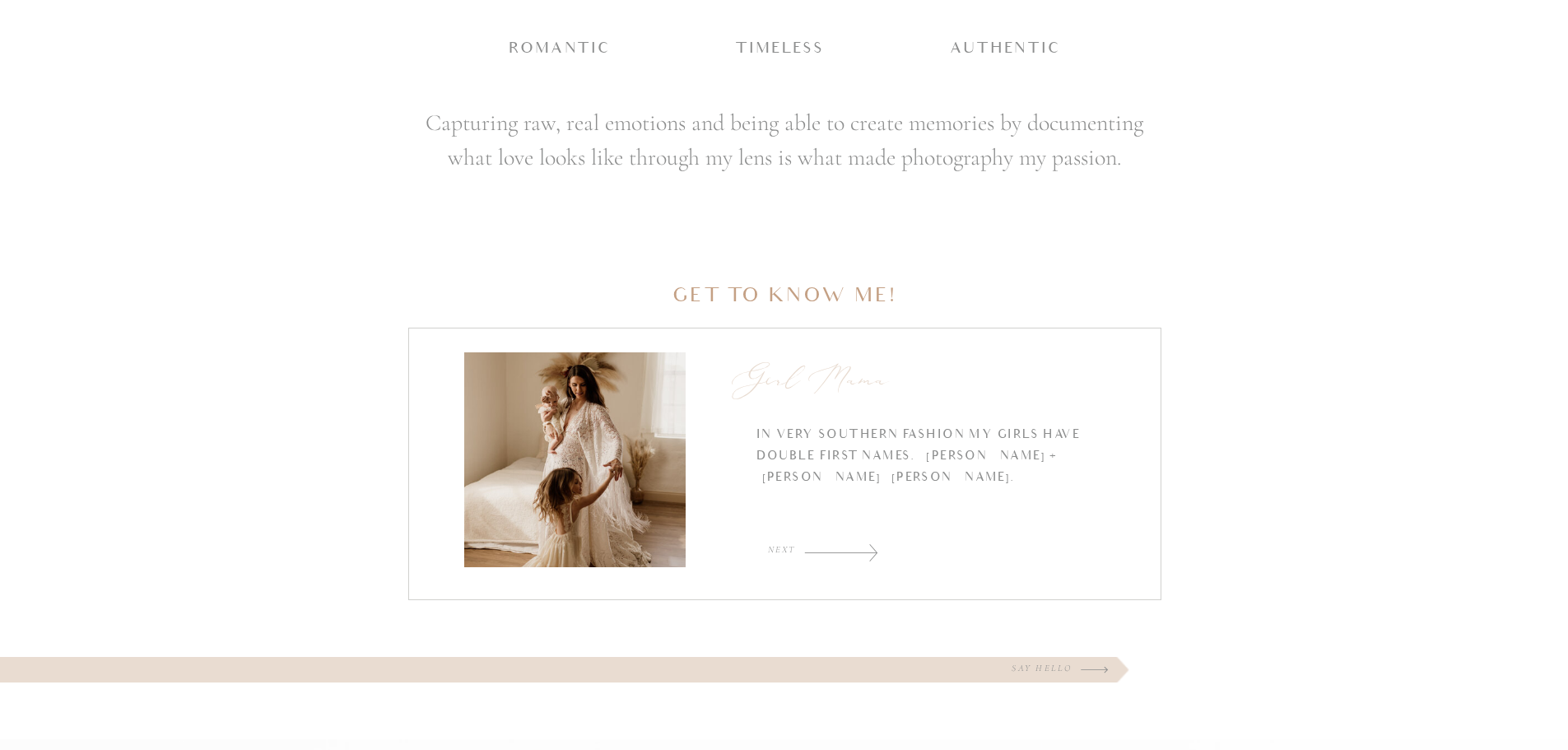
scroll to position [2387, 0]
